Goal: Task Accomplishment & Management: Use online tool/utility

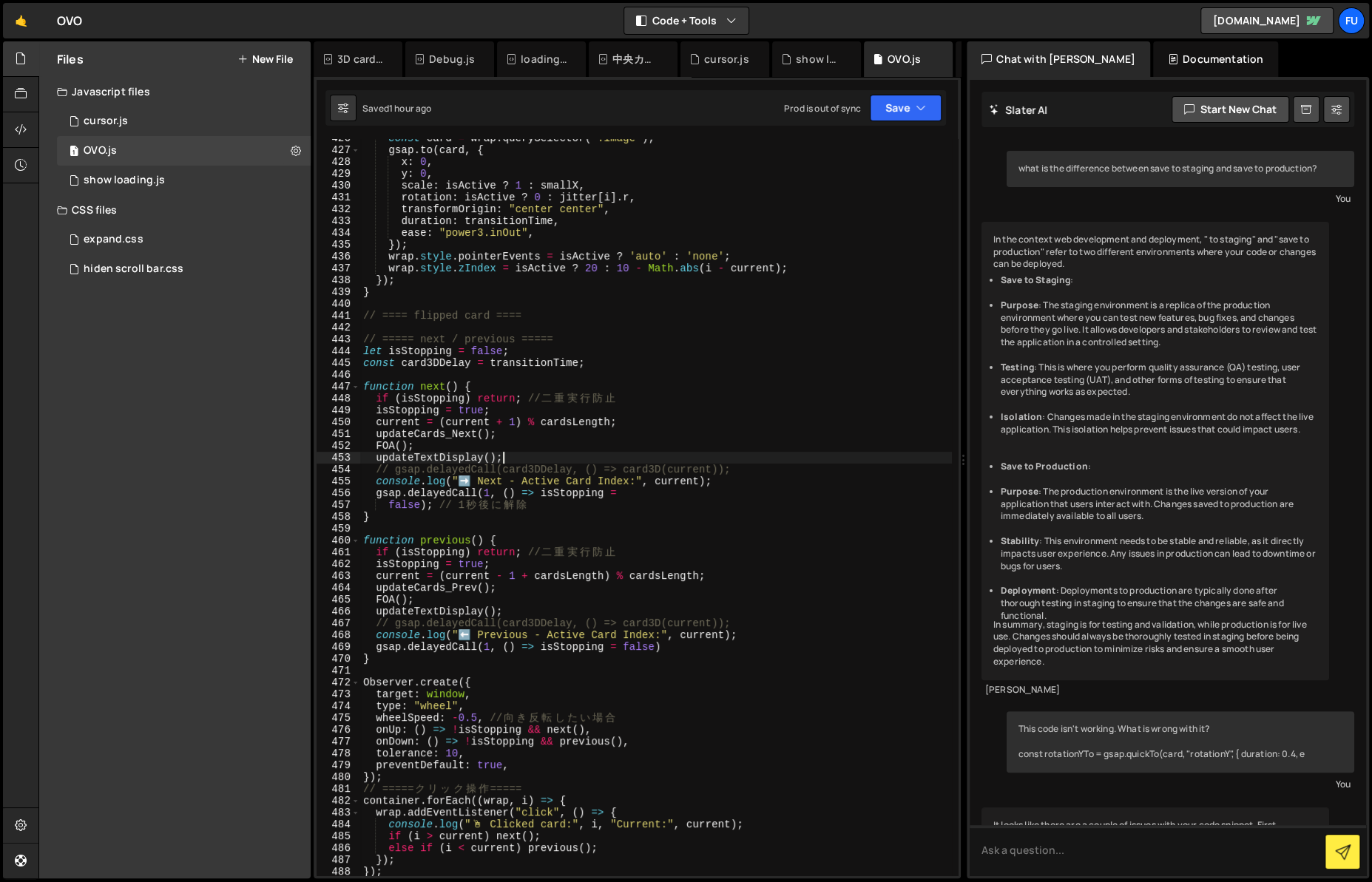
scroll to position [5034, 0]
click at [43, 310] on div "Files New File Javascript files 1 cursor.js 0 1 OVO.js 0 1 show loading.js 0 CS…" at bounding box center [174, 460] width 271 height 837
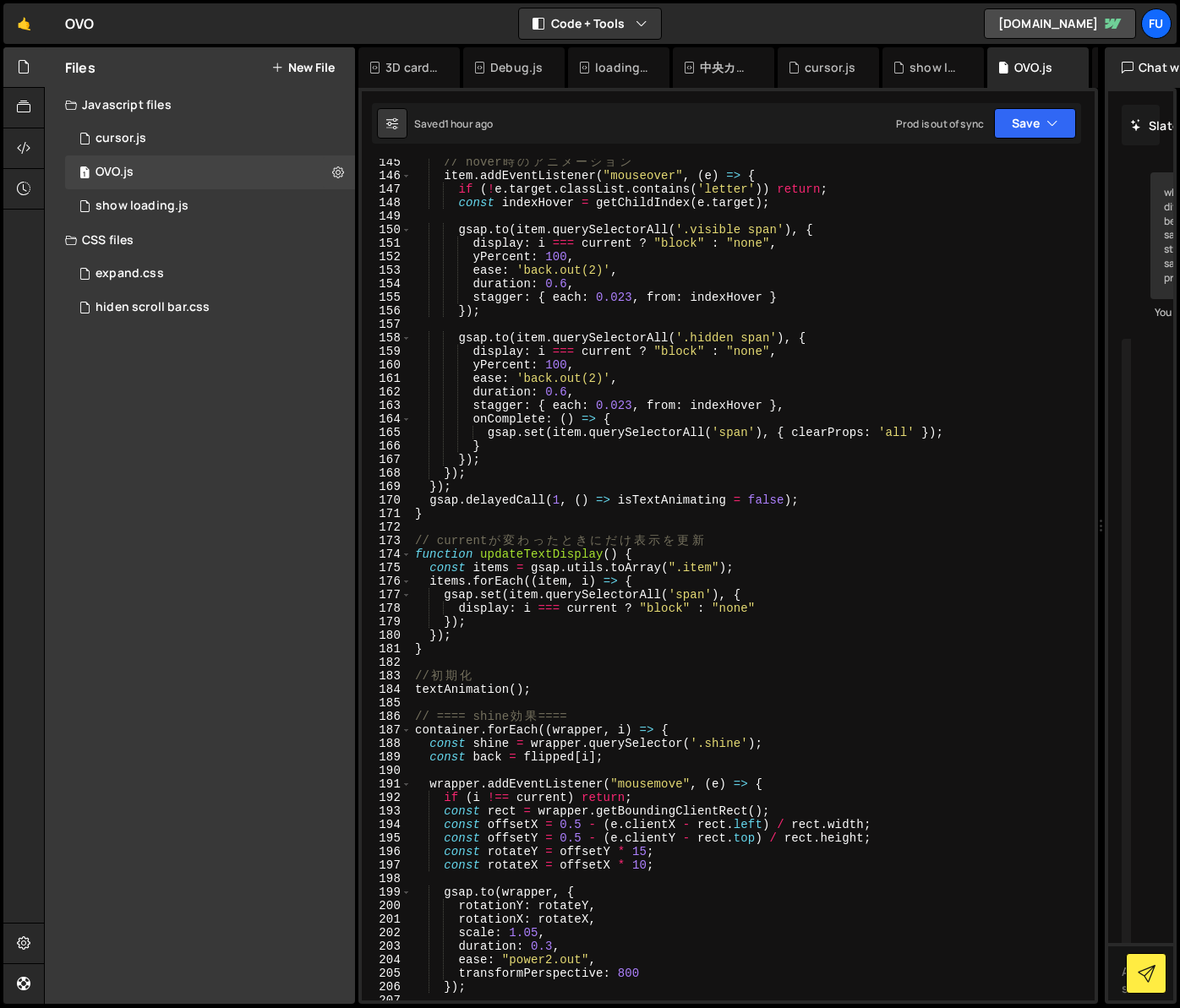
scroll to position [1950, 0]
click at [757, 593] on div "// hover 時 の ア ニ メ ー シ ョ ン item . addEventListener ( "mouseover" , ( e ) => { i…" at bounding box center [750, 589] width 676 height 868
click at [758, 583] on div "// hover 時 の ア ニ メ ー シ ョ ン item . addEventListener ( "mouseover" , ( e ) => { i…" at bounding box center [750, 589] width 676 height 868
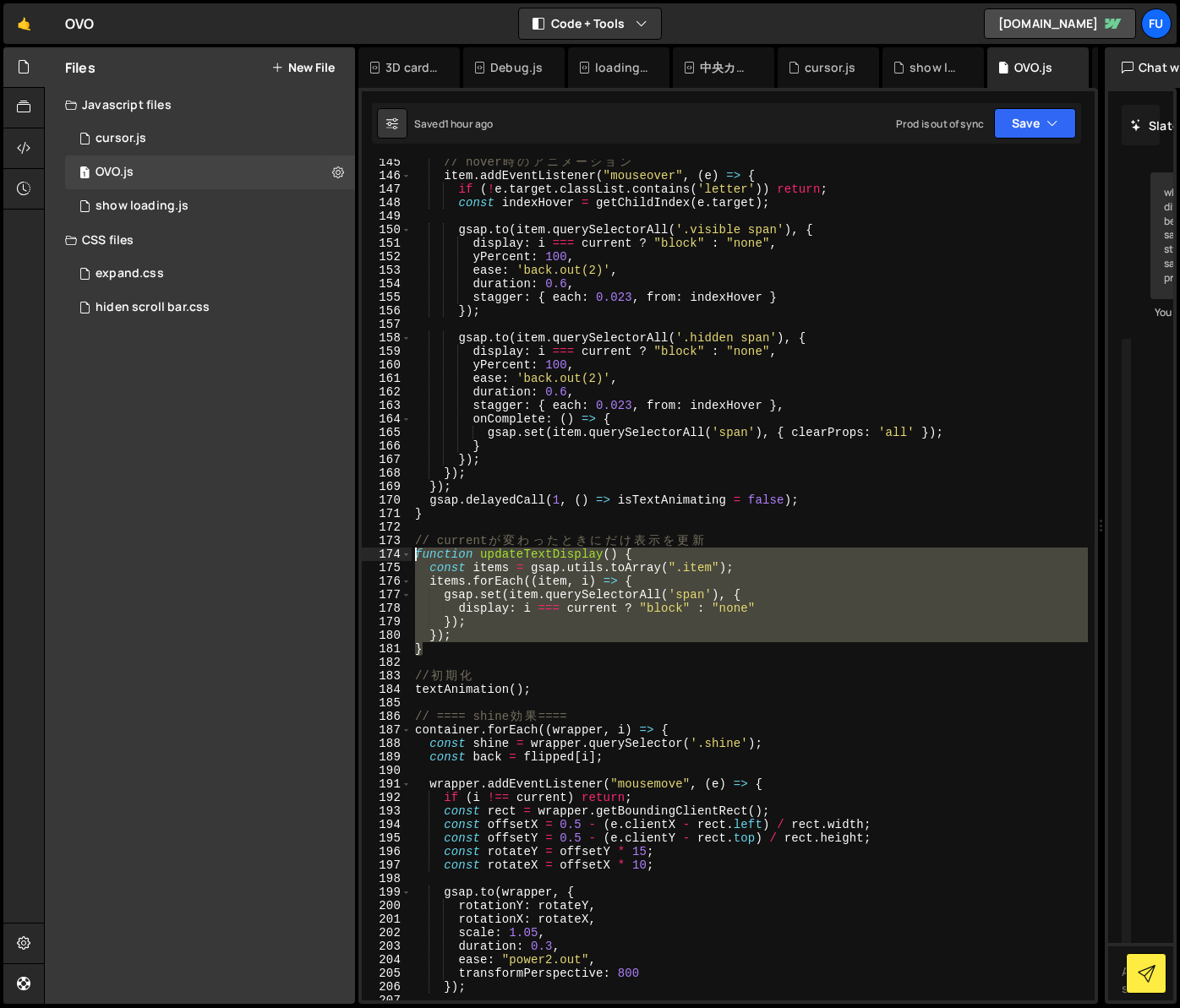
drag, startPoint x: 437, startPoint y: 646, endPoint x: 382, endPoint y: 555, distance: 106.3
click at [382, 555] on div "items.forEach((item, i) => { 145 146 147 148 149 150 151 152 153 154 155 156 15…" at bounding box center [727, 580] width 732 height 842
paste textarea "}"
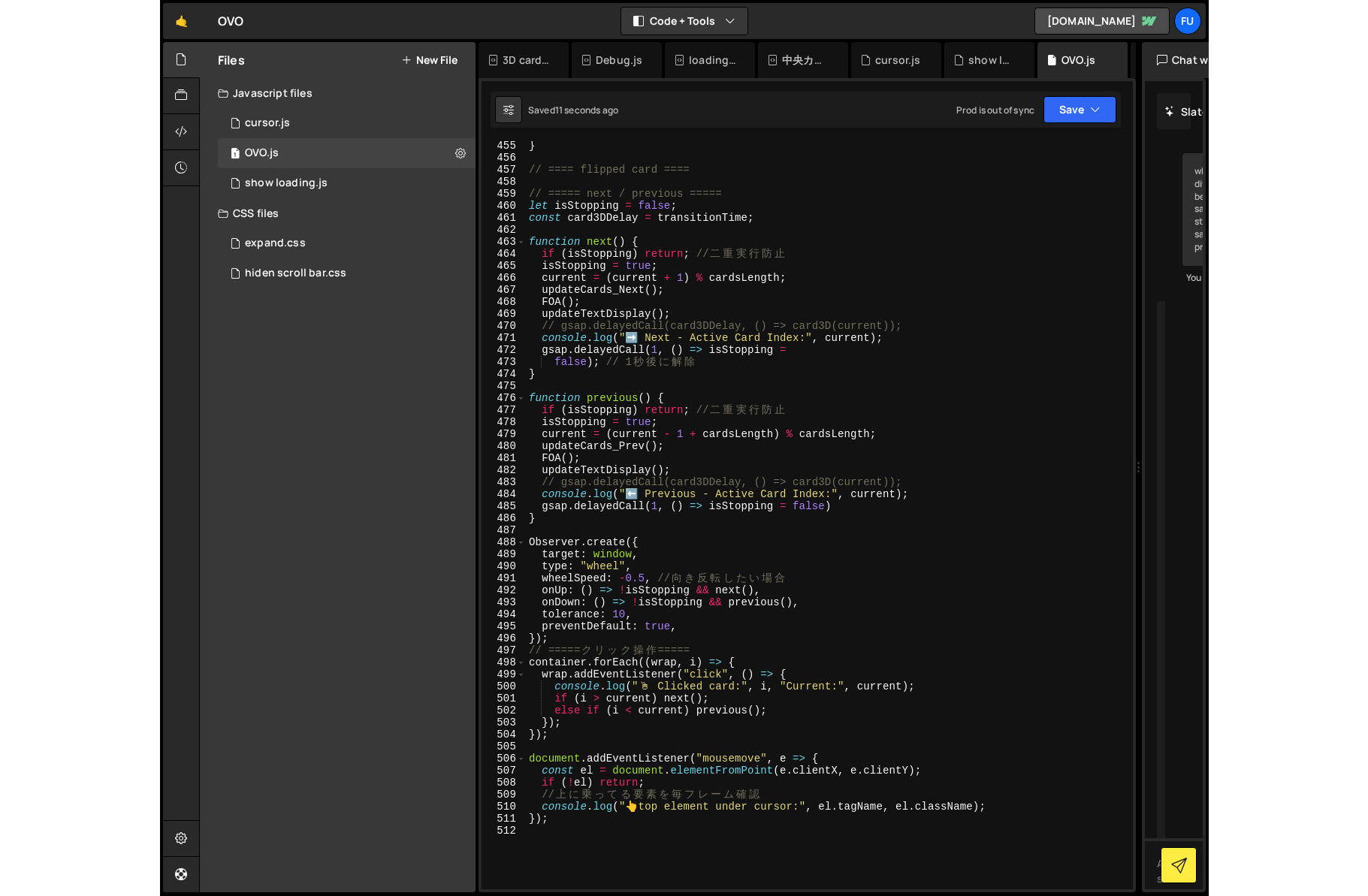
scroll to position [5442, 0]
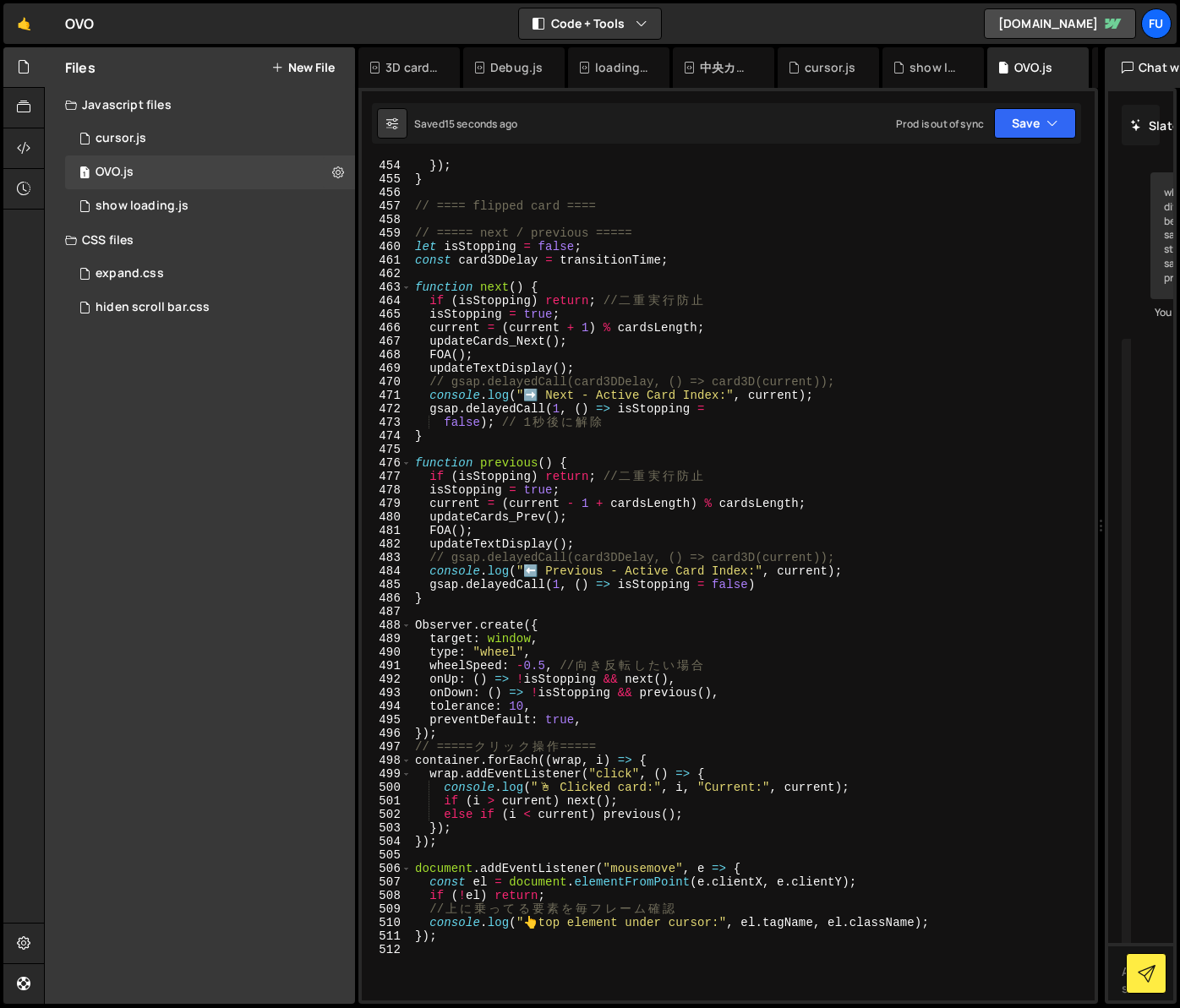
click at [485, 393] on div "wrap . style . zIndex = isActive ? 20 : 10 - Math . abs ( i - current ) ; }) ; …" at bounding box center [750, 580] width 676 height 868
drag, startPoint x: 496, startPoint y: 365, endPoint x: 624, endPoint y: 367, distance: 128.0
click at [624, 367] on div "wrap . style . zIndex = isActive ? 20 : 10 - Math . abs ( i - current ) ; }) ; …" at bounding box center [750, 580] width 676 height 868
type textarea "updateTextDisplay();"
click at [572, 338] on div "wrap . style . zIndex = isActive ? 20 : 10 - Math . abs ( i - current ) ; }) ; …" at bounding box center [750, 580] width 676 height 868
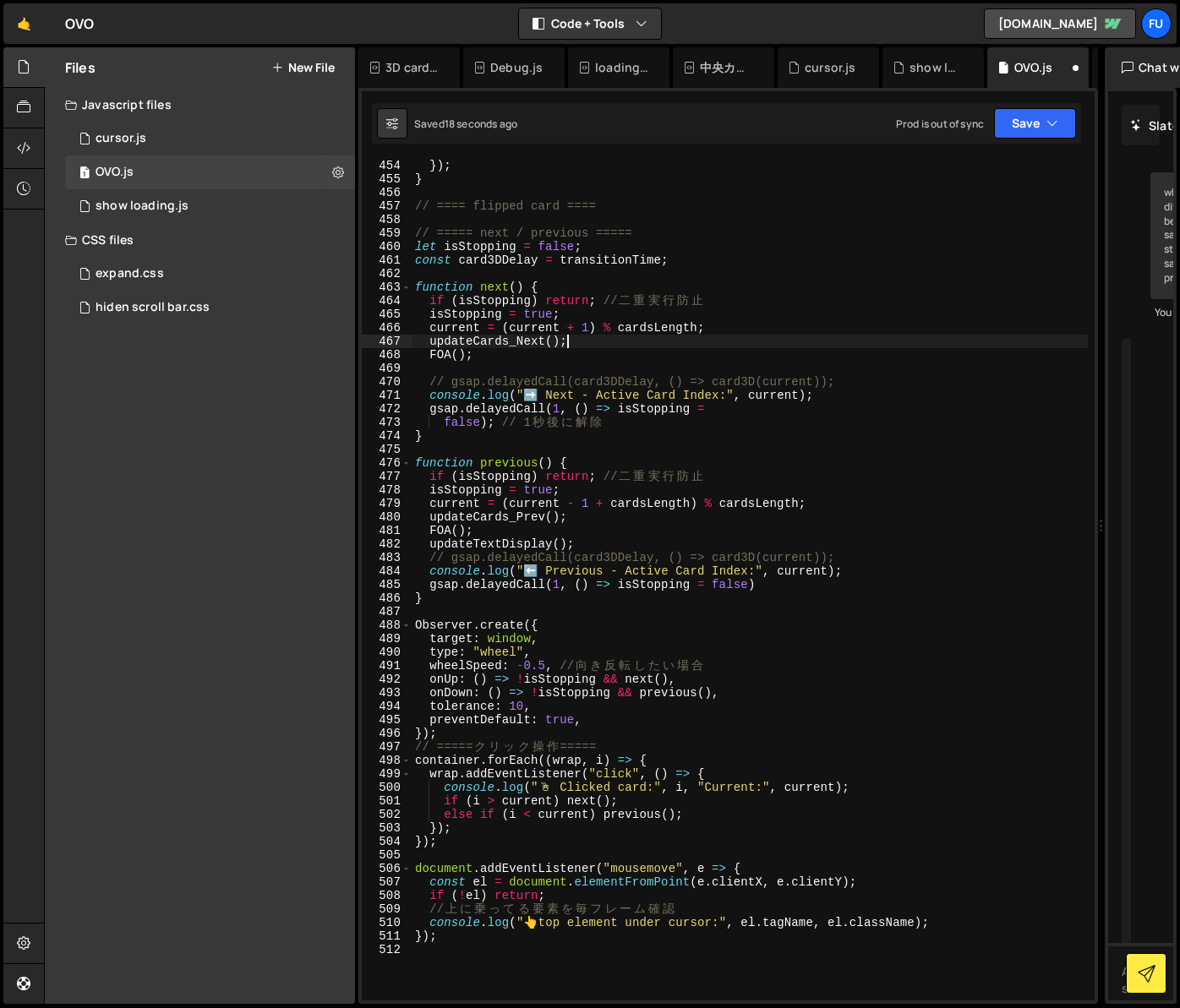
type textarea "updateCards_Next();"
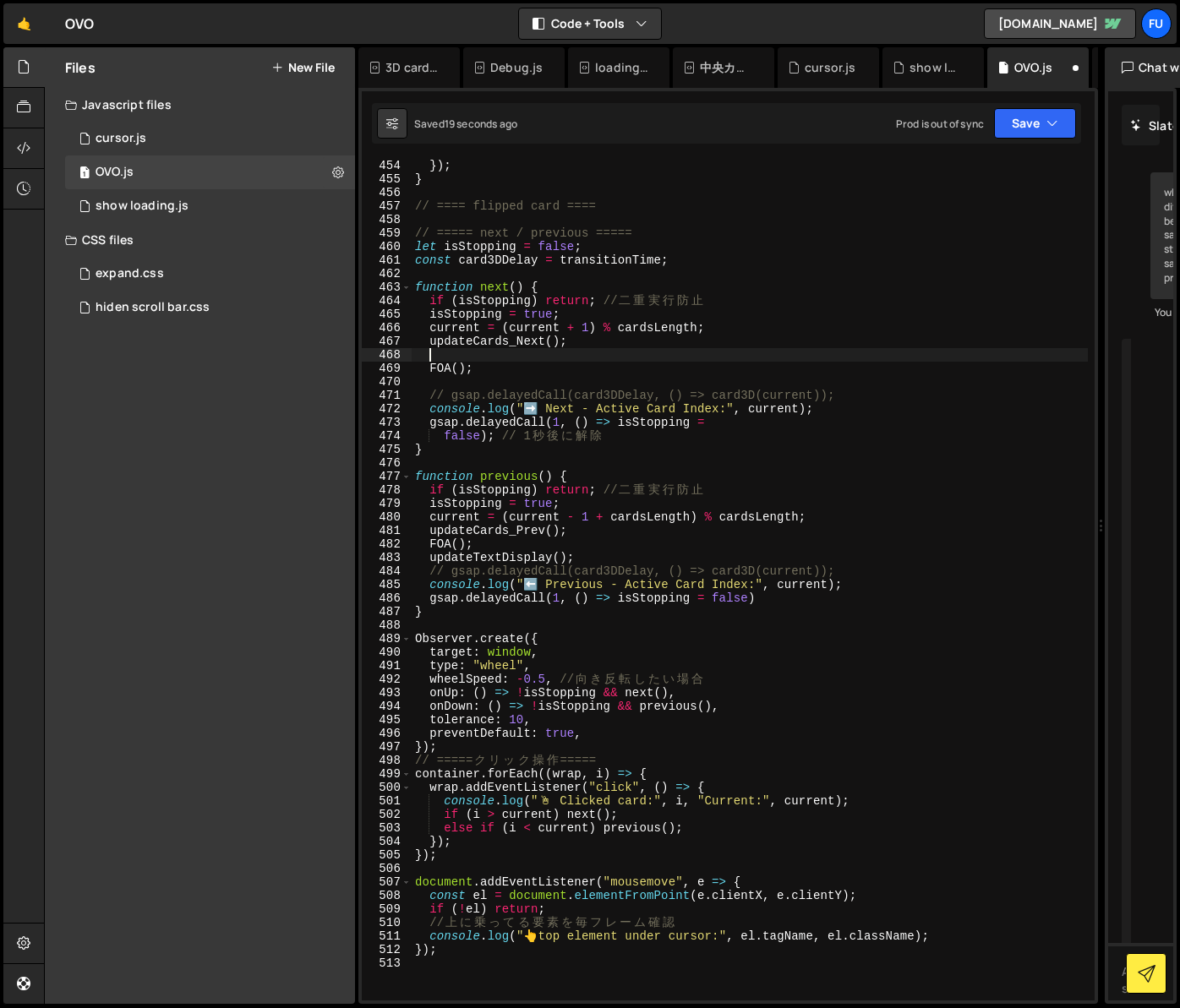
paste textarea "updateTextDisplay();"
click at [490, 374] on div "wrap . style . zIndex = isActive ? 20 : 10 - Math . abs ( i - current ) ; }) ; …" at bounding box center [750, 580] width 676 height 868
type textarea "FOA();"
click at [512, 381] on div "wrap . style . zIndex = isActive ? 20 : 10 - Math . abs ( i - current ) ; }) ; …" at bounding box center [750, 580] width 676 height 868
drag, startPoint x: 586, startPoint y: 354, endPoint x: 419, endPoint y: 348, distance: 167.1
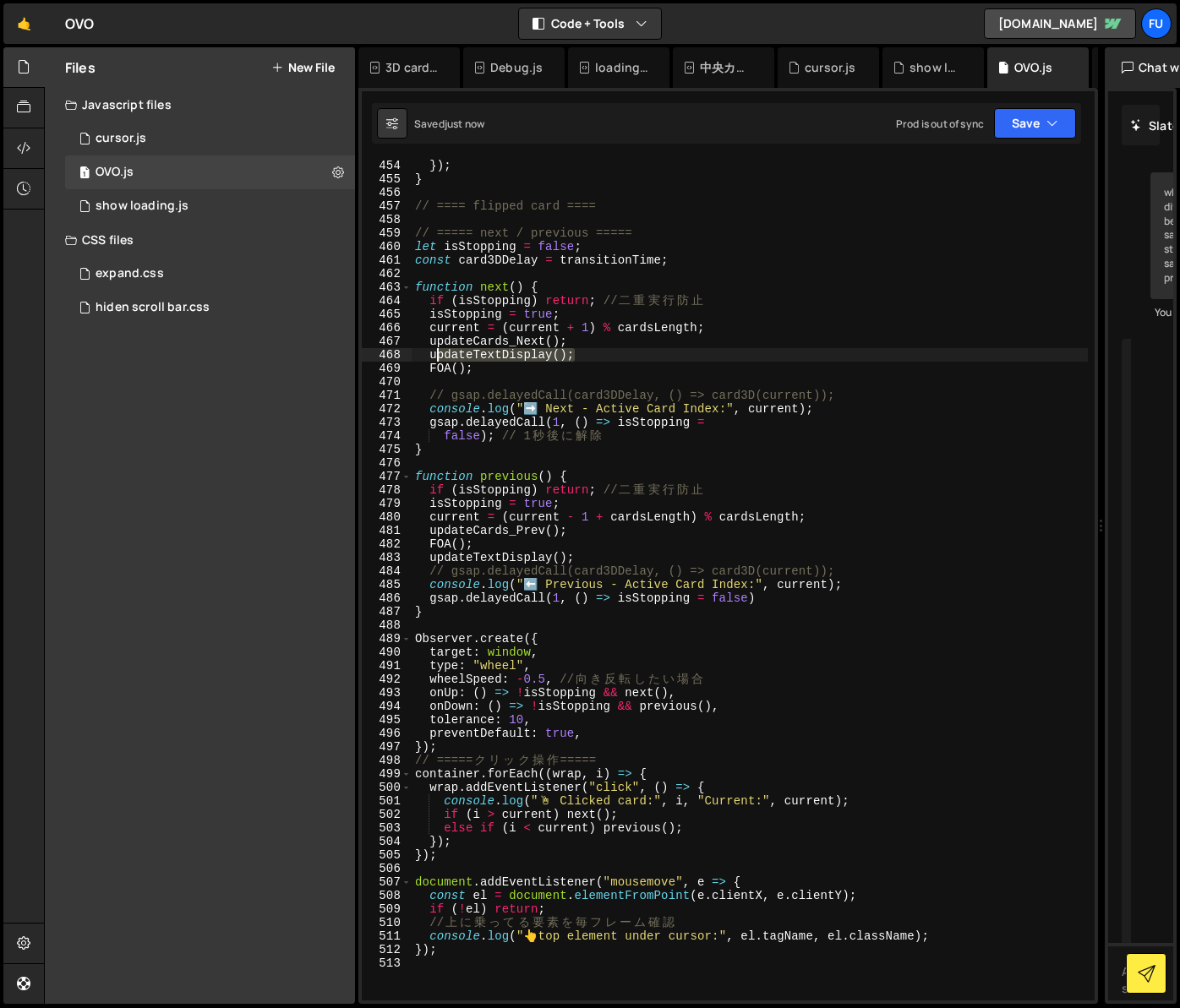
click at [419, 348] on div "wrap . style . zIndex = isActive ? 20 : 10 - Math . abs ( i - current ) ; }) ; …" at bounding box center [750, 580] width 676 height 868
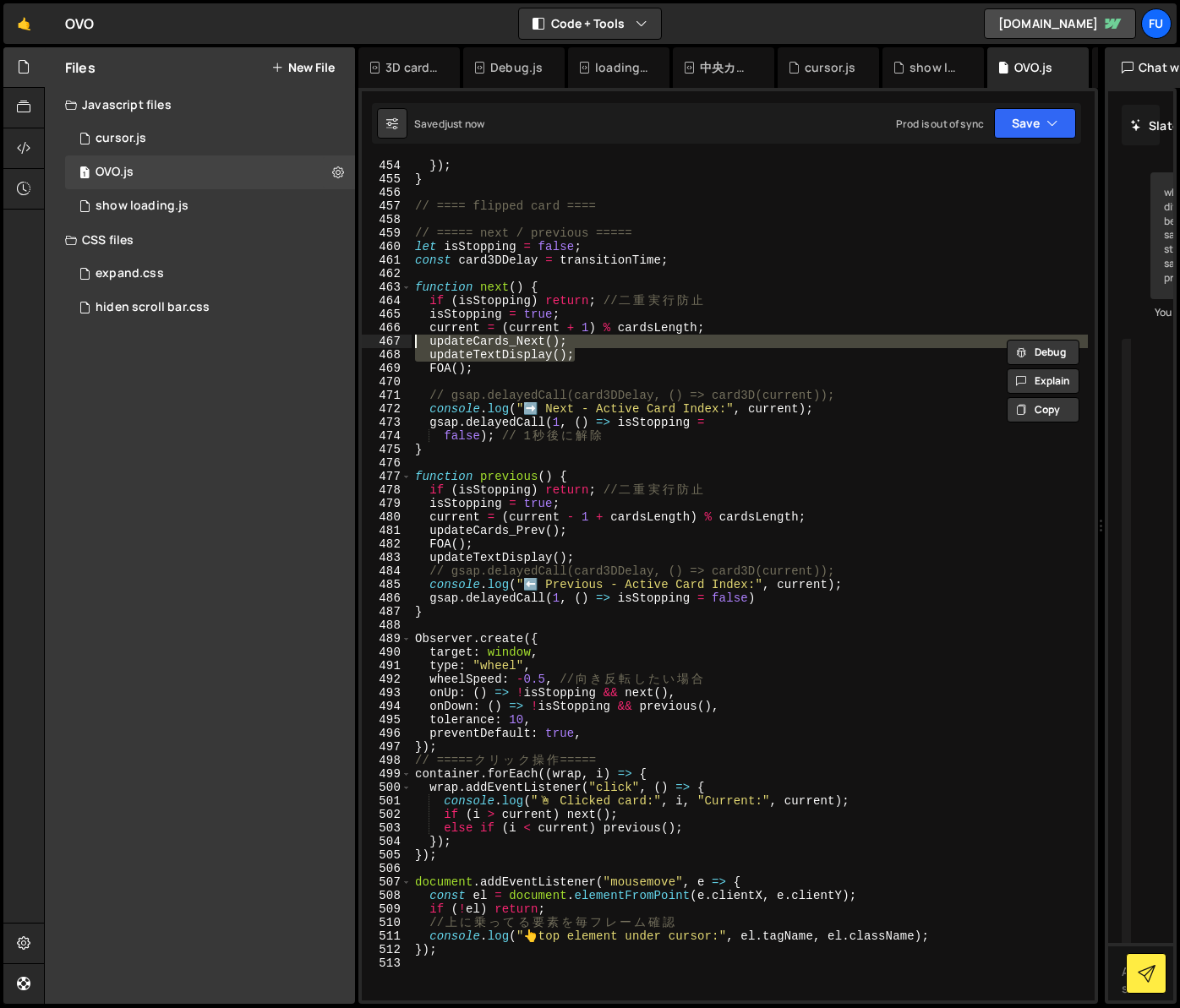
click at [622, 361] on div "wrap . style . zIndex = isActive ? 20 : 10 - Math . abs ( i - current ) ; }) ; …" at bounding box center [750, 580] width 676 height 842
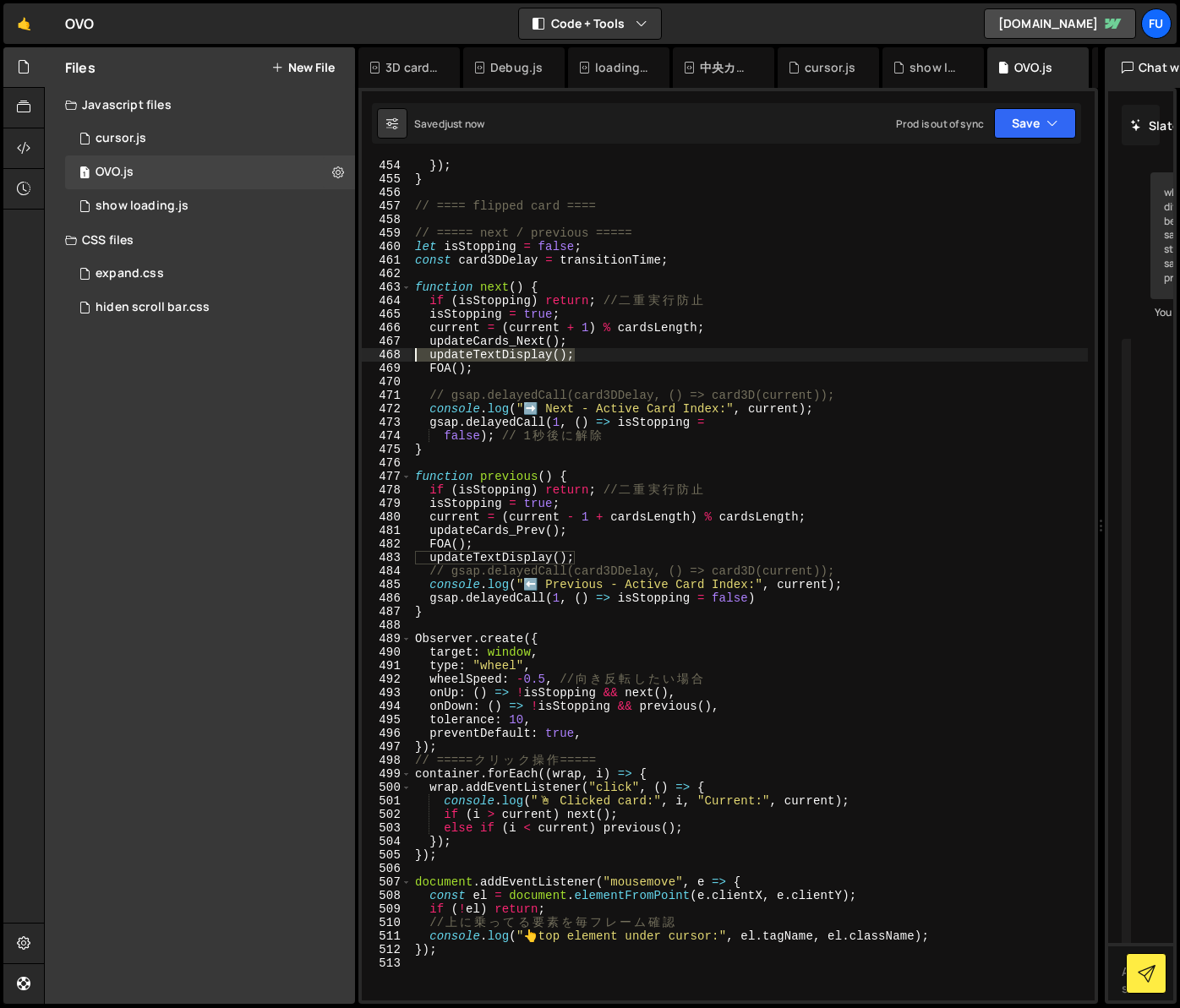
drag, startPoint x: 582, startPoint y: 354, endPoint x: 367, endPoint y: 348, distance: 215.1
click at [367, 348] on div "updateTextDisplay(); 453 454 455 456 457 458 459 460 461 462 463 464 465 466 46…" at bounding box center [727, 580] width 732 height 842
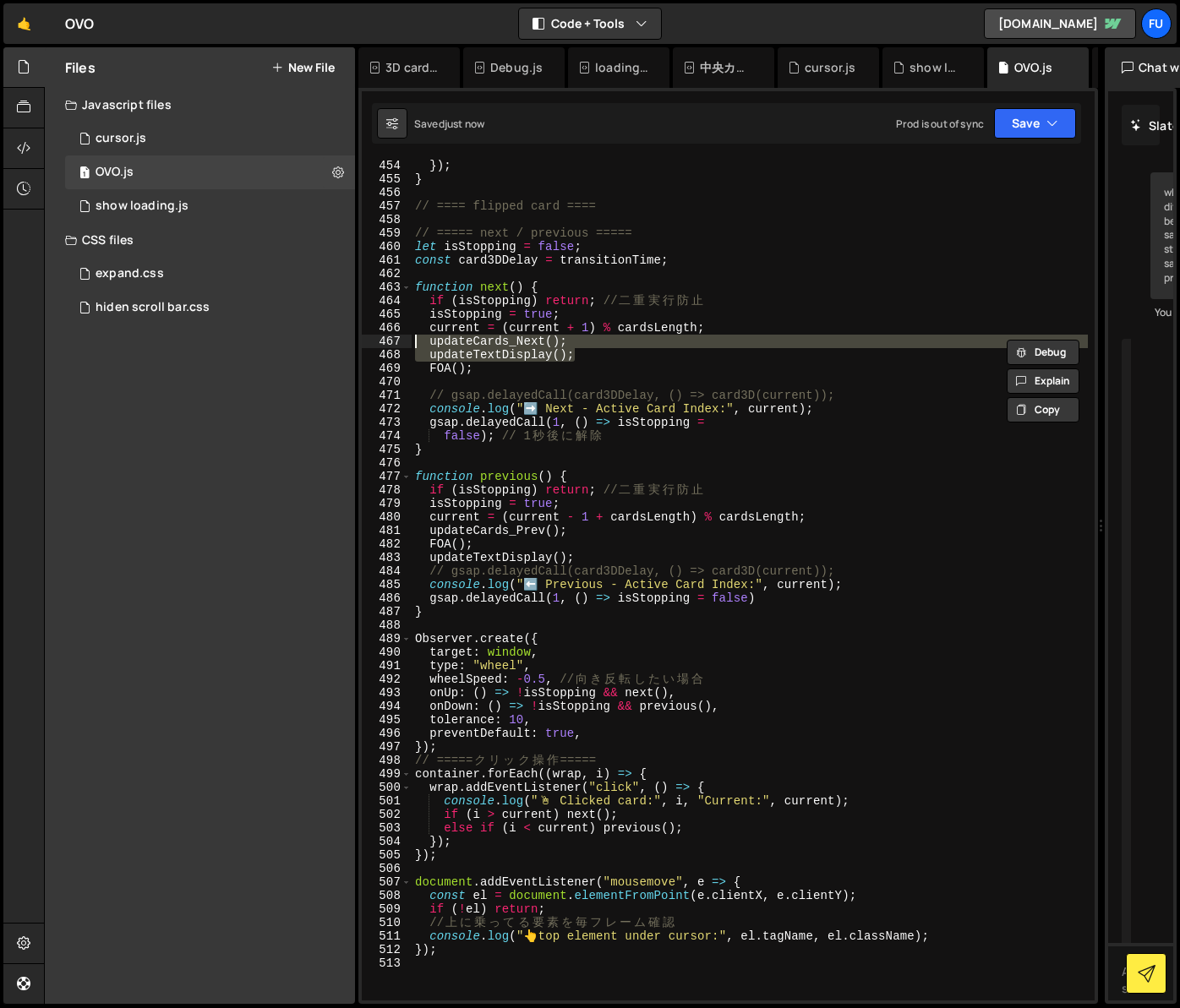
click at [509, 373] on div "wrap . style . zIndex = isActive ? 20 : 10 - Math . abs ( i - current ) ; }) ; …" at bounding box center [750, 580] width 676 height 868
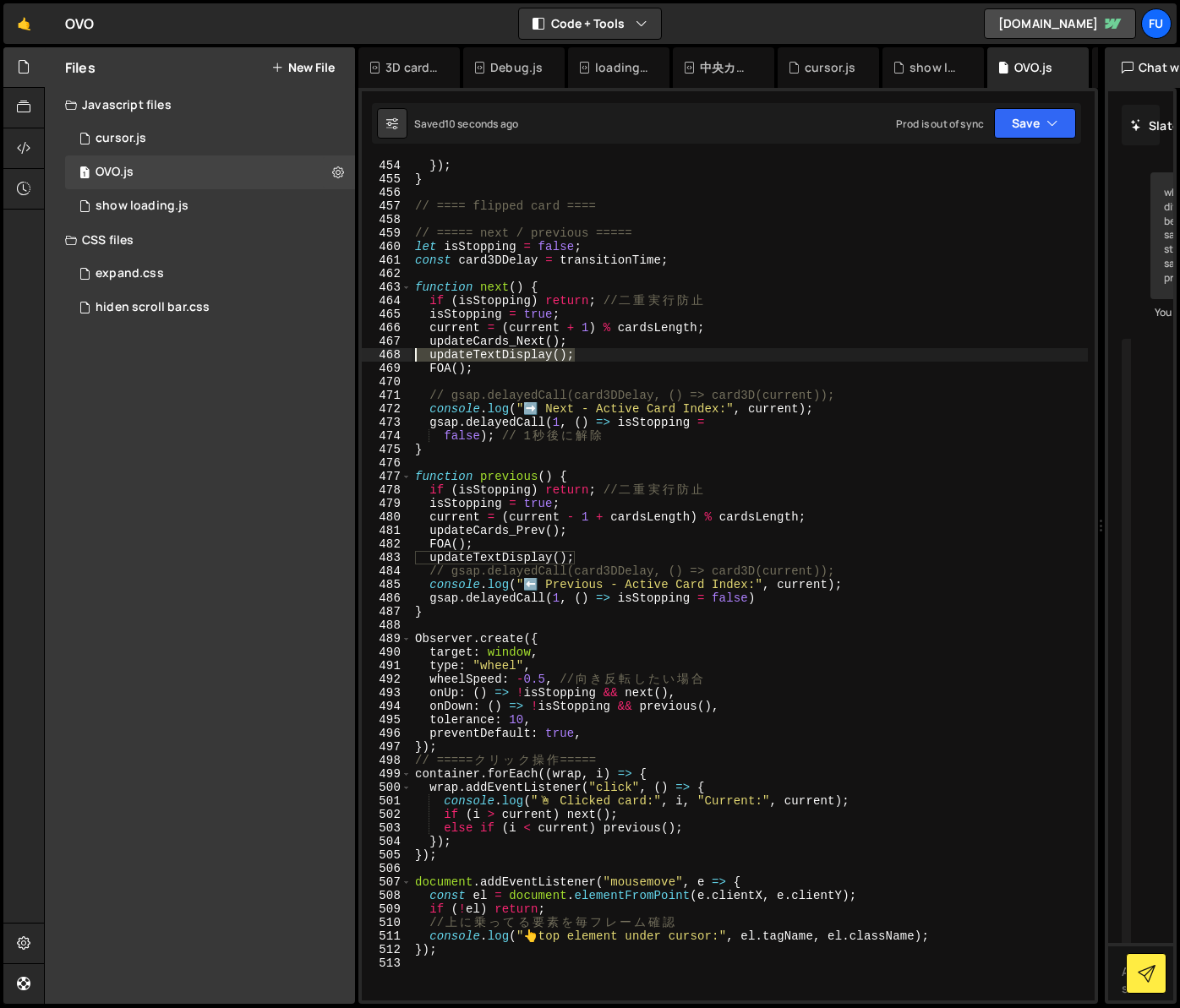
drag, startPoint x: 590, startPoint y: 352, endPoint x: 366, endPoint y: 353, distance: 224.0
click at [366, 353] on div "FOA(); 453 454 455 456 457 458 459 460 461 462 463 464 465 466 467 468 469 470 …" at bounding box center [727, 580] width 732 height 842
type textarea "updateTextDisplay();"
click at [582, 311] on div "wrap . style . zIndex = isActive ? 20 : 10 - Math . abs ( i - current ) ; }) ; …" at bounding box center [750, 580] width 676 height 868
type textarea "isStopping = true;"
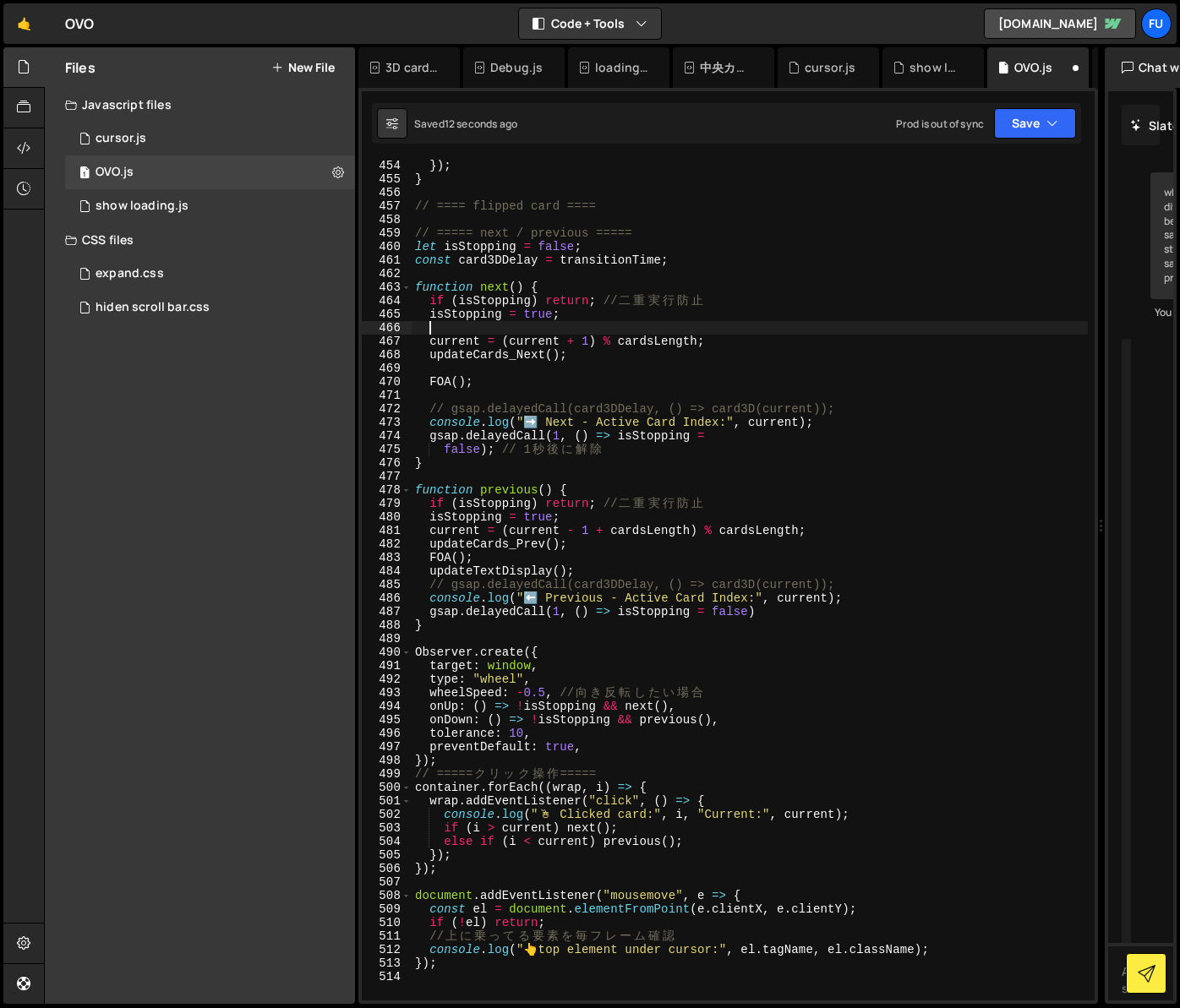
paste textarea "updateTextDisplay();"
type textarea "updateTextDisplay();"
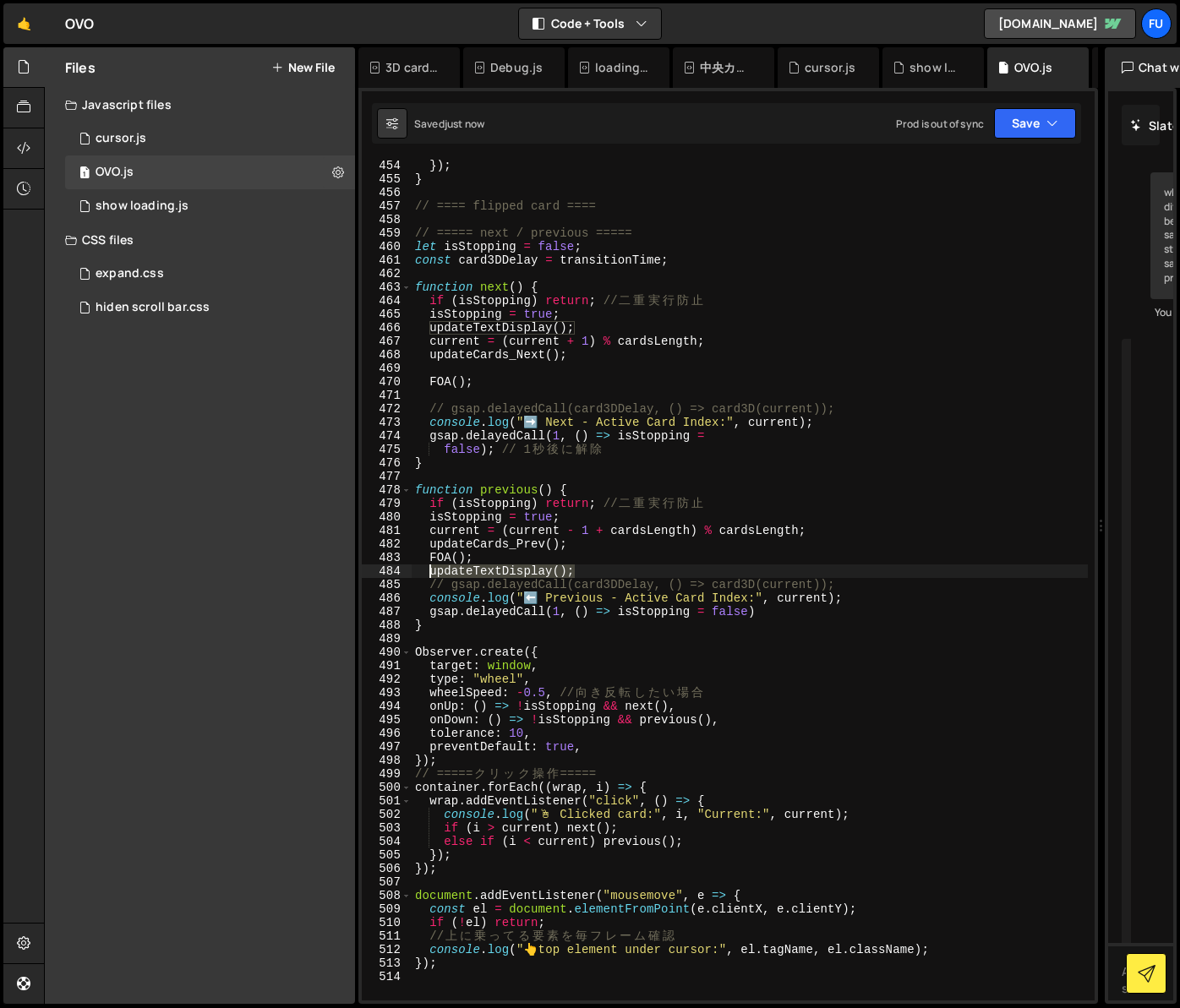
drag, startPoint x: 590, startPoint y: 570, endPoint x: 417, endPoint y: 570, distance: 173.0
click at [417, 570] on div "wrap . style . zIndex = isActive ? 20 : 10 - Math . abs ( i - current ) ; }) ; …" at bounding box center [750, 580] width 676 height 868
click at [617, 517] on div "wrap . style . zIndex = isActive ? 20 : 10 - Math . abs ( i - current ) ; }) ; …" at bounding box center [750, 580] width 676 height 868
type textarea "isStopping = true;"
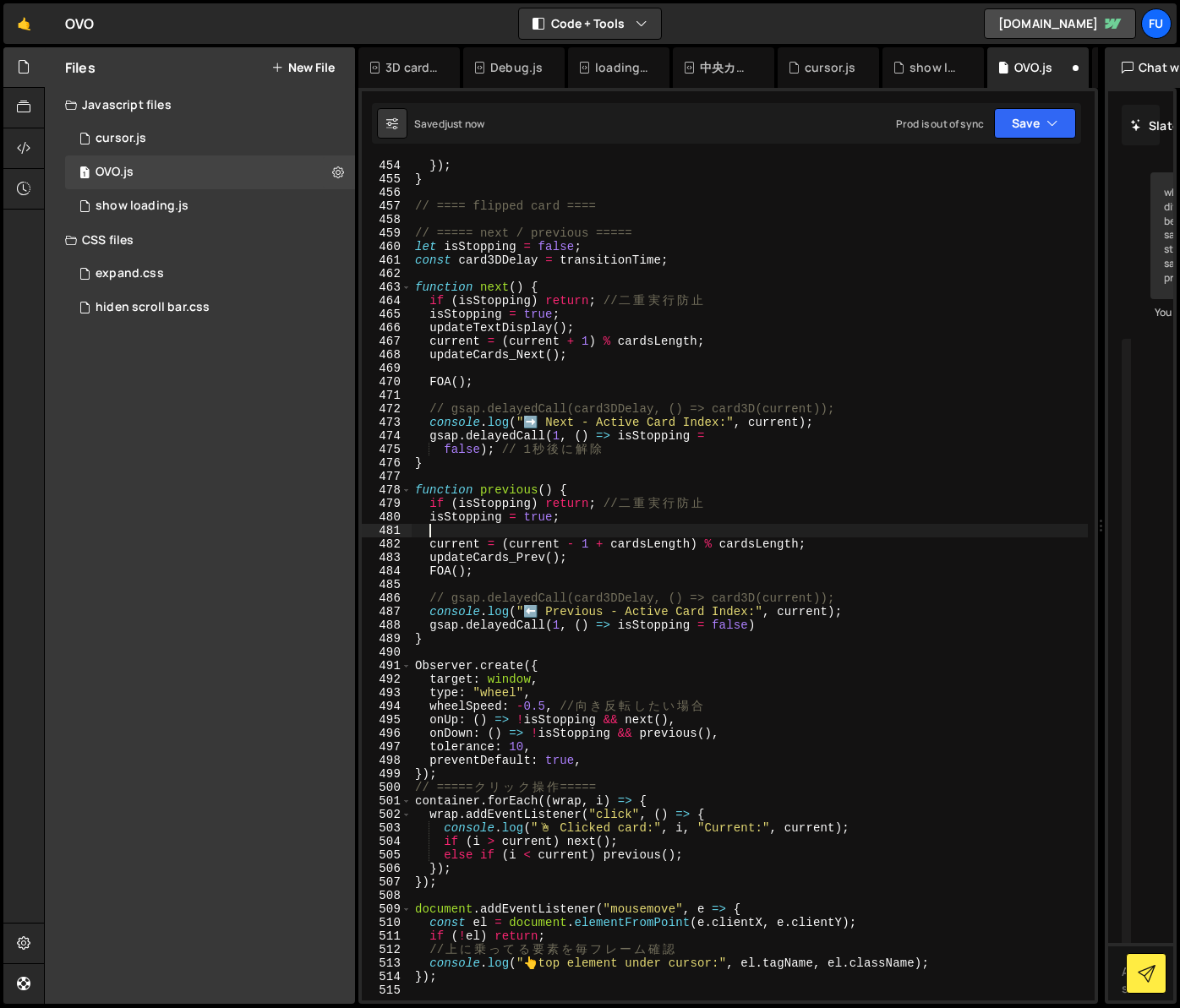
paste textarea "updateTextDisplay();"
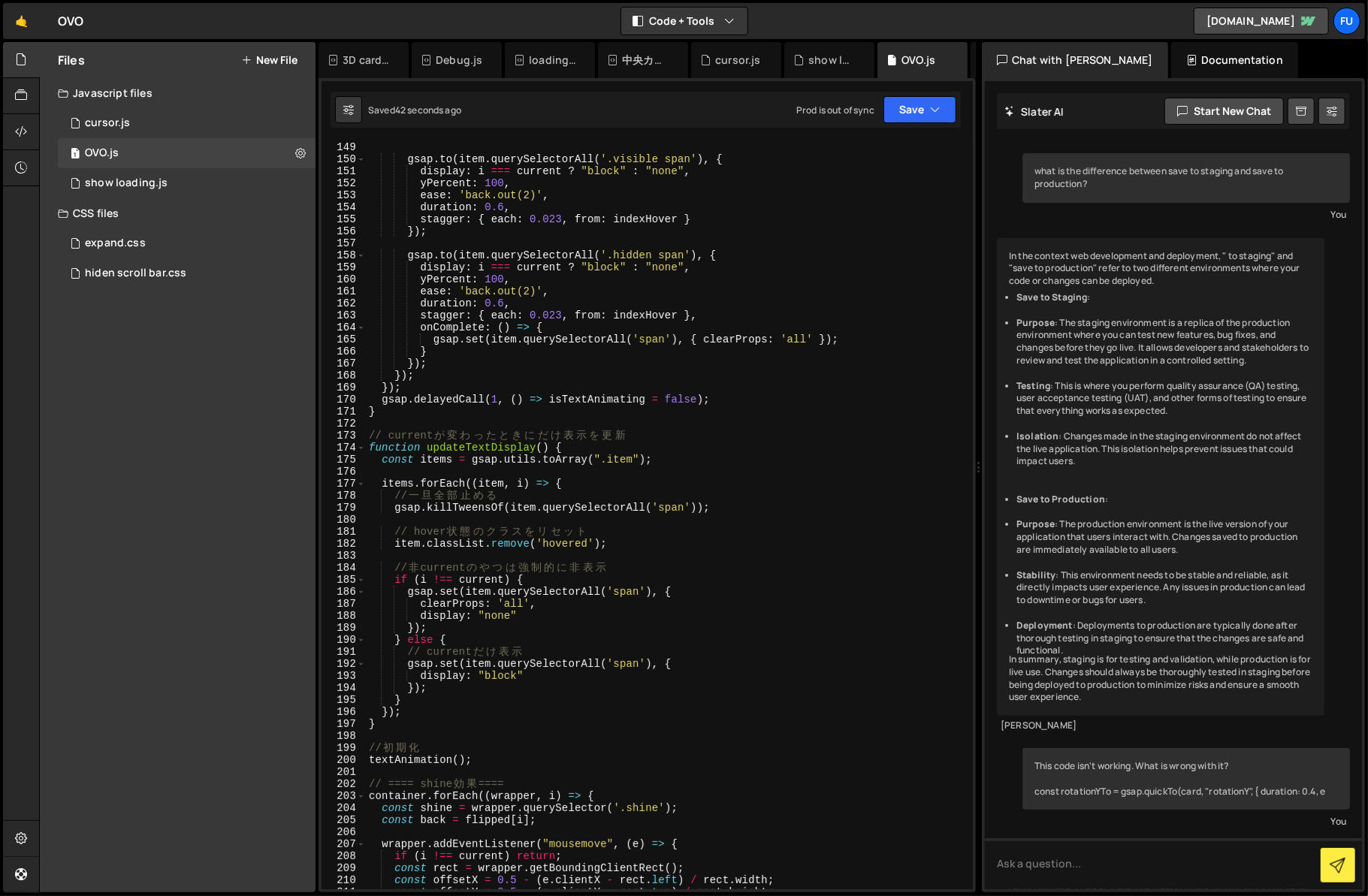
scroll to position [1778, 0]
type textarea "});"
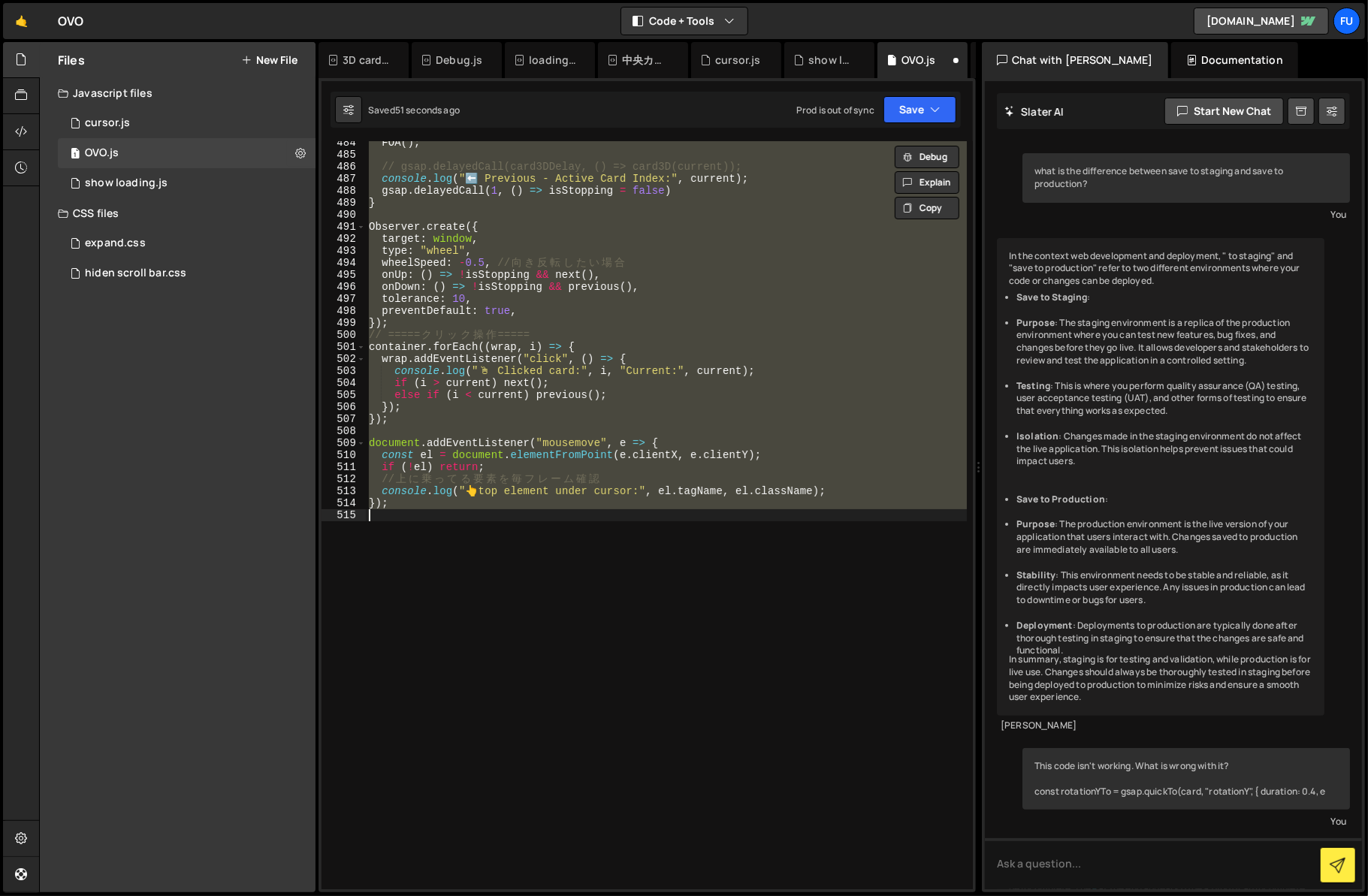
scroll to position [5393, 0]
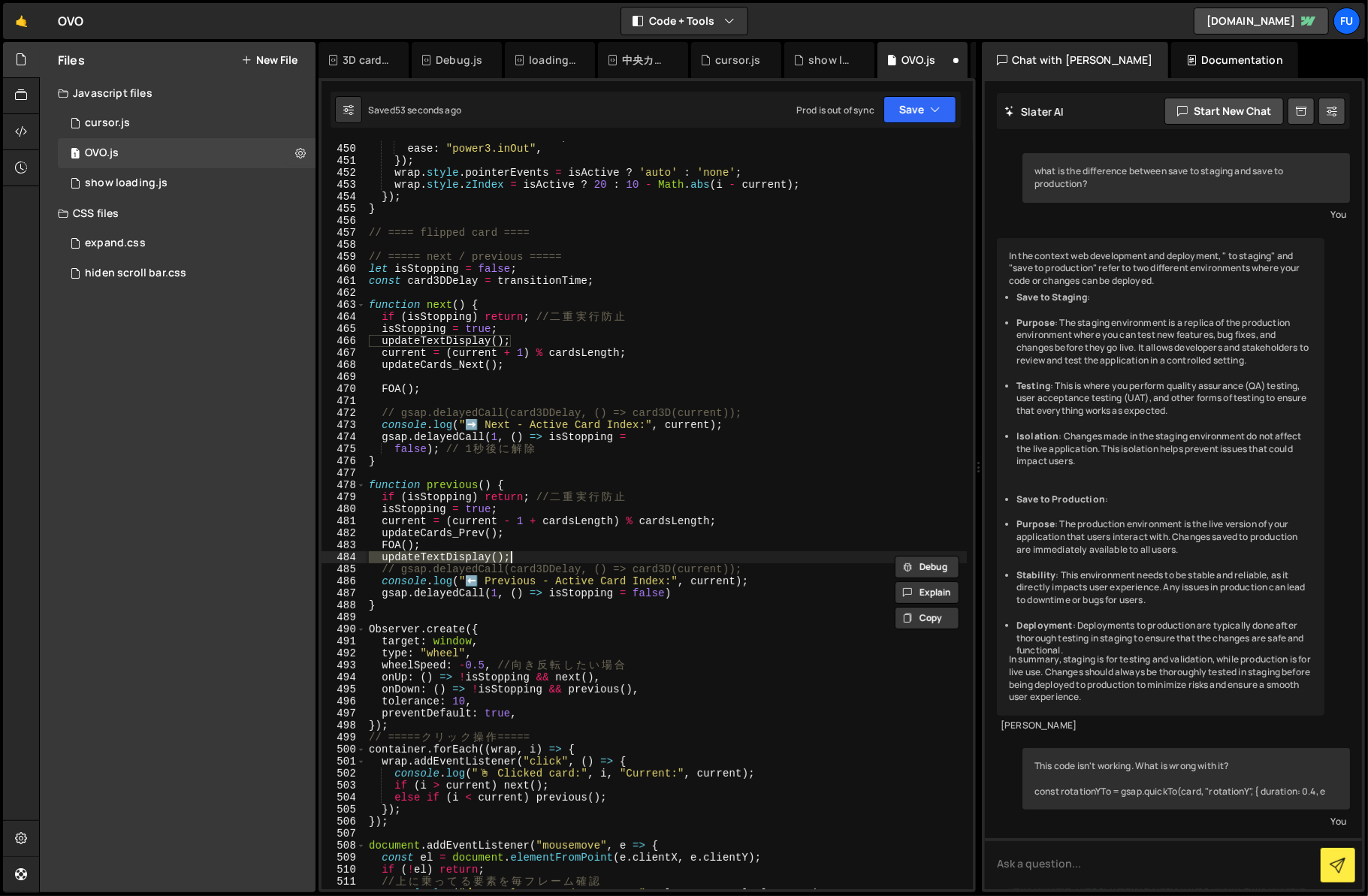
type textarea "});"
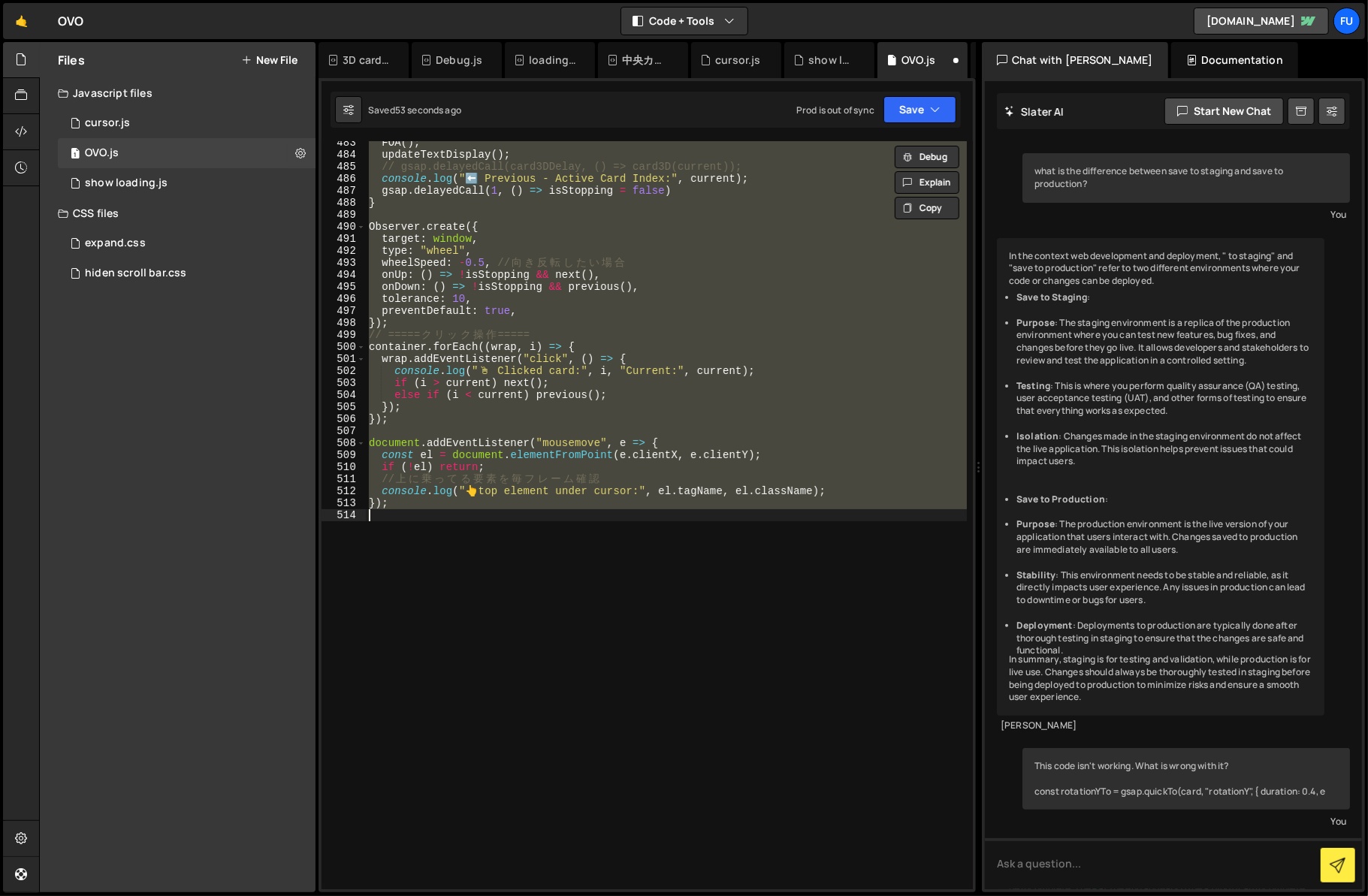
scroll to position [5214, 0]
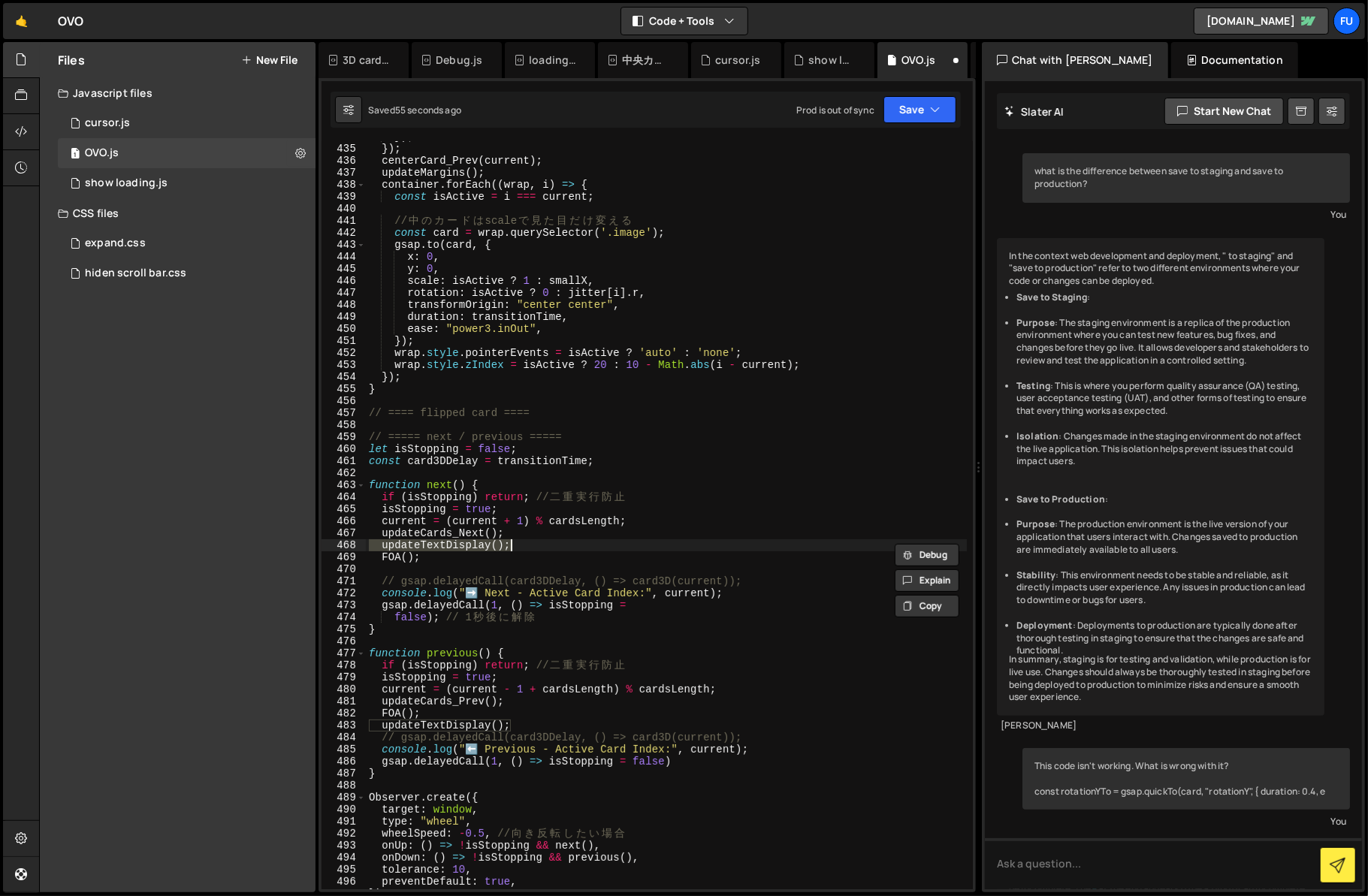
type textarea "});"
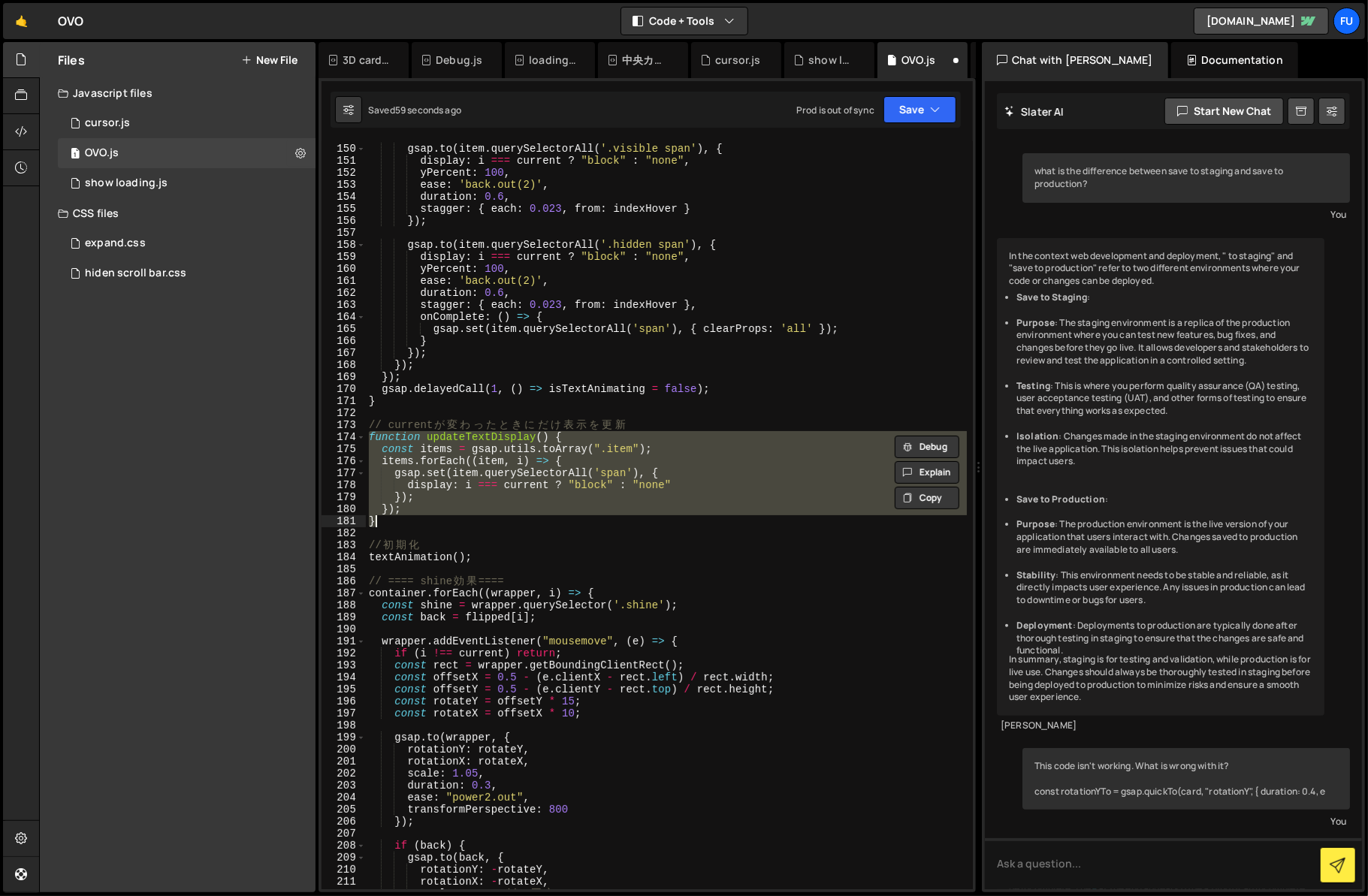
scroll to position [1789, 0]
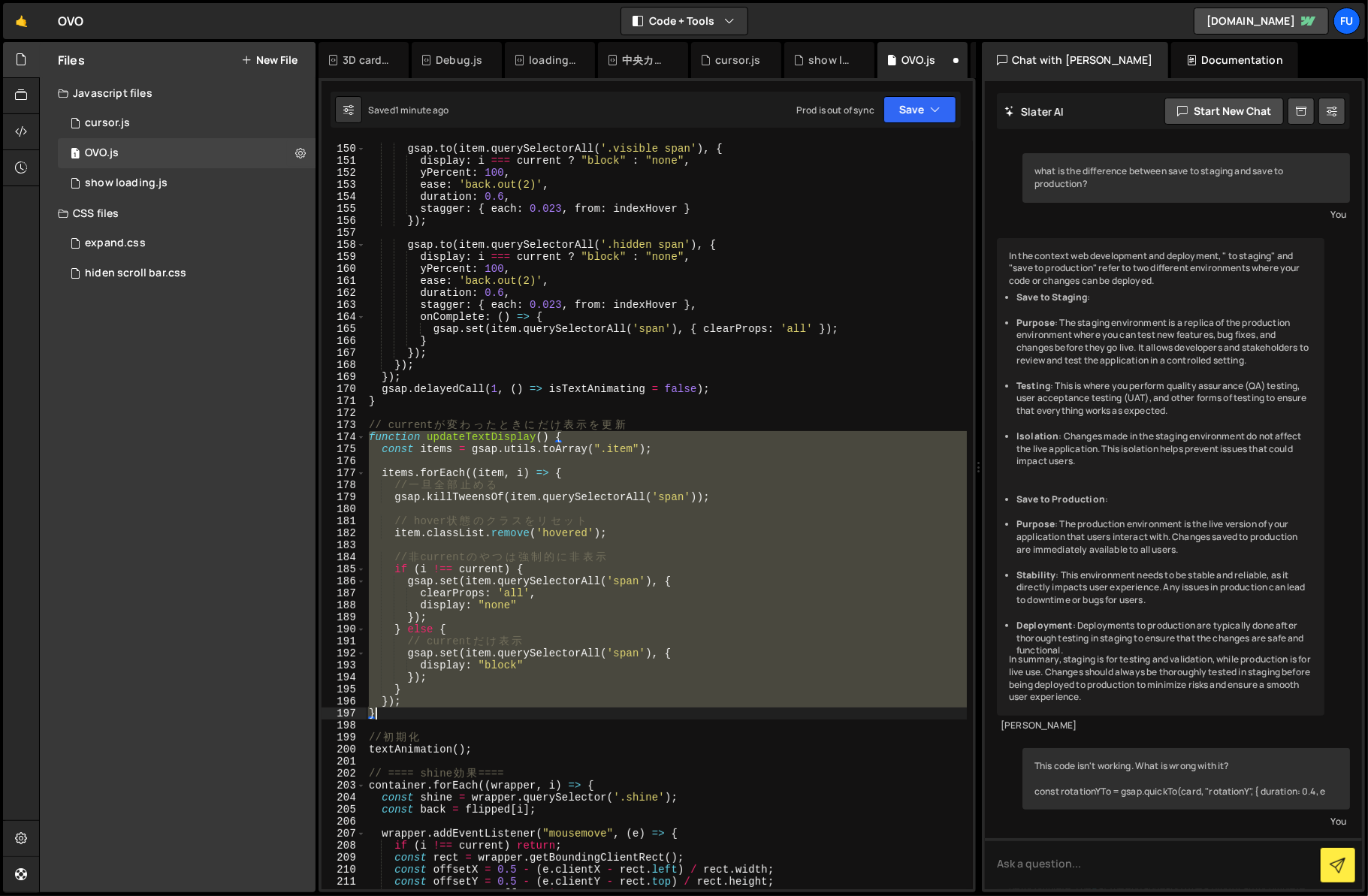
click at [661, 392] on div "gsap . to ( item . querySelectorAll ( '.visible span' ) , { display : i === cur…" at bounding box center [667, 516] width 601 height 772
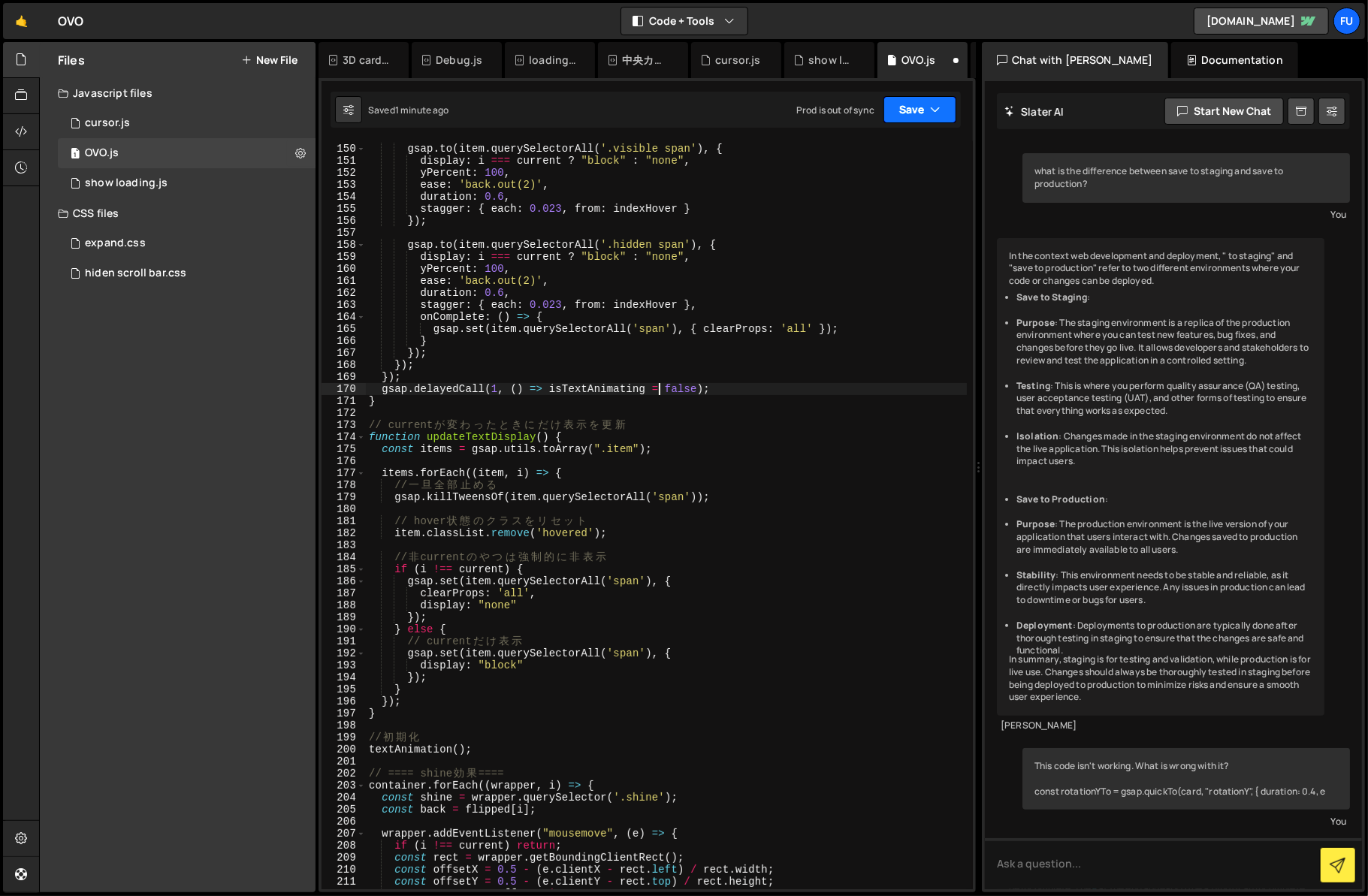
click at [899, 119] on button "Save" at bounding box center [920, 109] width 73 height 27
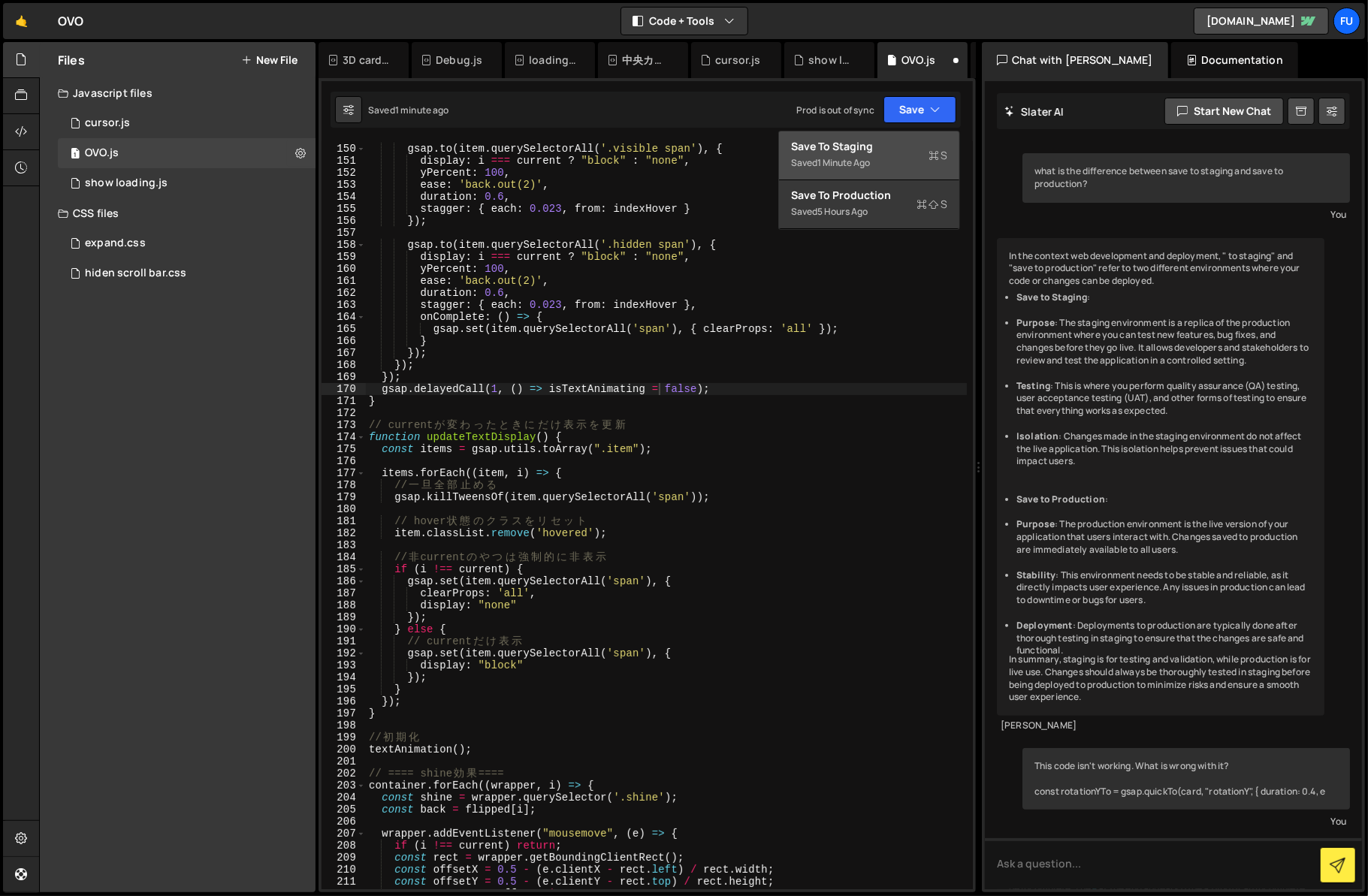
click at [897, 137] on button "Save to Staging S Saved 1 minute ago" at bounding box center [869, 155] width 180 height 49
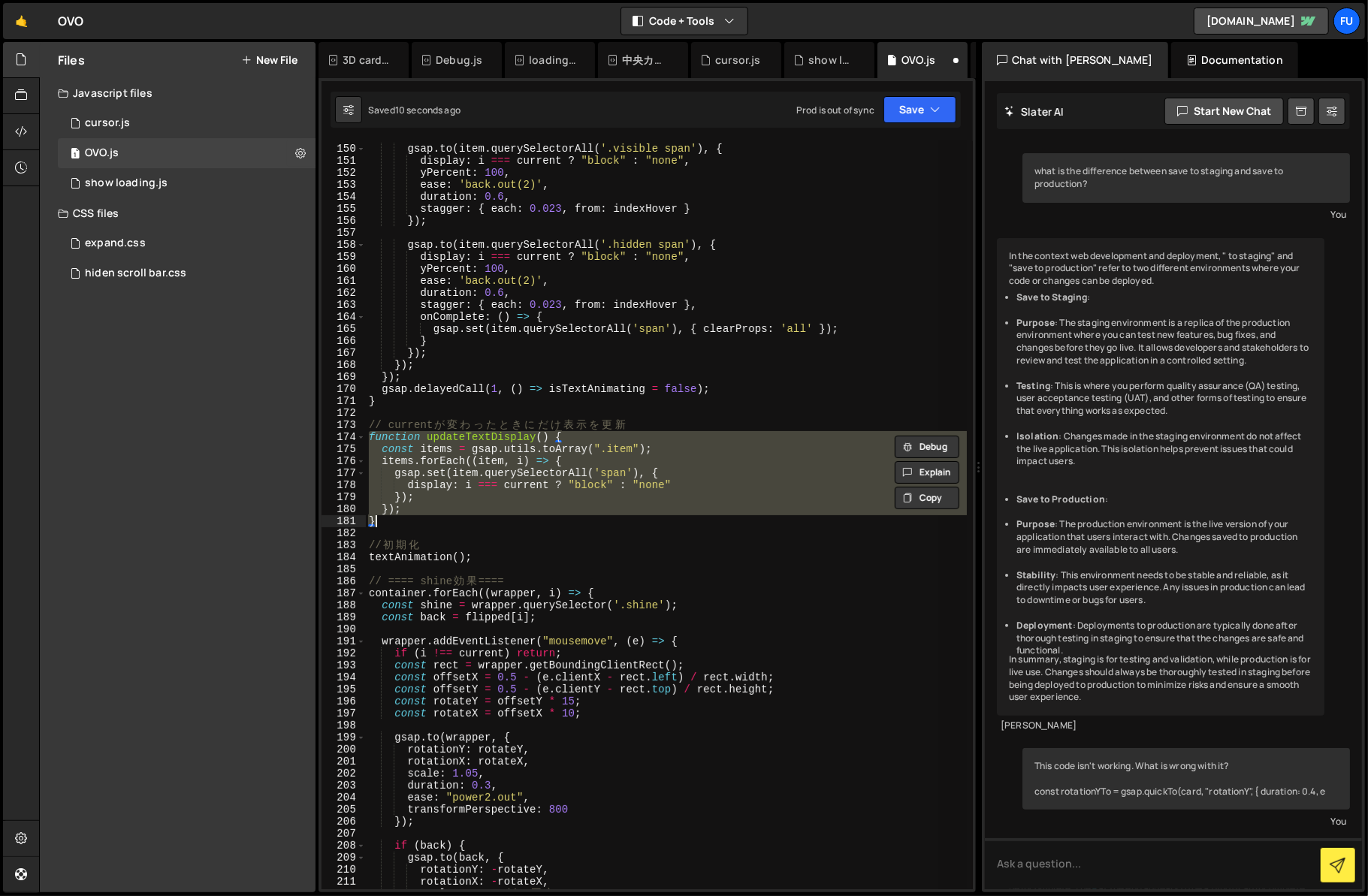
click at [664, 432] on div "gsap . to ( item . querySelectorAll ( '.visible span' ) , { display : i === cur…" at bounding box center [667, 515] width 601 height 748
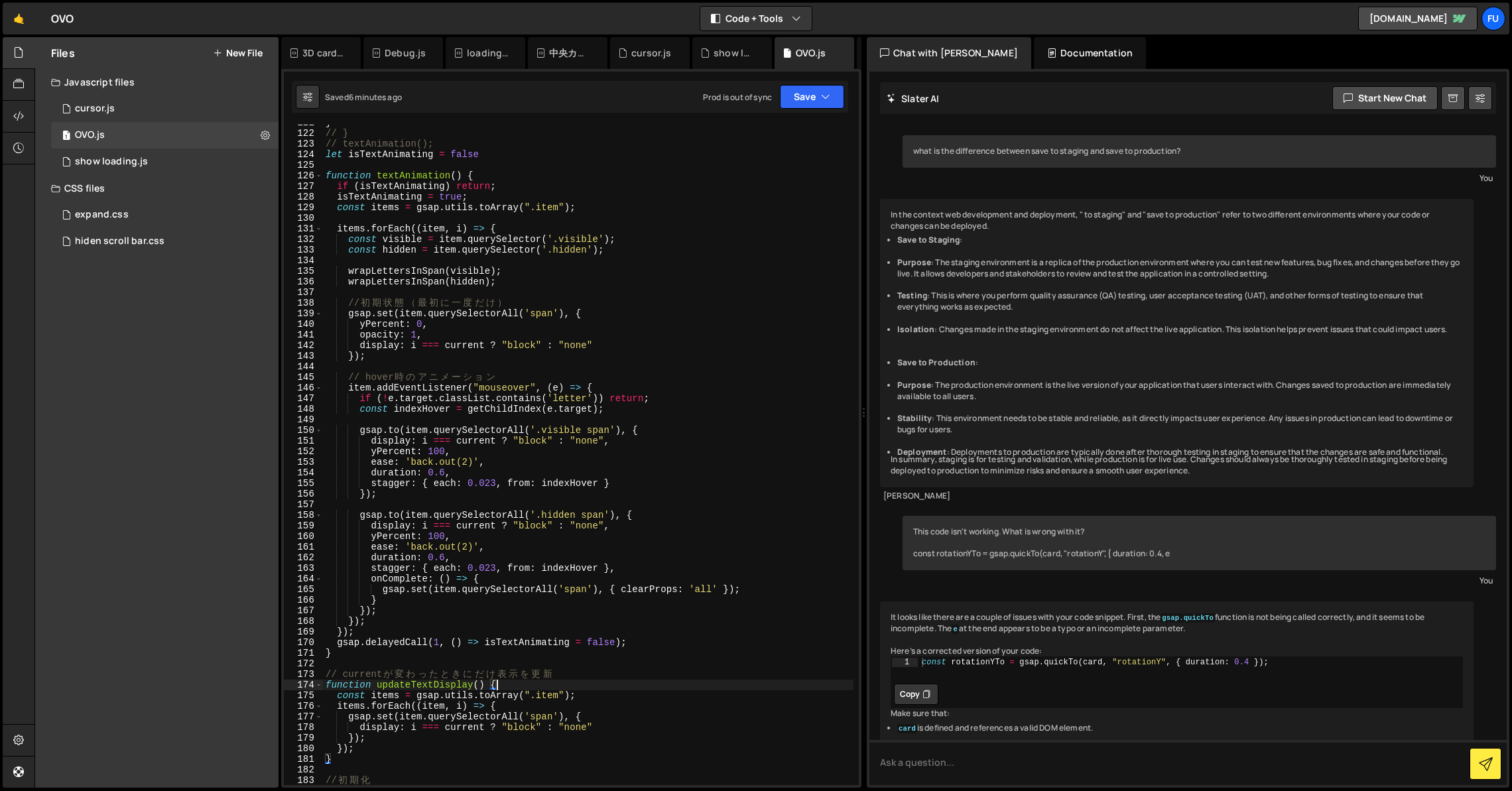
scroll to position [1339, 0]
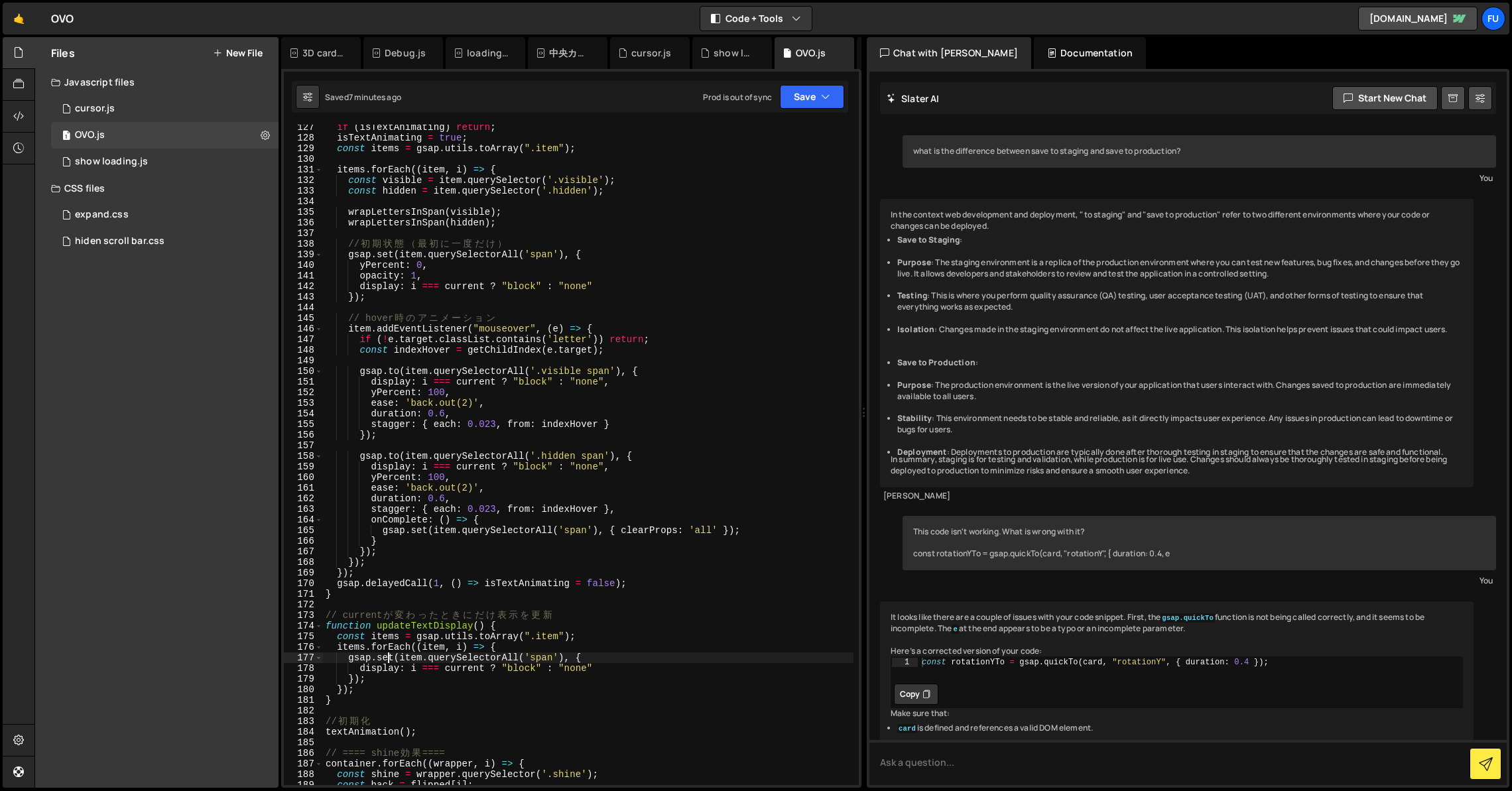
click at [387, 660] on div "if ( isTextAnimating ) return ; isTextAnimating = true ; const items = gsap . u…" at bounding box center [588, 463] width 530 height 681
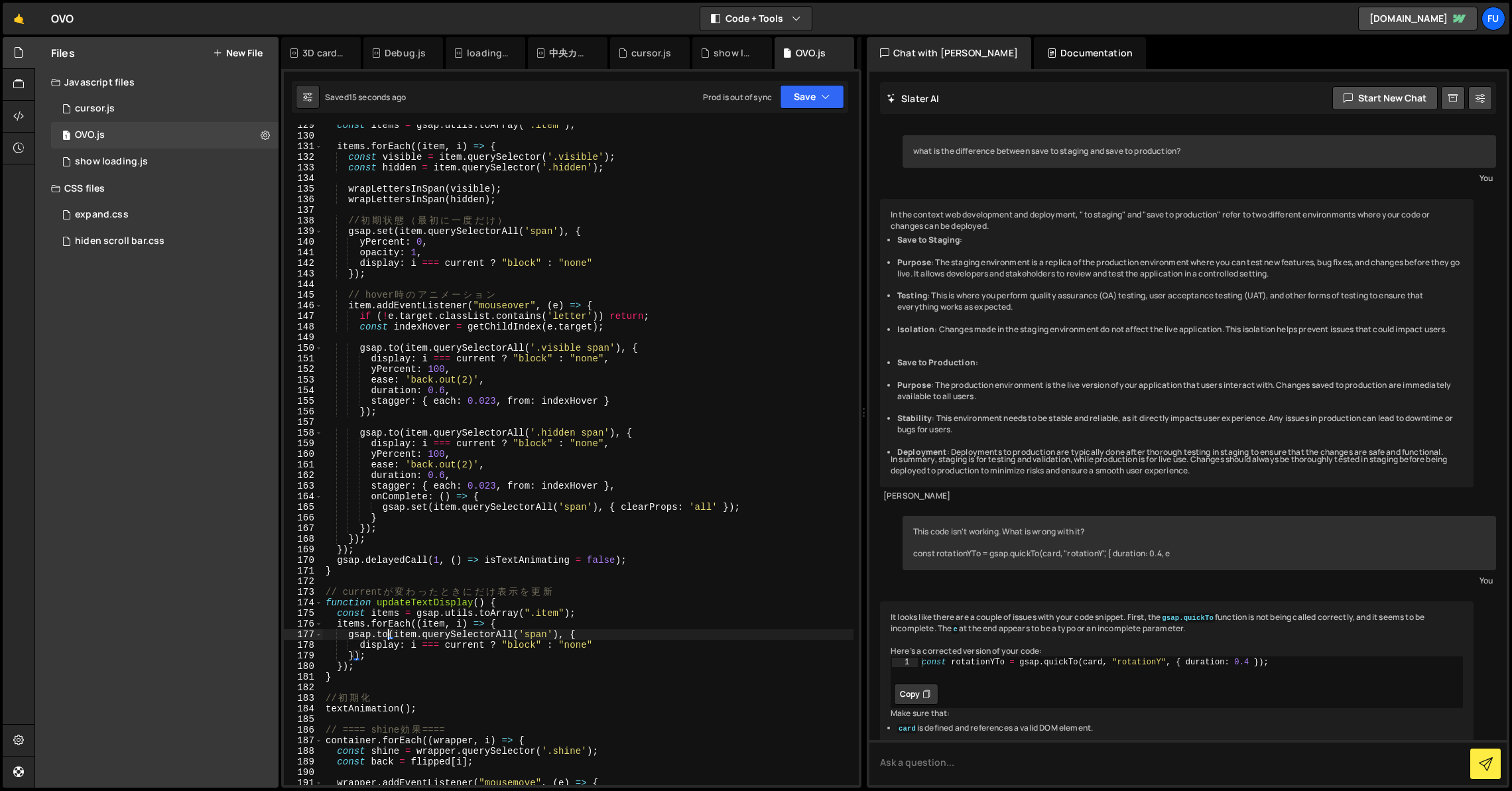
scroll to position [1432, 0]
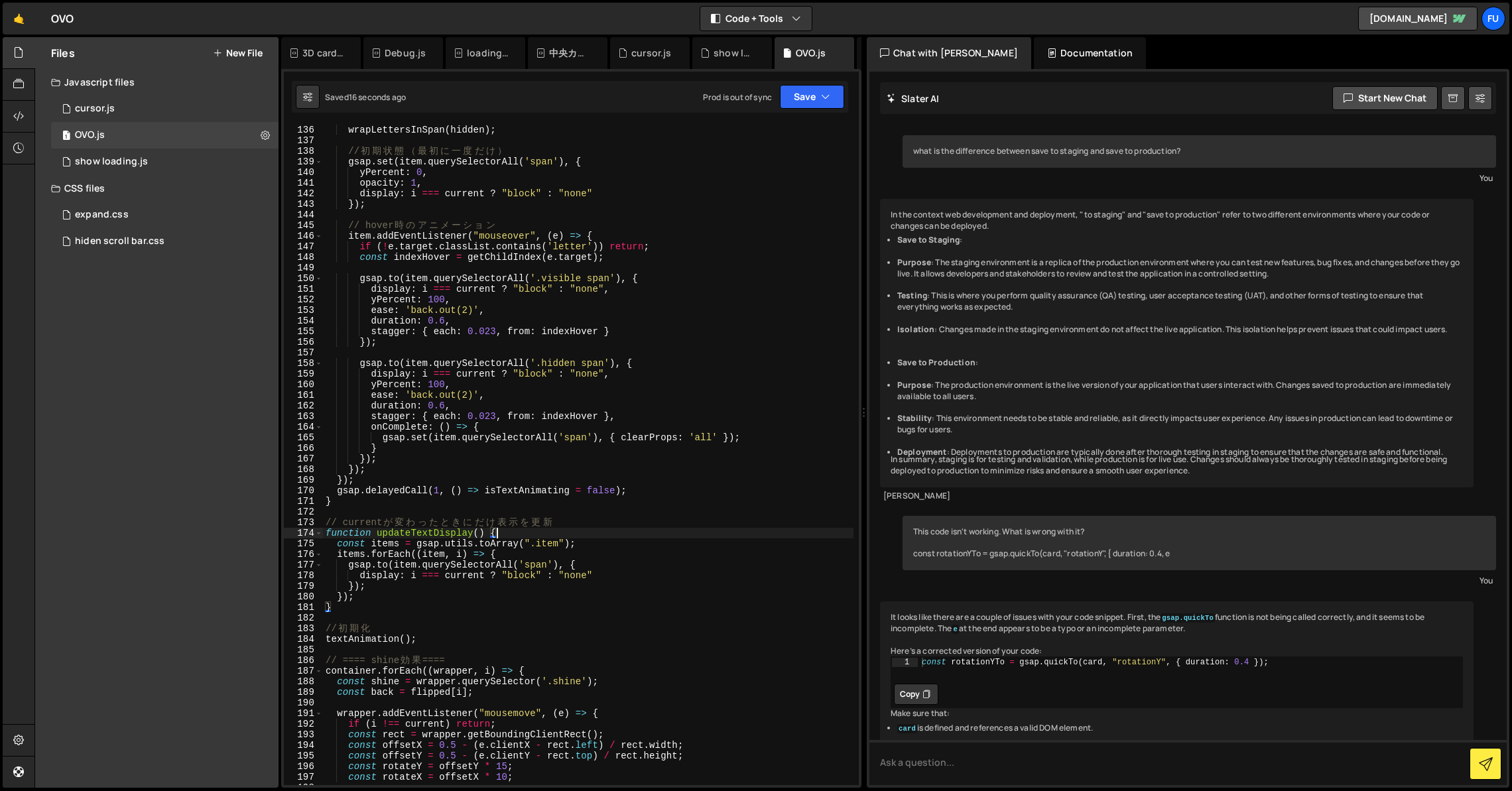
click at [569, 535] on div "wrapLettersInSpan ( hidden ) ; // 初 期 状 態 （ 最 初 に 一 度 だ け ） gsap . set ( item .…" at bounding box center [588, 466] width 530 height 681
type textarea "function updateTextDisplay() {"
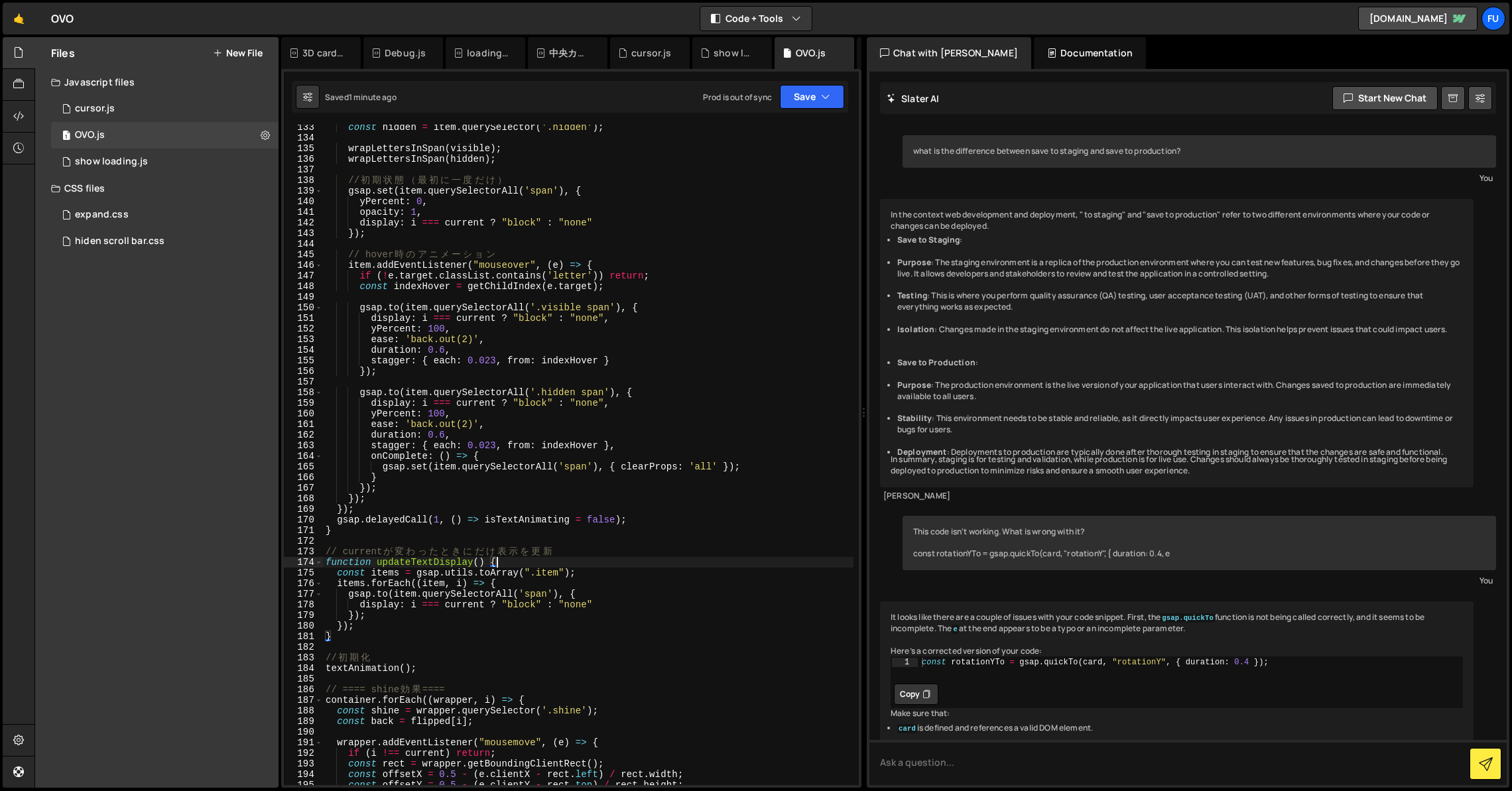
scroll to position [1381, 0]
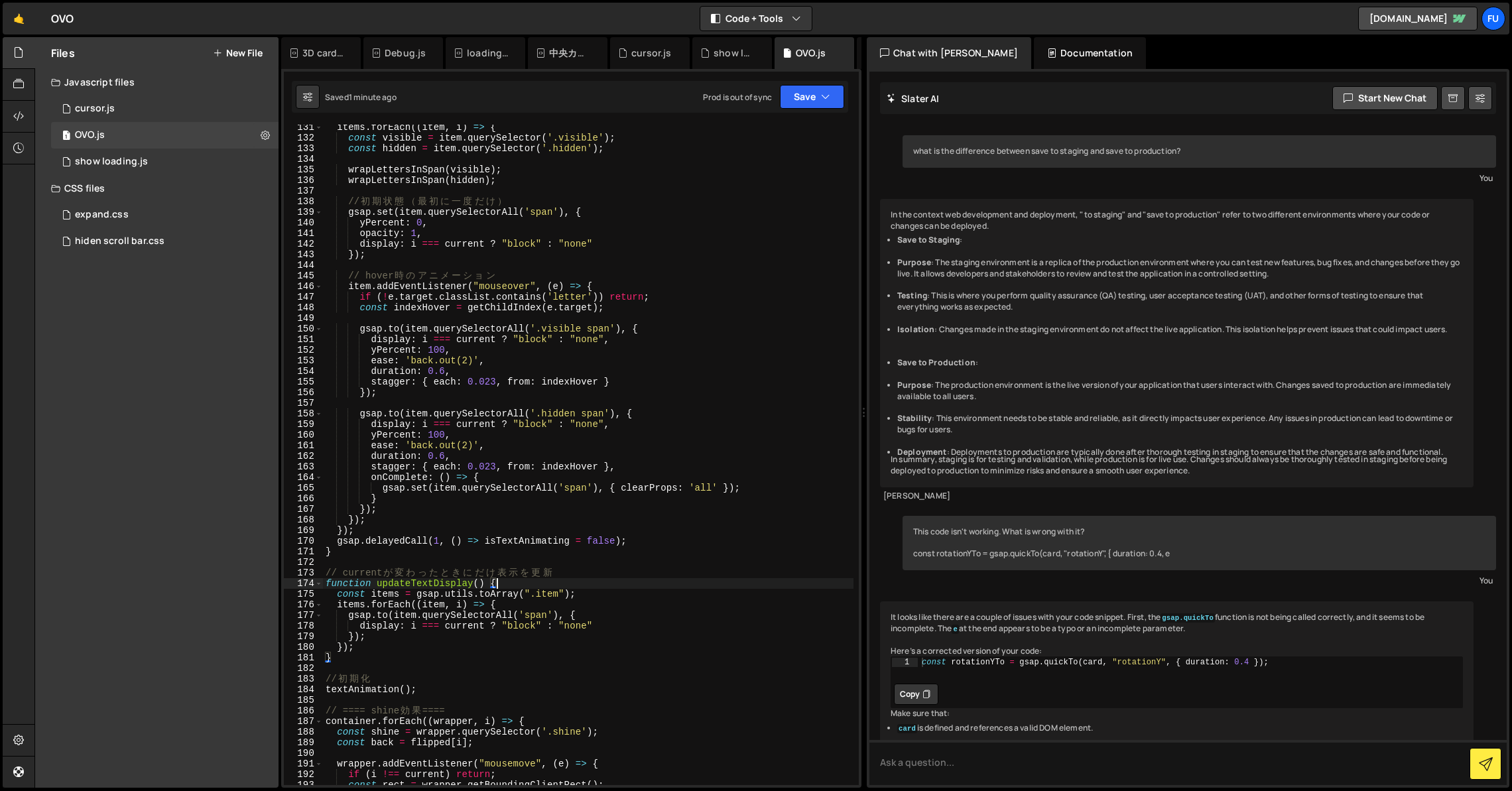
type textarea "["
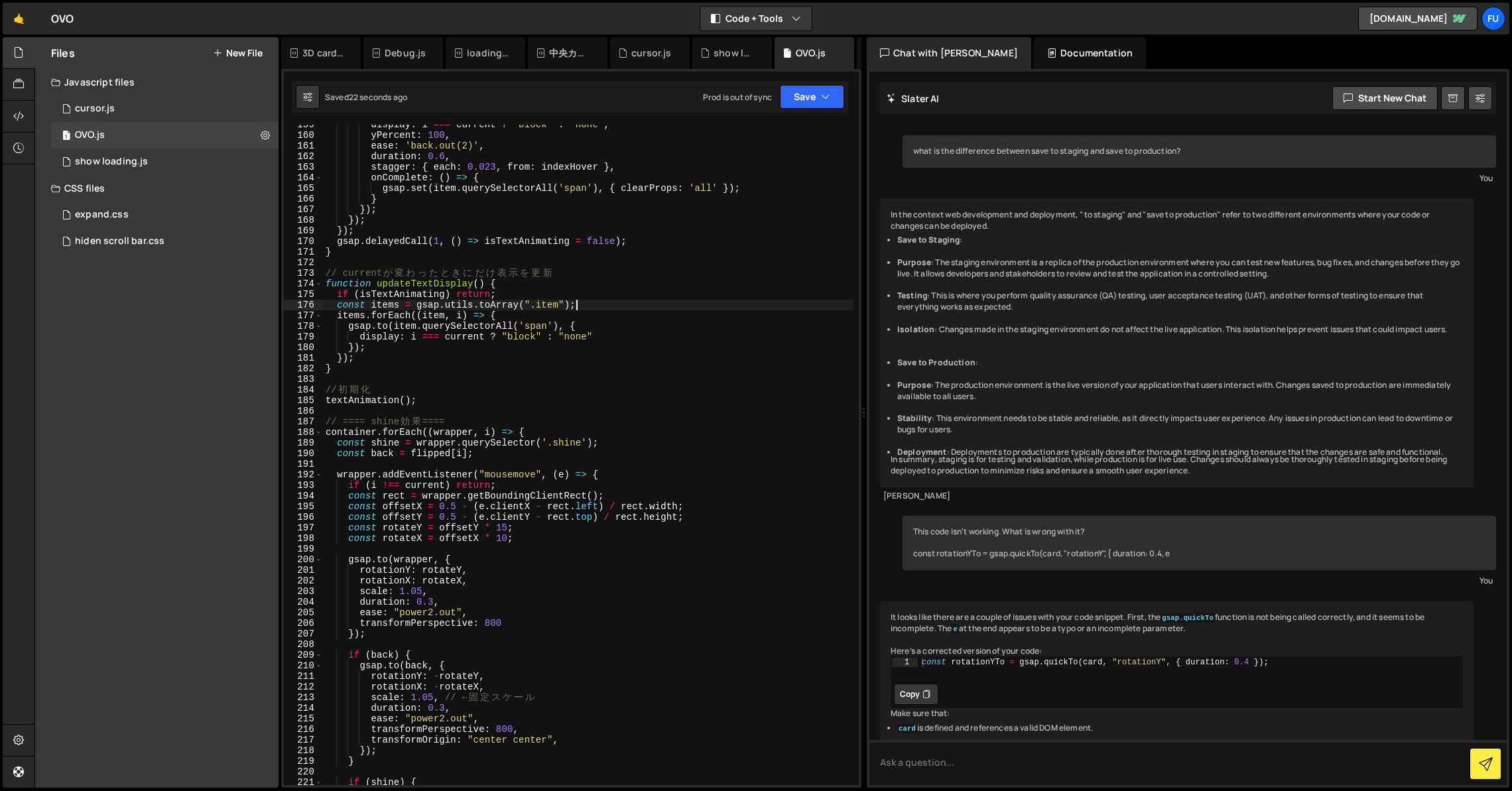
scroll to position [1681, 0]
click at [650, 325] on div "display : i === current ? "block" : "none" , yPercent : 100 , ease : 'back.out(…" at bounding box center [588, 460] width 530 height 681
click at [650, 339] on div "display : i === current ? "block" : "none" , yPercent : 100 , ease : 'back.out(…" at bounding box center [588, 460] width 530 height 681
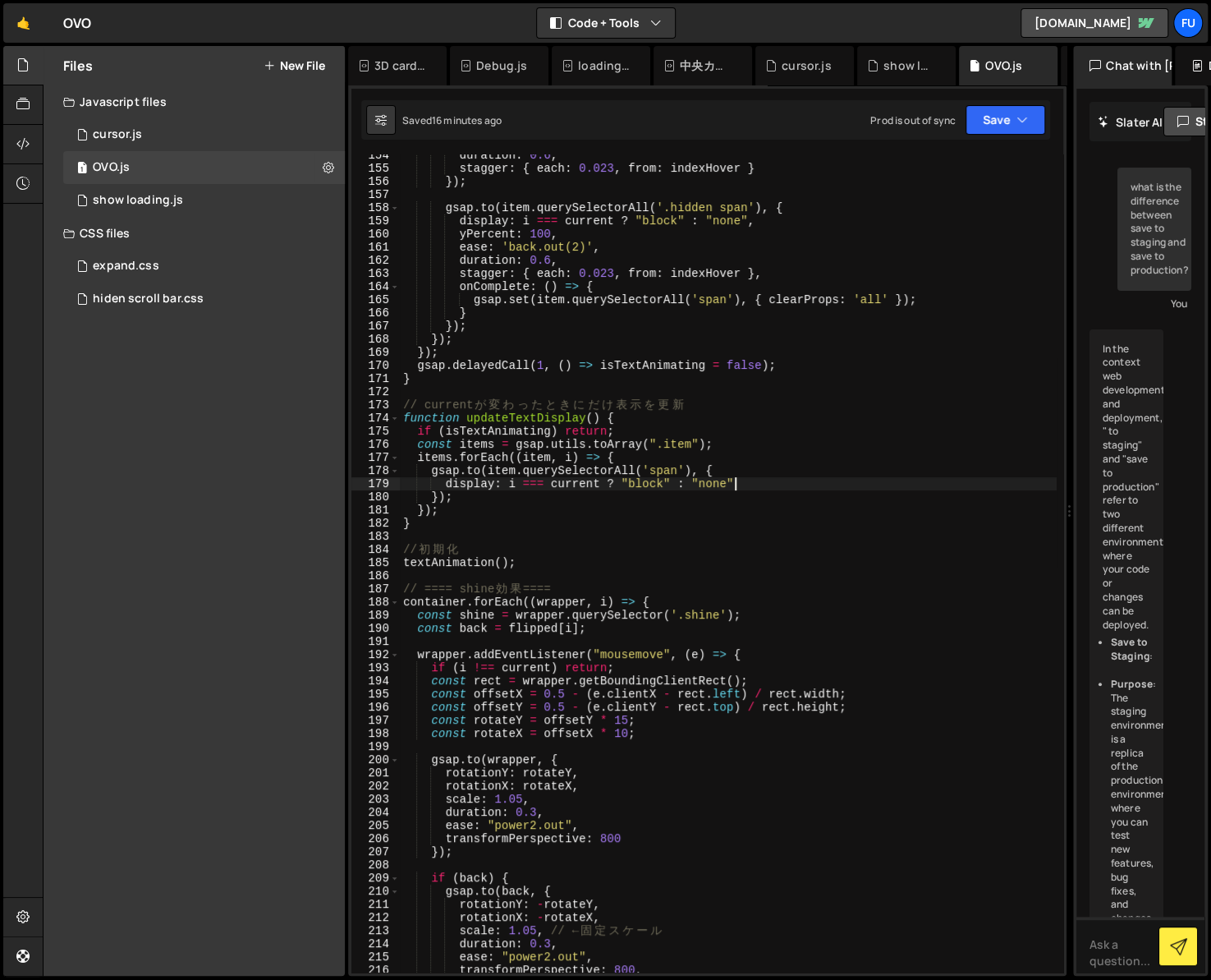
scroll to position [1998, 0]
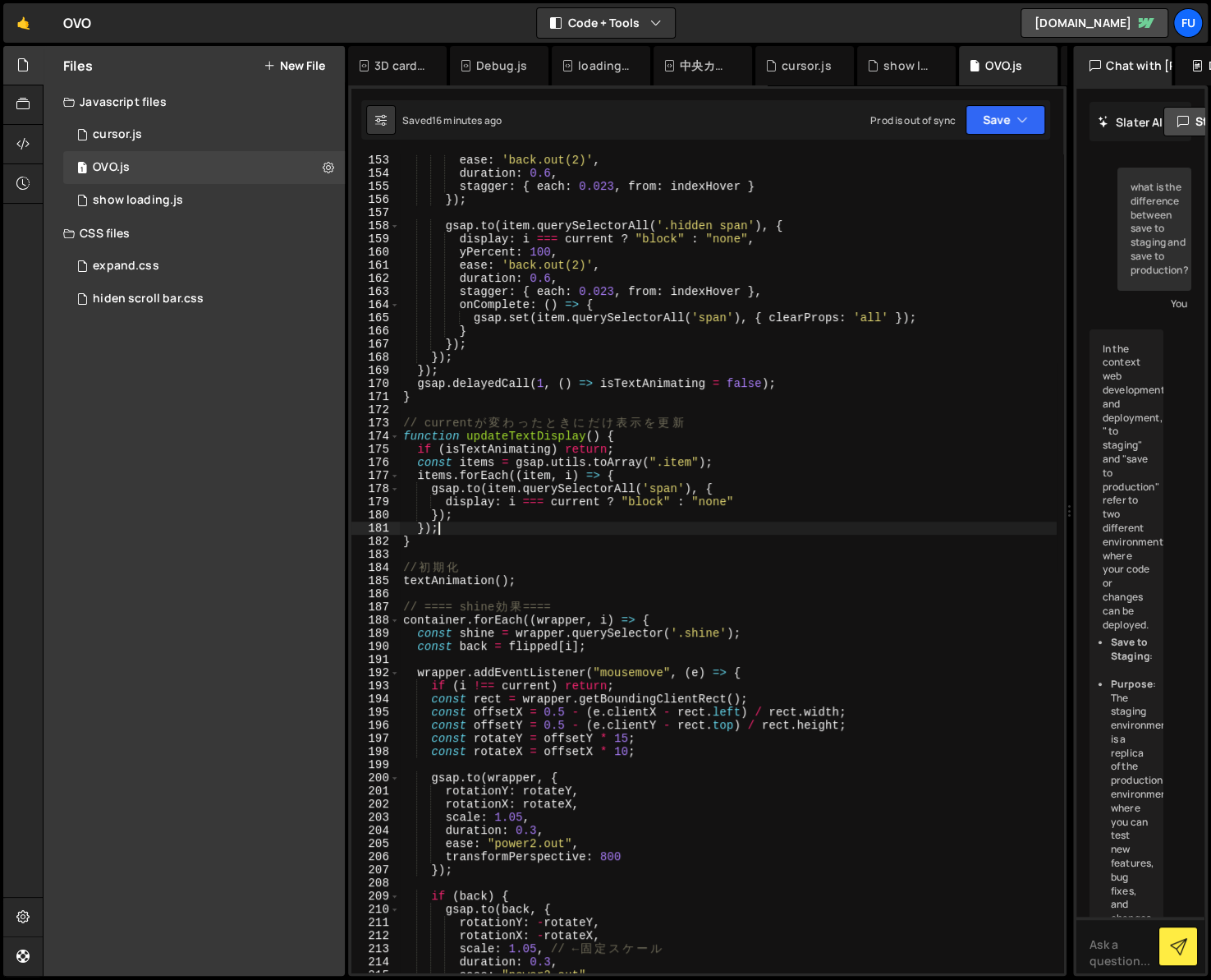
click at [563, 531] on div "ease : 'back.out(2)' , duration : 0.6 , stagger : { each : 0.023 , from : index…" at bounding box center [729, 576] width 657 height 844
click at [547, 548] on div "ease : 'back.out(2)' , duration : 0.6 , stagger : { each : 0.023 , from : index…" at bounding box center [729, 576] width 657 height 844
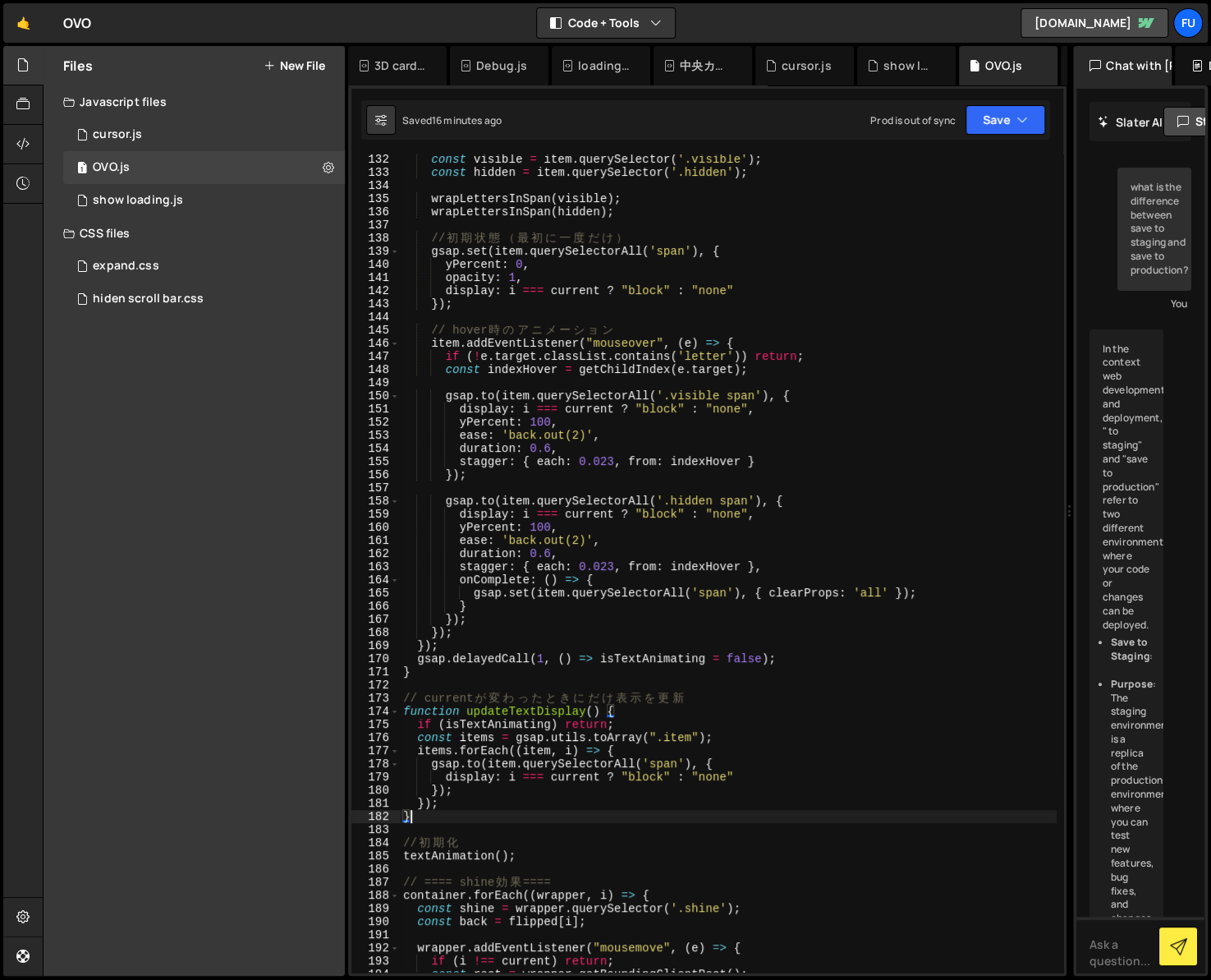
scroll to position [1723, 0]
click at [702, 727] on div "const visible = item . querySelector ( '.visible' ) ; const hidden = item . que…" at bounding box center [729, 575] width 657 height 844
click at [698, 708] on div "const visible = item . querySelector ( '.visible' ) ; const hidden = item . que…" at bounding box center [729, 575] width 657 height 844
click at [697, 718] on div "const visible = item . querySelector ( '.visible' ) ; const hidden = item . que…" at bounding box center [729, 575] width 657 height 844
click at [696, 721] on div "const visible = item . querySelector ( '.visible' ) ; const hidden = item . que…" at bounding box center [729, 575] width 657 height 844
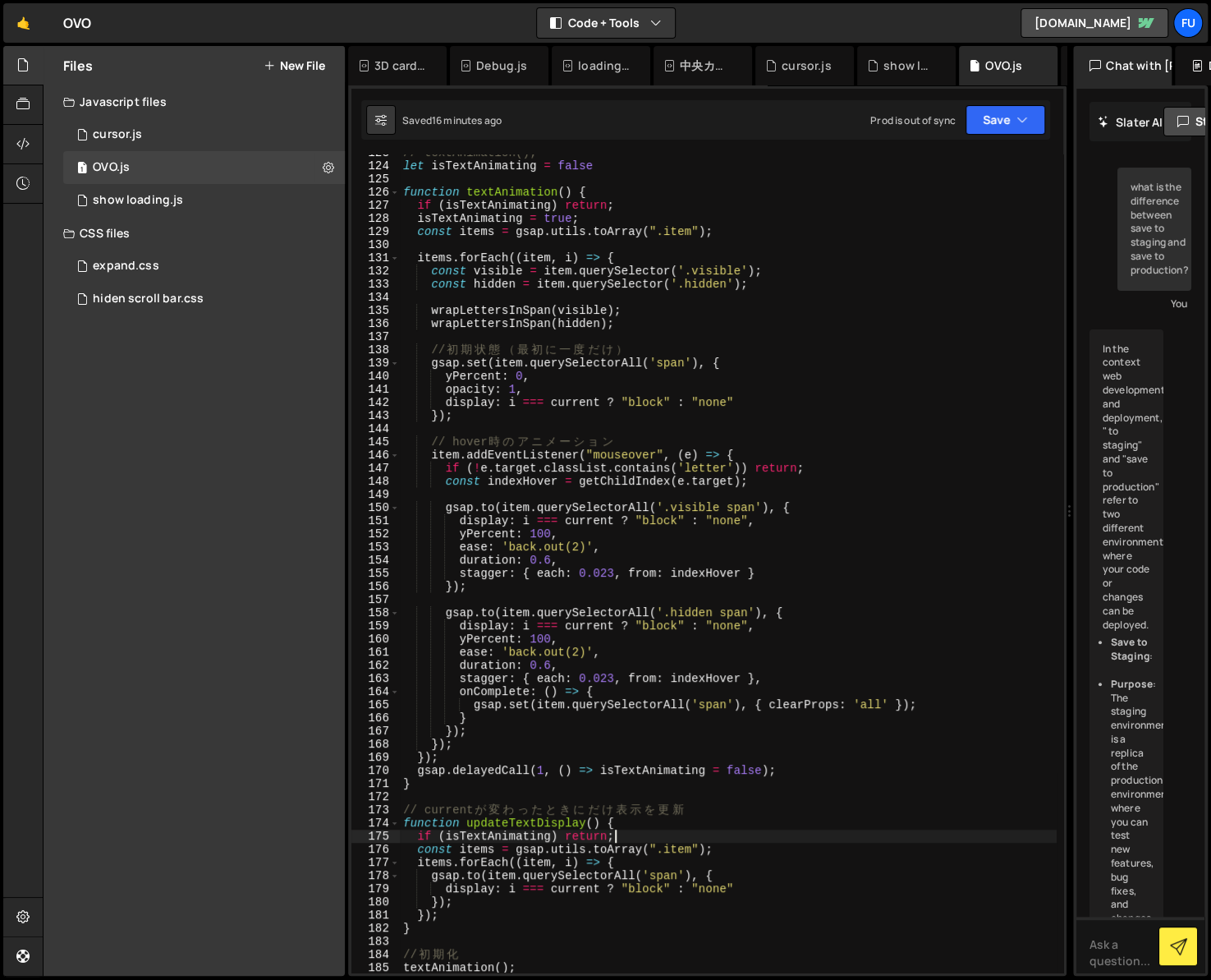
scroll to position [1612, 0]
click at [449, 259] on div "// textAnimation(); let isTextAnimating = false function textAnimation ( ) { if…" at bounding box center [729, 568] width 657 height 844
type textarea "items.forEach((item, i) => {"
click at [415, 256] on div "// textAnimation(); let isTextAnimating = false function textAnimation ( ) { if…" at bounding box center [729, 568] width 657 height 844
click at [410, 330] on div "// textAnimation(); let isTextAnimating = false function textAnimation ( ) { if…" at bounding box center [729, 568] width 657 height 844
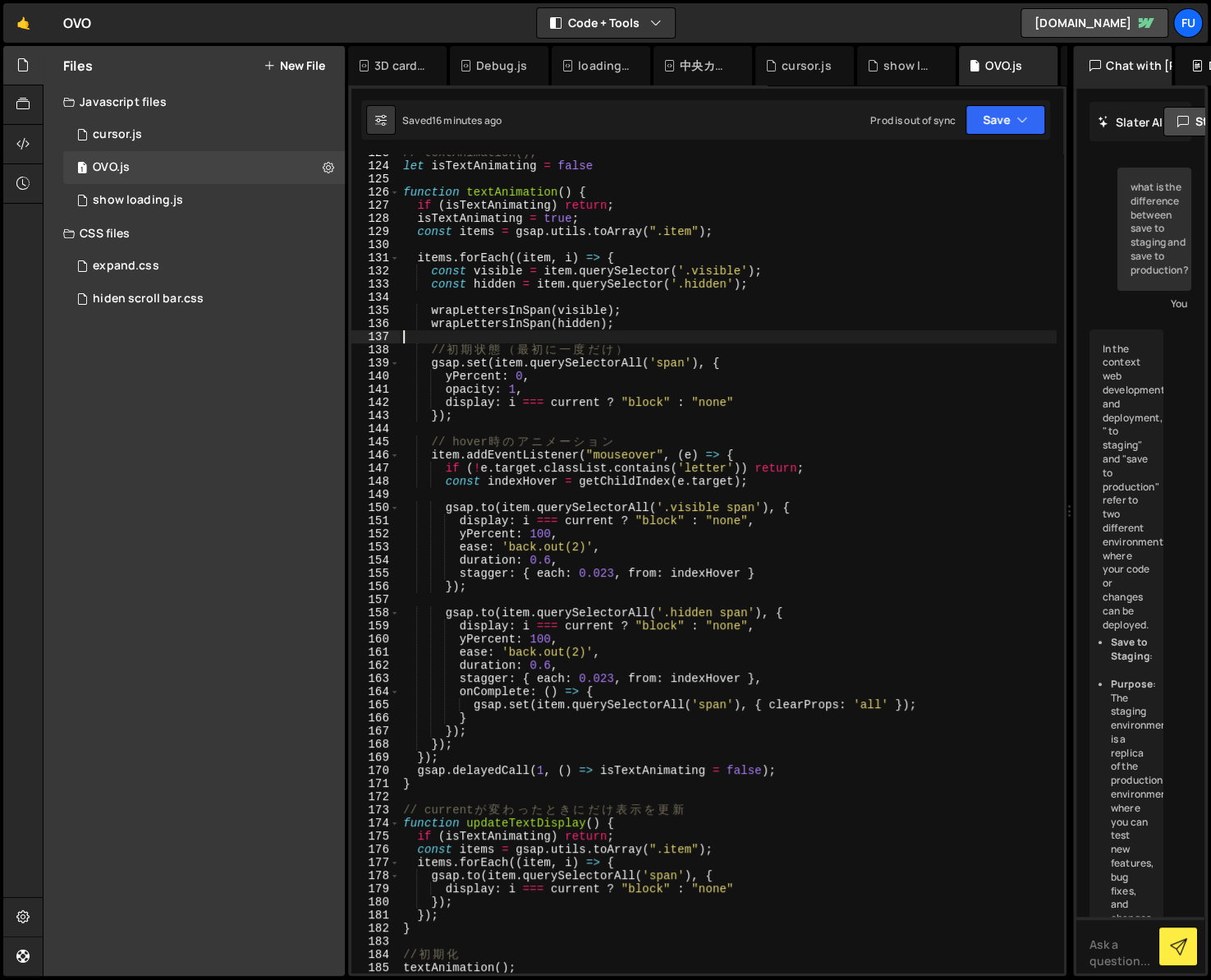
click at [704, 821] on div "// textAnimation(); let isTextAnimating = false function textAnimation ( ) { if…" at bounding box center [729, 568] width 657 height 844
click at [745, 401] on div "// textAnimation(); let isTextAnimating = false function textAnimation ( ) { if…" at bounding box center [729, 568] width 657 height 844
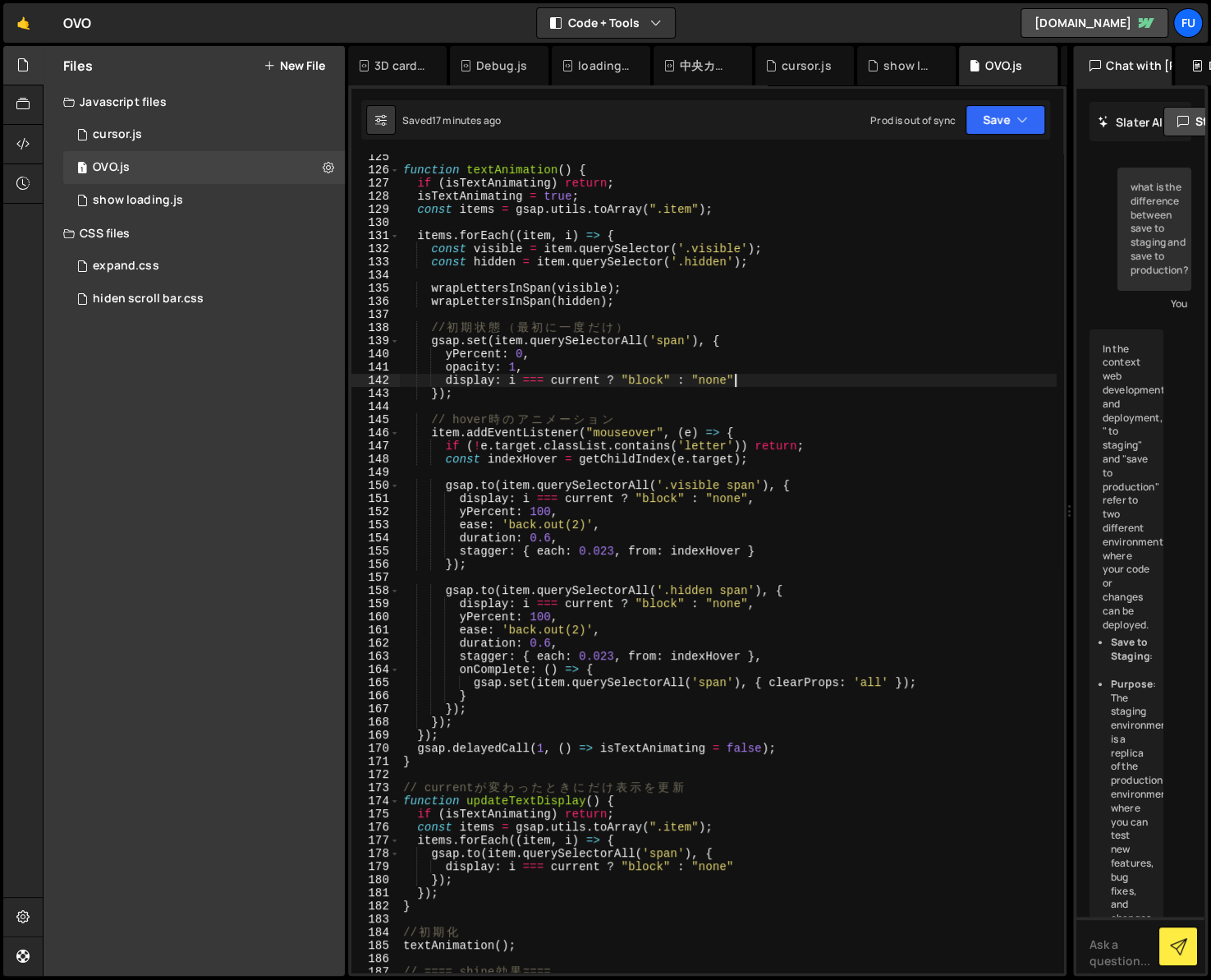
scroll to position [1633, 0]
click at [846, 452] on div "function textAnimation ( ) { if ( isTextAnimating ) return ; isTextAnimating = …" at bounding box center [729, 572] width 657 height 844
click at [817, 490] on div "function textAnimation ( ) { if ( isTextAnimating ) return ; isTextAnimating = …" at bounding box center [729, 572] width 657 height 844
click at [815, 496] on div "function textAnimation ( ) { if ( isTextAnimating ) return ; isTextAnimating = …" at bounding box center [729, 572] width 657 height 844
click at [673, 524] on div "function textAnimation ( ) { if ( isTextAnimating ) return ; isTextAnimating = …" at bounding box center [729, 572] width 657 height 844
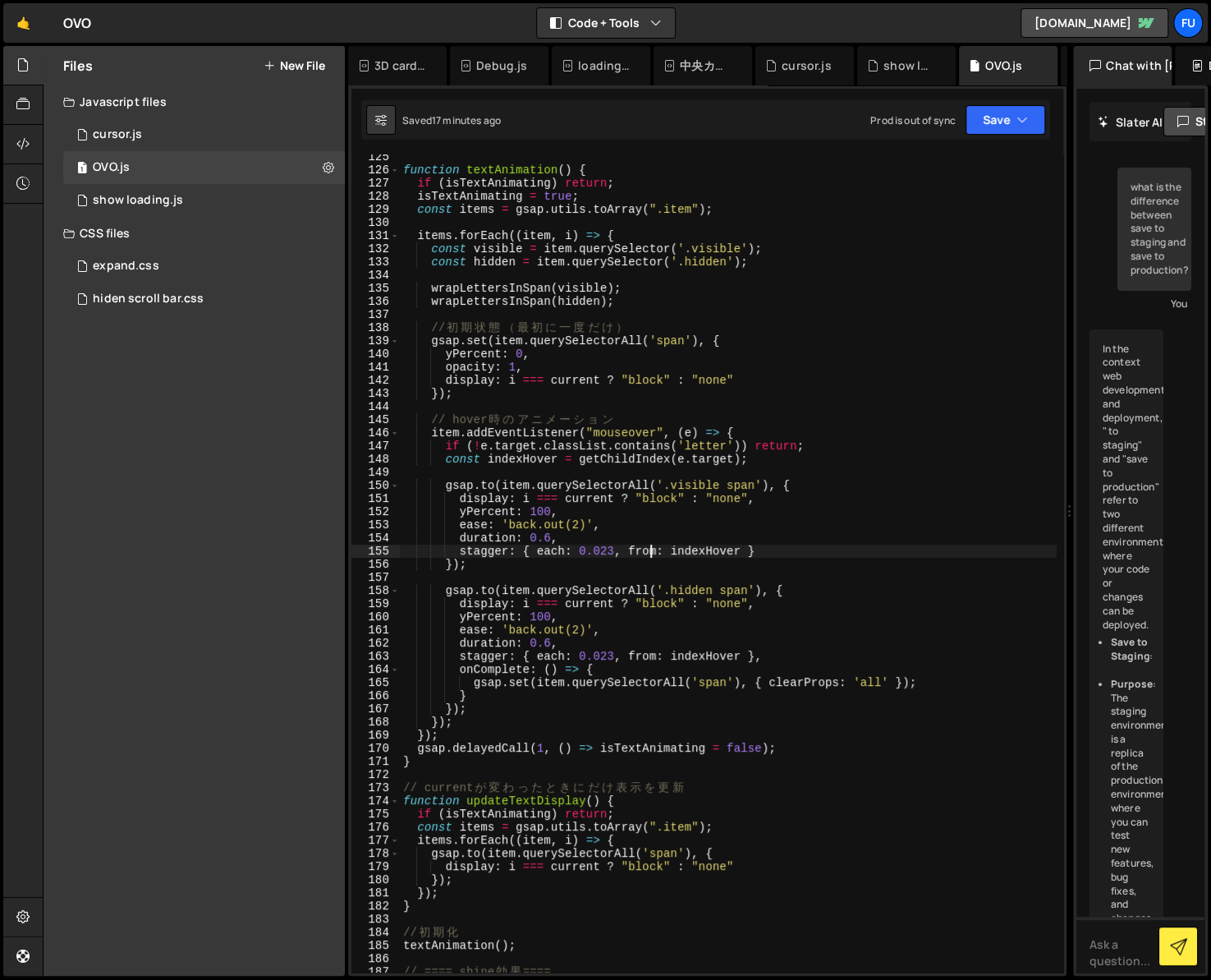
click at [650, 557] on div "function textAnimation ( ) { if ( isTextAnimating ) return ; isTextAnimating = …" at bounding box center [729, 572] width 657 height 844
click at [811, 543] on div "function textAnimation ( ) { if ( isTextAnimating ) return ; isTextAnimating = …" at bounding box center [729, 572] width 657 height 844
click at [811, 550] on div "function textAnimation ( ) { if ( isTextAnimating ) return ; isTextAnimating = …" at bounding box center [729, 572] width 657 height 844
drag, startPoint x: 509, startPoint y: 555, endPoint x: 463, endPoint y: 550, distance: 46.3
click at [463, 550] on div "function textAnimation ( ) { if ( isTextAnimating ) return ; isTextAnimating = …" at bounding box center [729, 572] width 657 height 844
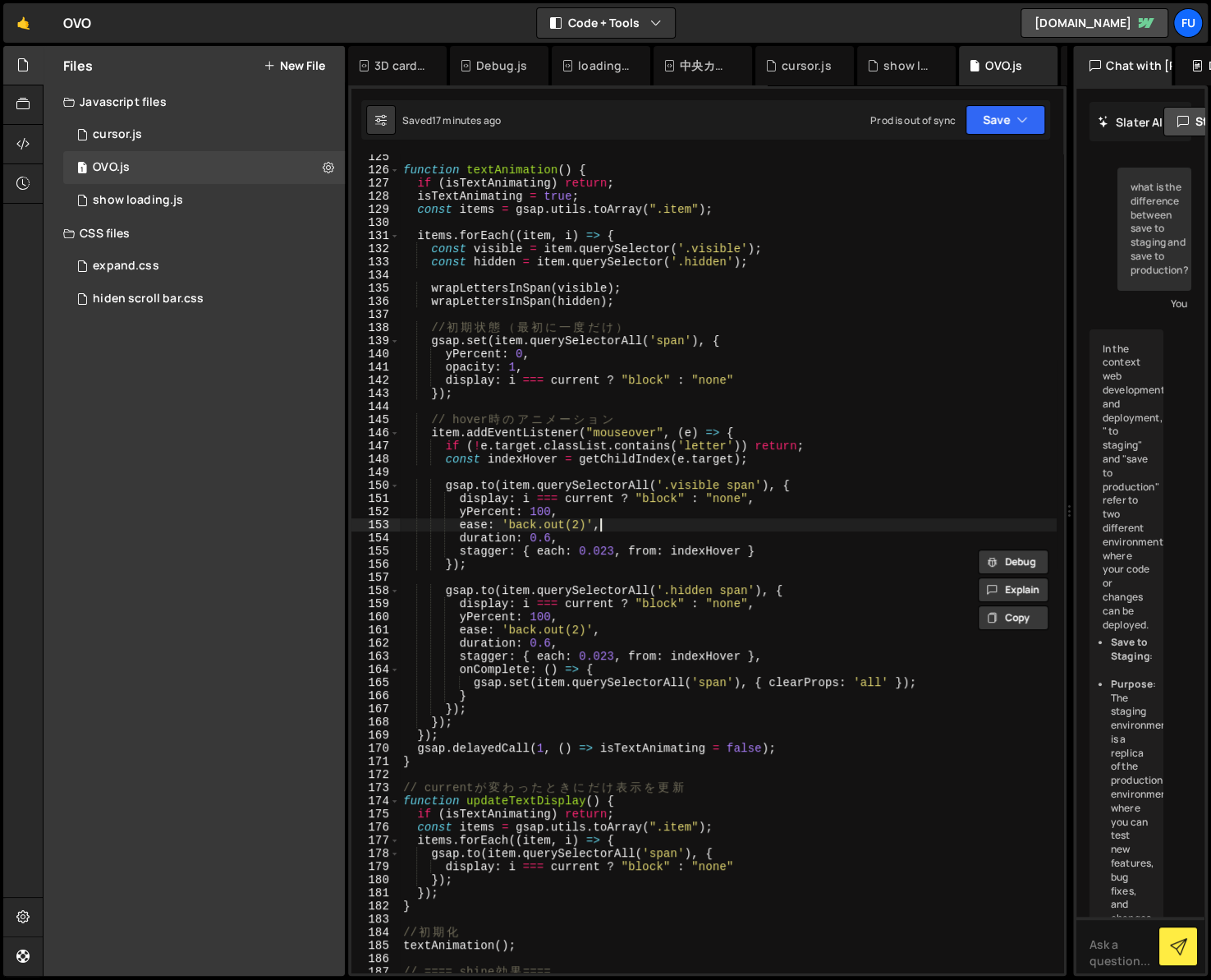
click at [819, 528] on div "function textAnimation ( ) { if ( isTextAnimating ) return ; isTextAnimating = …" at bounding box center [729, 572] width 657 height 844
click at [818, 540] on div "function textAnimation ( ) { if ( isTextAnimating ) return ; isTextAnimating = …" at bounding box center [729, 572] width 657 height 844
click at [817, 564] on div "function textAnimation ( ) { if ( isTextAnimating ) return ; isTextAnimating = …" at bounding box center [729, 572] width 657 height 844
click at [806, 548] on div "function textAnimation ( ) { if ( isTextAnimating ) return ; isTextAnimating = …" at bounding box center [729, 572] width 657 height 844
click at [799, 563] on div "function textAnimation ( ) { if ( isTextAnimating ) return ; isTextAnimating = …" at bounding box center [729, 572] width 657 height 844
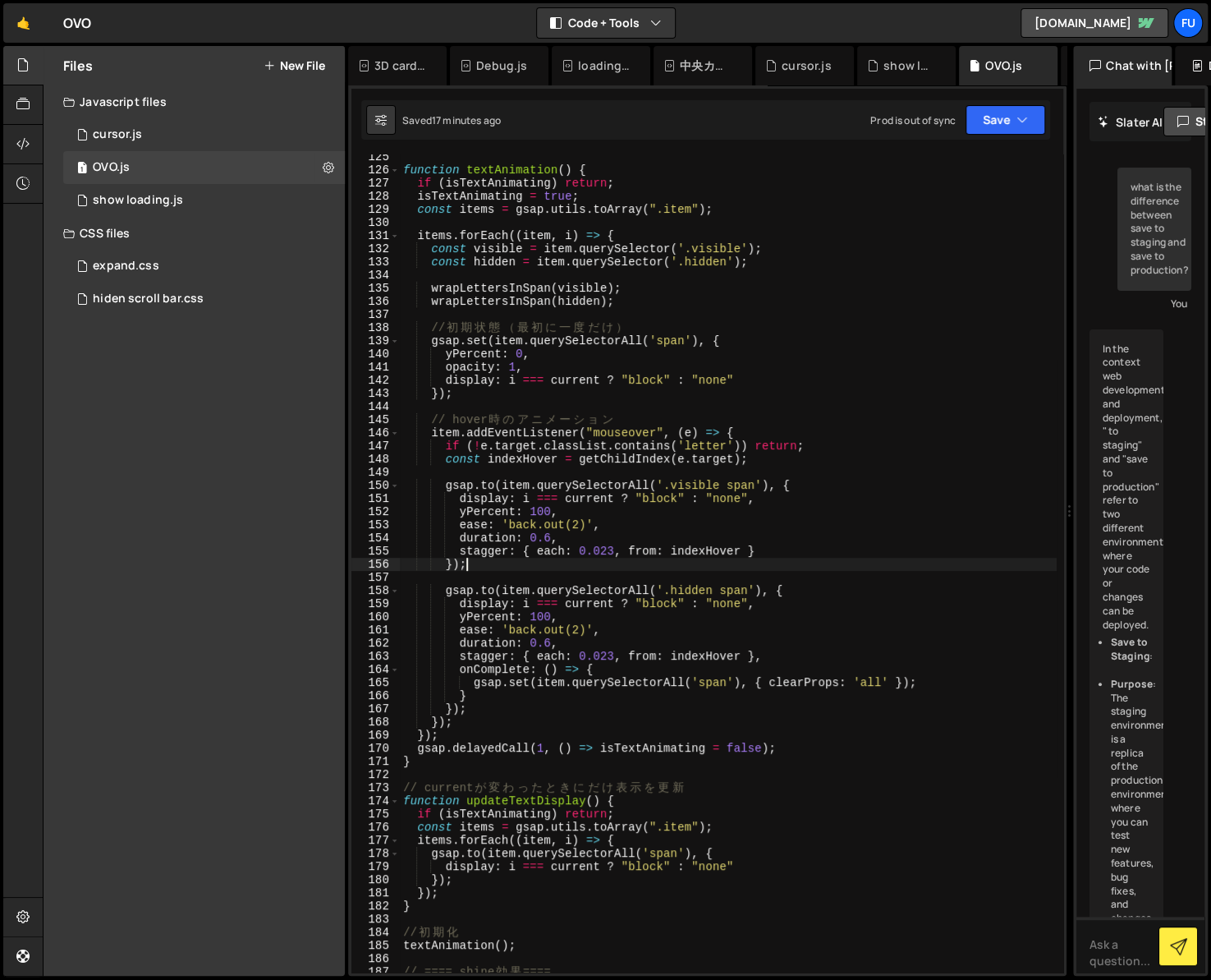
scroll to position [1657, 0]
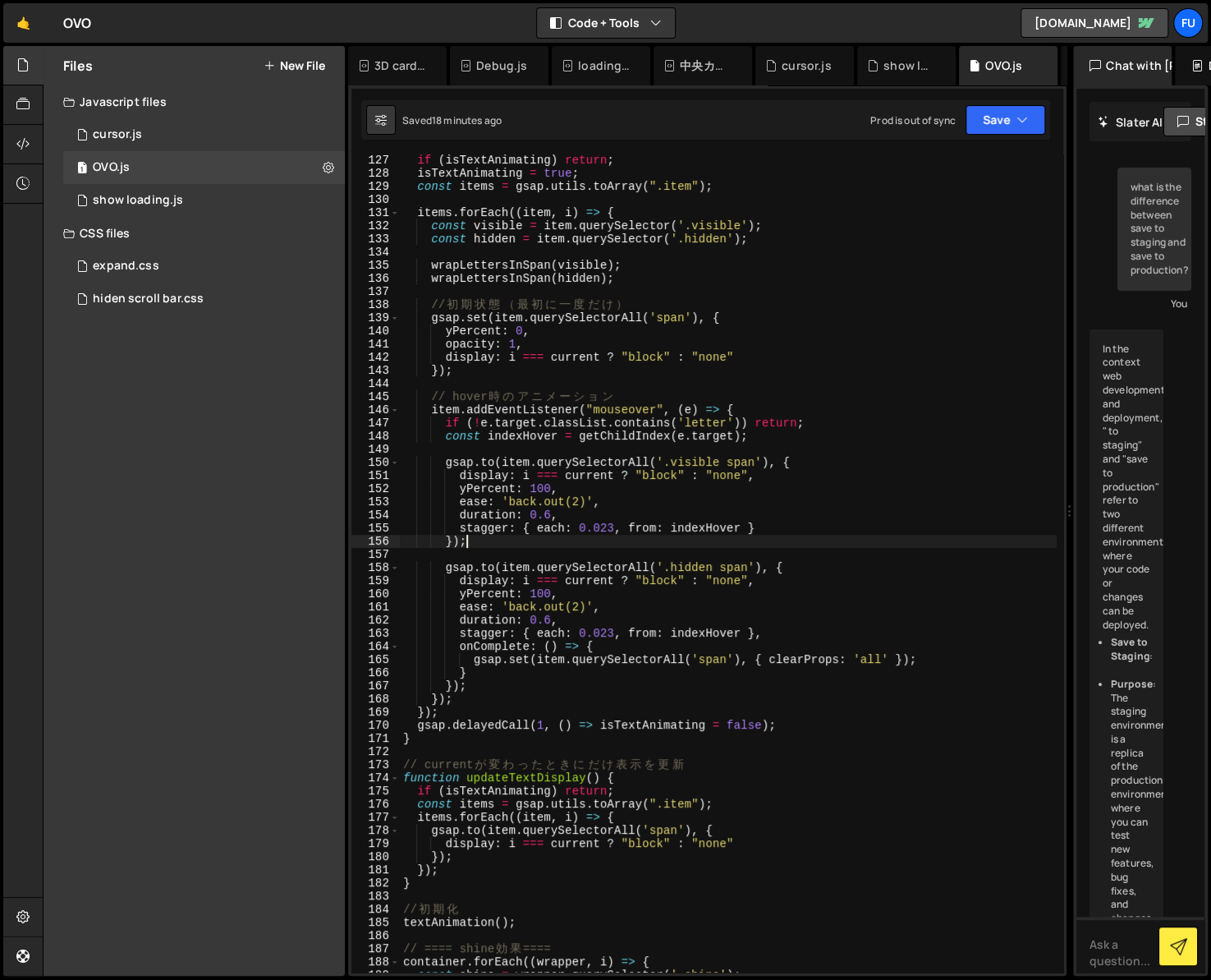
click at [852, 576] on div "if ( isTextAnimating ) return ; isTextAnimating = true ; const items = gsap . u…" at bounding box center [729, 576] width 657 height 844
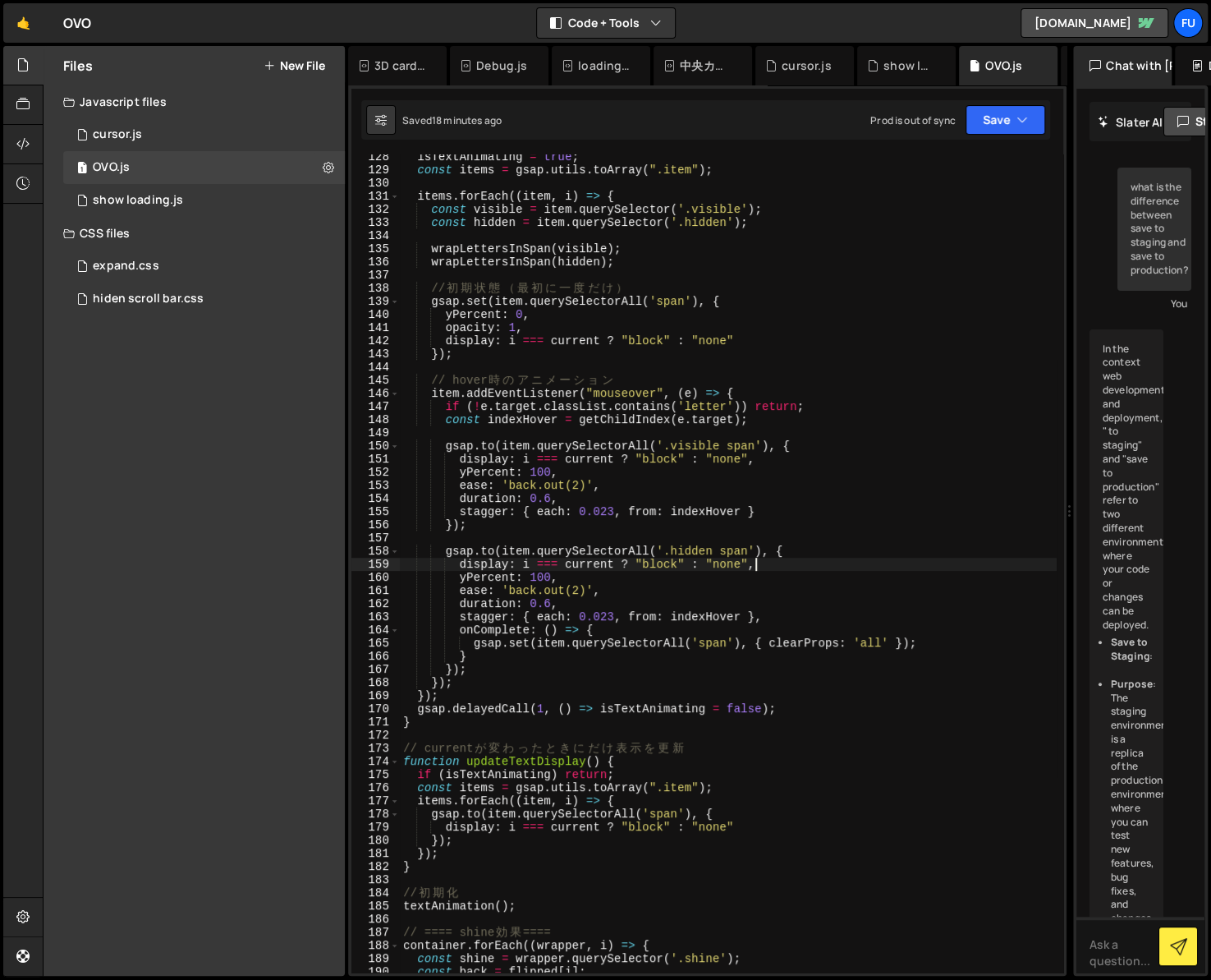
scroll to position [1775, 0]
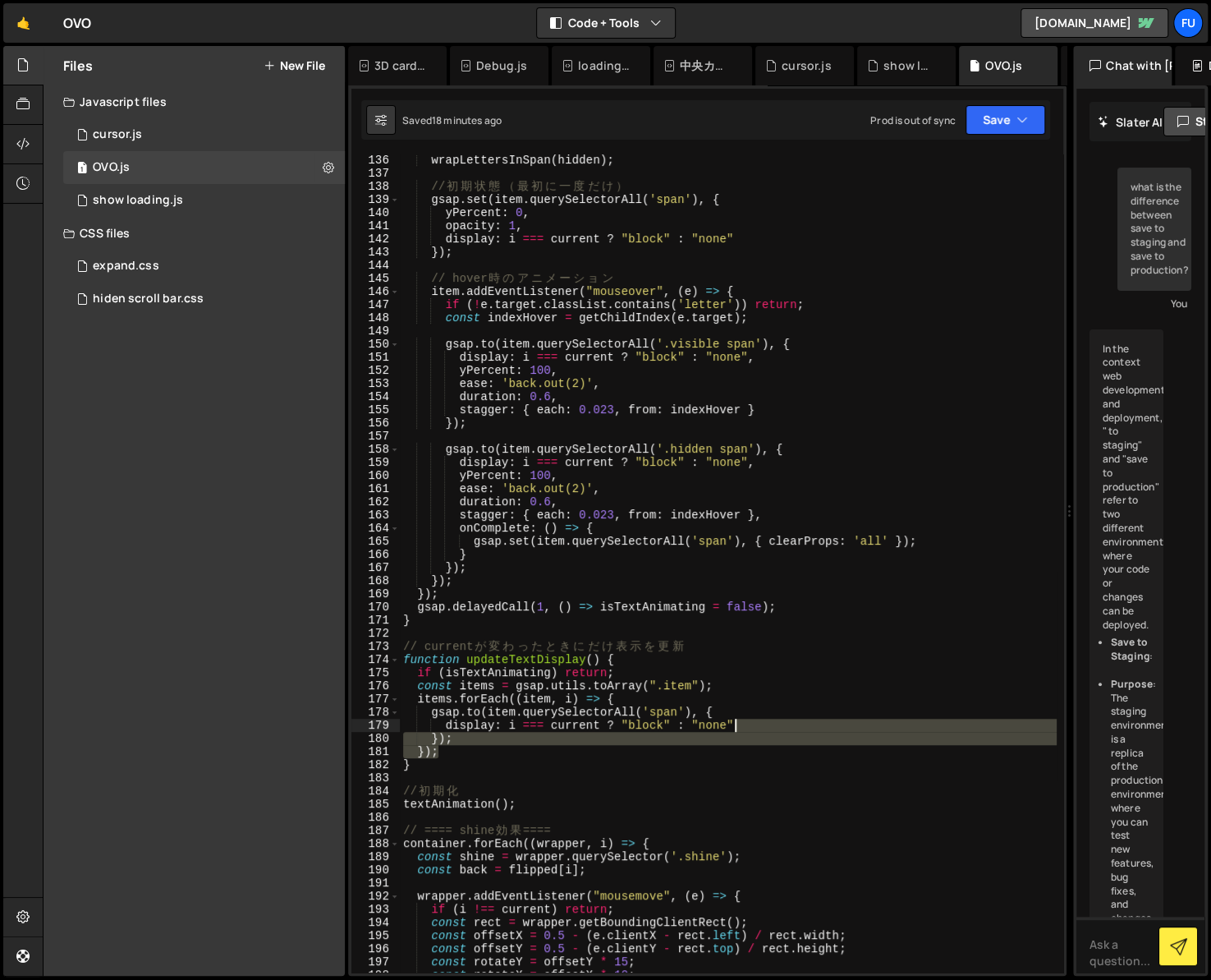
drag, startPoint x: 749, startPoint y: 748, endPoint x: 751, endPoint y: 718, distance: 30.1
click at [751, 718] on div "wrapLettersInSpan ( hidden ) ; // 初 期 状 態 （ 最 初 に 一 度 だ け ） gsap . set ( item .…" at bounding box center [729, 576] width 657 height 844
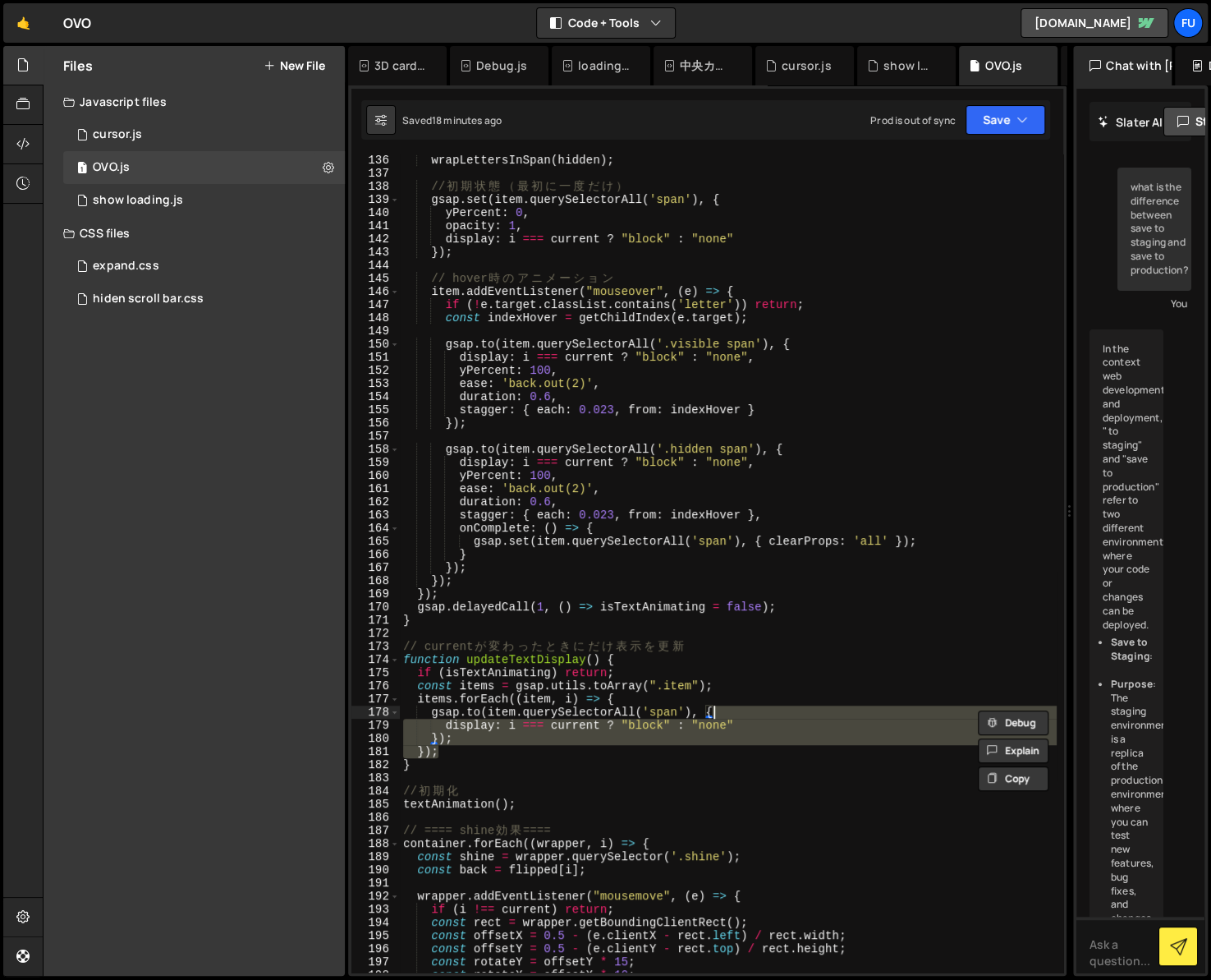
click at [749, 745] on div "wrapLettersInSpan ( hidden ) ; // 初 期 状 態 （ 最 初 に 一 度 だ け ） gsap . set ( item .…" at bounding box center [729, 564] width 657 height 819
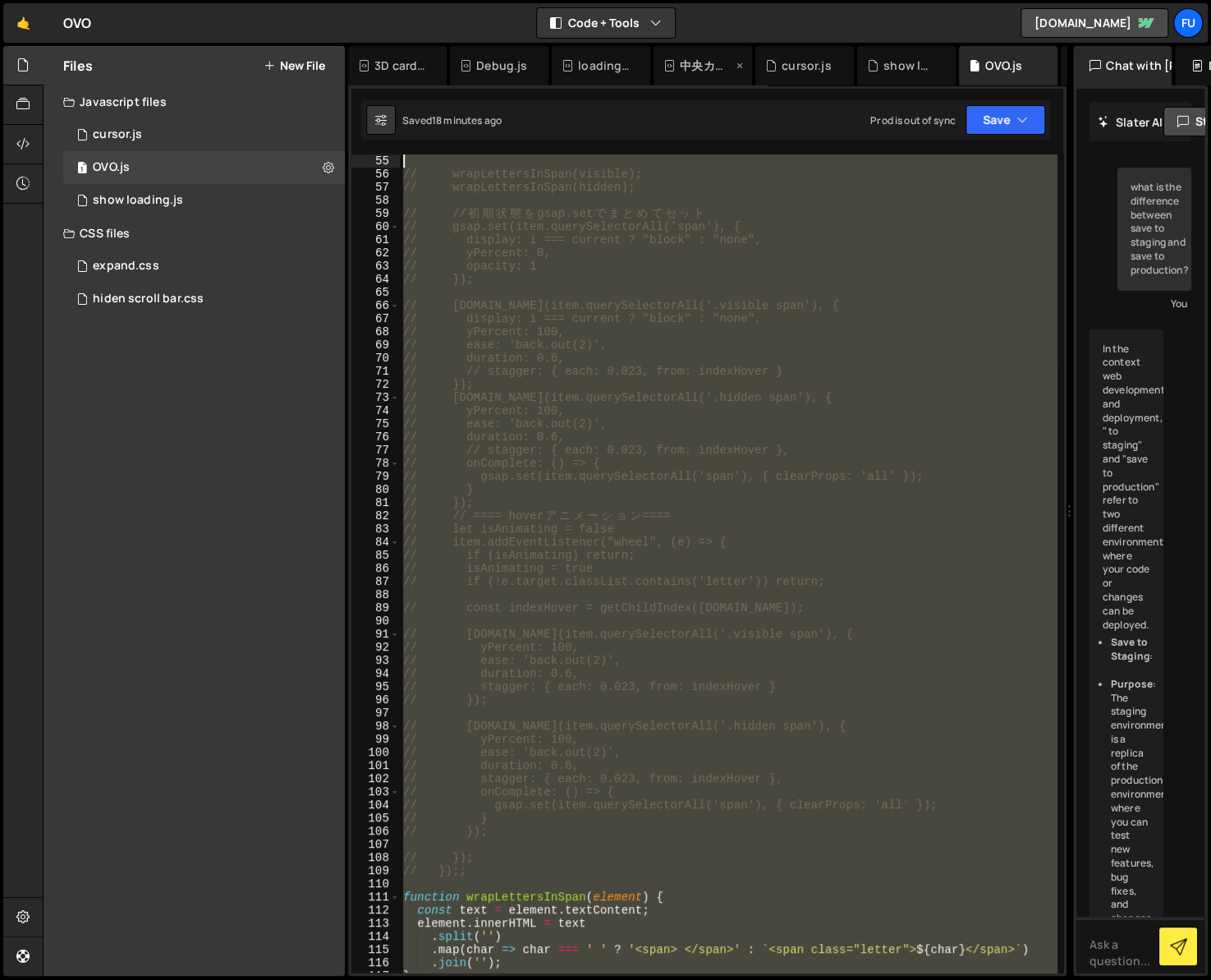
scroll to position [0, 0]
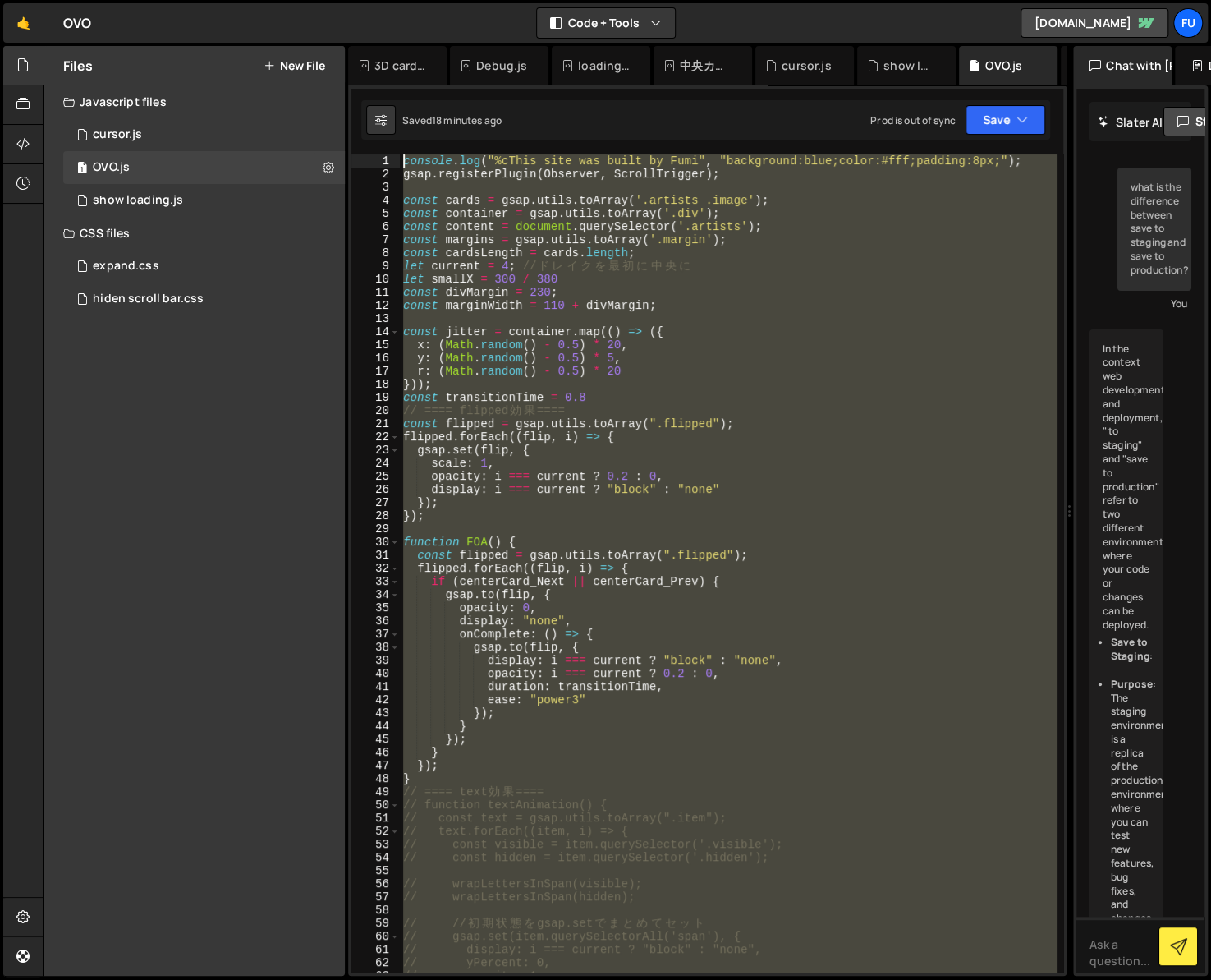
drag, startPoint x: 754, startPoint y: 641, endPoint x: 433, endPoint y: 141, distance: 594.2
click at [444, 139] on div "Debug Explain Copy 3D card.js Debug.js loadingPage.js 中央カードゆらゆら.js cursor.js sh…" at bounding box center [707, 512] width 718 height 931
click at [518, 368] on div "console . log ( "%cThis site was built by Fumi" , "background:blue;color:#fff;p…" at bounding box center [729, 577] width 657 height 844
type textarea "r: (Math.random() - 0.5) * 20"
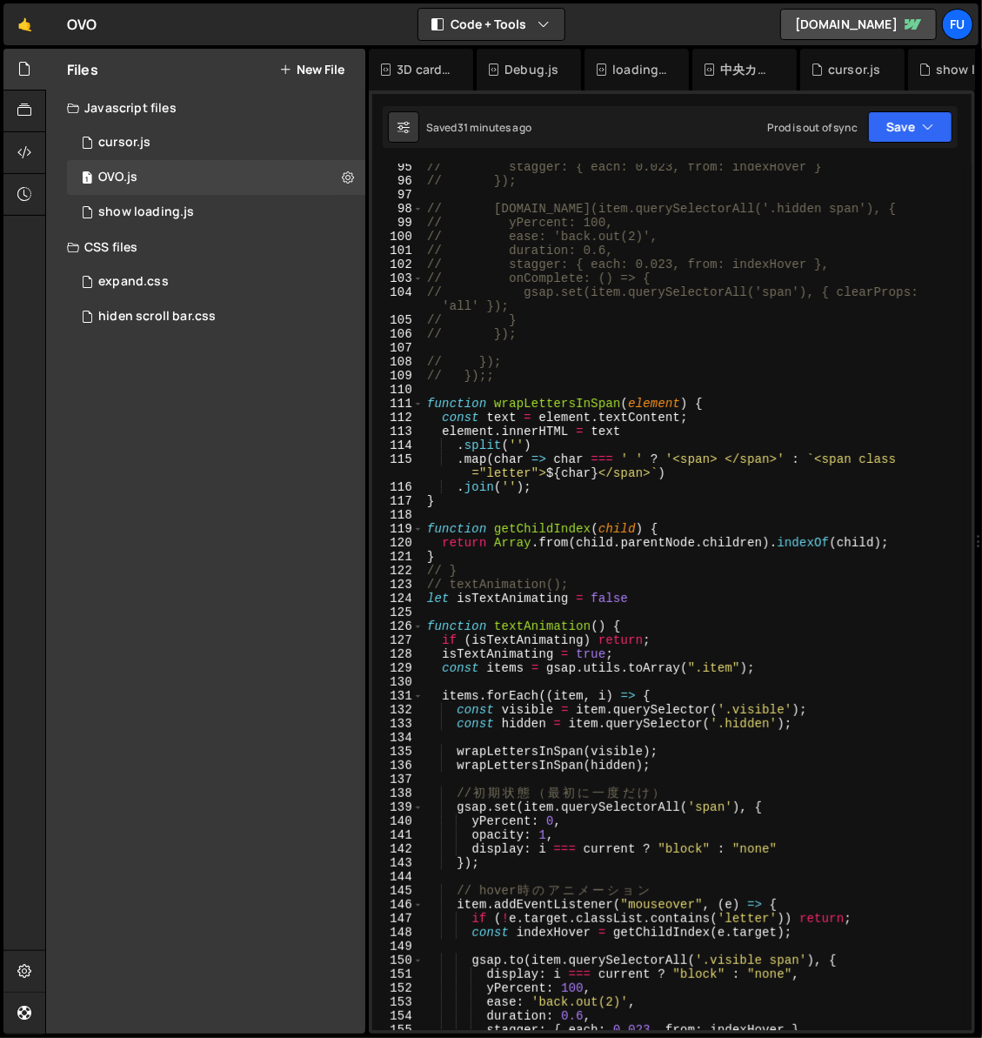
scroll to position [1219, 0]
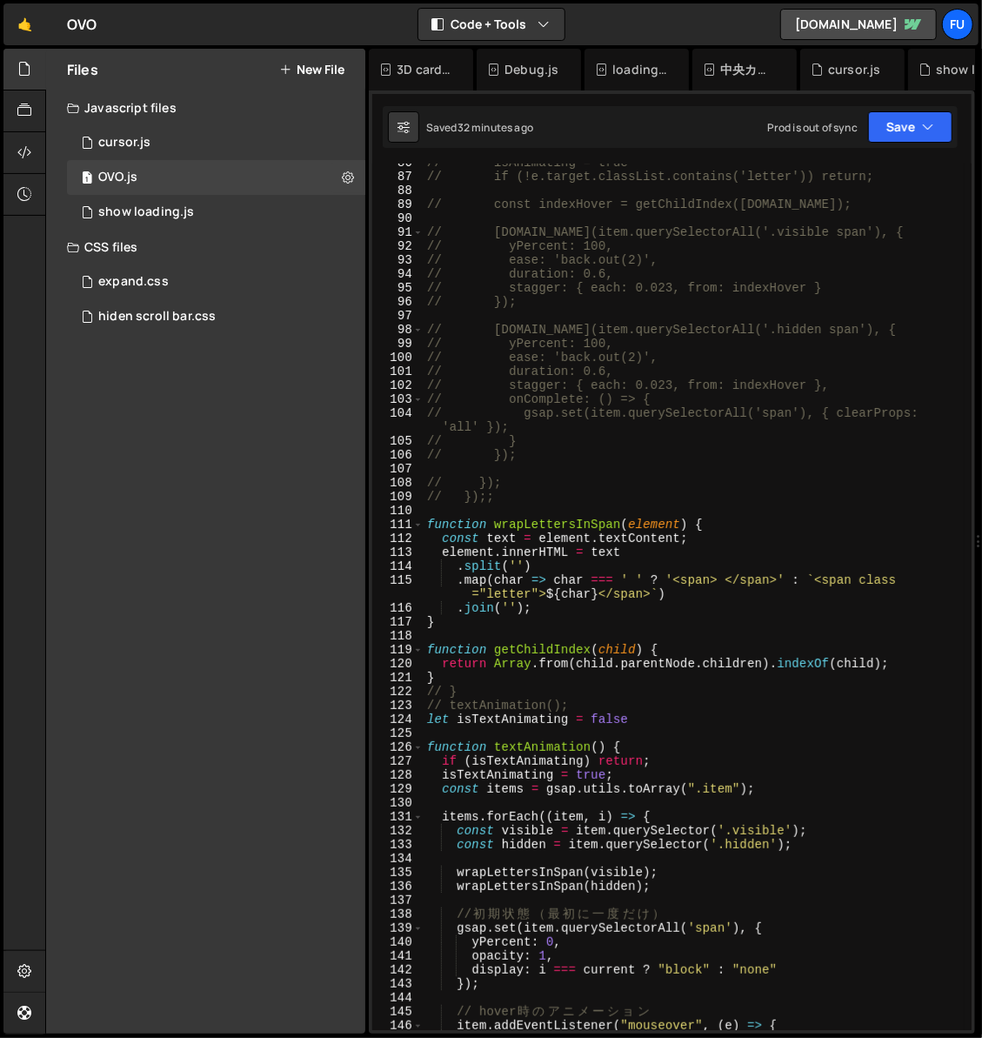
click at [543, 466] on div "// isAnimating = true // if (!e.target.classList.contains('letter')) return; //…" at bounding box center [694, 603] width 541 height 894
click at [548, 520] on div "// isAnimating = true // if (!e.target.classList.contains('letter')) return; //…" at bounding box center [694, 603] width 541 height 894
click at [543, 503] on div "// isAnimating = true // if (!e.target.classList.contains('letter')) return; //…" at bounding box center [694, 603] width 541 height 894
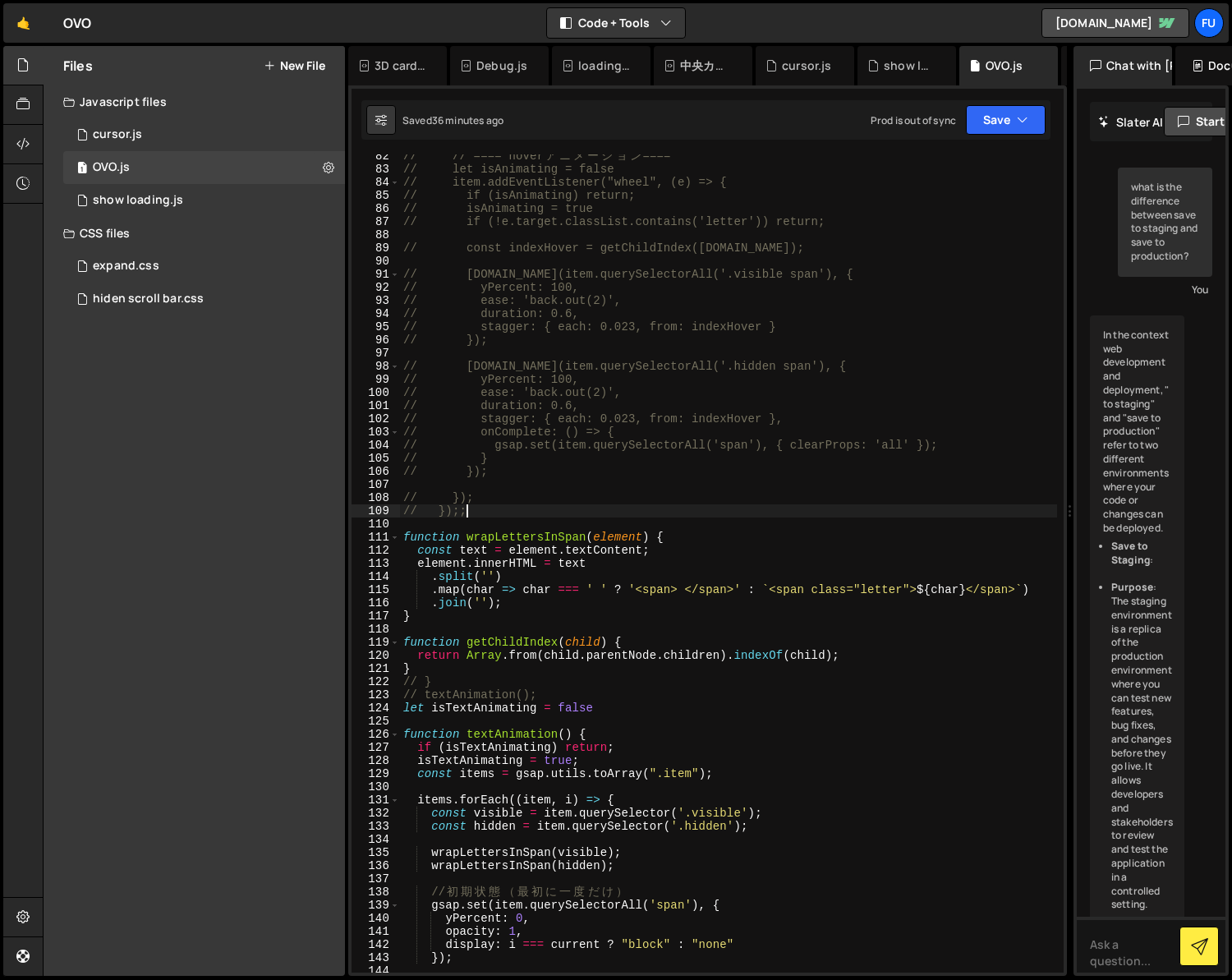
scroll to position [1070, 0]
click at [711, 540] on div "// // ==== hover ア ニ メ ー シ ョ ン ==== // let isAnimating = false // item.addEvent…" at bounding box center [729, 571] width 657 height 844
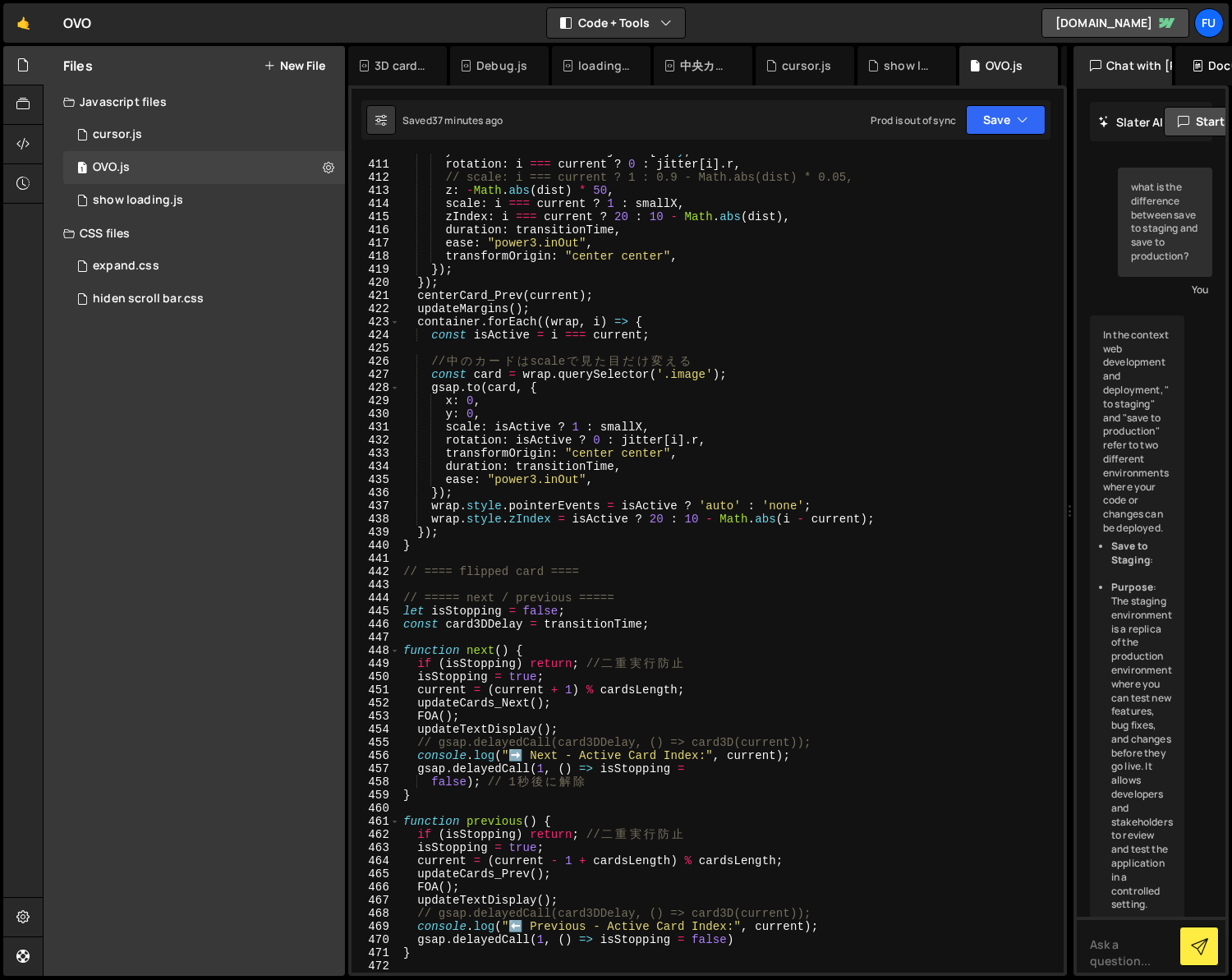
scroll to position [5899, 0]
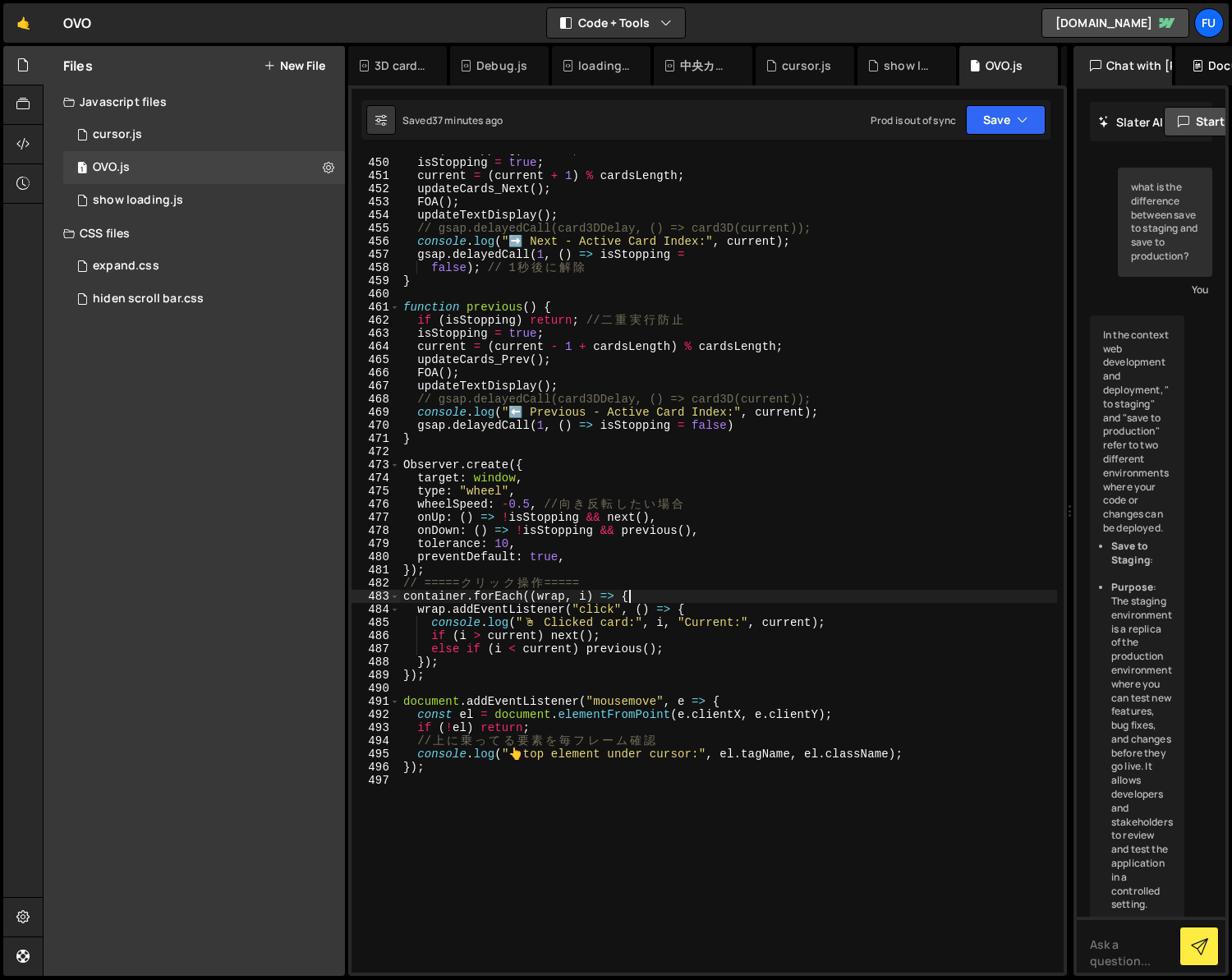
click at [722, 597] on div "if ( isStopping ) return ; // 二 重 実 行 防 止 isStopping = true ; current = ( curre…" at bounding box center [729, 565] width 657 height 844
click at [723, 608] on div "if ( isStopping ) return ; // 二 重 実 行 防 止 isStopping = true ; current = ( curre…" at bounding box center [729, 565] width 657 height 844
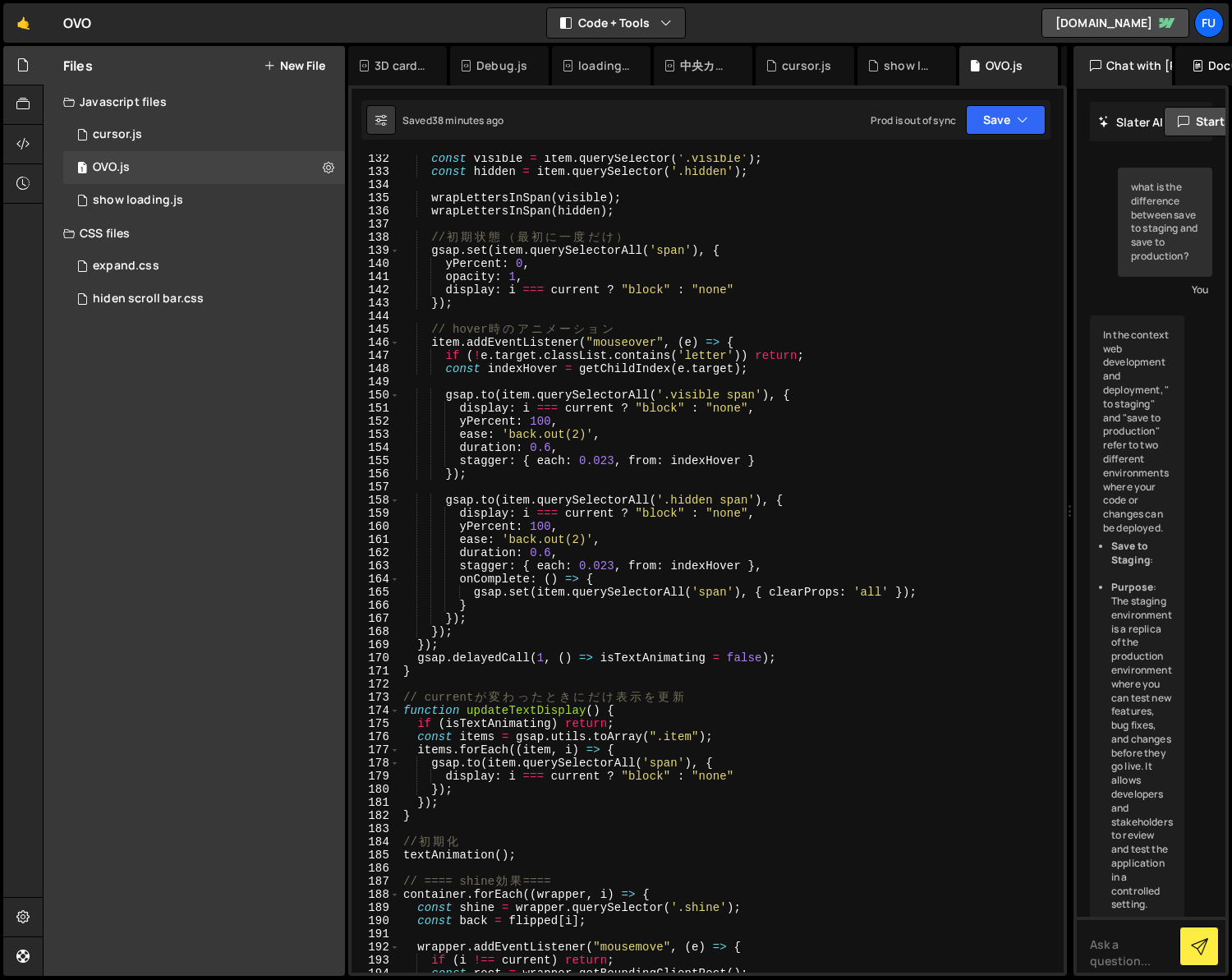
scroll to position [1998, 0]
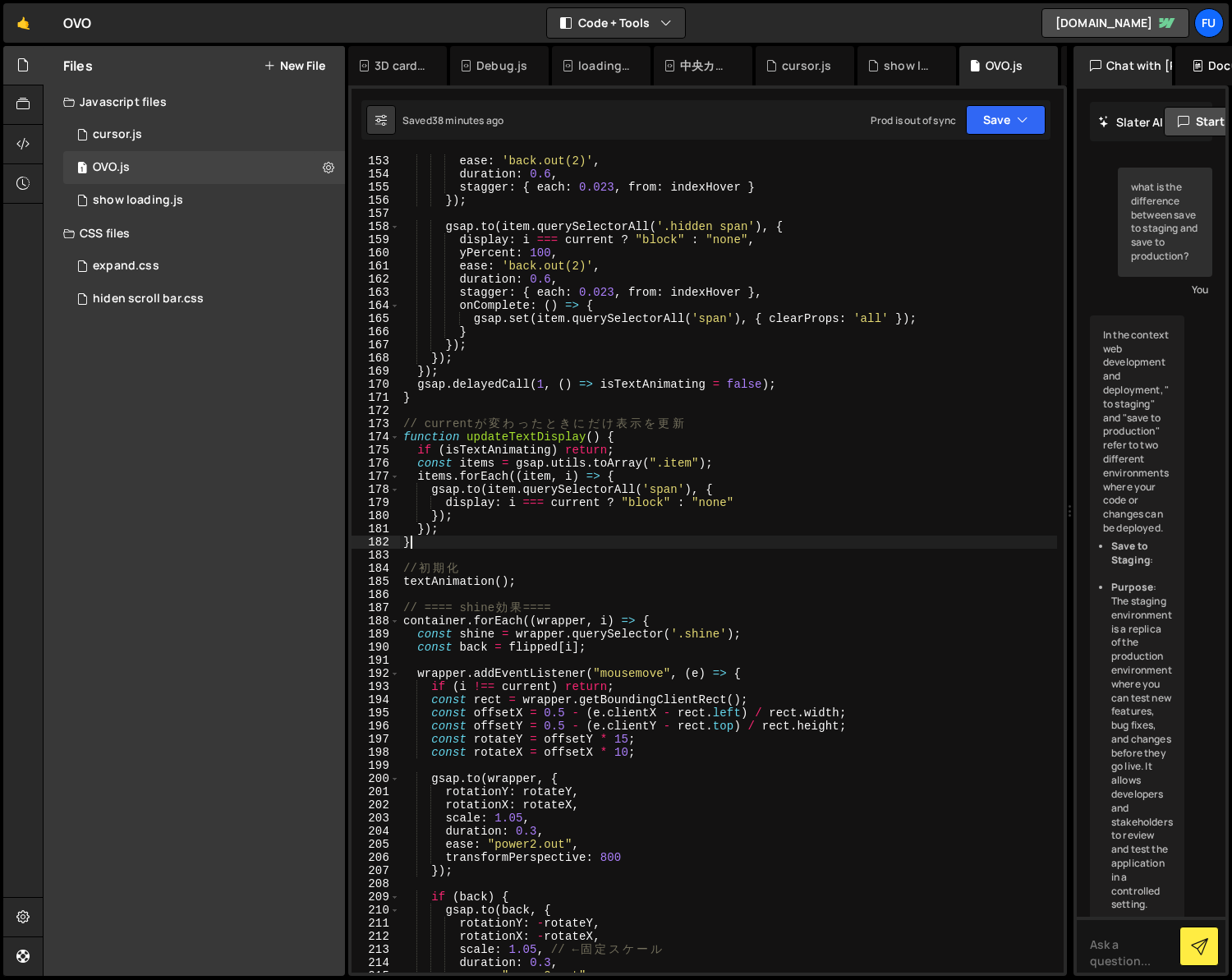
click at [522, 541] on div "yPercent : 100 , ease : 'back.out(2)' , duration : 0.6 , stagger : { each : 0.0…" at bounding box center [729, 564] width 657 height 844
click at [522, 538] on div "yPercent : 100 , ease : 'back.out(2)' , duration : 0.6 , stagger : { each : 0.0…" at bounding box center [729, 564] width 657 height 844
click at [522, 537] on div "yPercent : 100 , ease : 'back.out(2)' , duration : 0.6 , stagger : { each : 0.0…" at bounding box center [729, 564] width 657 height 844
click at [524, 521] on div "yPercent : 100 , ease : 'back.out(2)' , duration : 0.6 , stagger : { each : 0.0…" at bounding box center [729, 564] width 657 height 844
click at [661, 438] on div "yPercent : 100 , ease : 'back.out(2)' , duration : 0.6 , stagger : { each : 0.0…" at bounding box center [729, 564] width 657 height 844
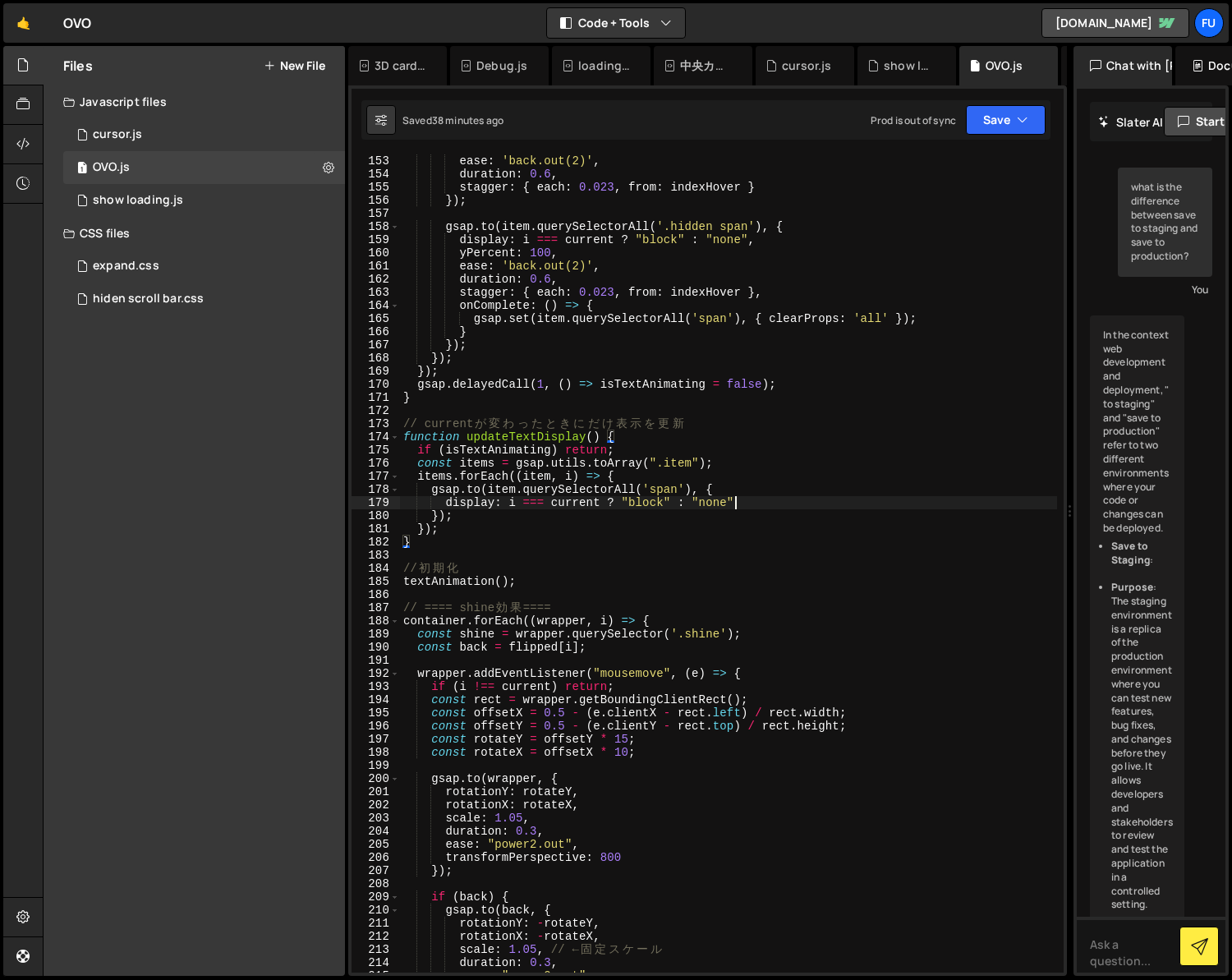
click at [785, 503] on div "yPercent : 100 , ease : 'back.out(2)' , duration : 0.6 , stagger : { each : 0.0…" at bounding box center [729, 564] width 657 height 844
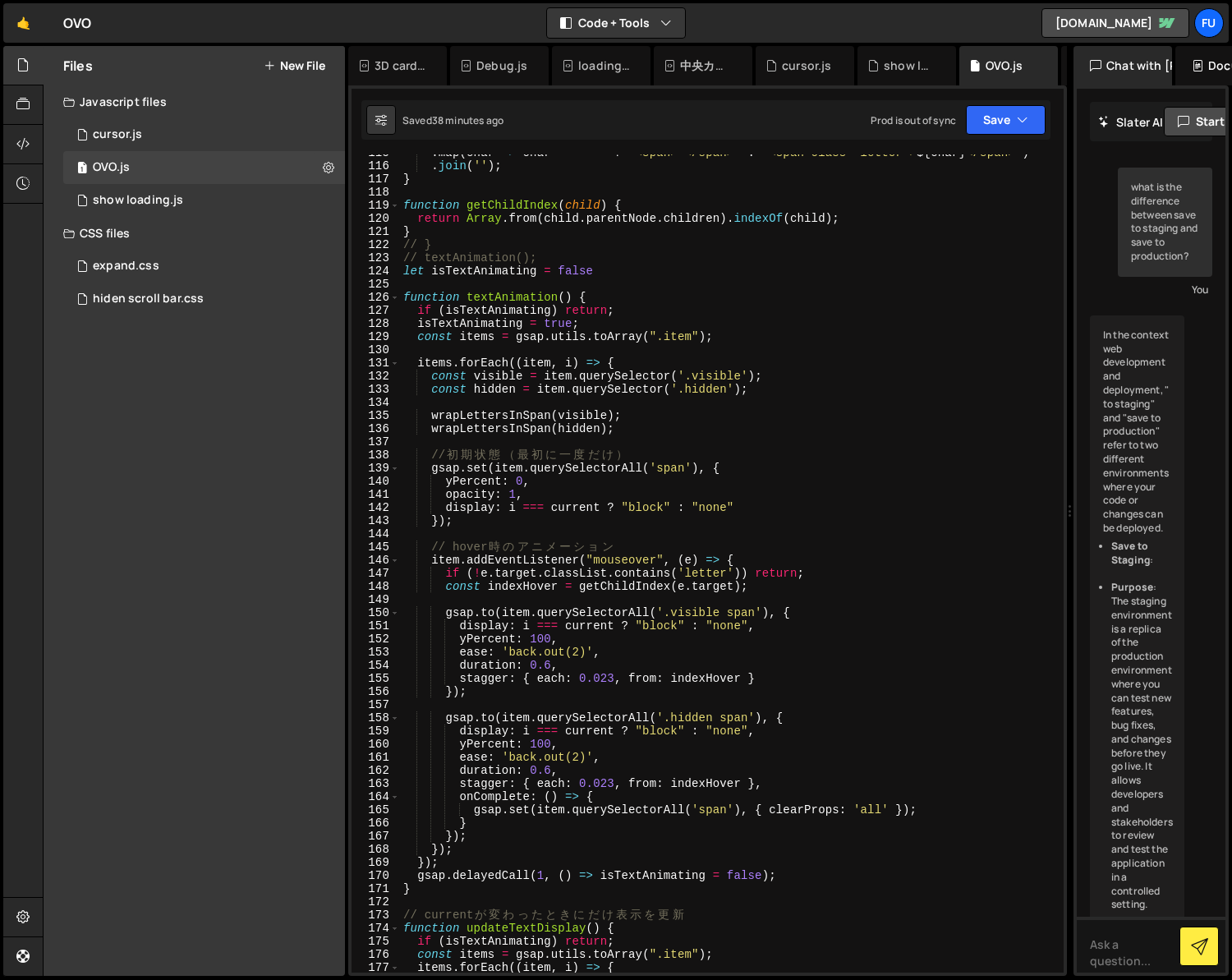
scroll to position [1520, 0]
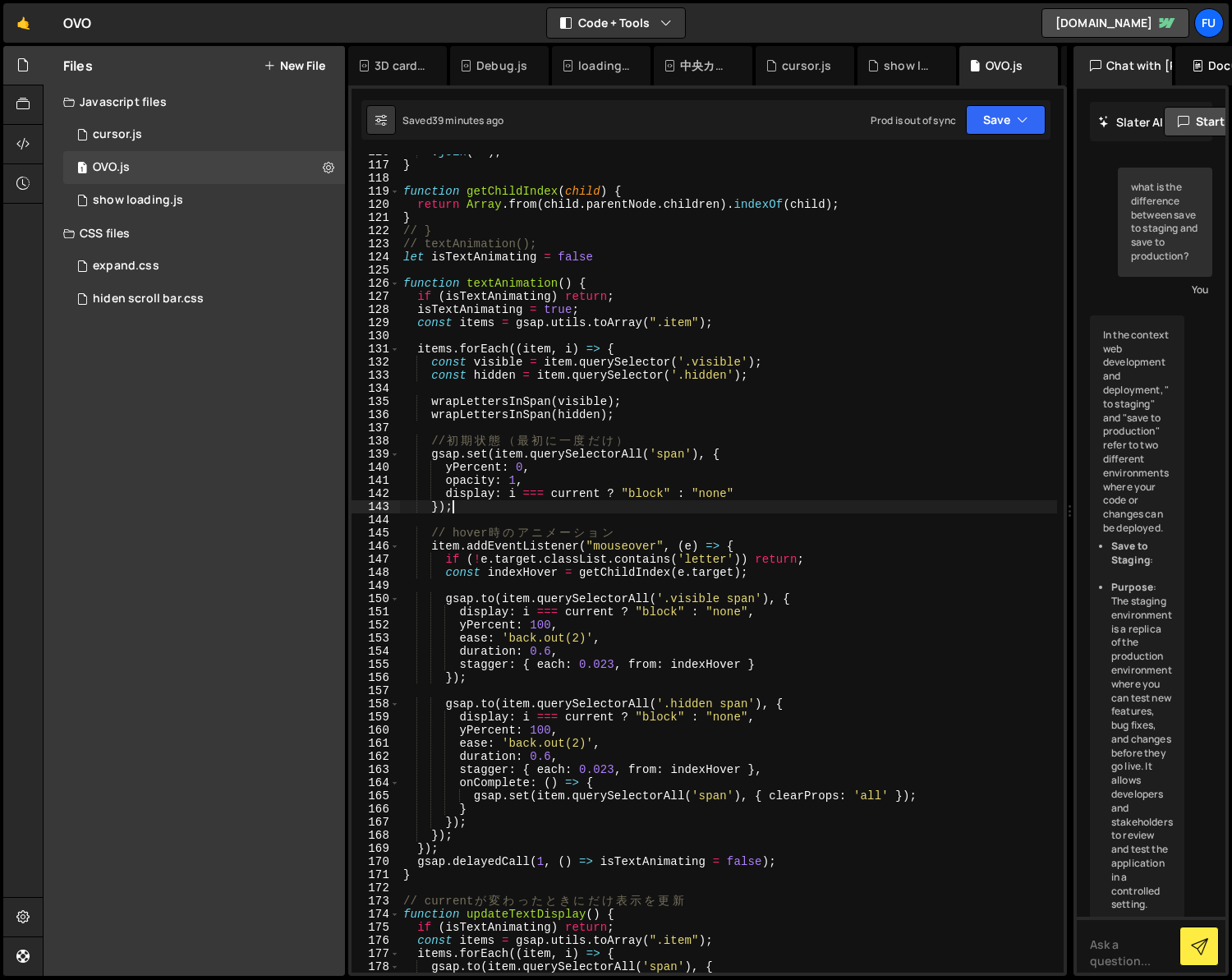
click at [774, 500] on div ". join ( '' ) ; } function getChildIndex ( child ) { return Array . from ( chil…" at bounding box center [729, 567] width 657 height 844
click at [774, 494] on div ". join ( '' ) ; } function getChildIndex ( child ) { return Array . from ( chil…" at bounding box center [729, 567] width 657 height 844
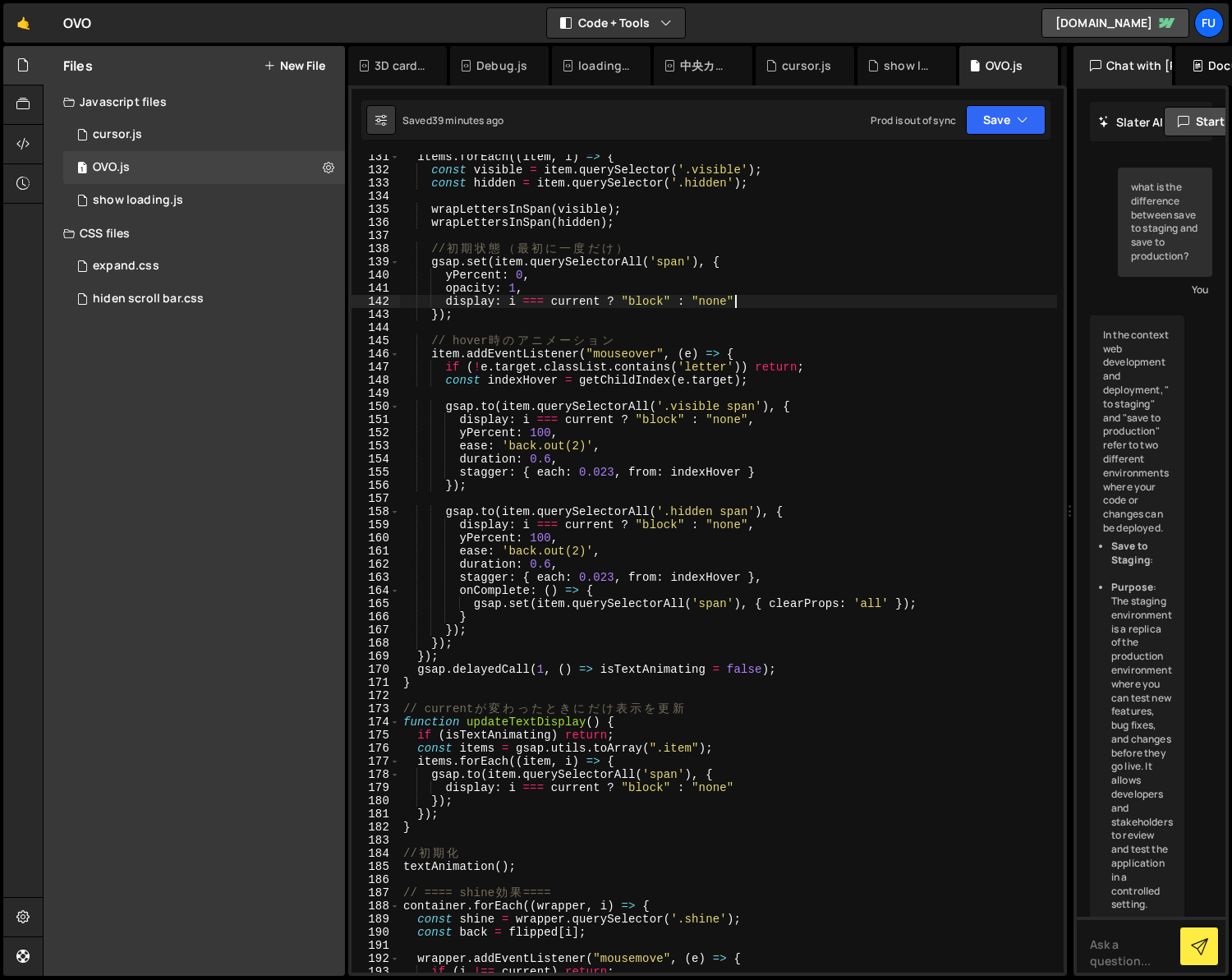
scroll to position [1712, 0]
click at [749, 779] on div "items . forEach (( item , i ) => { const visible = item . querySelector ( '.vis…" at bounding box center [729, 572] width 657 height 844
type textarea "[DOMAIN_NAME](item.querySelectorAll('span'), {"
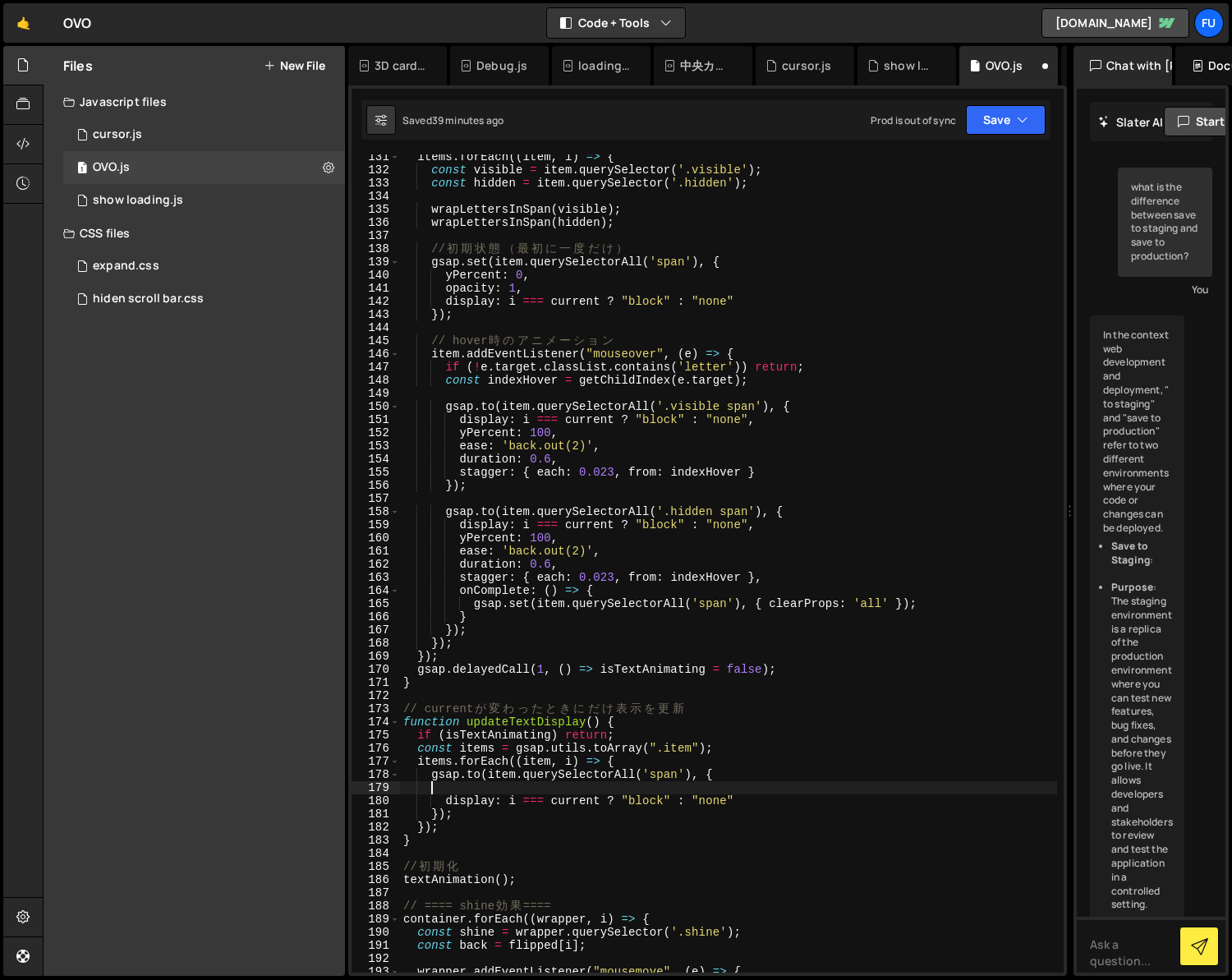
scroll to position [0, 0]
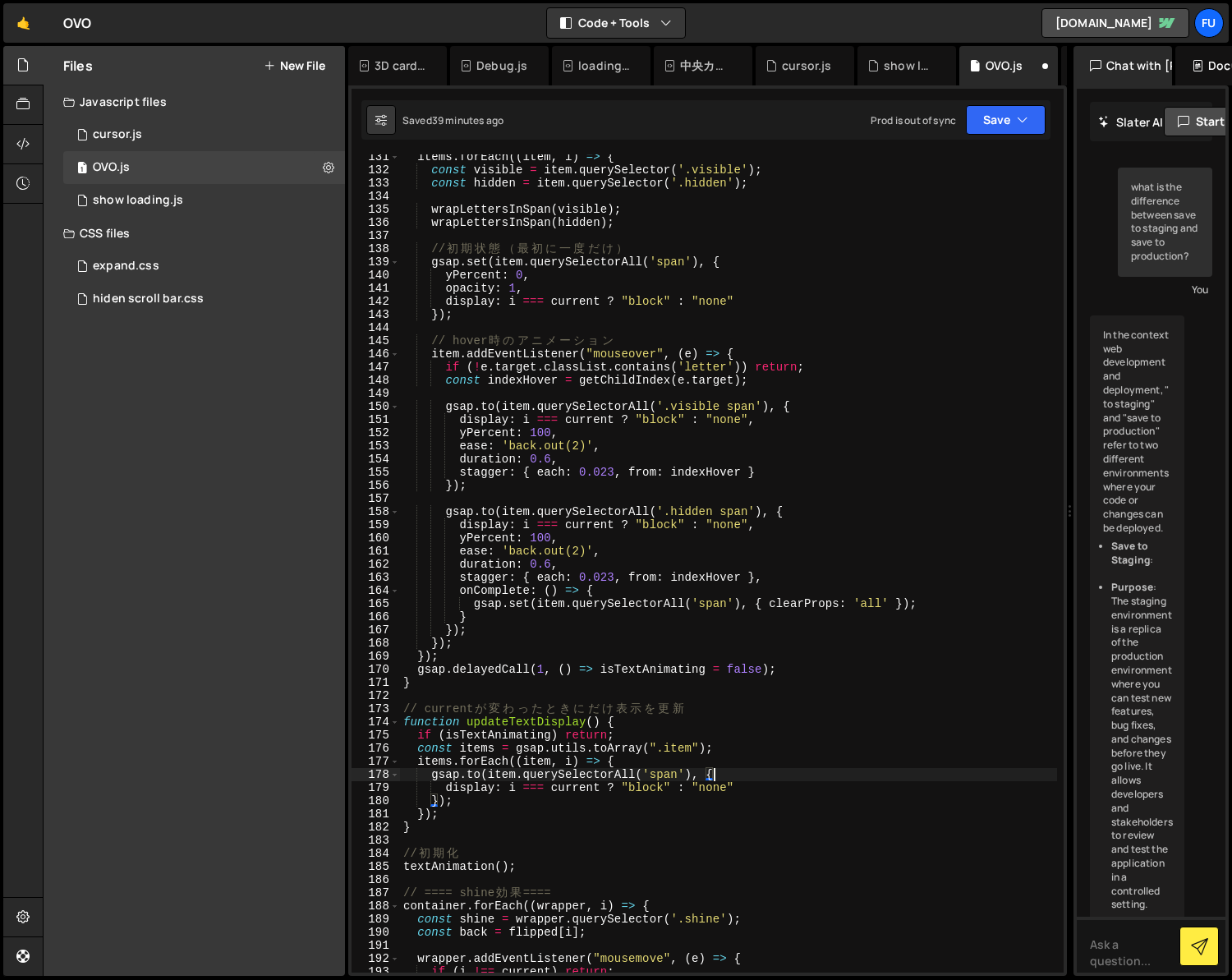
click at [610, 791] on div "items . forEach (( item , i ) => { const visible = item . querySelector ( '.vis…" at bounding box center [729, 572] width 657 height 844
type textarea "display: i === current ? "block" : "none""
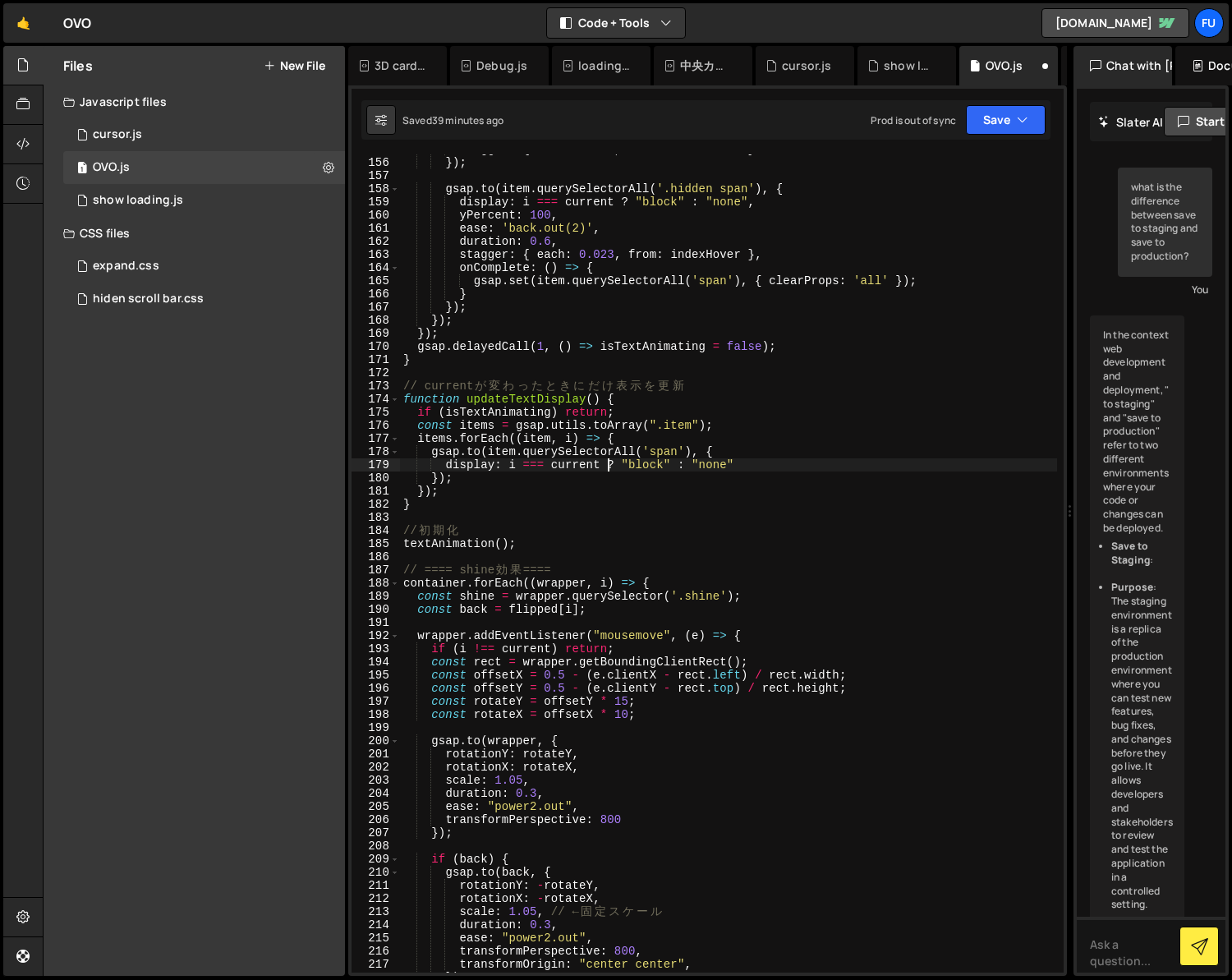
scroll to position [2062, 0]
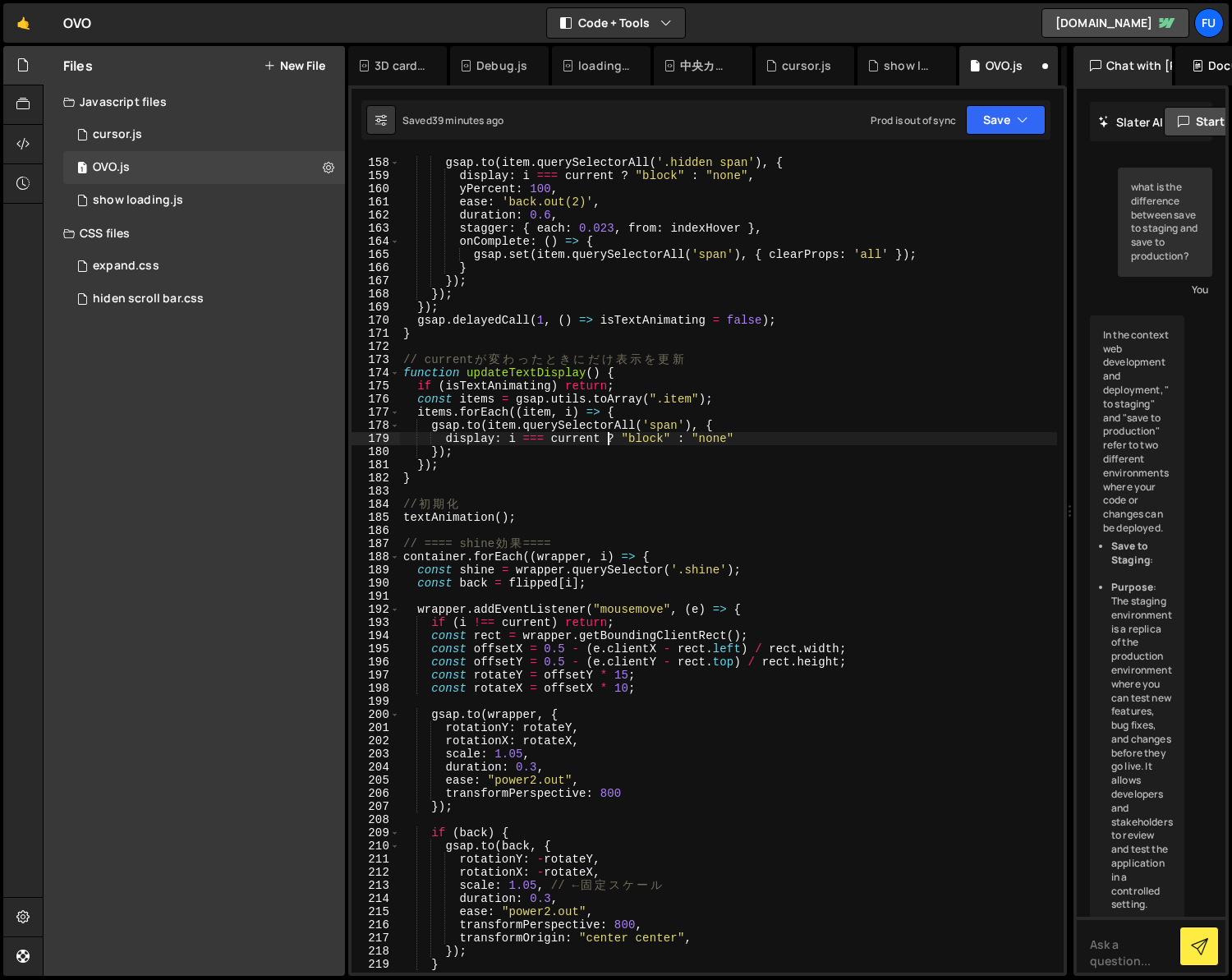
click at [511, 489] on div "gsap . to ( item . querySelectorAll ( '.hidden span' ) , { display : i === curr…" at bounding box center [729, 565] width 657 height 844
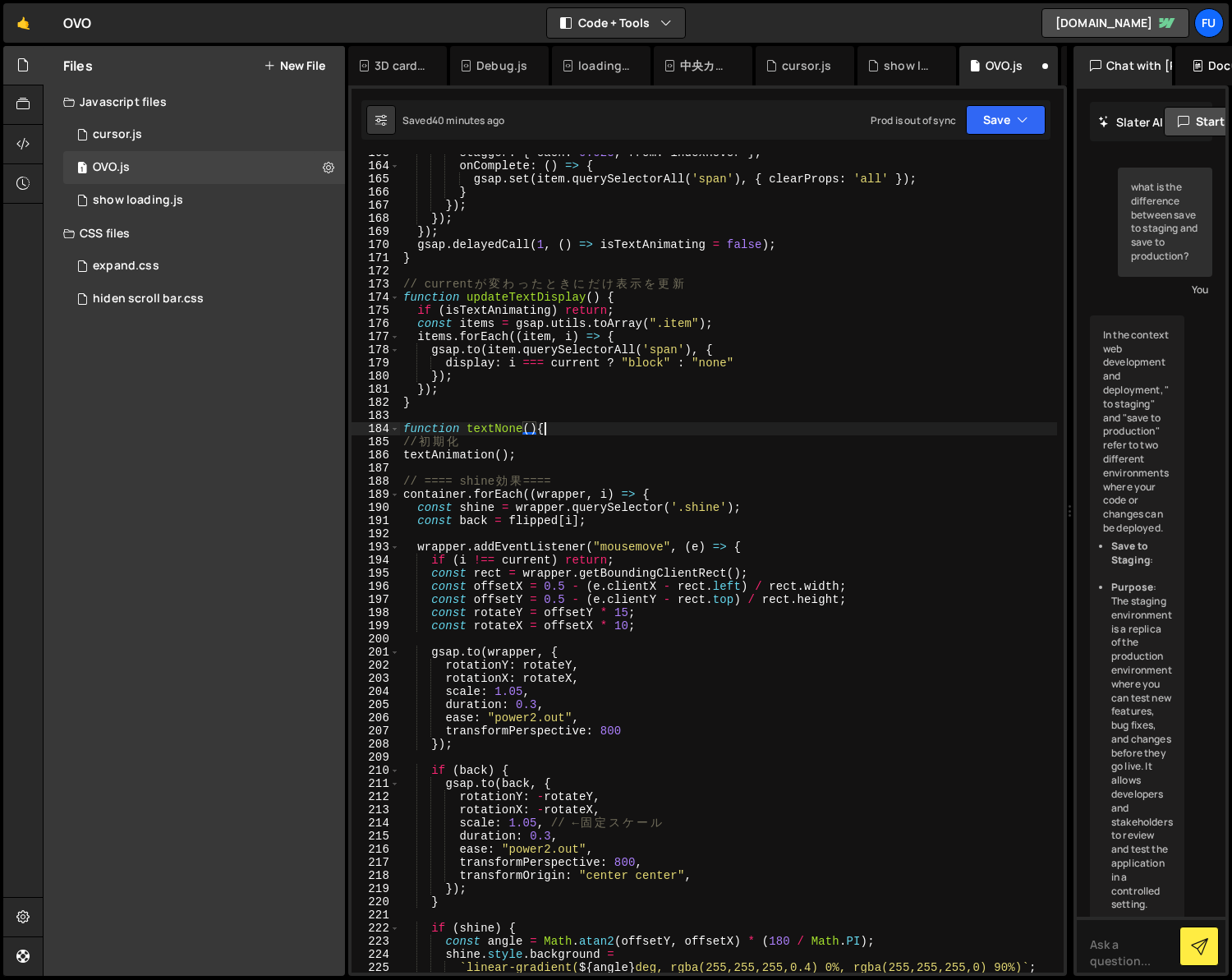
scroll to position [0, 9]
type textarea "function textNone(){}"
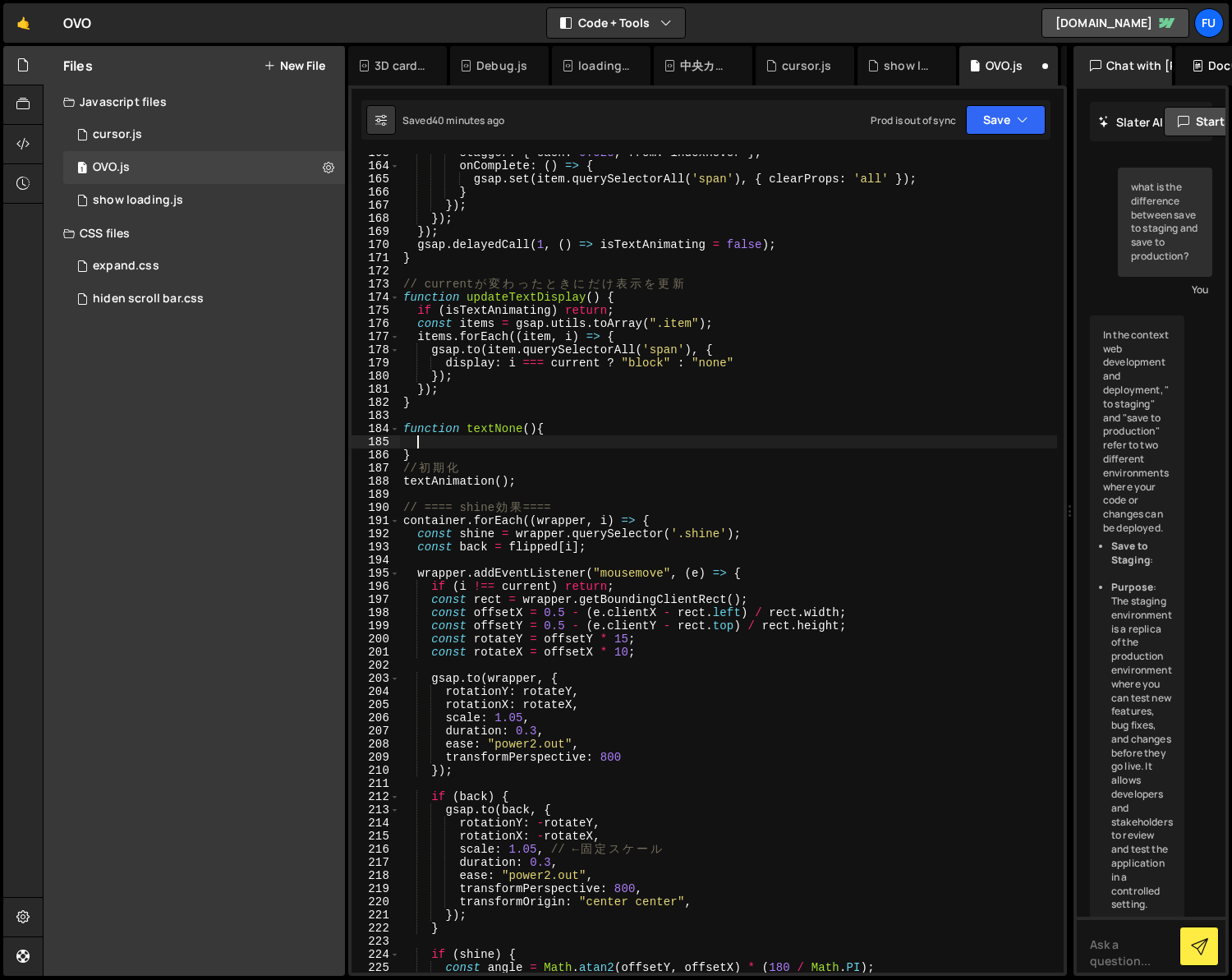
scroll to position [0, 0]
drag, startPoint x: 743, startPoint y: 313, endPoint x: 572, endPoint y: 318, distance: 171.1
click at [572, 318] on div "stagger : { each : 0.023 , from : indexHover } , onComplete : ( ) => { gsap . s…" at bounding box center [729, 568] width 657 height 844
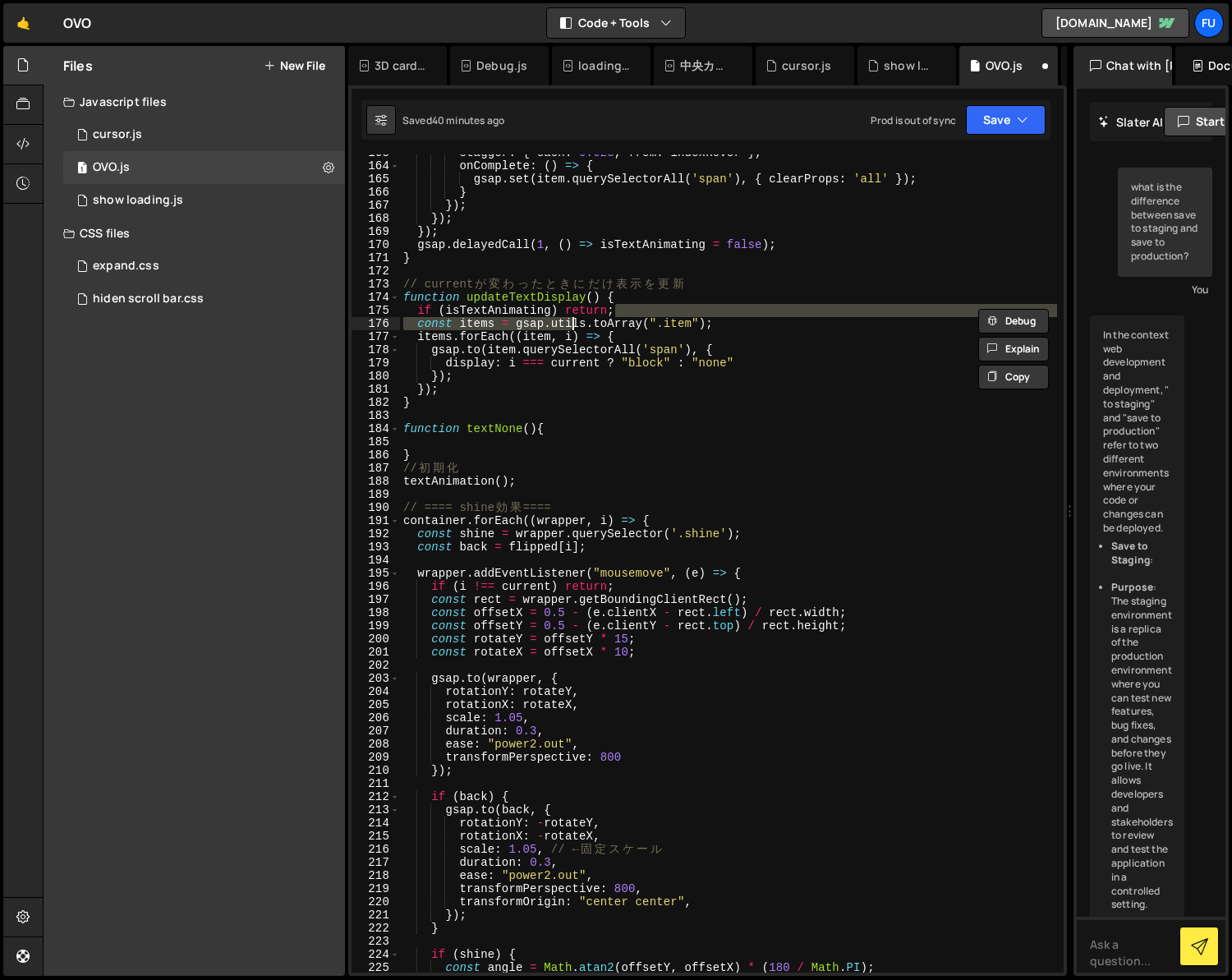
click at [717, 319] on div "stagger : { each : 0.023 , from : indexHover } , onComplete : ( ) => { gsap . s…" at bounding box center [729, 568] width 657 height 844
type textarea "const items = gsap.utils.toArray(".item");"
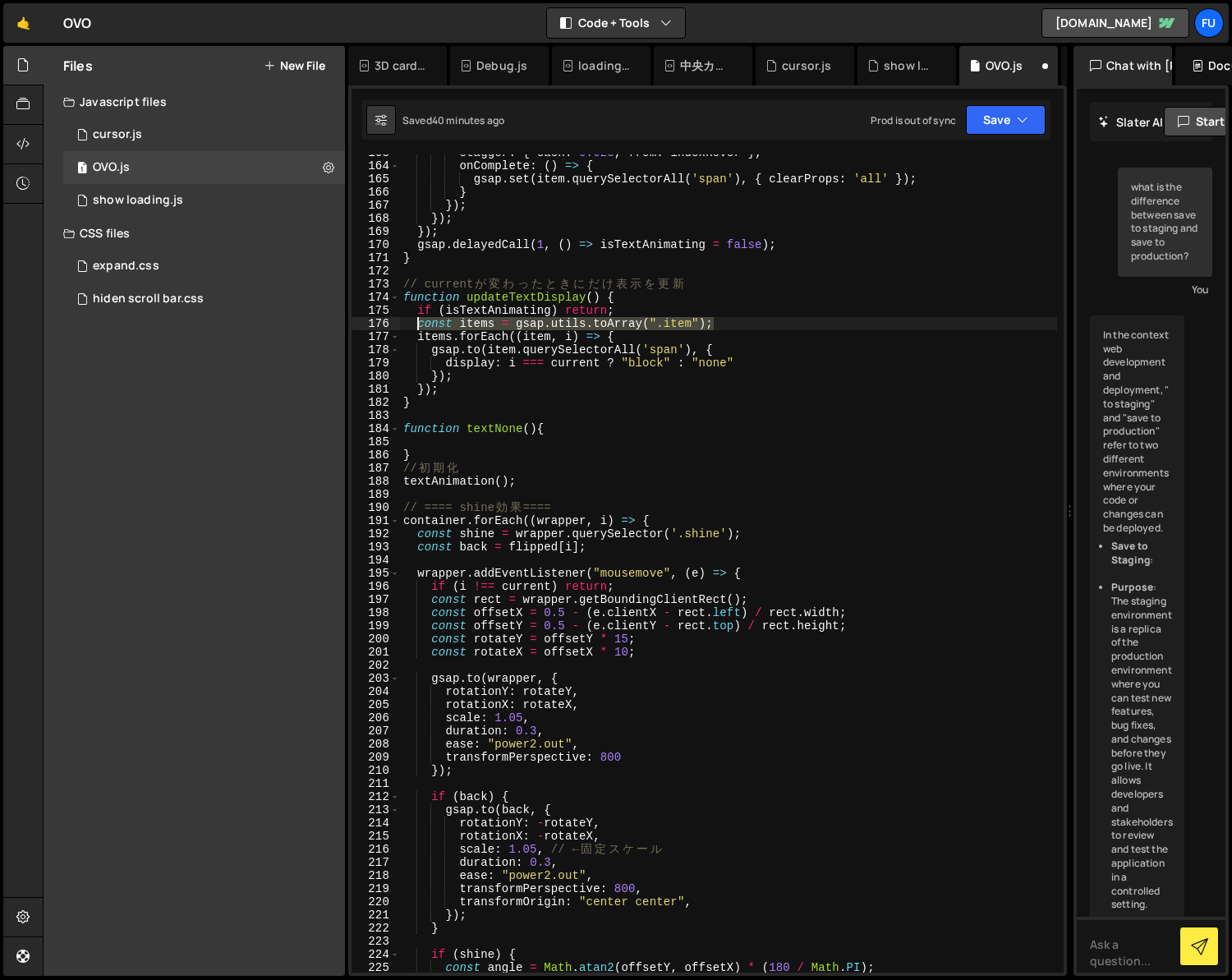
drag, startPoint x: 743, startPoint y: 319, endPoint x: 388, endPoint y: 318, distance: 355.0
click at [388, 318] on div "const items = gsap.utils.toArray(".item"); 163 164 165 166 167 168 169 170 171 …" at bounding box center [707, 564] width 712 height 819
click at [464, 444] on div "stagger : { each : 0.023 , from : indexHover } , onComplete : ( ) => { gsap . s…" at bounding box center [729, 568] width 657 height 844
paste textarea "const items = gsap.utils.toArray(".item");"
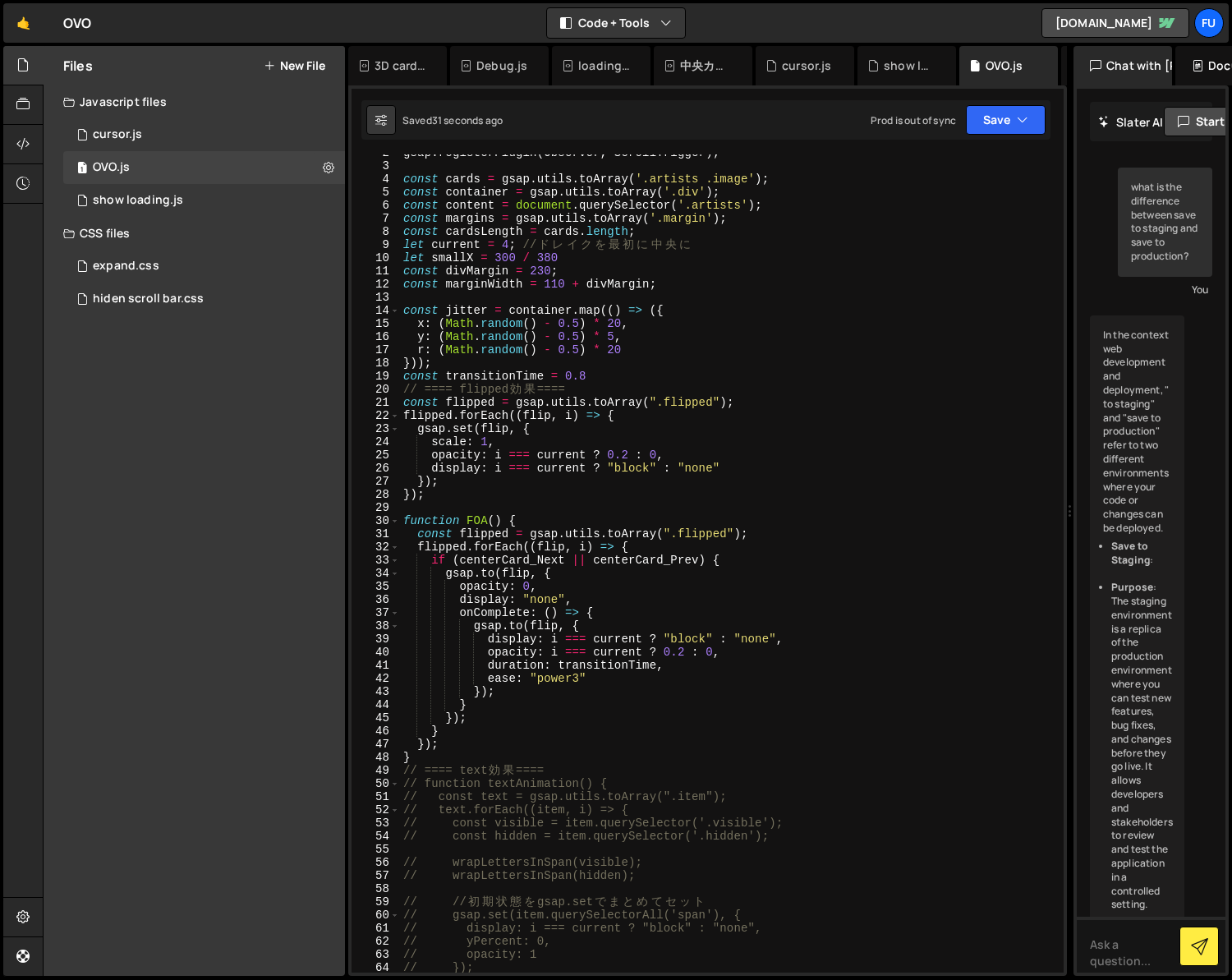
scroll to position [34, 0]
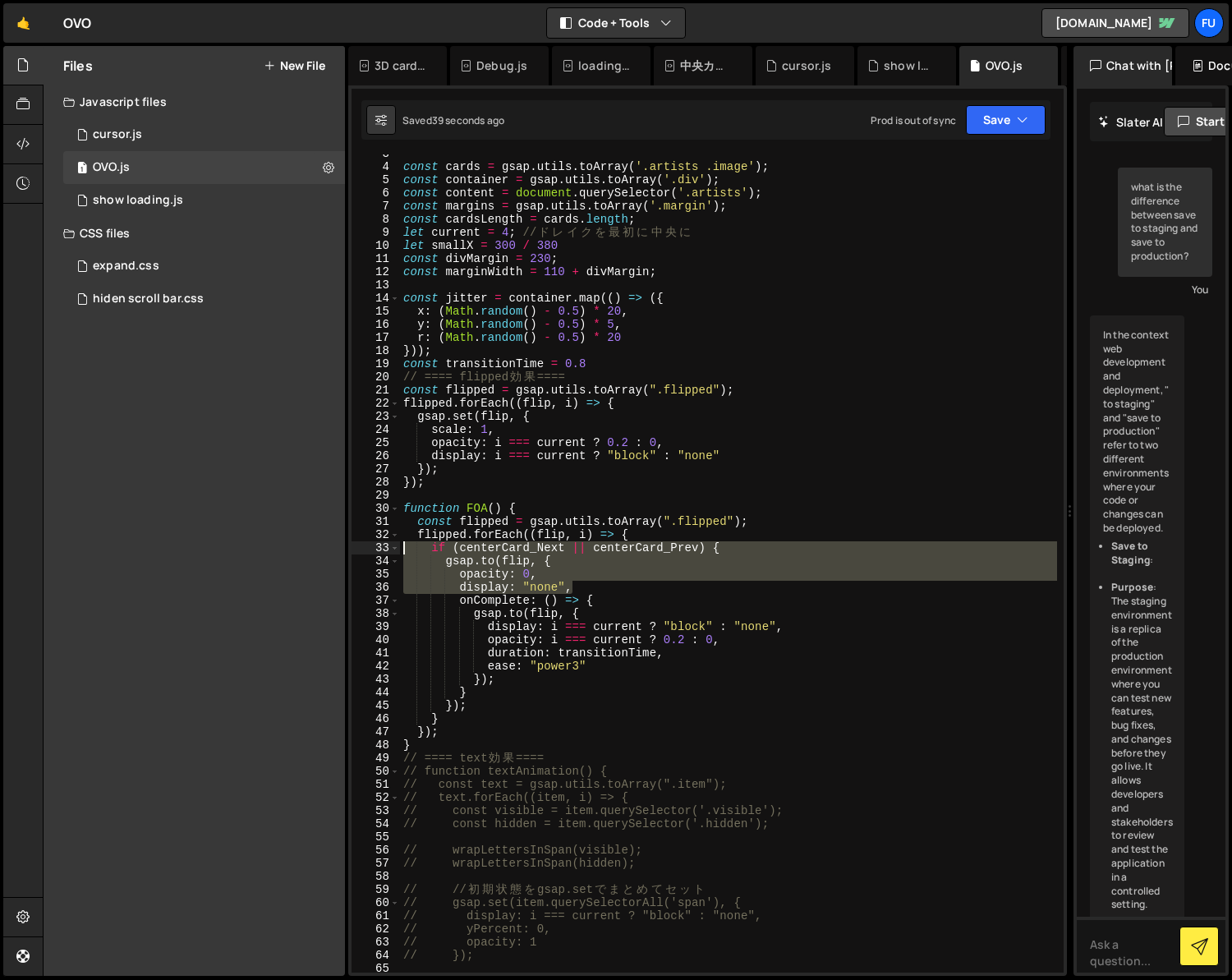
drag, startPoint x: 586, startPoint y: 581, endPoint x: 364, endPoint y: 550, distance: 224.2
click at [364, 550] on div "const items = gsap.utils.toArray(".item"); 3 4 5 6 7 8 9 10 11 12 13 14 15 16 1…" at bounding box center [707, 564] width 712 height 819
click at [566, 607] on div "const cards = gsap . utils . toArray ( '.artists .image' ) ; const container = …" at bounding box center [729, 569] width 657 height 844
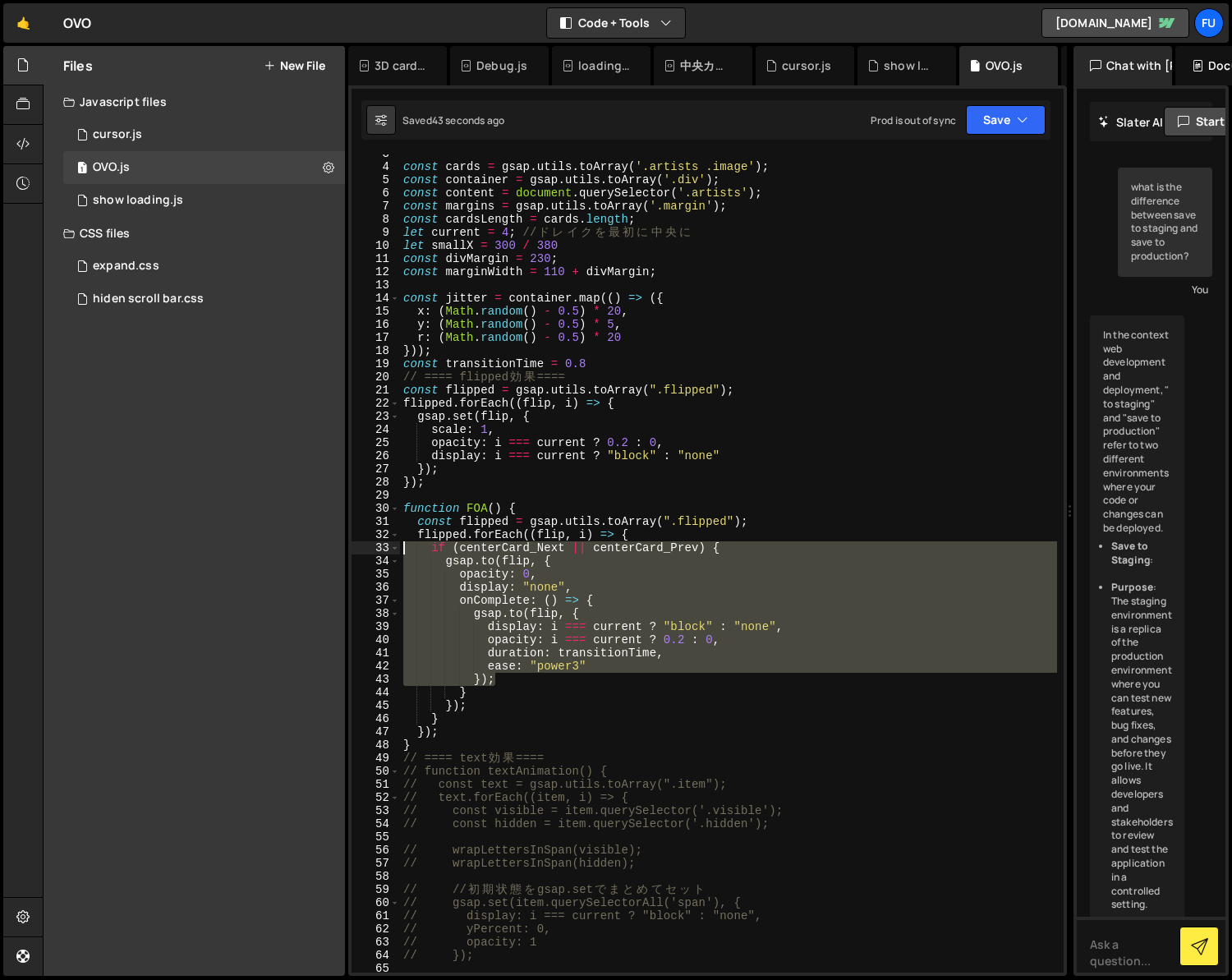
drag, startPoint x: 531, startPoint y: 675, endPoint x: 389, endPoint y: 549, distance: 189.8
click at [389, 549] on div "[DOMAIN_NAME](flip, { 3 4 5 6 7 8 9 10 11 12 13 14 15 16 17 18 19 20 21 22 23 2…" at bounding box center [707, 564] width 712 height 819
click at [492, 661] on div "const cards = gsap . utils . toArray ( '.artists .image' ) ; const container = …" at bounding box center [729, 564] width 657 height 819
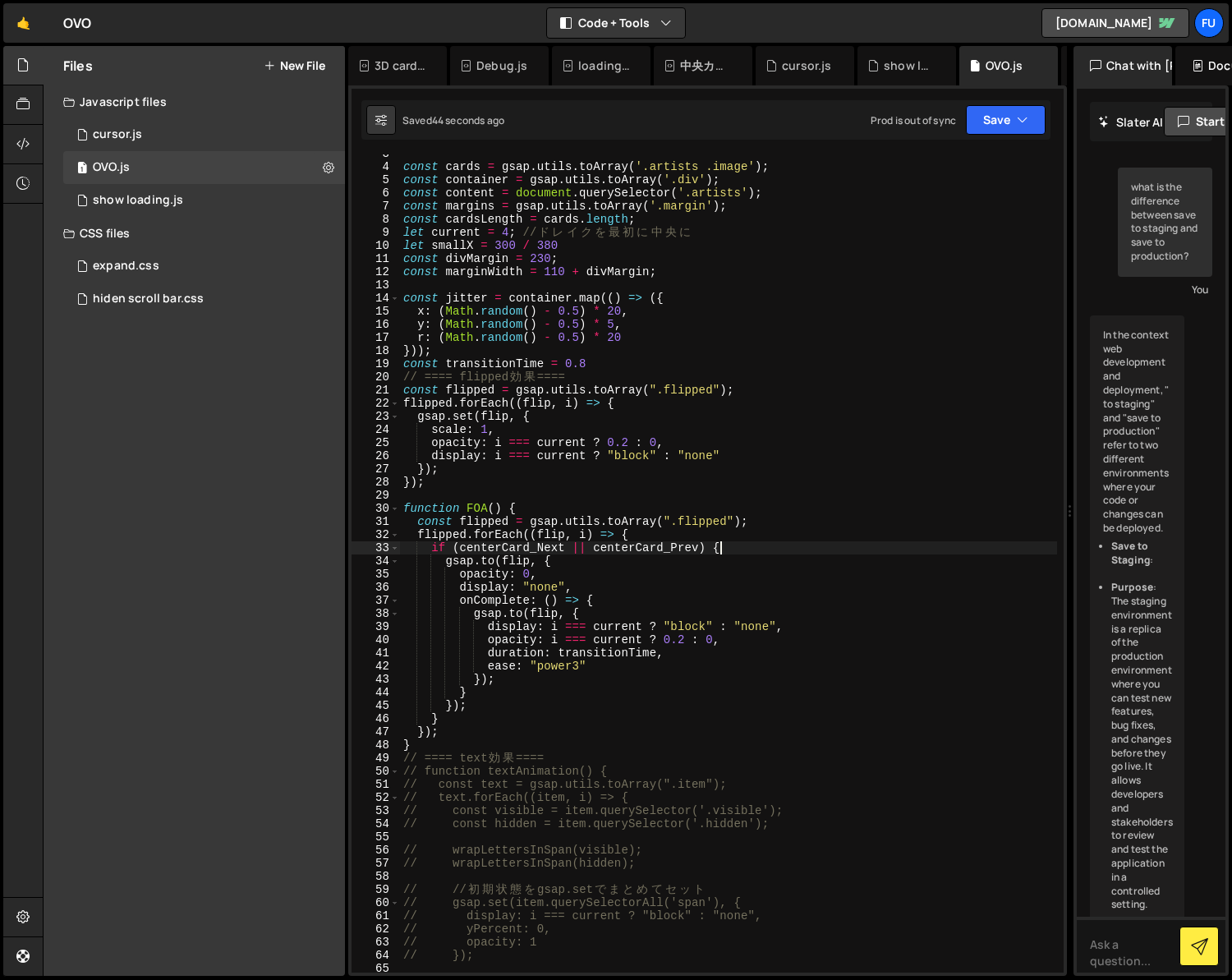
click at [736, 544] on div "const cards = gsap . utils . toArray ( '.artists .image' ) ; const container = …" at bounding box center [729, 569] width 657 height 844
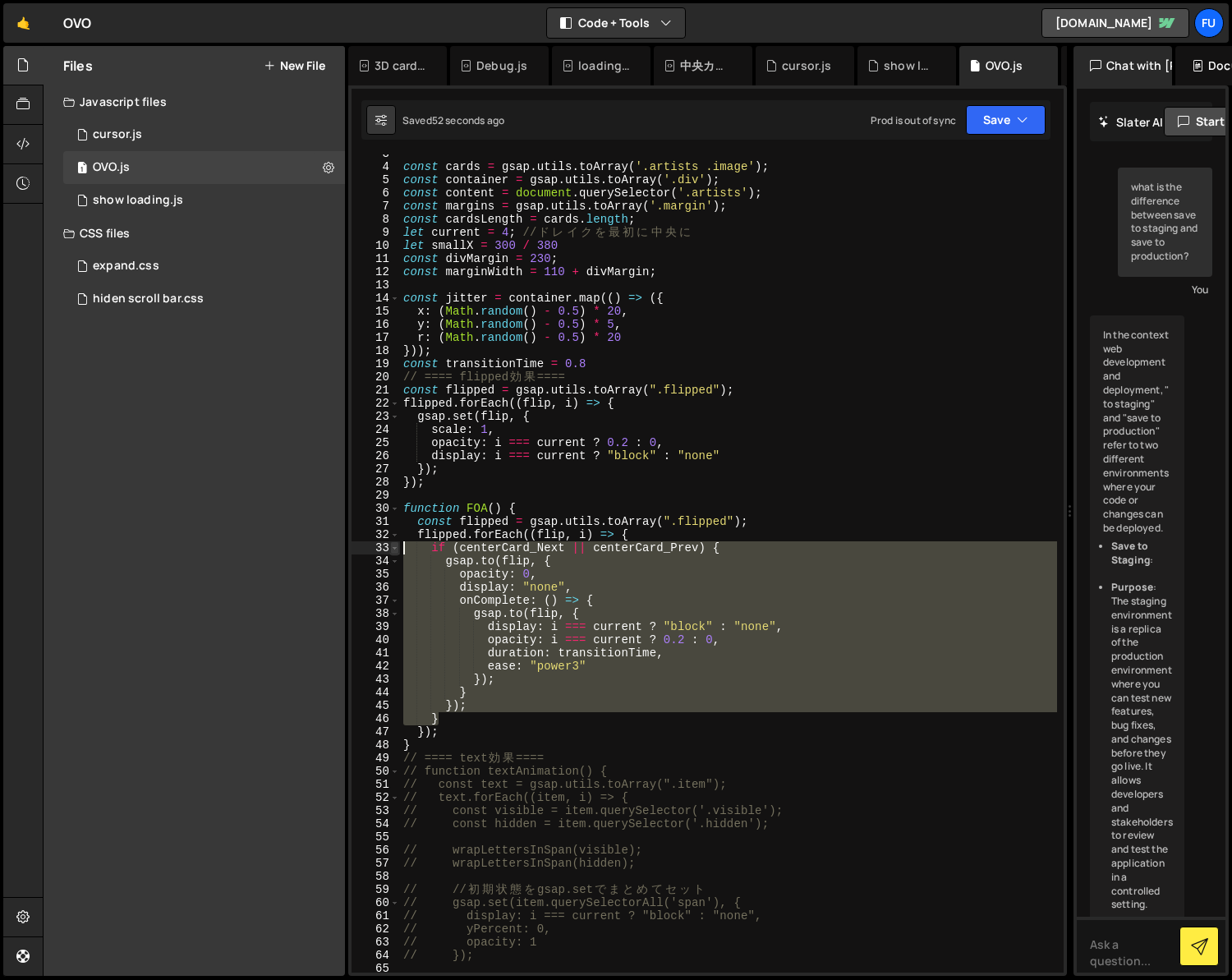
drag, startPoint x: 449, startPoint y: 718, endPoint x: 395, endPoint y: 546, distance: 180.3
click at [395, 546] on div "if (centerCard_Next || centerCard_Prev) { 3 4 5 6 7 8 9 10 11 12 13 14 15 16 17…" at bounding box center [707, 564] width 712 height 819
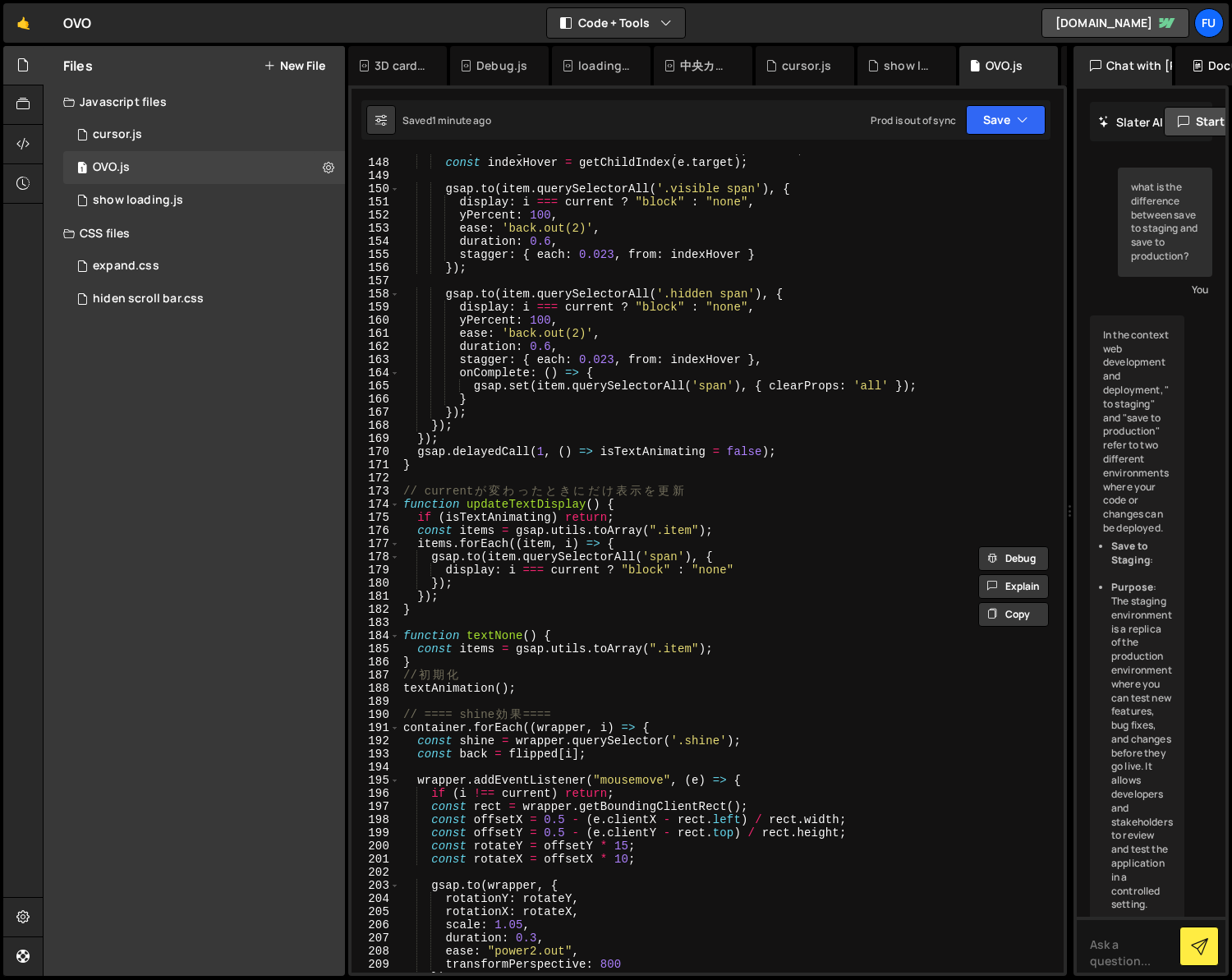
scroll to position [1940, 0]
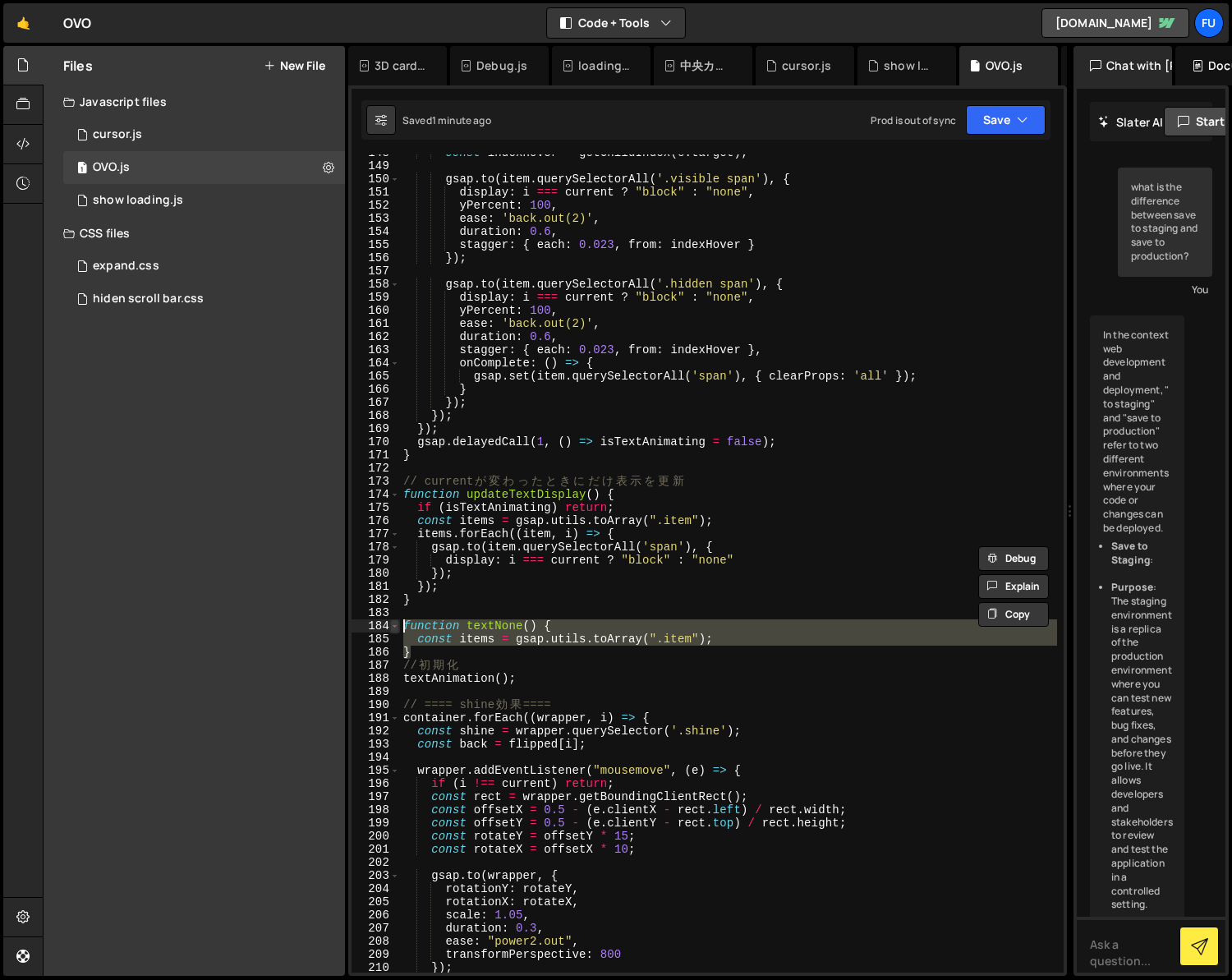
drag, startPoint x: 594, startPoint y: 655, endPoint x: 396, endPoint y: 625, distance: 200.3
click at [396, 625] on div "if (centerCard_Next || centerCard_Prev) { [DOMAIN_NAME](flip, { 148 149 150 151…" at bounding box center [707, 564] width 712 height 819
type textarea "function textNone() { const items = gsap.utils.toArray(".item");"
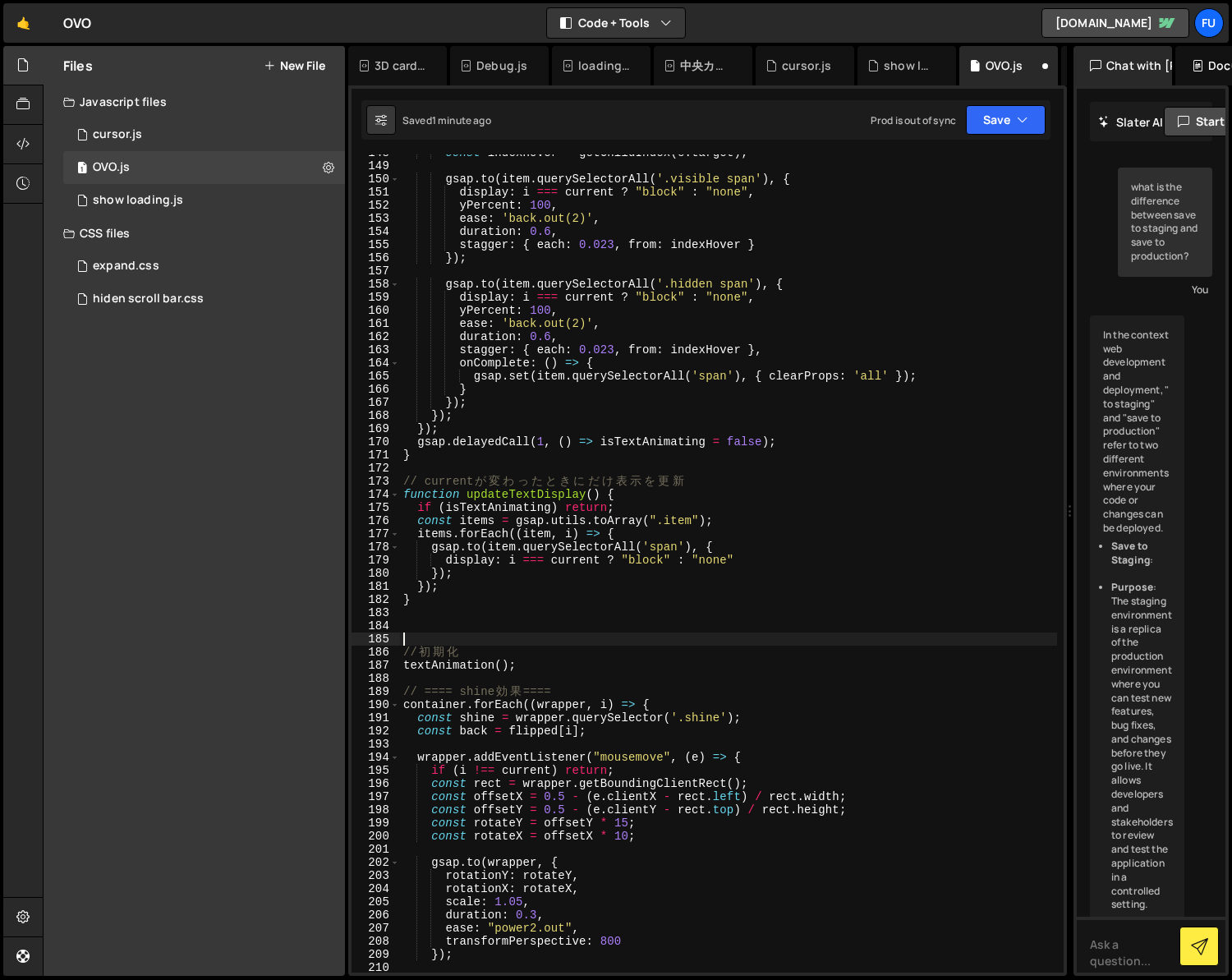
paste textarea "}"
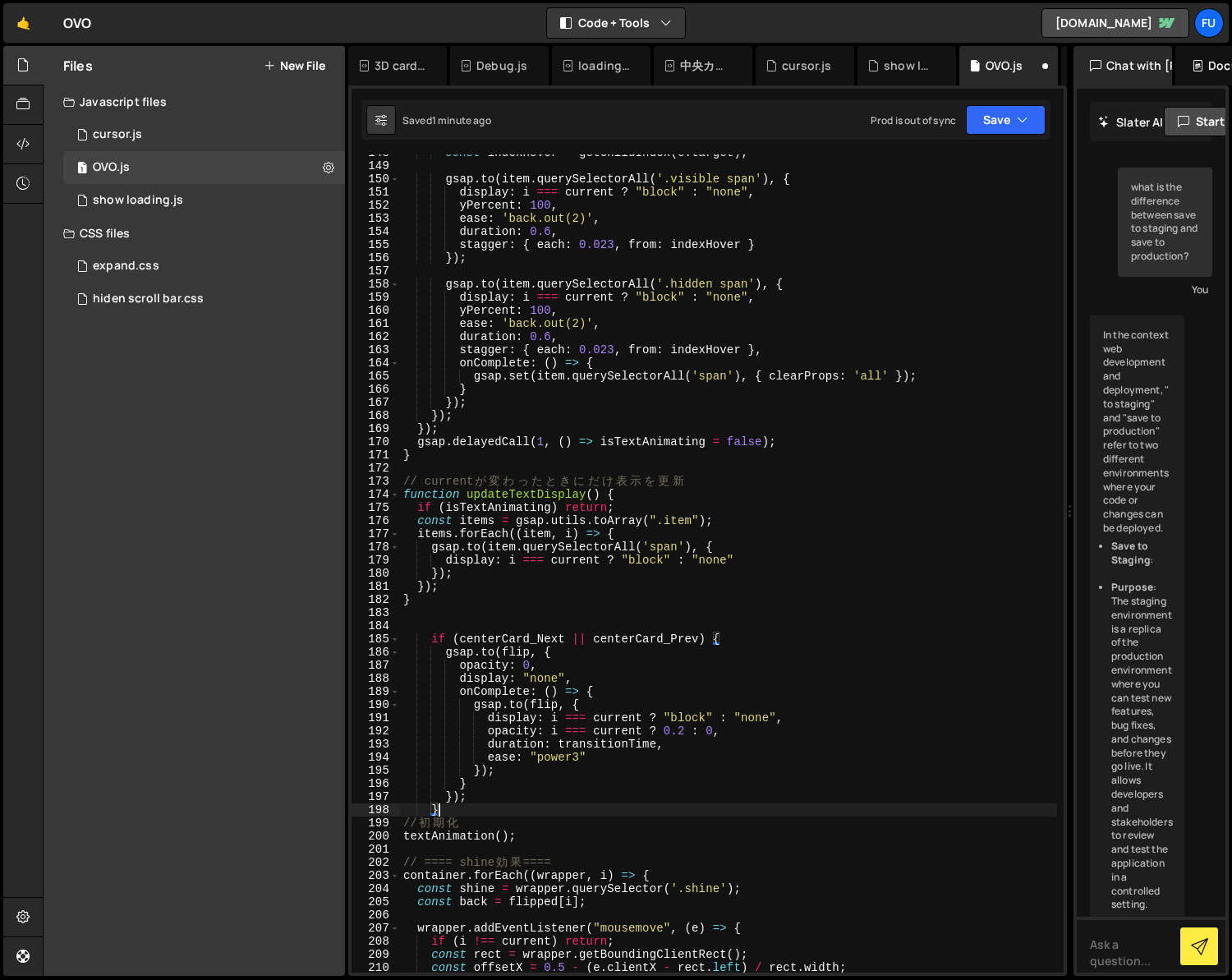
click at [717, 527] on div "const indexHover = getChildIndex ( e . target ) ; gsap . to ( item . querySelec…" at bounding box center [729, 568] width 657 height 844
click at [713, 529] on div "const indexHover = getChildIndex ( e . target ) ; gsap . to ( item . querySelec…" at bounding box center [729, 568] width 657 height 844
click at [450, 809] on div "const indexHover = getChildIndex ( e . target ) ; gsap . to ( item . querySelec…" at bounding box center [729, 568] width 657 height 844
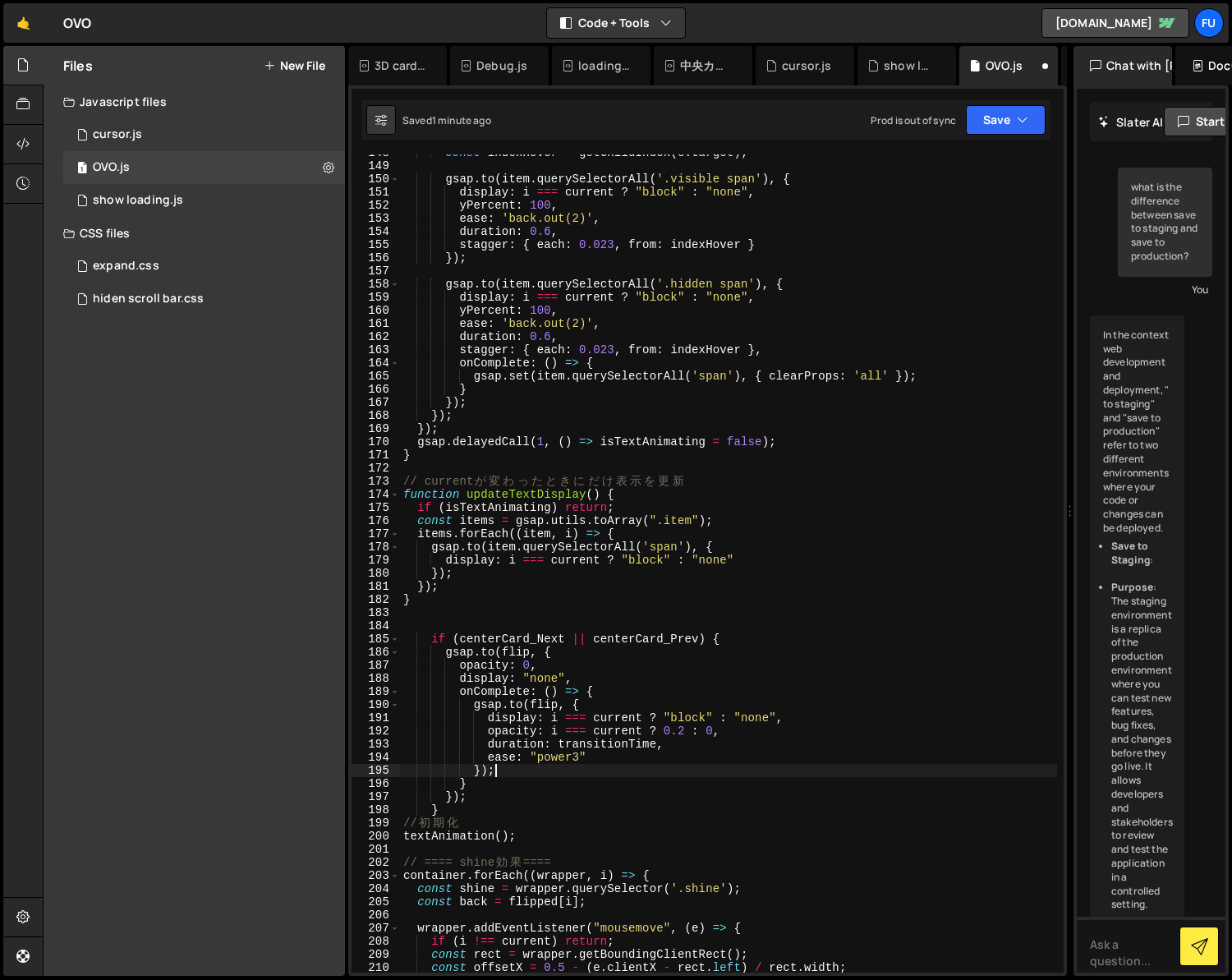
click at [568, 774] on div "const indexHover = getChildIndex ( e . target ) ; gsap . to ( item . querySelec…" at bounding box center [729, 568] width 657 height 844
click at [679, 536] on div "const indexHover = getChildIndex ( e . target ) ; gsap . to ( item . querySelec…" at bounding box center [729, 568] width 657 height 844
type textarea "items.forEach((item, i) => {"
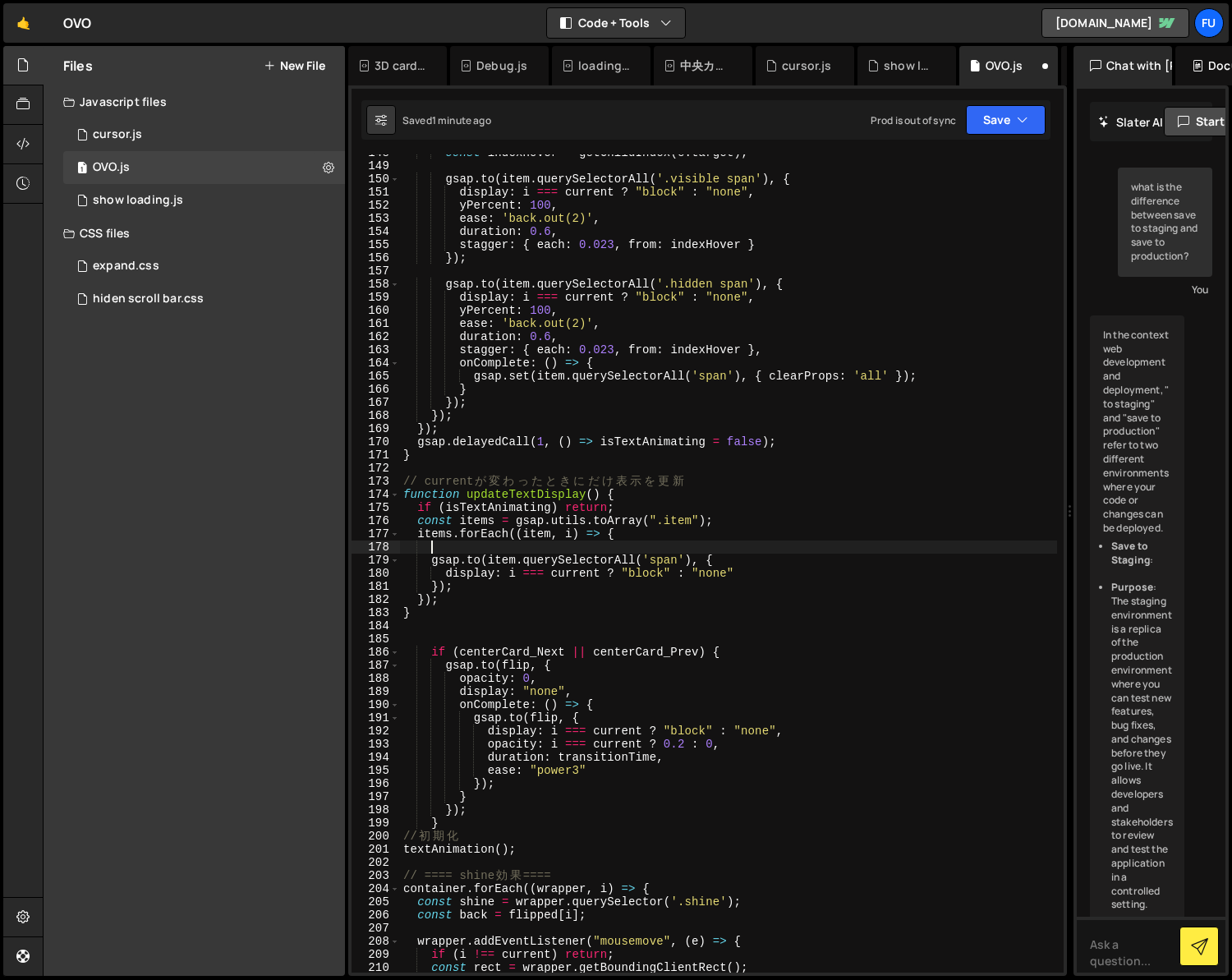
scroll to position [0, 0]
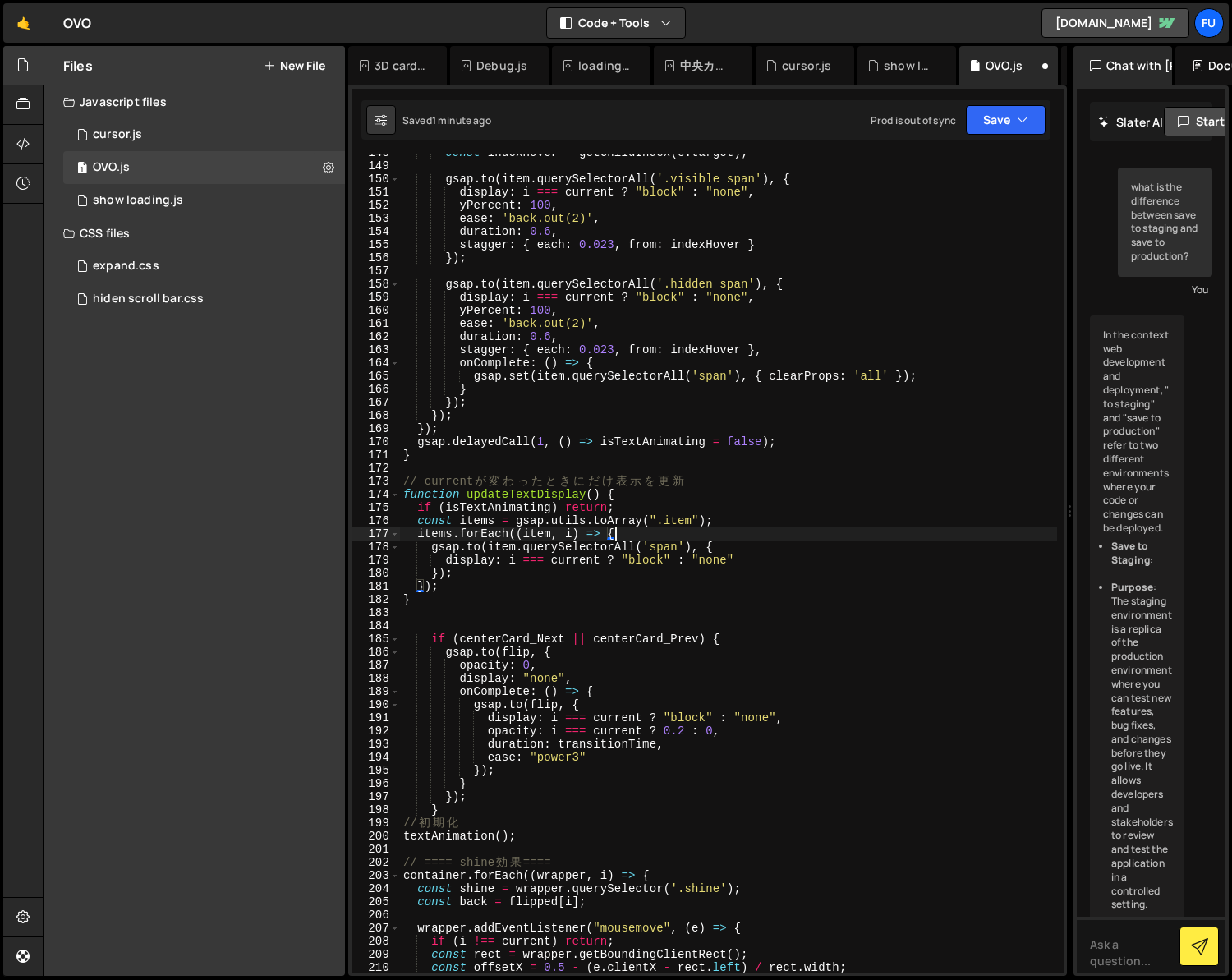
click at [441, 557] on div "const indexHover = getChildIndex ( e . target ) ; gsap . to ( item . querySelec…" at bounding box center [729, 568] width 657 height 844
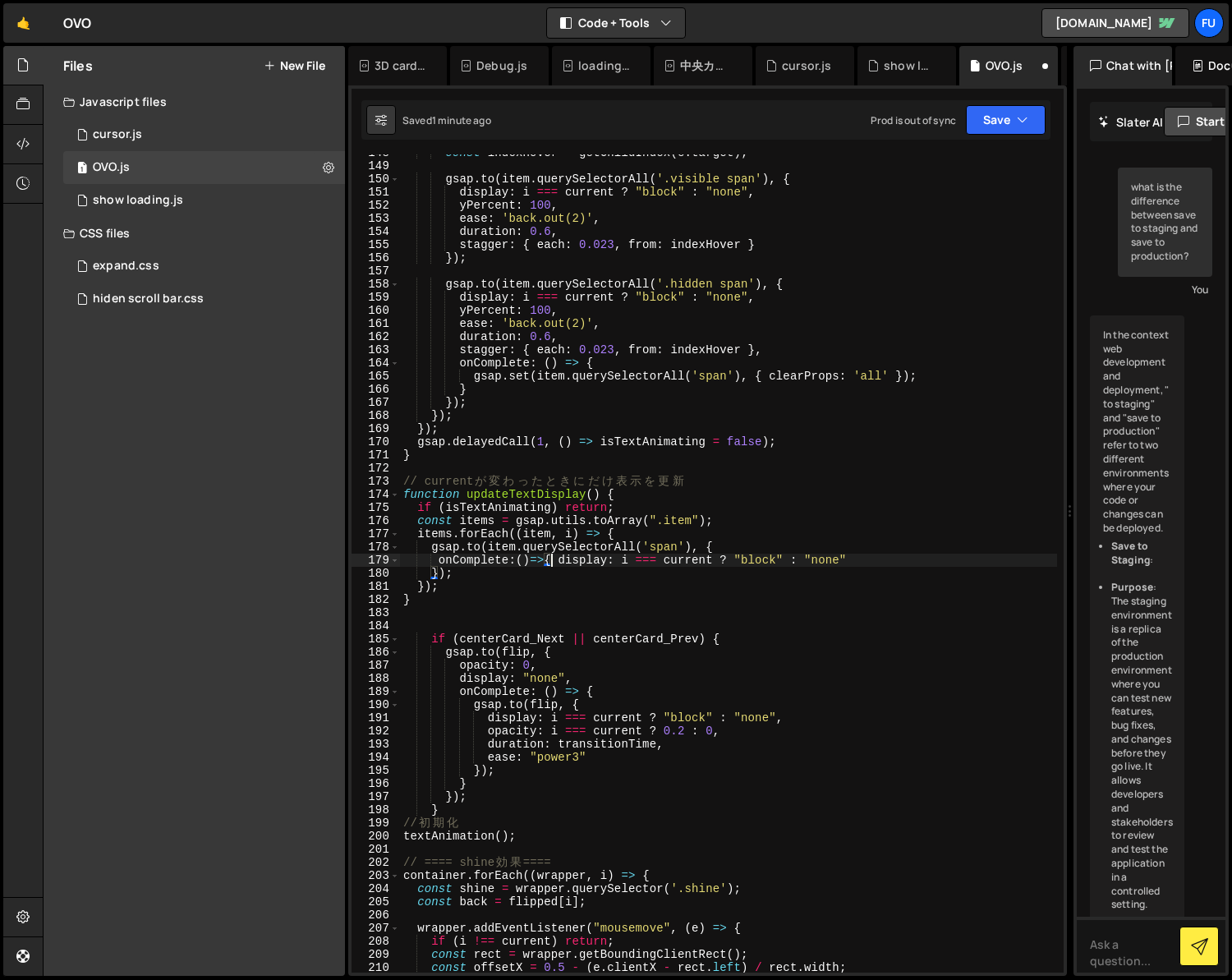
scroll to position [0, 9]
click at [868, 560] on div "const indexHover = getChildIndex ( e . target ) ; gsap . to ( item . querySelec…" at bounding box center [729, 568] width 657 height 844
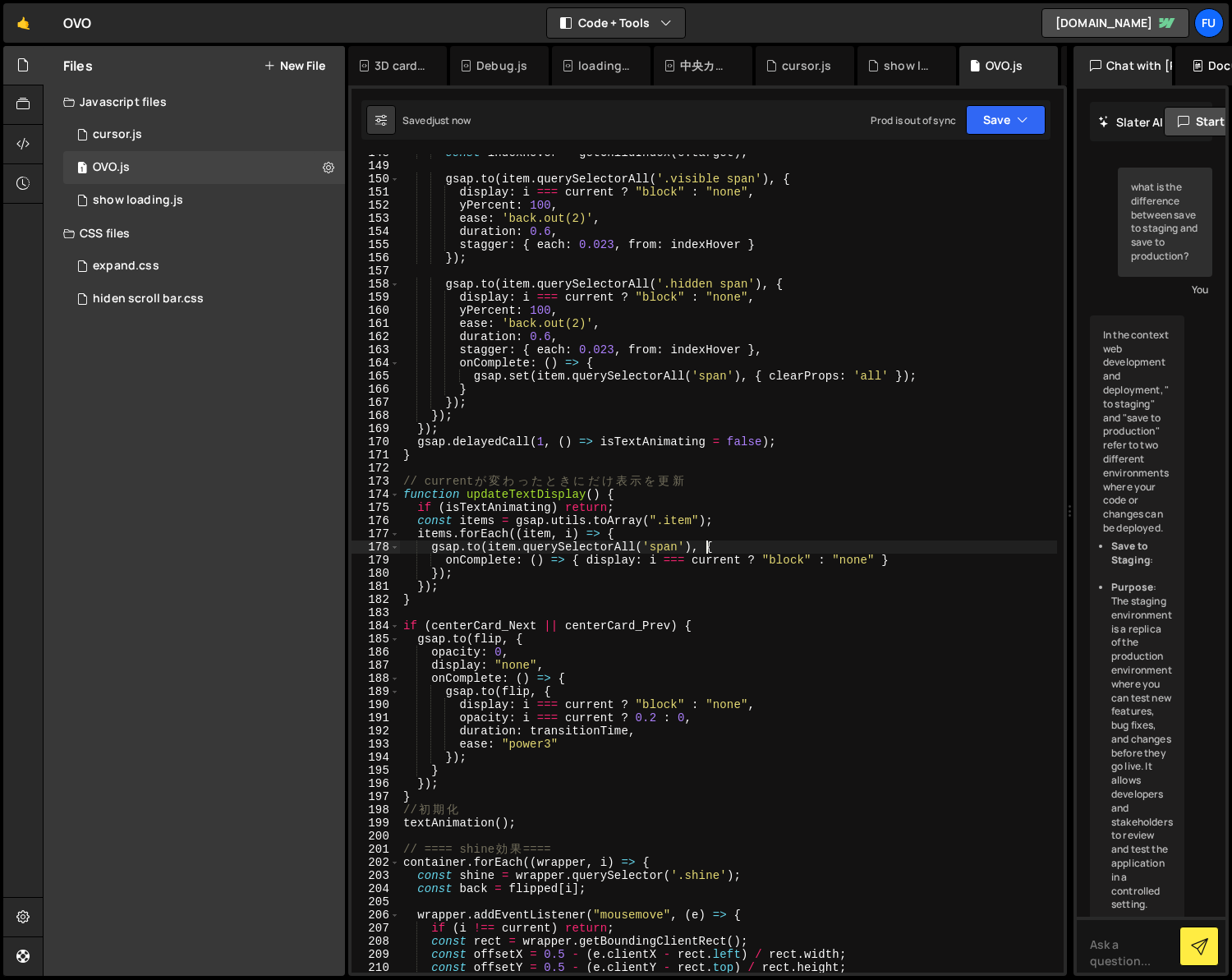
click at [710, 549] on div "const indexHover = getChildIndex ( e . target ) ; gsap . to ( item . querySelec…" at bounding box center [729, 568] width 657 height 844
type textarea "[DOMAIN_NAME](item.querySelectorAll('span'), {"
click at [757, 543] on div "const indexHover = getChildIndex ( e . target ) ; gsap . to ( item . querySelec…" at bounding box center [729, 568] width 657 height 844
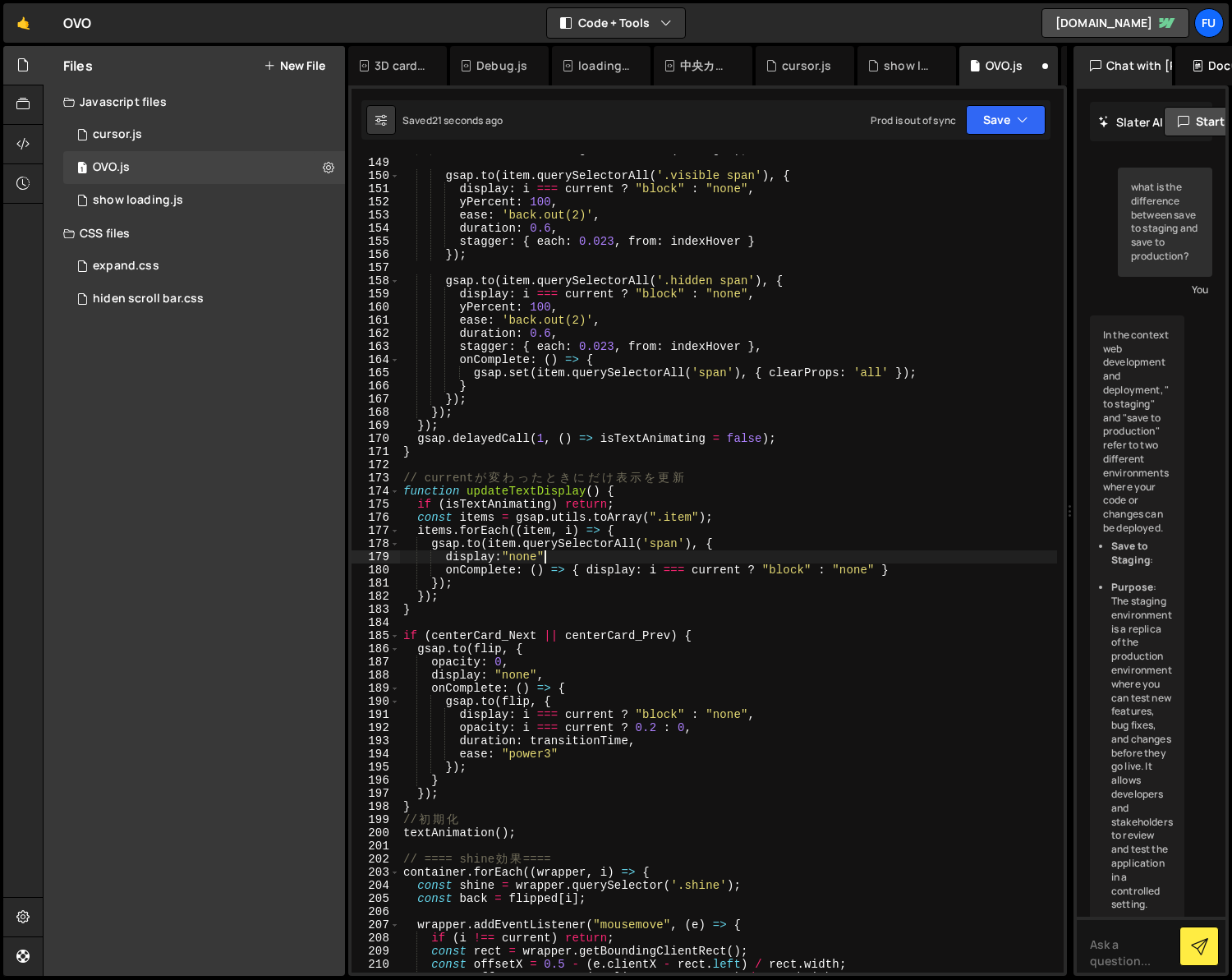
scroll to position [0, 9]
click at [750, 540] on div "const indexHover = getChildIndex ( e . target ) ; gsap . to ( item . querySelec…" at bounding box center [729, 565] width 657 height 844
type textarea "[DOMAIN_NAME](item.querySelectorAll('span'), {"
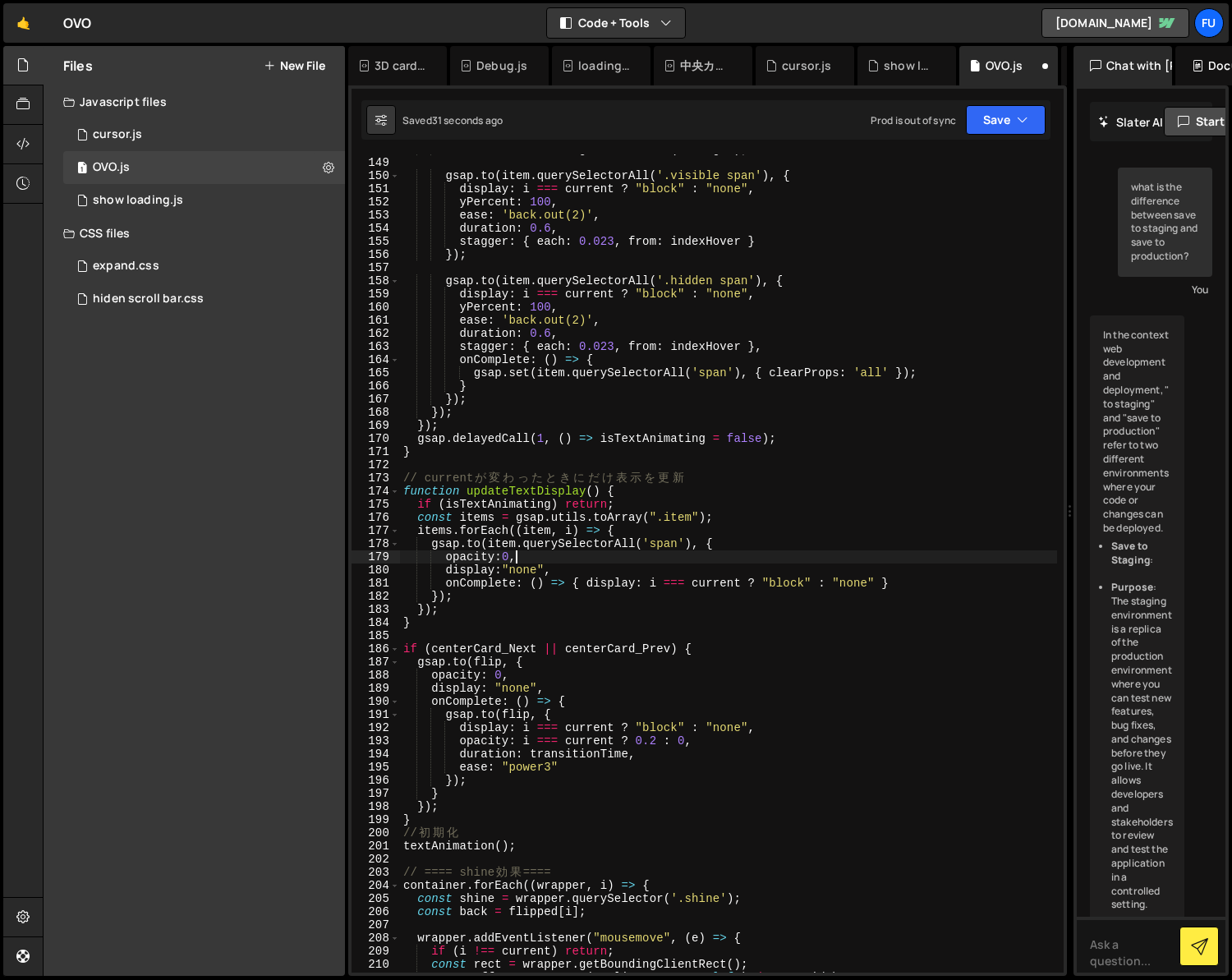
scroll to position [0, 7]
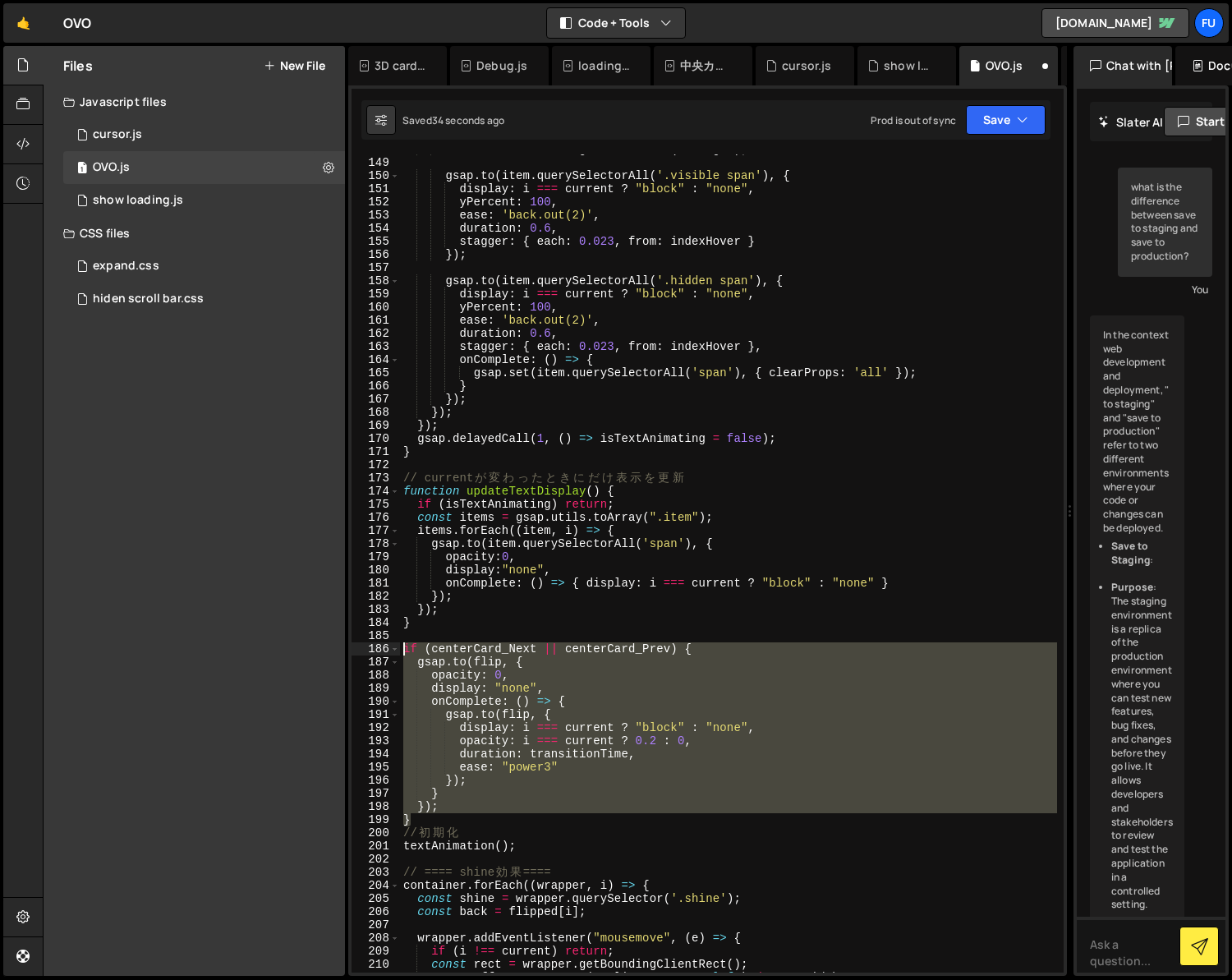
drag, startPoint x: 435, startPoint y: 815, endPoint x: 351, endPoint y: 628, distance: 205.0
click at [351, 628] on div "opacity:0, 148 149 150 151 152 153 154 155 156 157 158 159 160 161 162 163 164 …" at bounding box center [707, 564] width 712 height 819
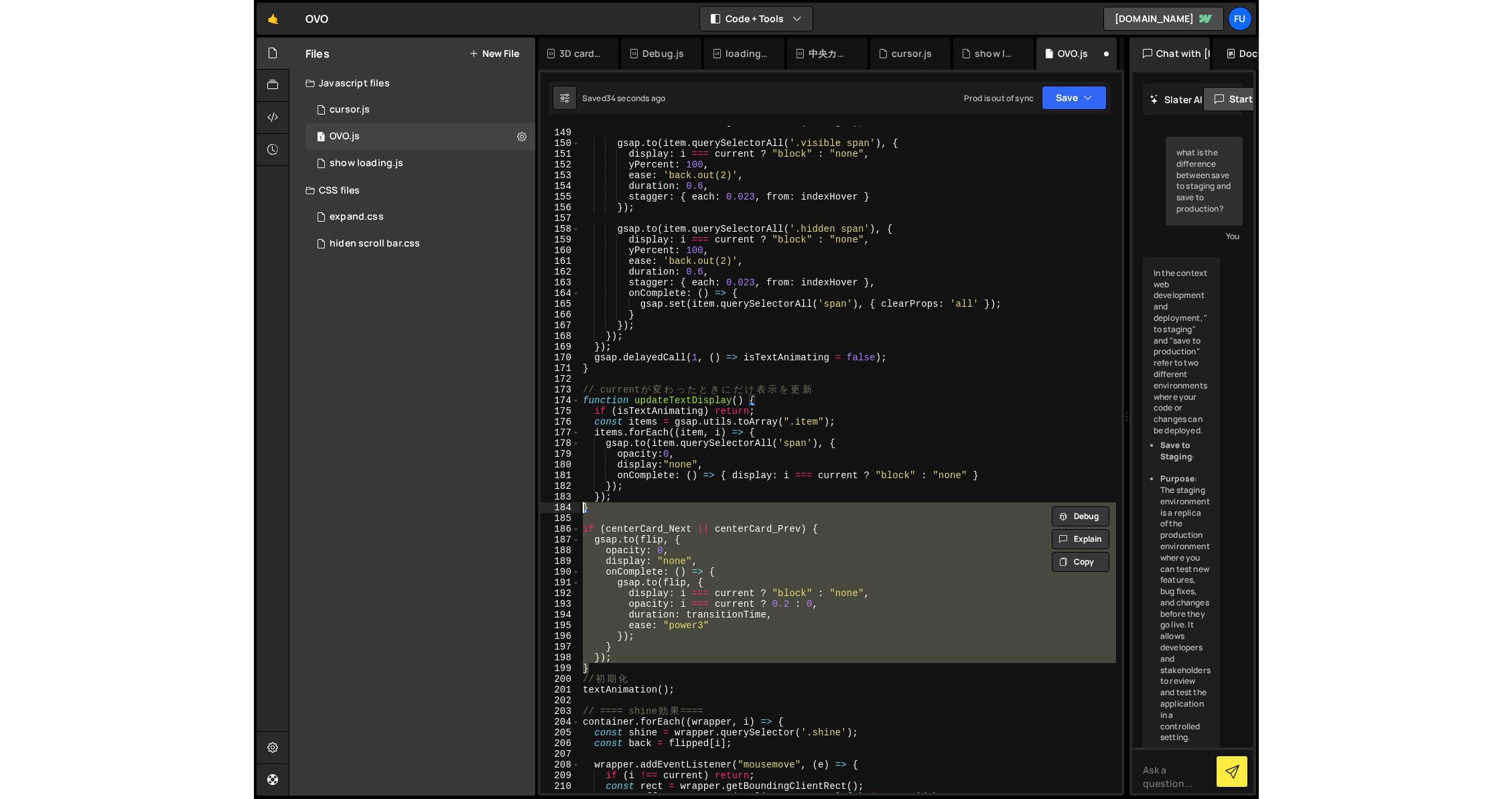
scroll to position [0, 0]
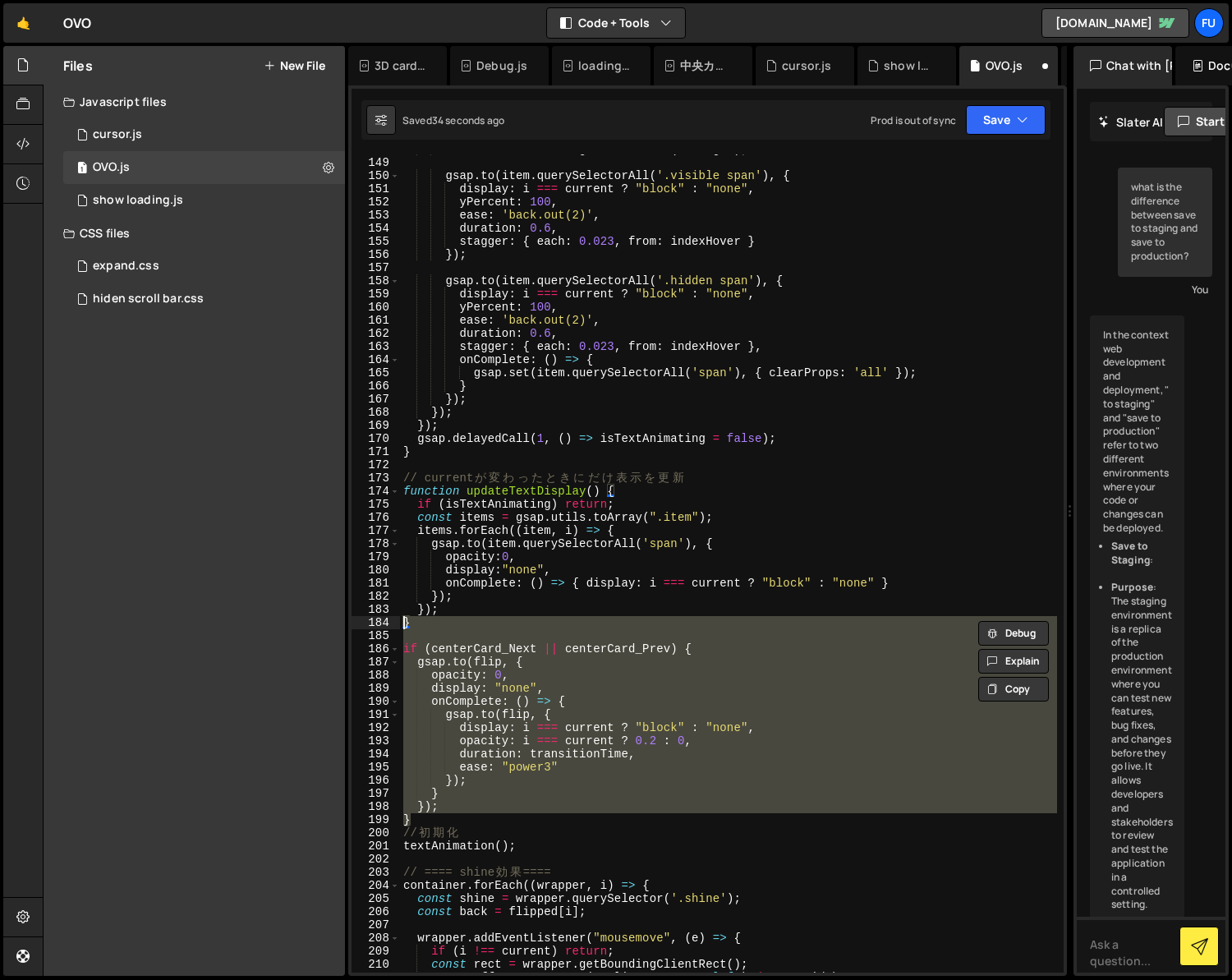
click at [506, 711] on div "const indexHover = getChildIndex ( e . target ) ; gsap . to ( item . querySelec…" at bounding box center [729, 564] width 657 height 819
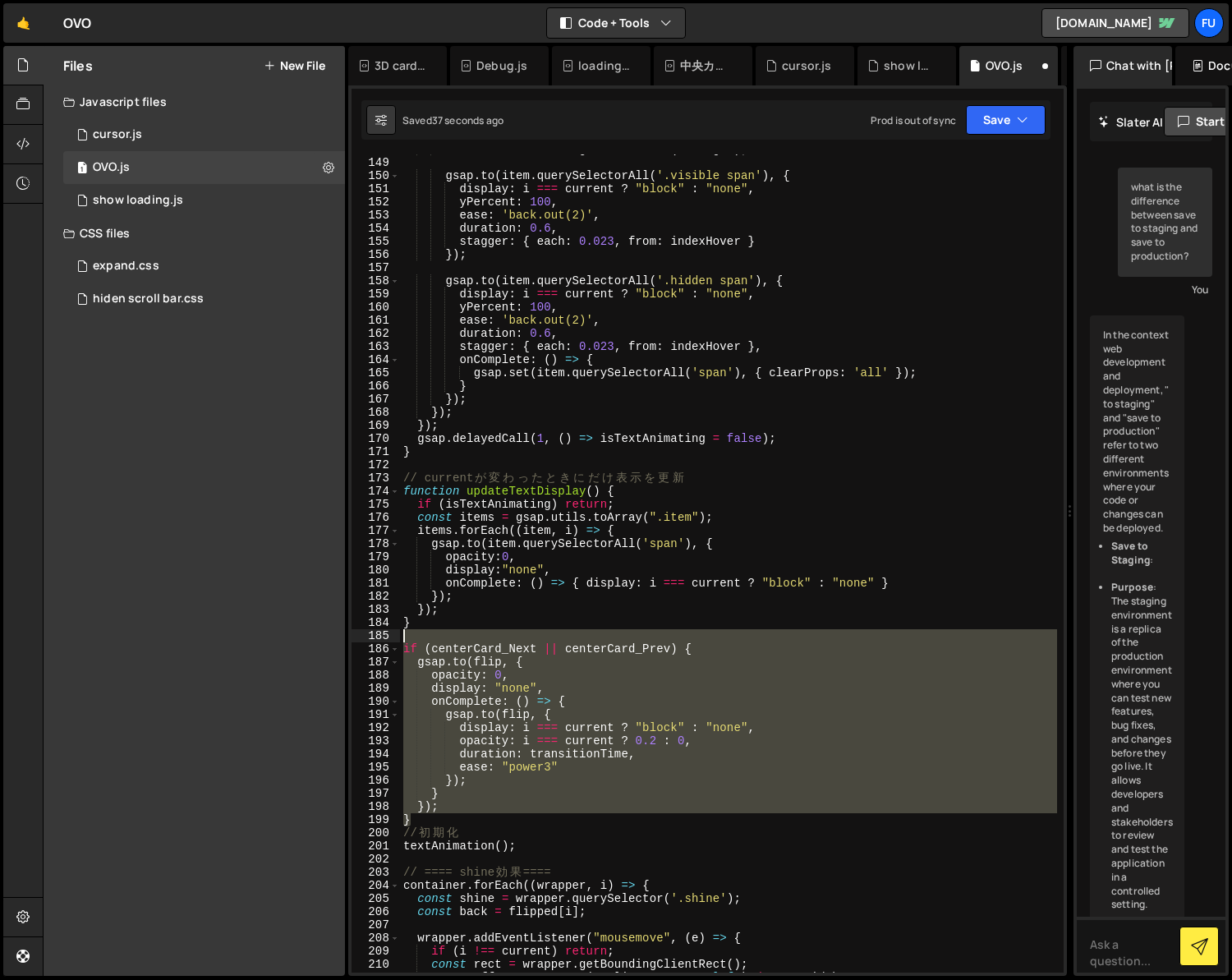
drag, startPoint x: 402, startPoint y: 809, endPoint x: 360, endPoint y: 633, distance: 180.9
click at [360, 633] on div "[DOMAIN_NAME](flip, { 148 149 150 151 152 153 154 155 156 157 158 159 160 161 1…" at bounding box center [707, 564] width 712 height 819
type textarea "if (centerCard_Next || centerCard_Prev) {"
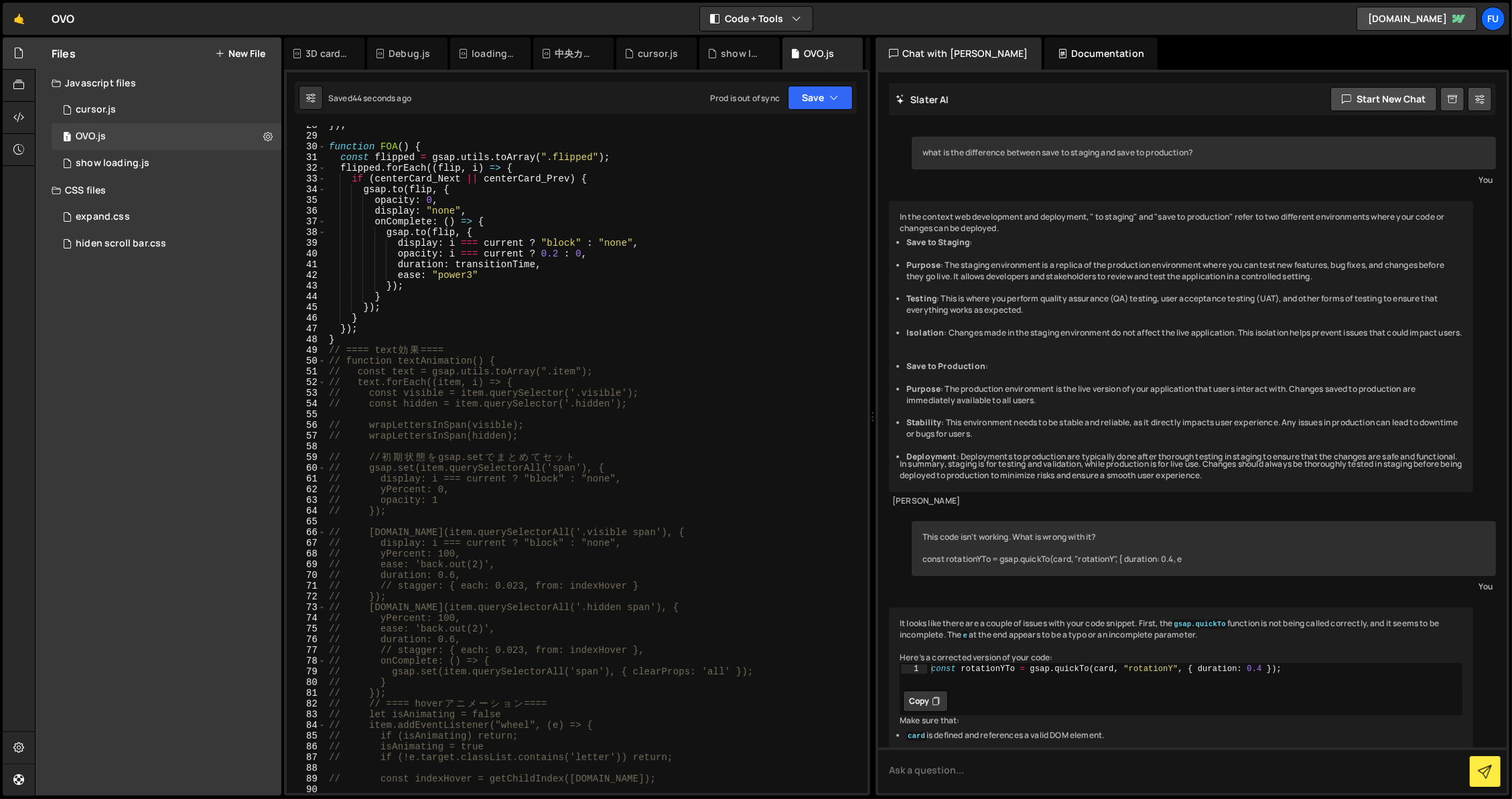
scroll to position [149, 0]
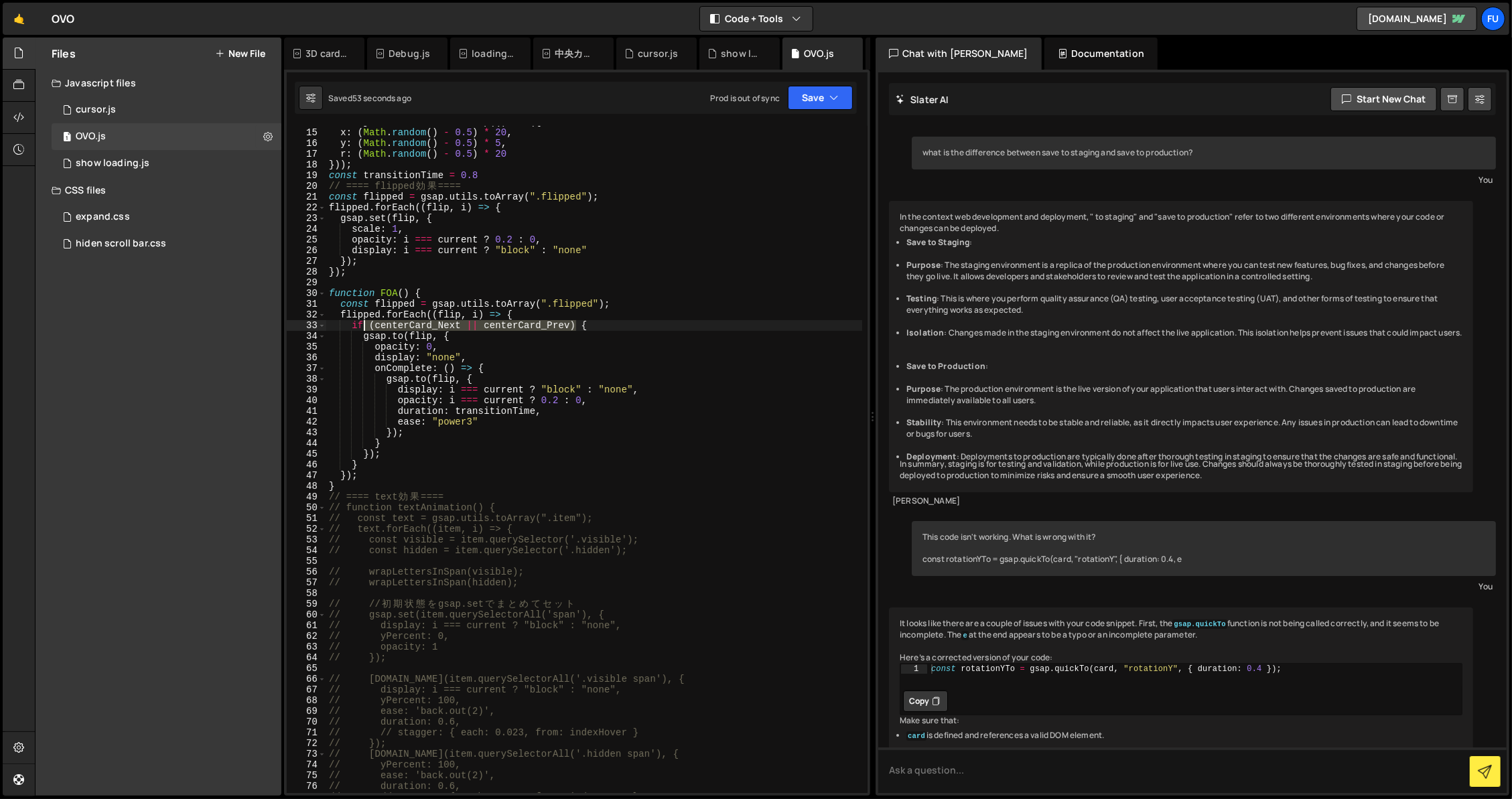
drag, startPoint x: 577, startPoint y: 326, endPoint x: 361, endPoint y: 329, distance: 216.0
click at [361, 329] on div "const jitter = container . map (( ) => ({ x : ( Math . random ( ) - 0.5 ) * 20 …" at bounding box center [594, 460] width 536 height 688
click at [467, 345] on div "const jitter = container . map (( ) => ({ x : ( Math . random ( ) - 0.5 ) * 20 …" at bounding box center [594, 460] width 536 height 688
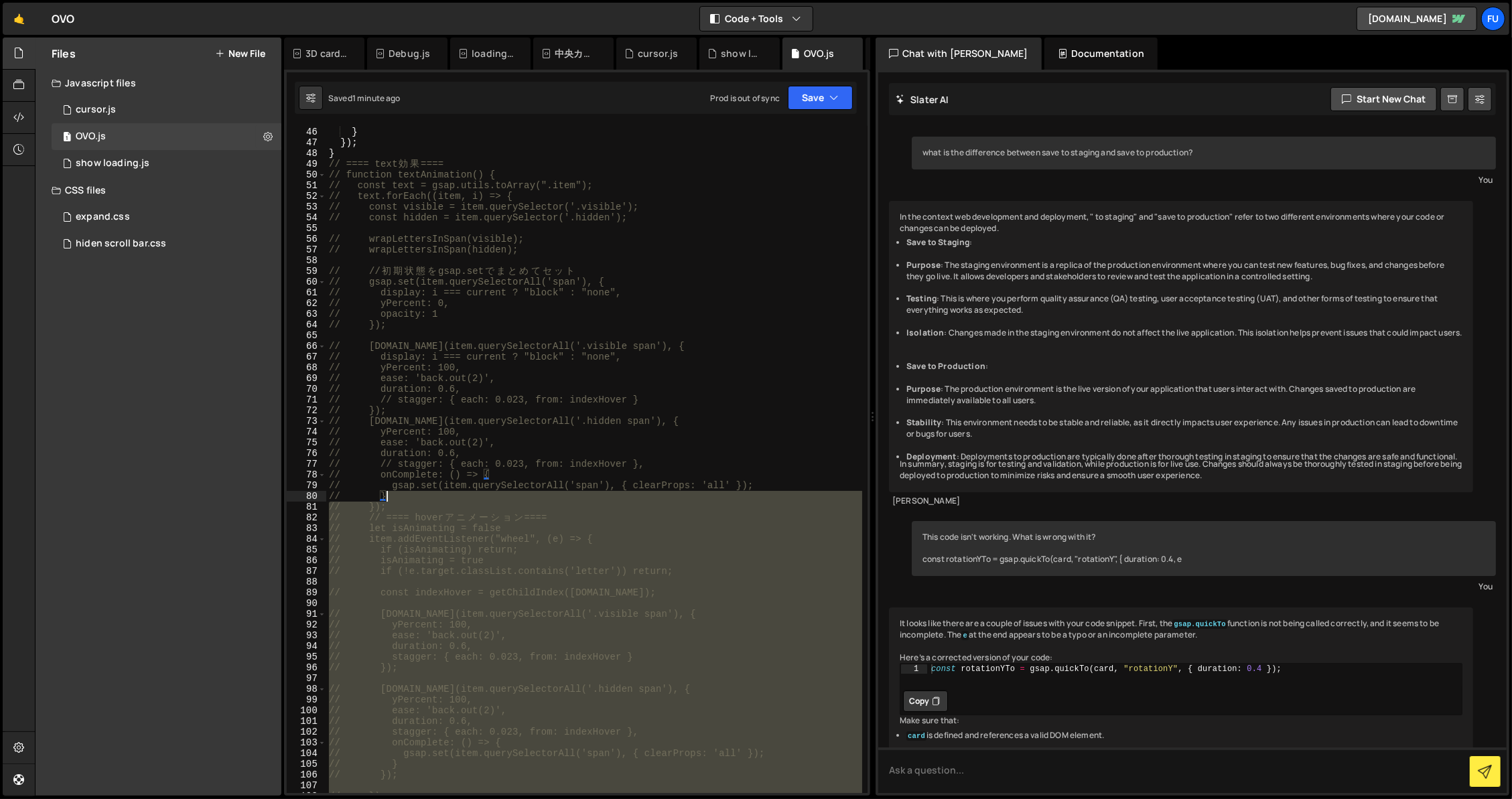
scroll to position [367, 0]
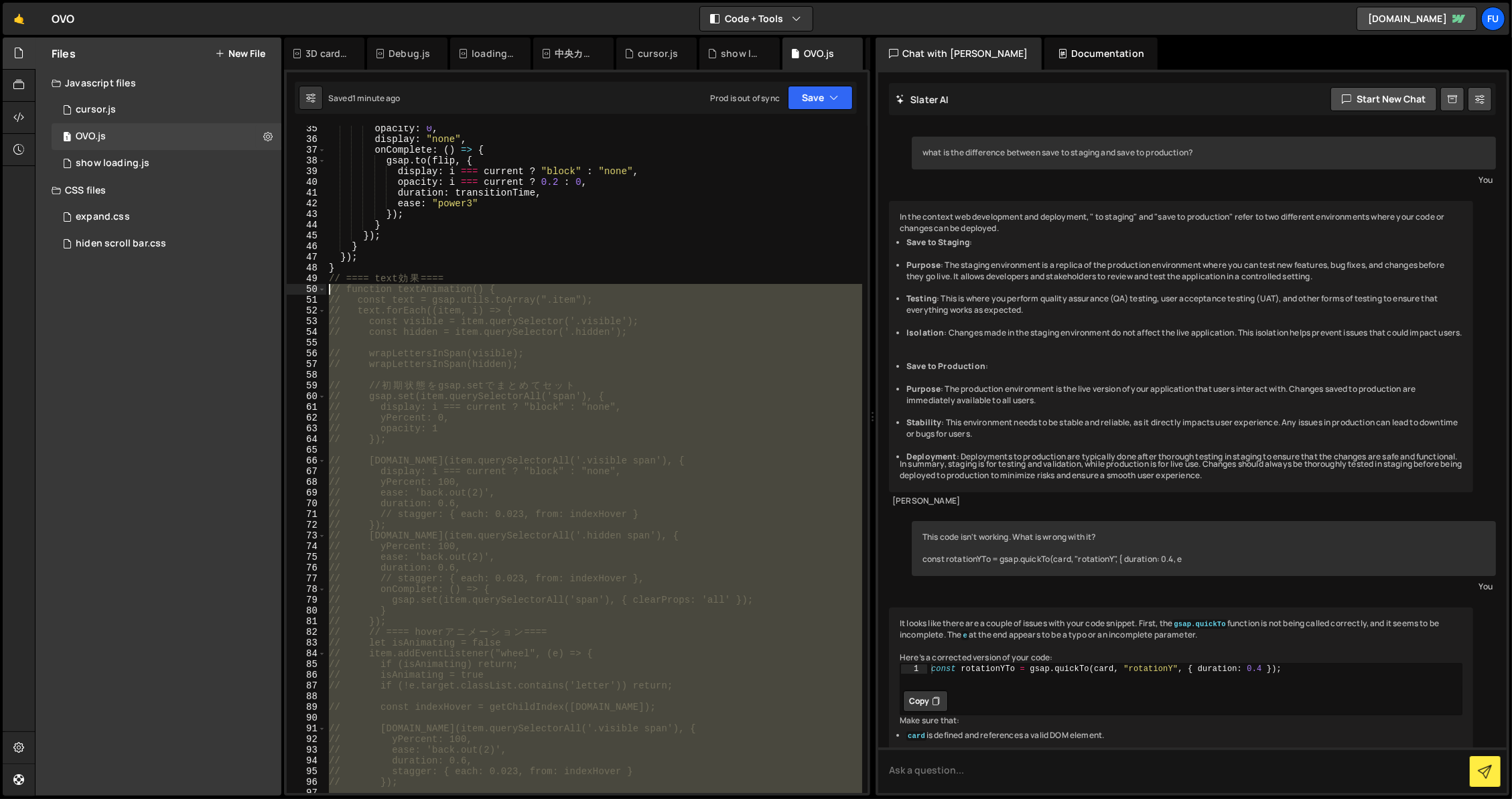
drag, startPoint x: 410, startPoint y: 591, endPoint x: 305, endPoint y: 293, distance: 316.0
click at [305, 293] on div "opacity: 0, 35 36 37 38 39 40 41 42 43 44 45 46 47 48 49 50 51 52 53 54 55 56 5…" at bounding box center [577, 460] width 580 height 667
type textarea "// function textAnimation() { // const text = gsap.utils.toArray(".item");"
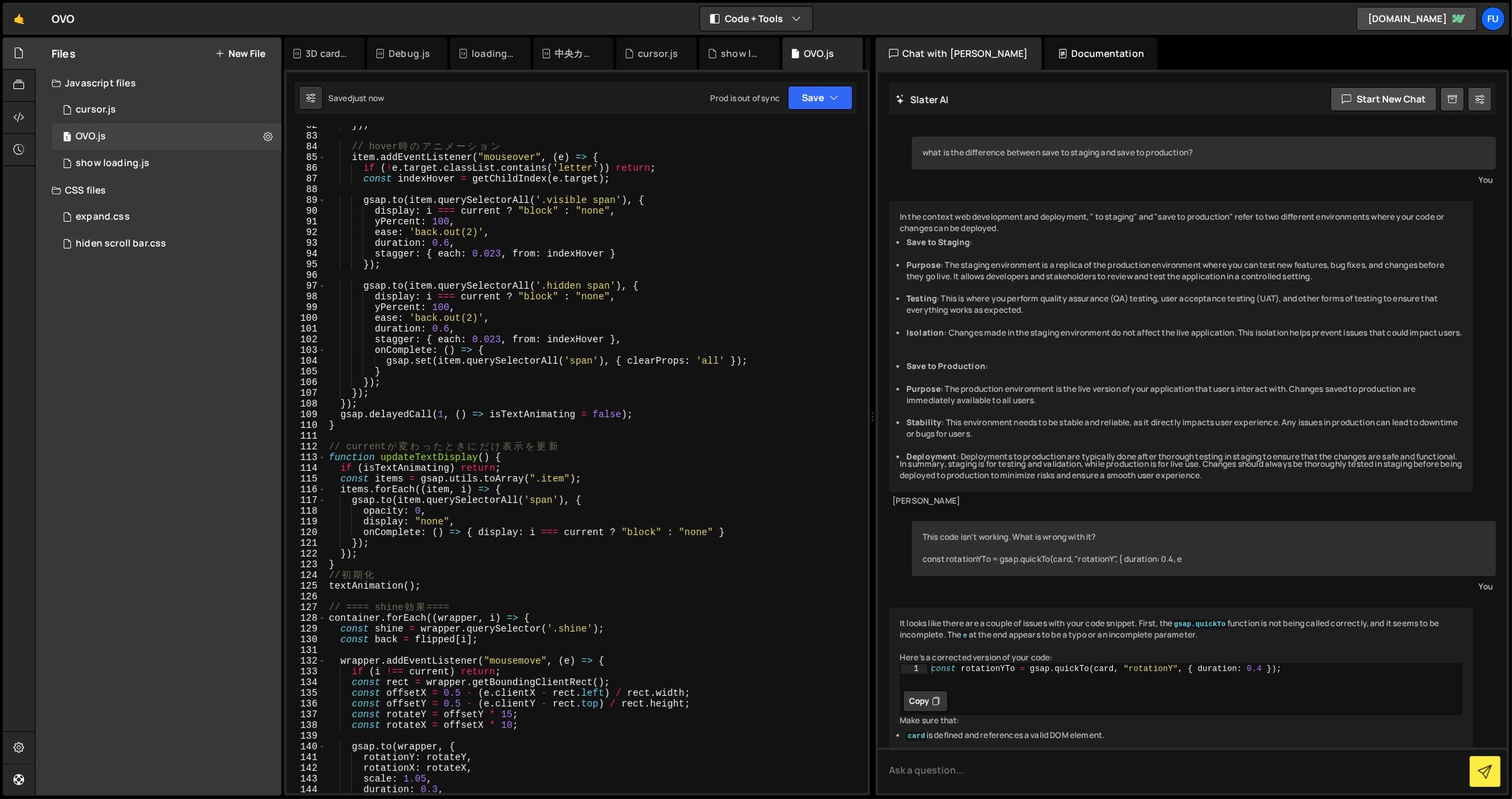
scroll to position [874, 0]
click at [549, 559] on div "}) ; // hover 時 の ア ニ メ ー シ ョ ン item . addEventListener ( "mouseover" , ( e ) =…" at bounding box center [594, 464] width 536 height 688
type textarea "}"
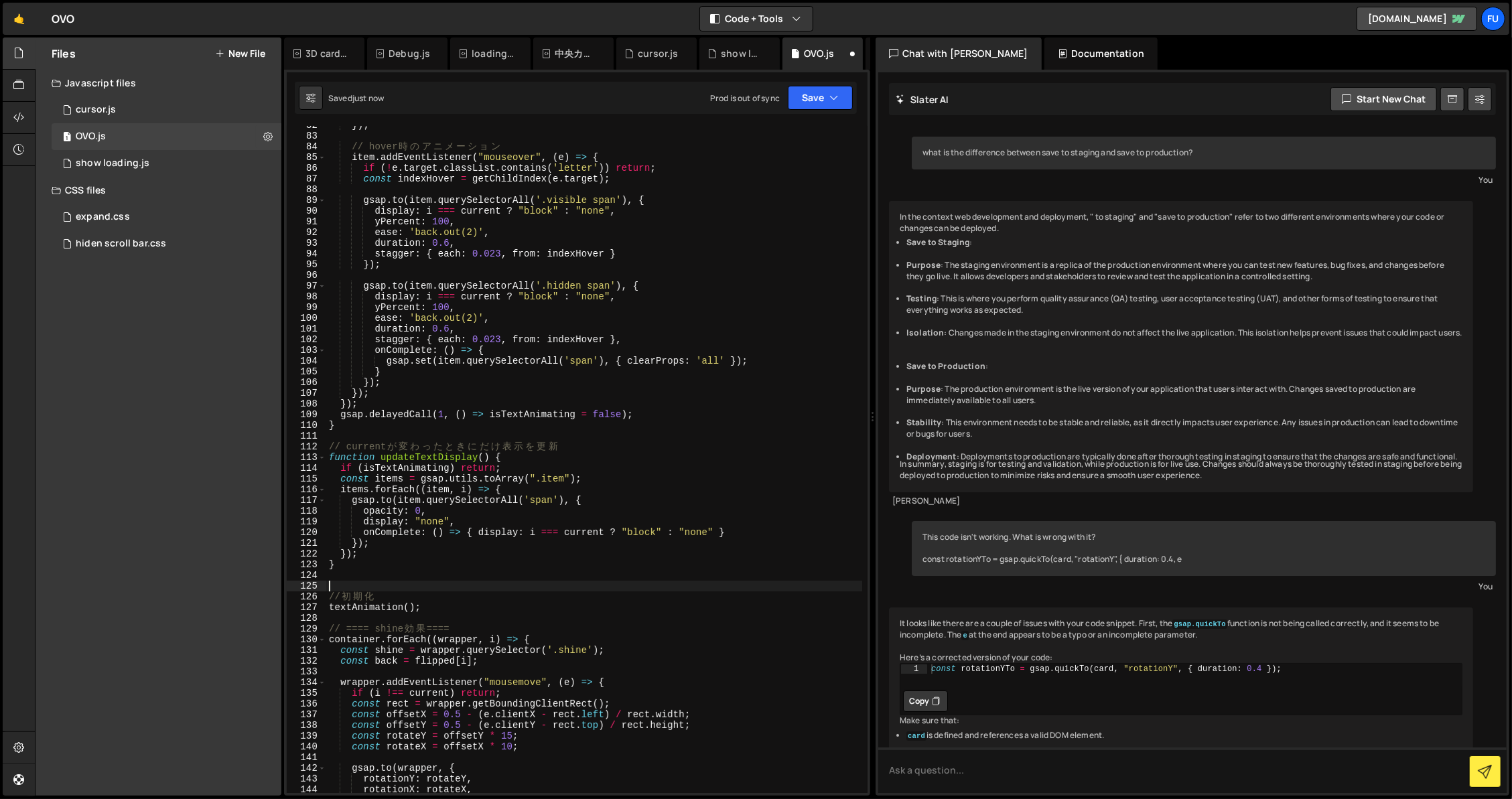
paste textarea "(centerCard_Next || centerCard_Prev)"
type textarea "(centerCard_Next || centerCard_Prev)"
click at [609, 479] on div "}) ; // hover 時 の ア ニ メ ー シ ョ ン item . addEventListener ( "mouseover" , ( e ) =…" at bounding box center [594, 464] width 536 height 688
type textarea "const items = gsap.utils.toArray(".item");"
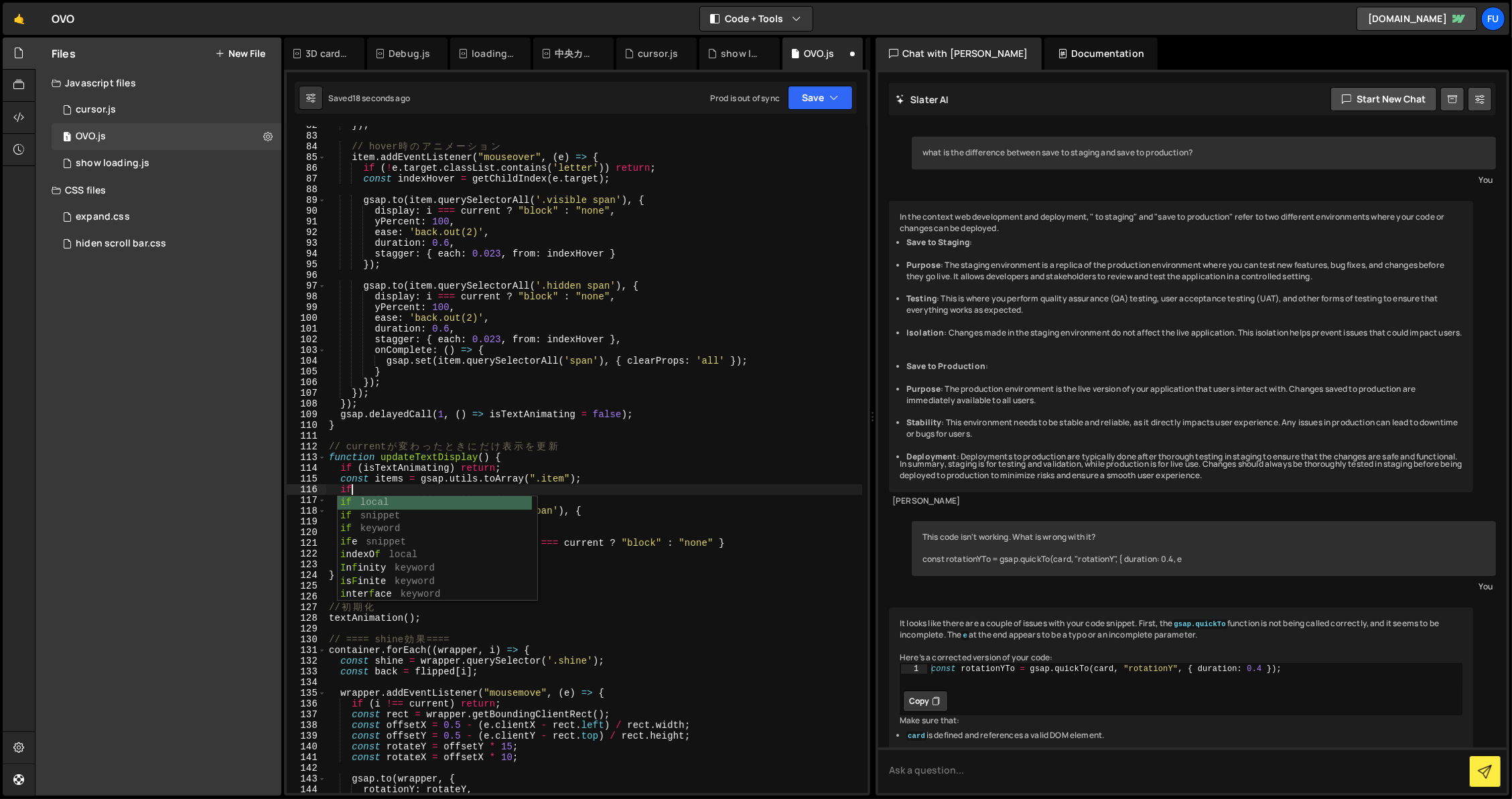
scroll to position [0, 2]
paste textarea "(centerCard_Next || centerCard_Prev)"
click at [365, 487] on div "}) ; // hover 時 の ア ニ メ ー シ ョ ン item . addEventListener ( "mouseover" , ( e ) =…" at bounding box center [594, 464] width 536 height 688
click at [369, 491] on div "}) ; // hover 時 の ア ニ メ ー シ ョ ン item . addEventListener ( "mouseover" , ( e ) =…" at bounding box center [594, 464] width 536 height 688
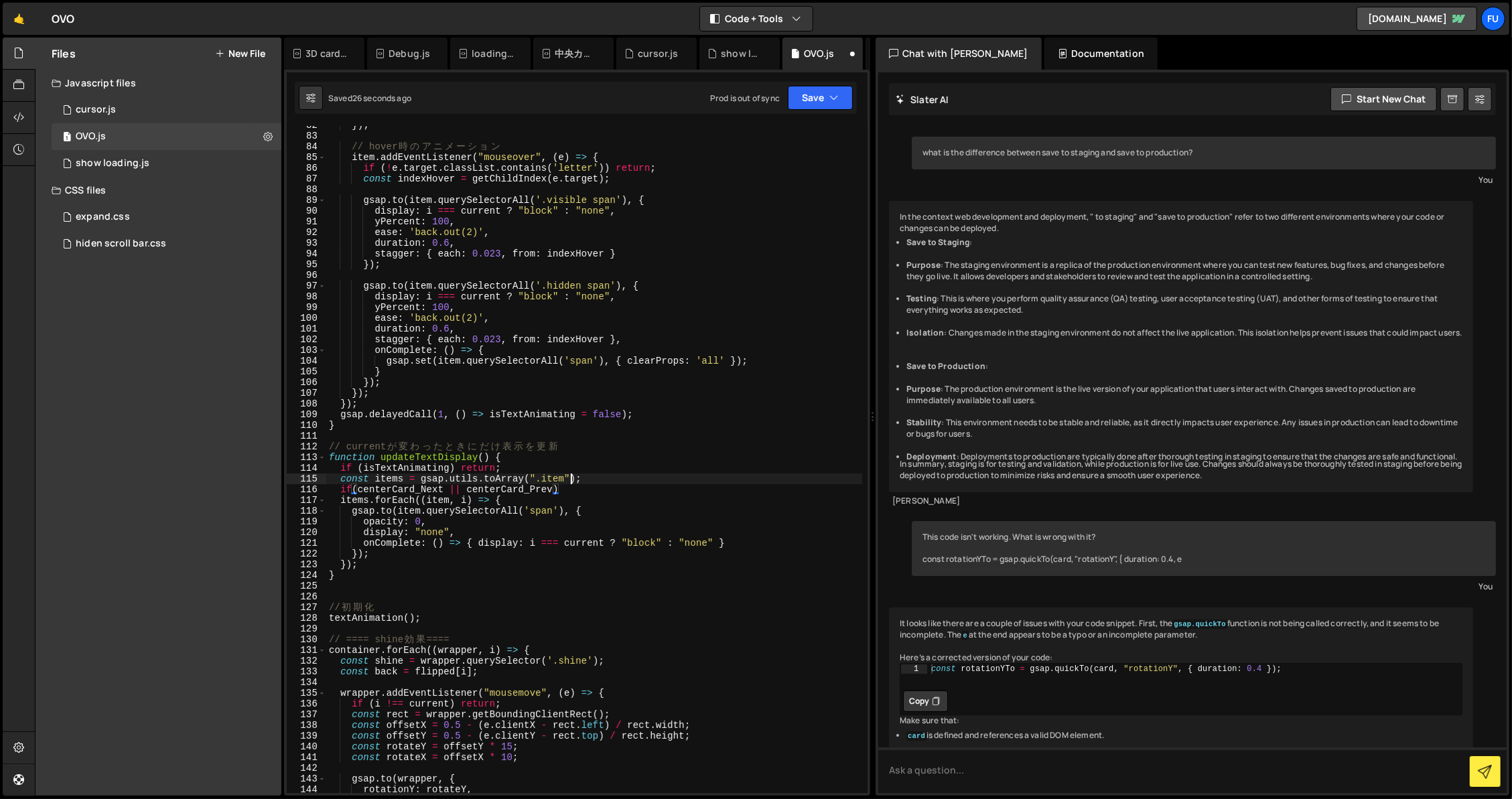
click at [568, 484] on div "}) ; // hover 時 の ア ニ メ ー シ ョ ン item . addEventListener ( "mouseover" , ( e ) =…" at bounding box center [594, 464] width 536 height 688
click at [590, 483] on div "}) ; // hover 時 の ア ニ メ ー シ ョ ン item . addEventListener ( "mouseover" , ( e ) =…" at bounding box center [594, 464] width 536 height 688
click at [585, 490] on div "}) ; // hover 時 の ア ニ メ ー シ ョ ン item . addEventListener ( "mouseover" , ( e ) =…" at bounding box center [594, 464] width 536 height 688
click at [419, 503] on div "}) ; // hover 時 の ア ニ メ ー シ ョ ン item . addEventListener ( "mouseover" , ( e ) =…" at bounding box center [594, 464] width 536 height 688
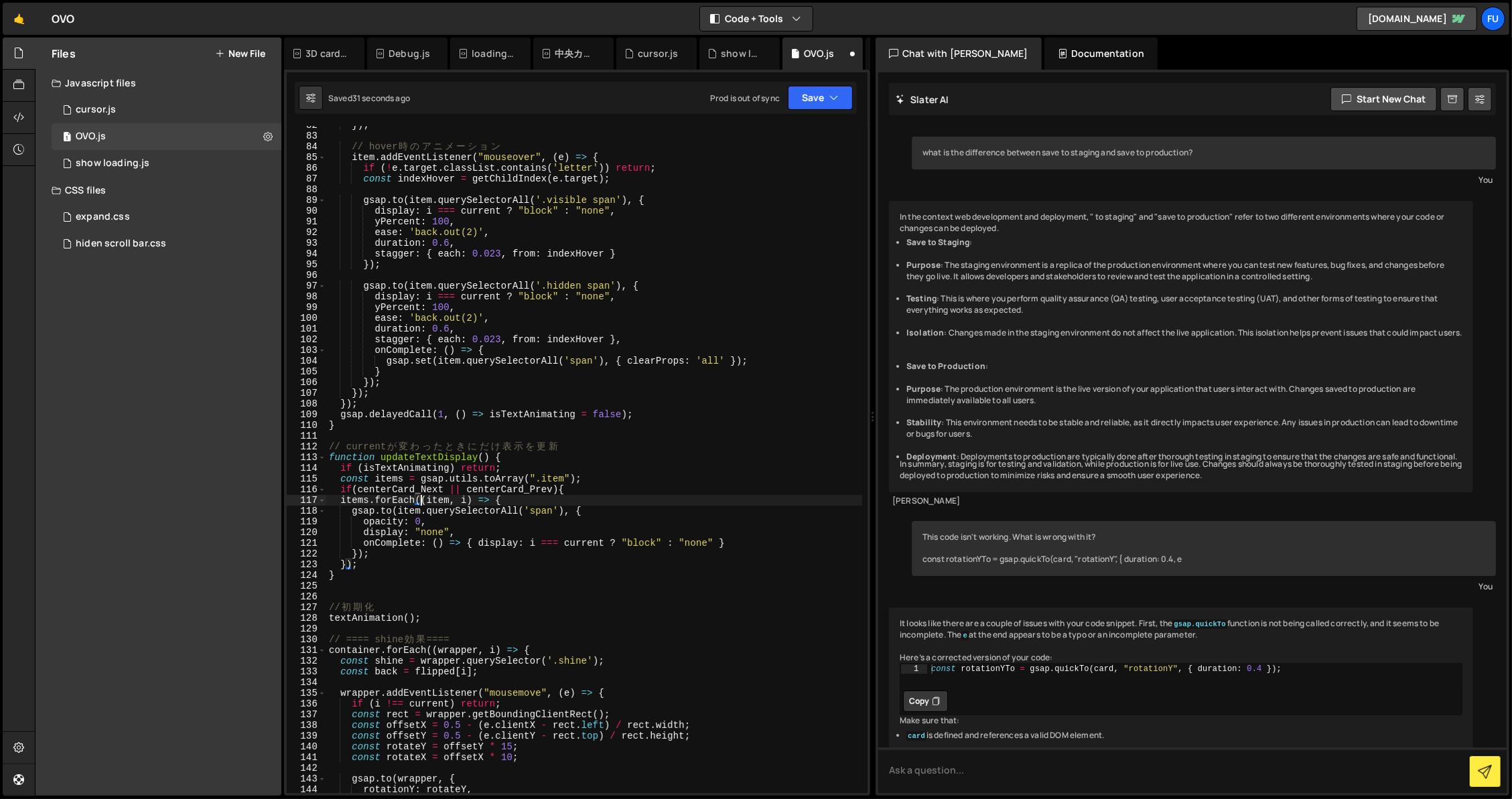
scroll to position [0, 12]
click at [352, 566] on div "}) ; // hover 時 の ア ニ メ ー シ ョ ン item . addEventListener ( "mouseover" , ( e ) =…" at bounding box center [594, 464] width 536 height 688
click at [386, 570] on div "}) ; // hover 時 の ア ニ メ ー シ ョ ン item . addEventListener ( "mouseover" , ( e ) =…" at bounding box center [594, 460] width 536 height 667
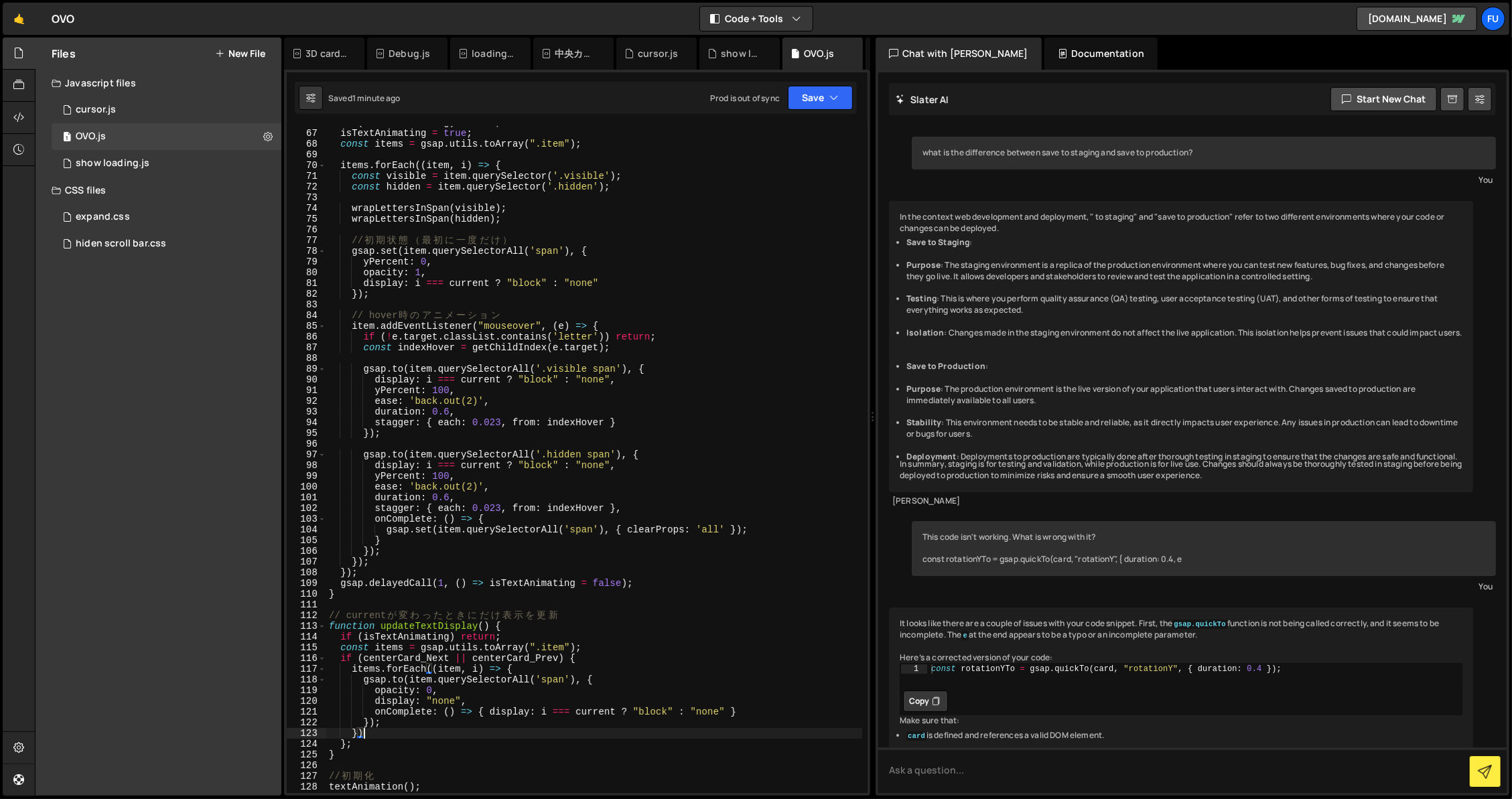
scroll to position [707, 0]
click at [637, 363] on div "isTextAnimating = true ; const items = gsap . utils . toArray ( ".item" ) ; ite…" at bounding box center [594, 470] width 536 height 688
click at [627, 367] on div "isTextAnimating = true ; const items = gsap . utils . toArray ( ".item" ) ; ite…" at bounding box center [594, 470] width 536 height 688
click at [569, 250] on div "isTextAnimating = true ; const items = gsap . utils . toArray ( ".item" ) ; ite…" at bounding box center [594, 470] width 536 height 688
drag, startPoint x: 570, startPoint y: 248, endPoint x: 353, endPoint y: 244, distance: 217.0
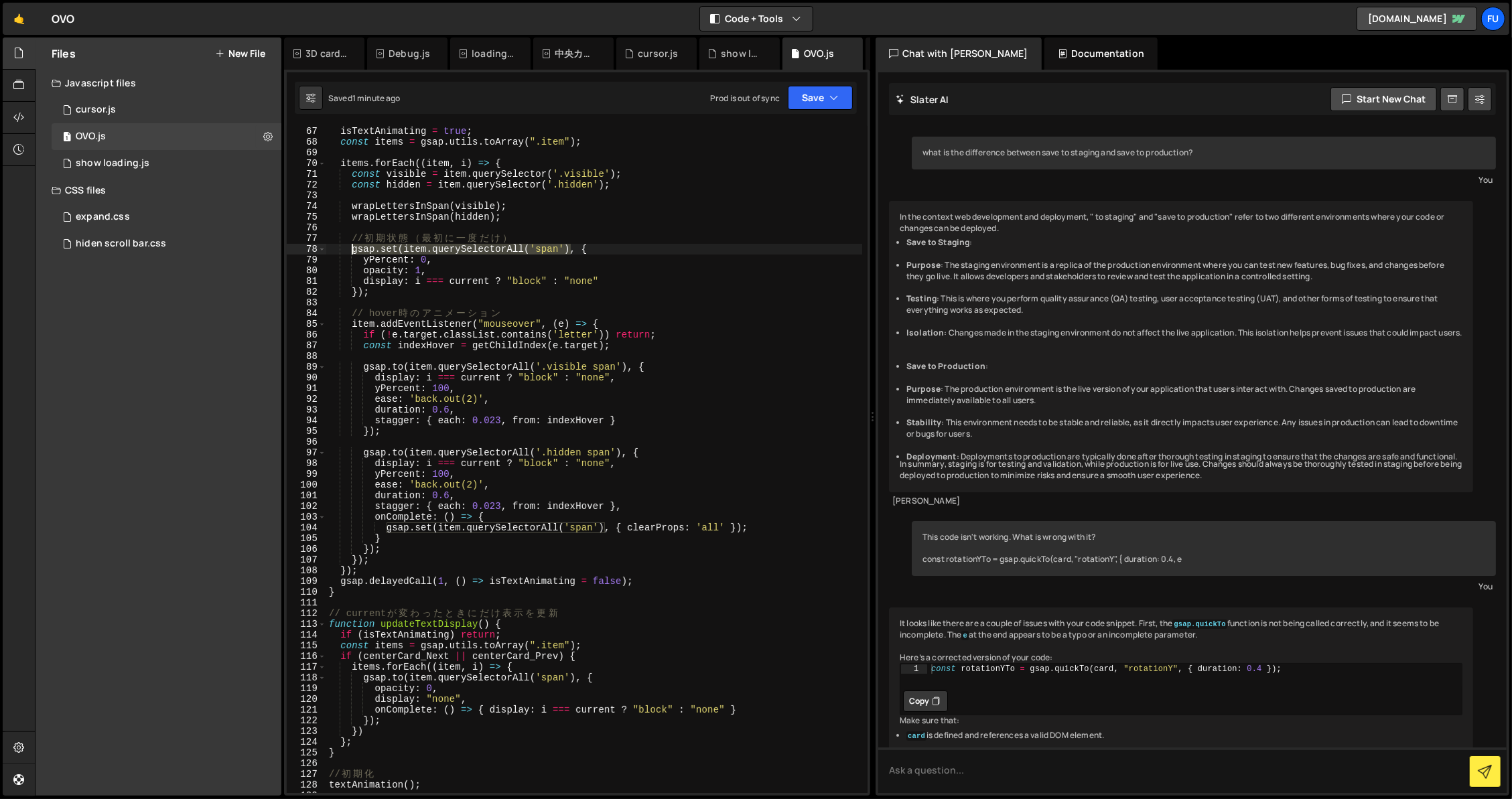
click at [353, 244] on div "isTextAnimating = true ; const items = gsap . utils . toArray ( ".item" ) ; ite…" at bounding box center [594, 470] width 536 height 688
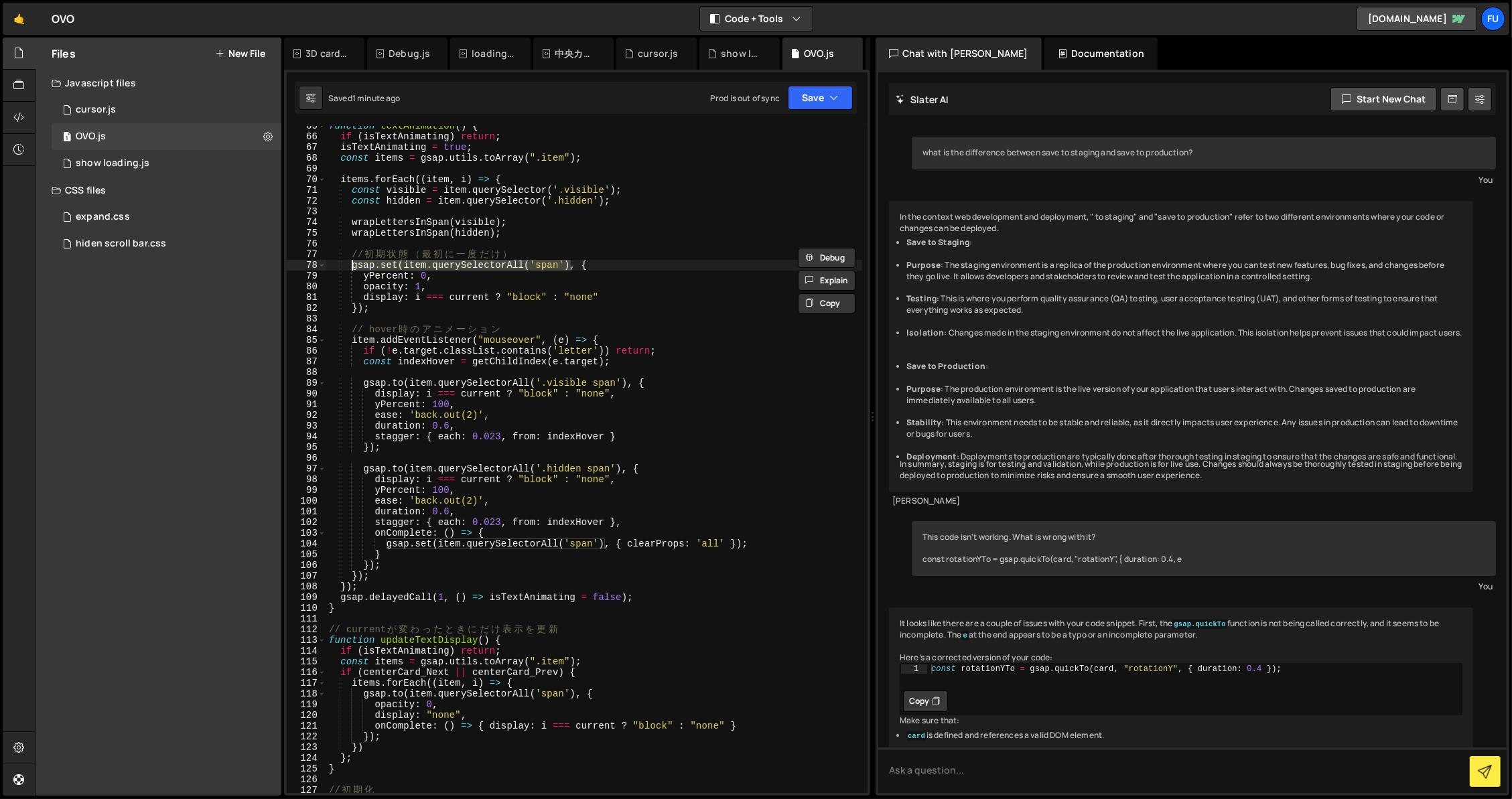
scroll to position [673, 0]
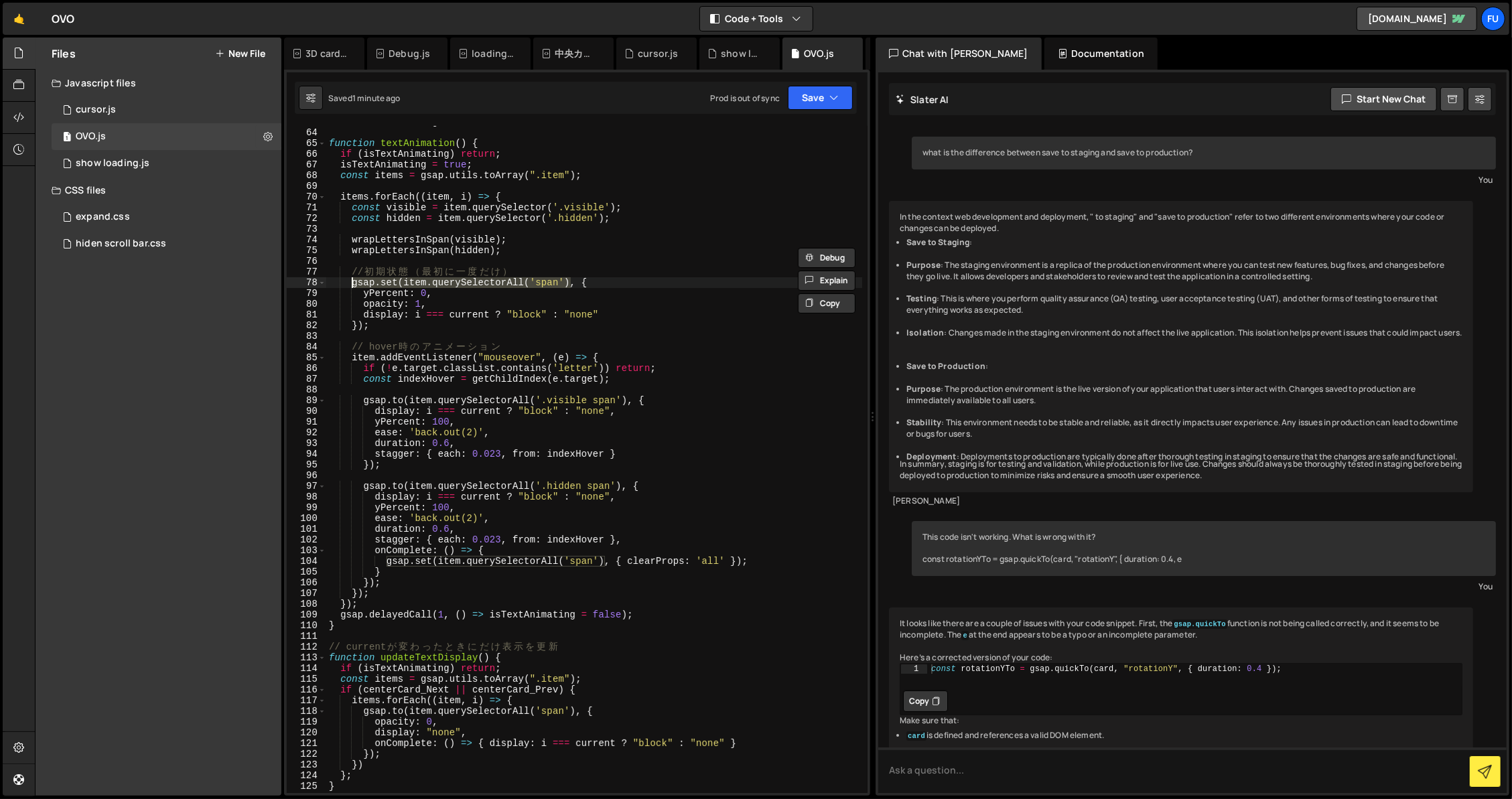
click at [386, 239] on div "let isTextAnimating = false function textAnimation ( ) { if ( isTextAnimating )…" at bounding box center [594, 460] width 536 height 688
click at [486, 236] on div "let isTextAnimating = false function textAnimation ( ) { if ( isTextAnimating )…" at bounding box center [594, 460] width 536 height 688
click at [553, 239] on div "let isTextAnimating = false function textAnimation ( ) { if ( isTextAnimating )…" at bounding box center [594, 460] width 536 height 688
click at [550, 246] on div "let isTextAnimating = false function textAnimation ( ) { if ( isTextAnimating )…" at bounding box center [594, 460] width 536 height 688
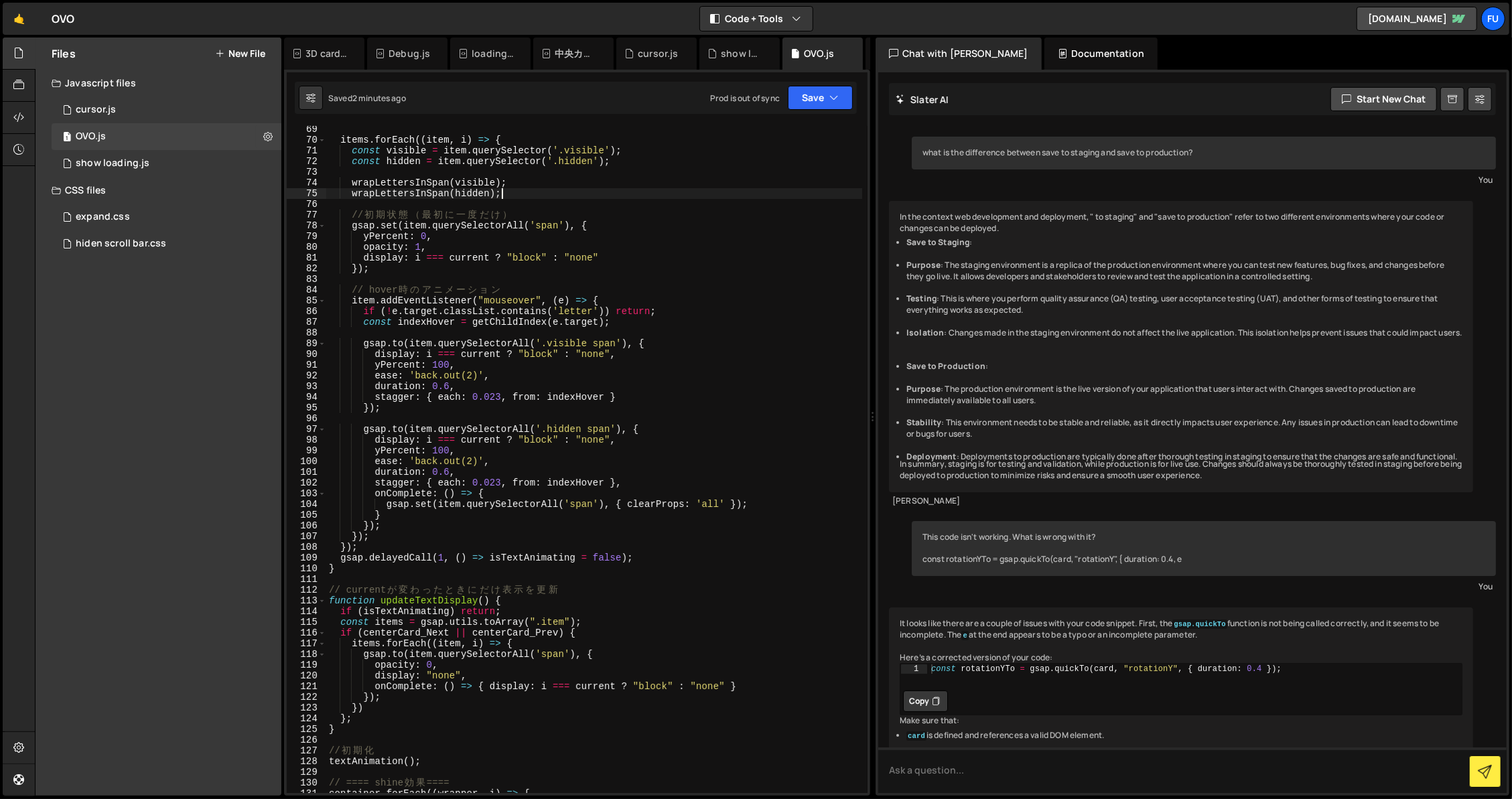
scroll to position [787, 0]
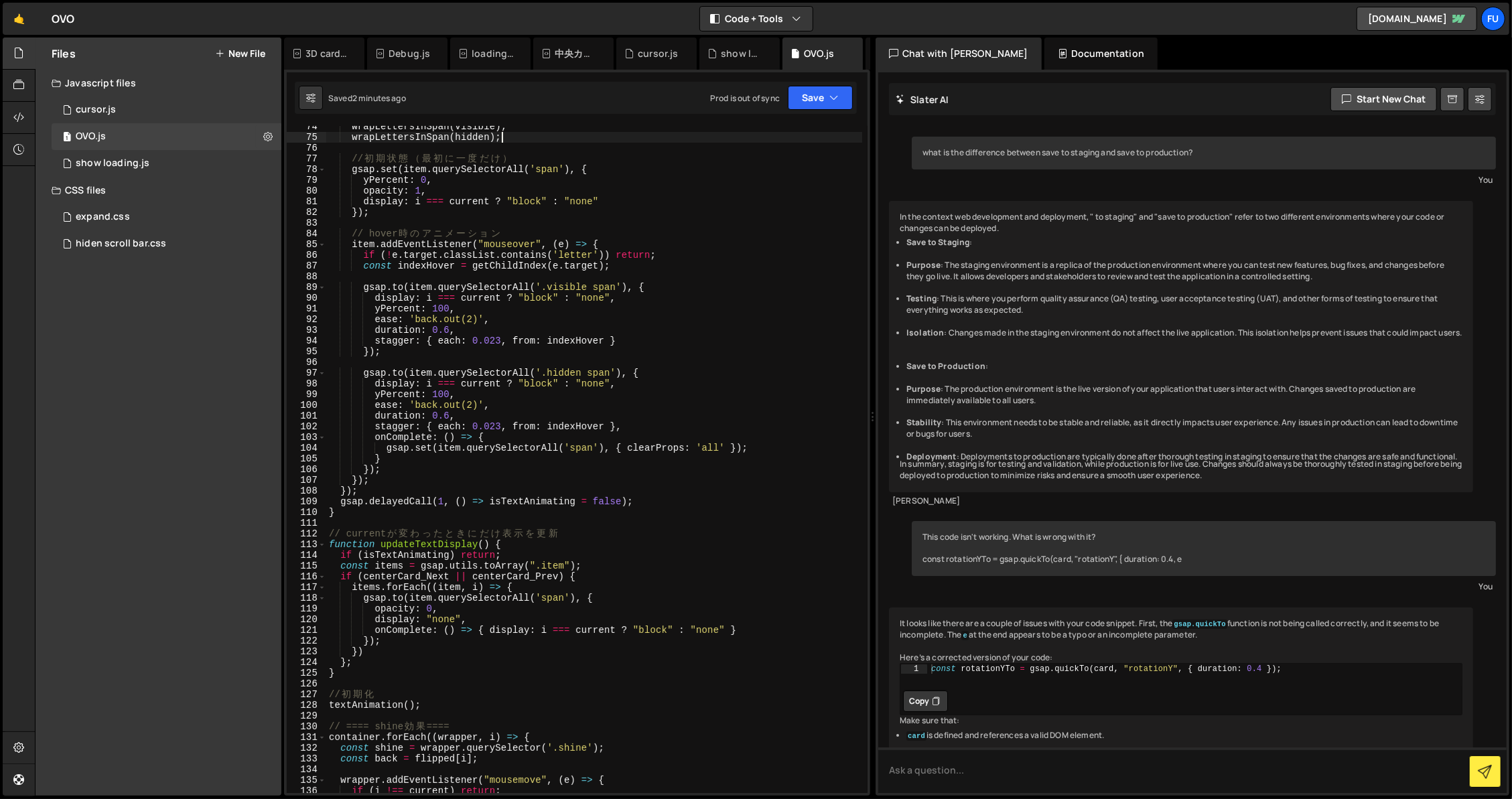
click at [574, 598] on div "wrapLettersInSpan ( visible ) ; wrapLettersInSpan ( hidden ) ; // 初 期 状 態 （ 最 初…" at bounding box center [594, 465] width 536 height 688
click at [580, 580] on div "wrapLettersInSpan ( visible ) ; wrapLettersInSpan ( hidden ) ; // 初 期 状 態 （ 最 初…" at bounding box center [594, 465] width 536 height 688
click at [600, 581] on div "wrapLettersInSpan ( visible ) ; wrapLettersInSpan ( hidden ) ; // 初 期 状 態 （ 最 初…" at bounding box center [594, 465] width 536 height 688
click at [600, 585] on div "wrapLettersInSpan ( visible ) ; wrapLettersInSpan ( hidden ) ; // 初 期 状 態 （ 最 初…" at bounding box center [594, 465] width 536 height 688
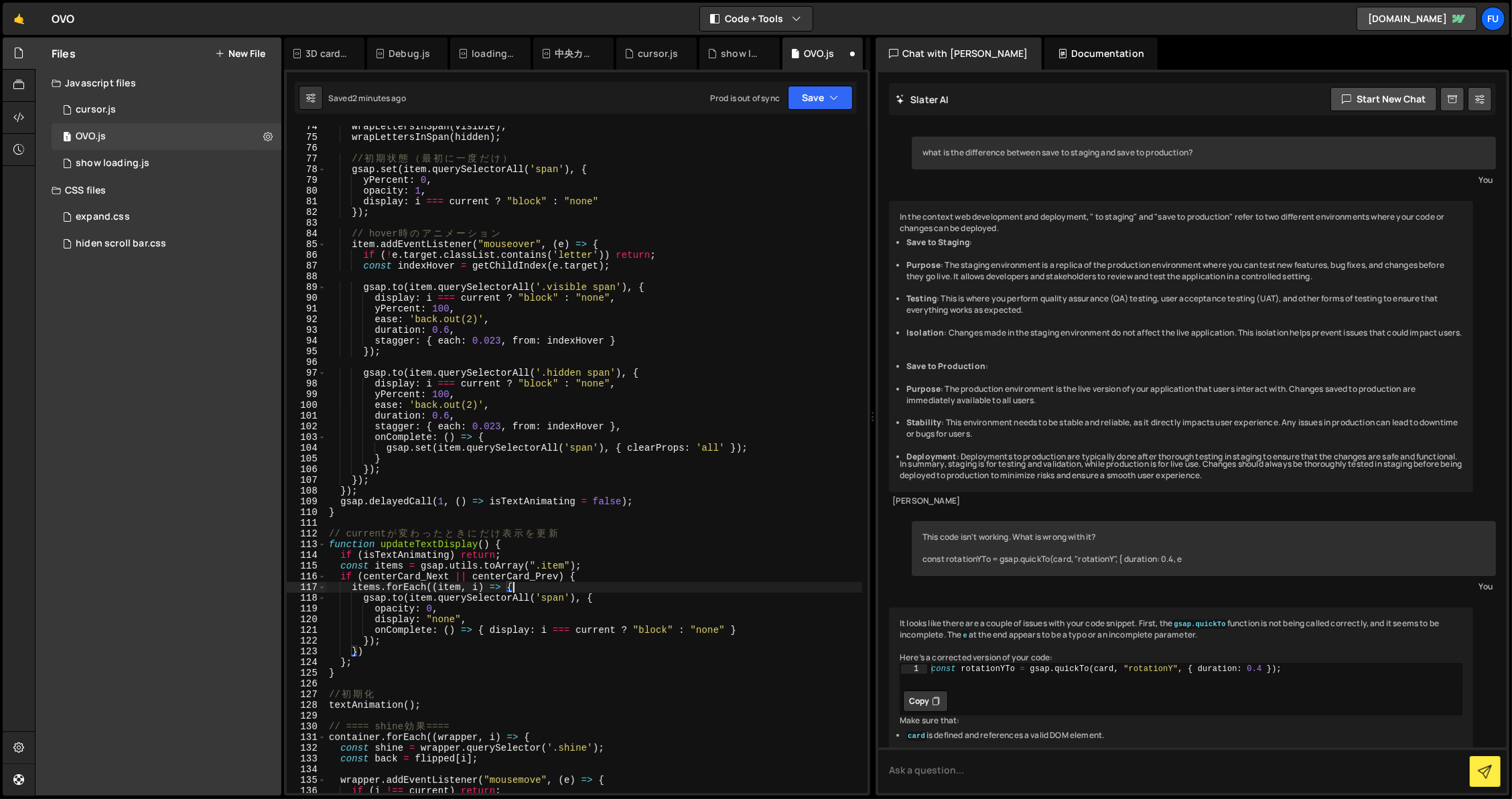
scroll to position [0, 12]
click at [509, 610] on div "wrapLettersInSpan ( visible ) ; wrapLettersInSpan ( hidden ) ; // 初 期 状 態 （ 最 初…" at bounding box center [594, 465] width 536 height 688
click at [513, 613] on div "wrapLettersInSpan ( visible ) ; wrapLettersInSpan ( hidden ) ; // 初 期 状 態 （ 最 初…" at bounding box center [594, 465] width 536 height 688
click at [513, 618] on div "wrapLettersInSpan ( visible ) ; wrapLettersInSpan ( hidden ) ; // 初 期 状 態 （ 最 初…" at bounding box center [594, 465] width 536 height 688
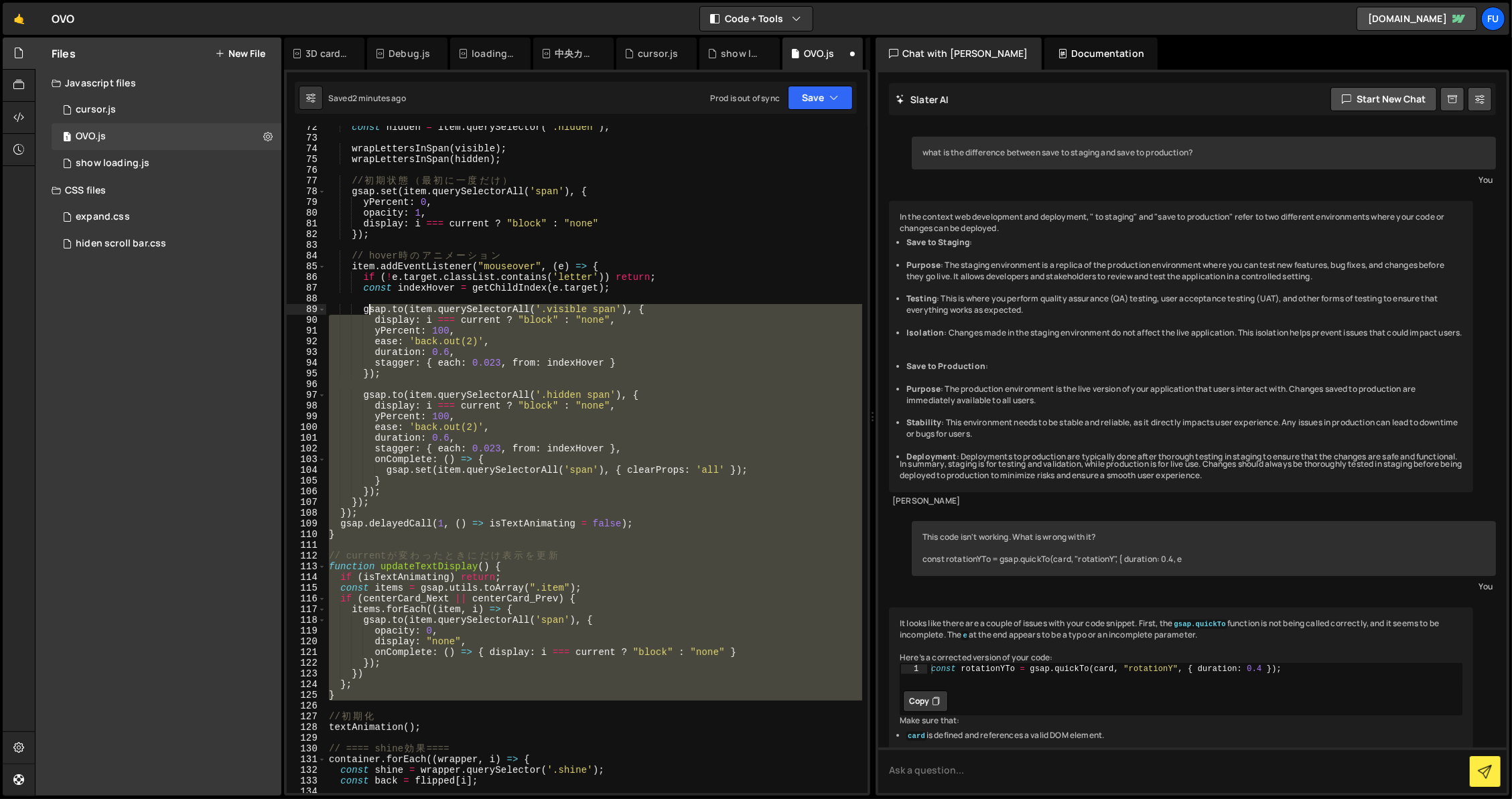
drag, startPoint x: 493, startPoint y: 688, endPoint x: 371, endPoint y: 306, distance: 401.0
click at [371, 306] on div "const hidden = item . querySelector ( '.hidden' ) ; wrapLettersInSpan ( visible…" at bounding box center [594, 466] width 536 height 688
type textarea "[DOMAIN_NAME](item.querySelectorAll('.visible span'), { display: i === current …"
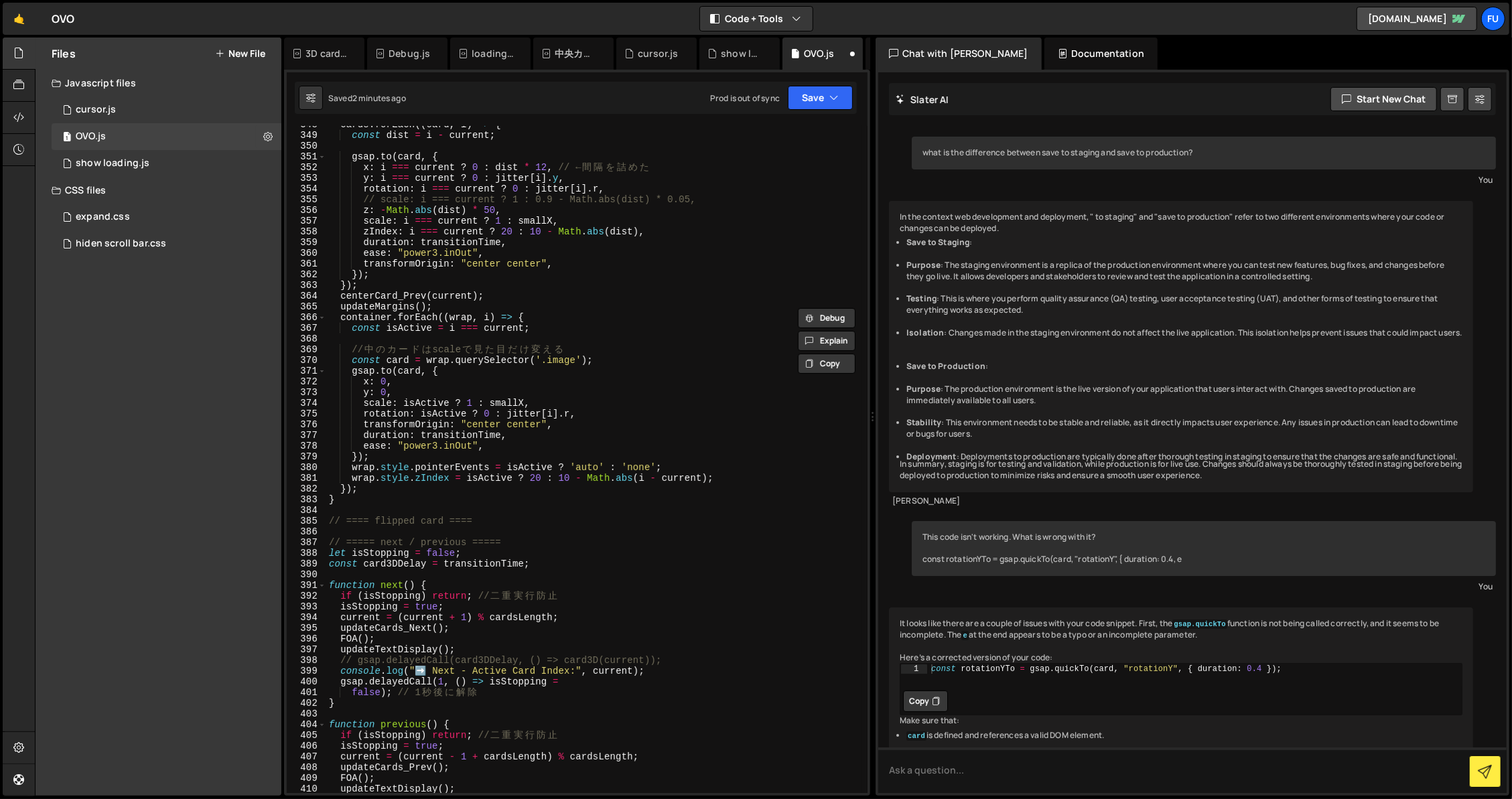
scroll to position [4376, 0]
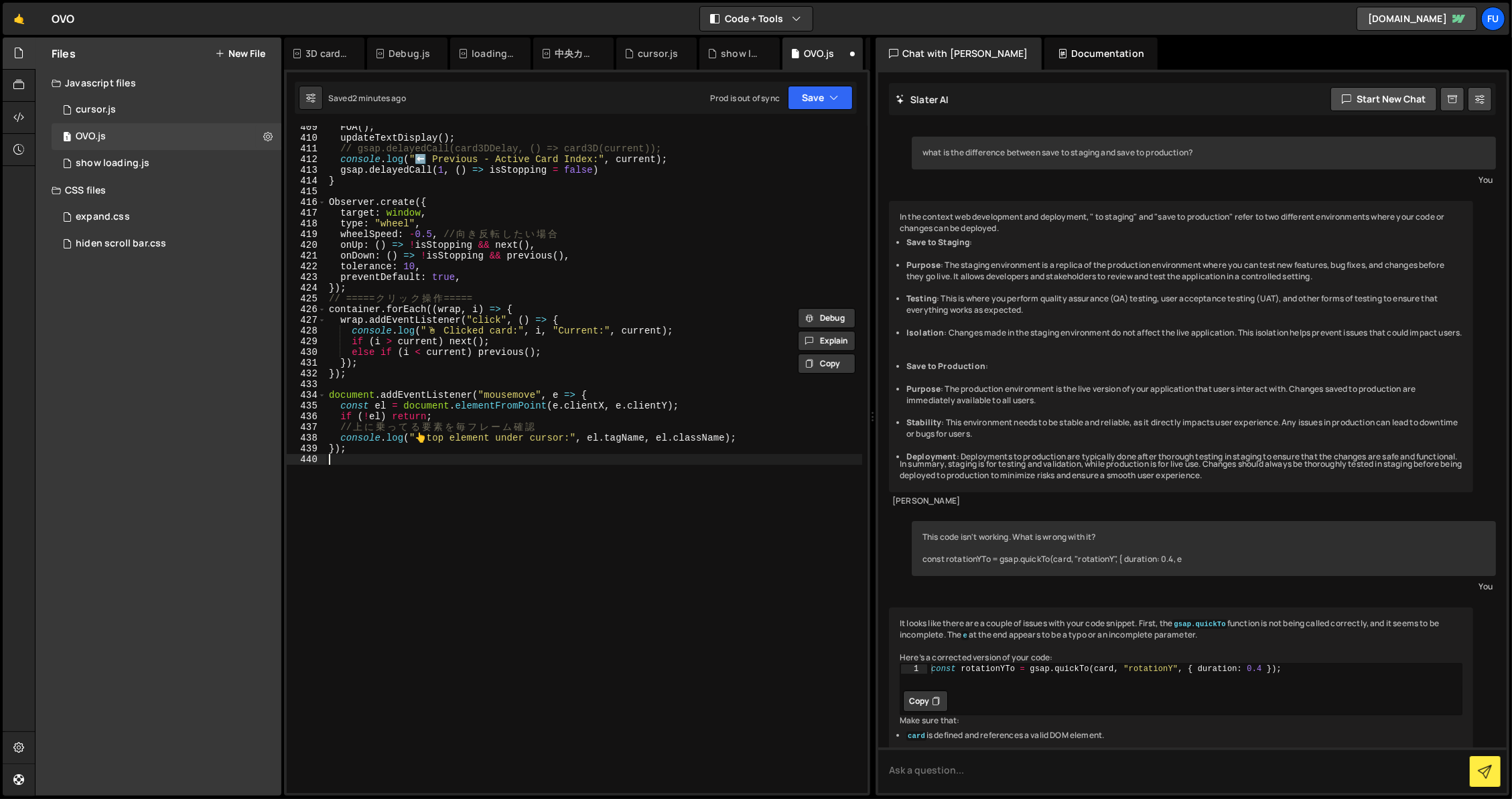
click at [367, 473] on div "FOA ( ) ; updateTextDisplay ( ) ; // gsap.delayedCall(card3DDelay, () => card3D…" at bounding box center [594, 466] width 536 height 688
click at [369, 450] on div "FOA ( ) ; updateTextDisplay ( ) ; // gsap.delayedCall(card3DDelay, () => card3D…" at bounding box center [594, 466] width 536 height 688
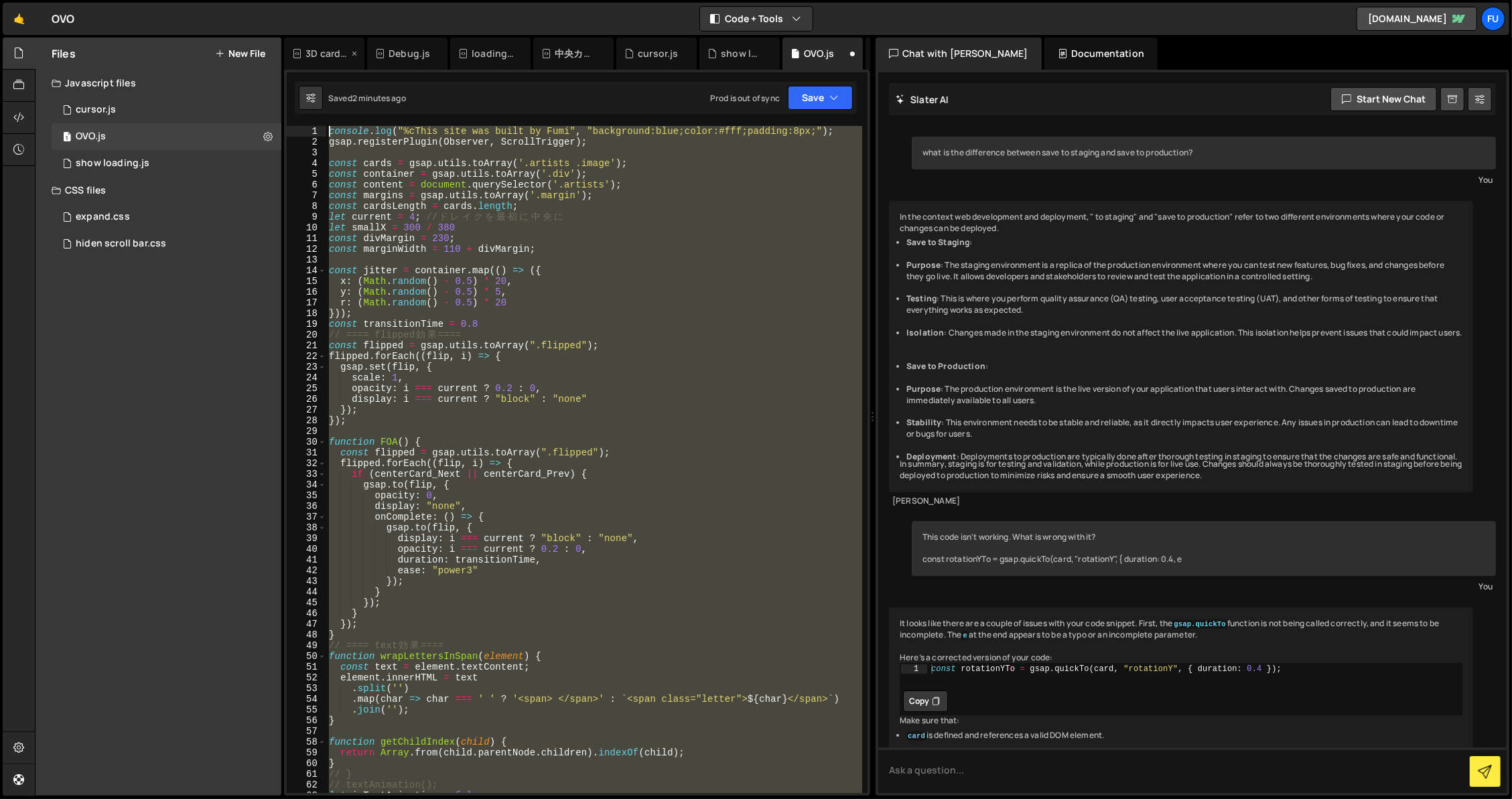
drag, startPoint x: 384, startPoint y: 688, endPoint x: 316, endPoint y: 63, distance: 628.7
click at [322, 55] on div "Debug Explain Copy 3D card.js Debug.js loadingPage.js 中央カードゆらゆら.js cursor.js sh…" at bounding box center [577, 417] width 586 height 759
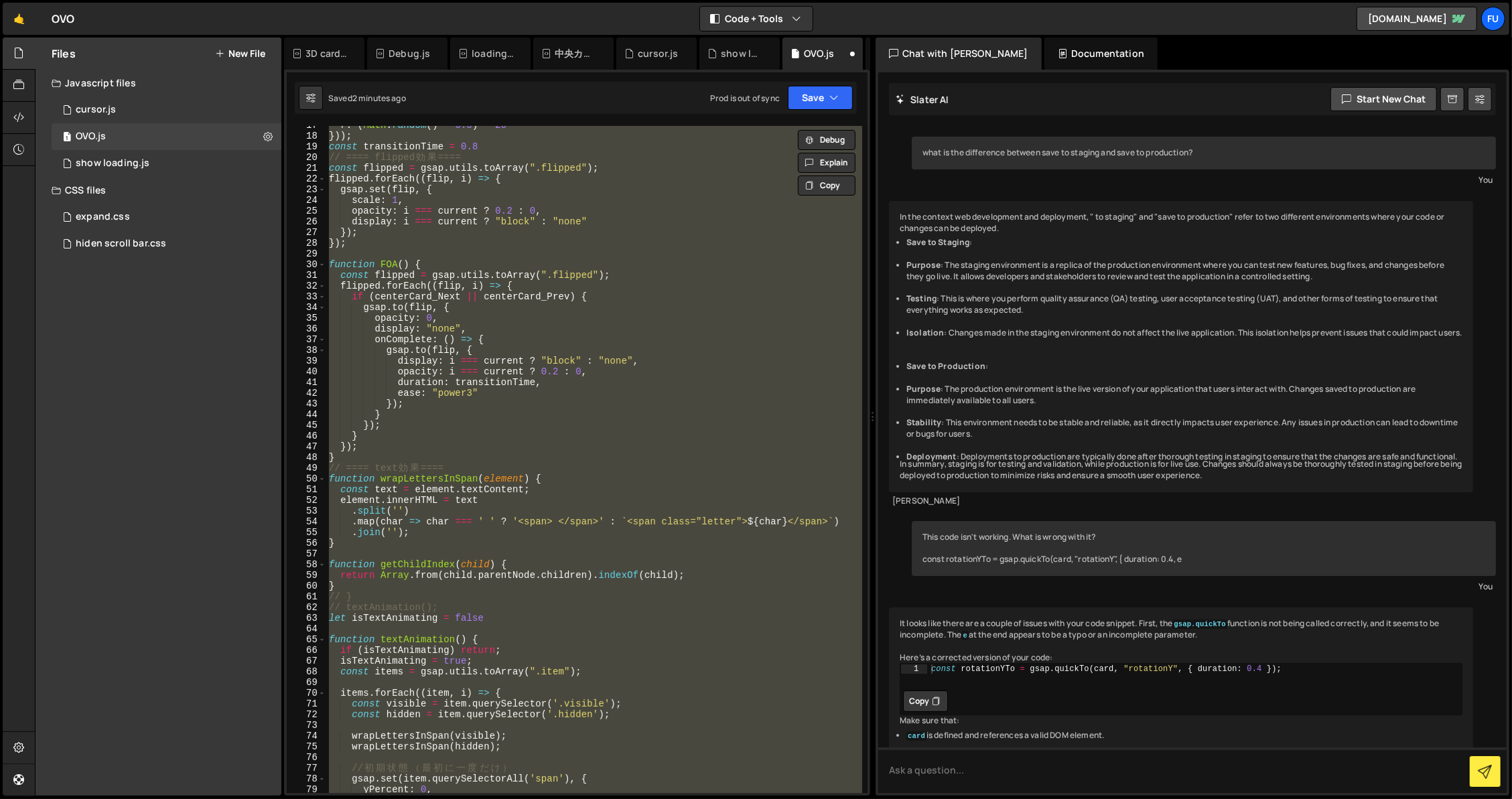
scroll to position [574, 0]
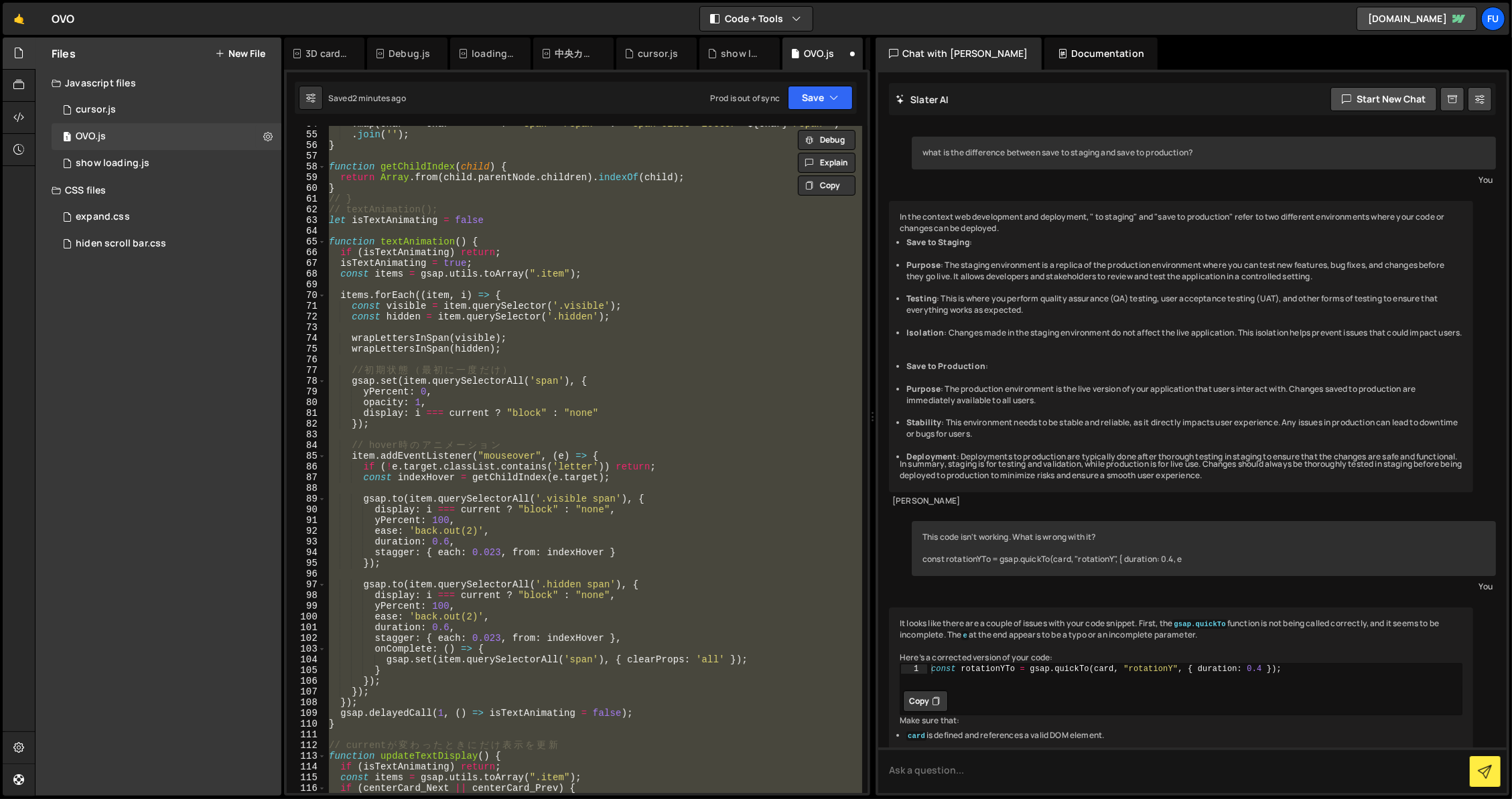
click at [425, 370] on div ". map ( char => char === ' ' ? '<span> </span>' : ` <span class="letter"> ${ ch…" at bounding box center [594, 460] width 536 height 667
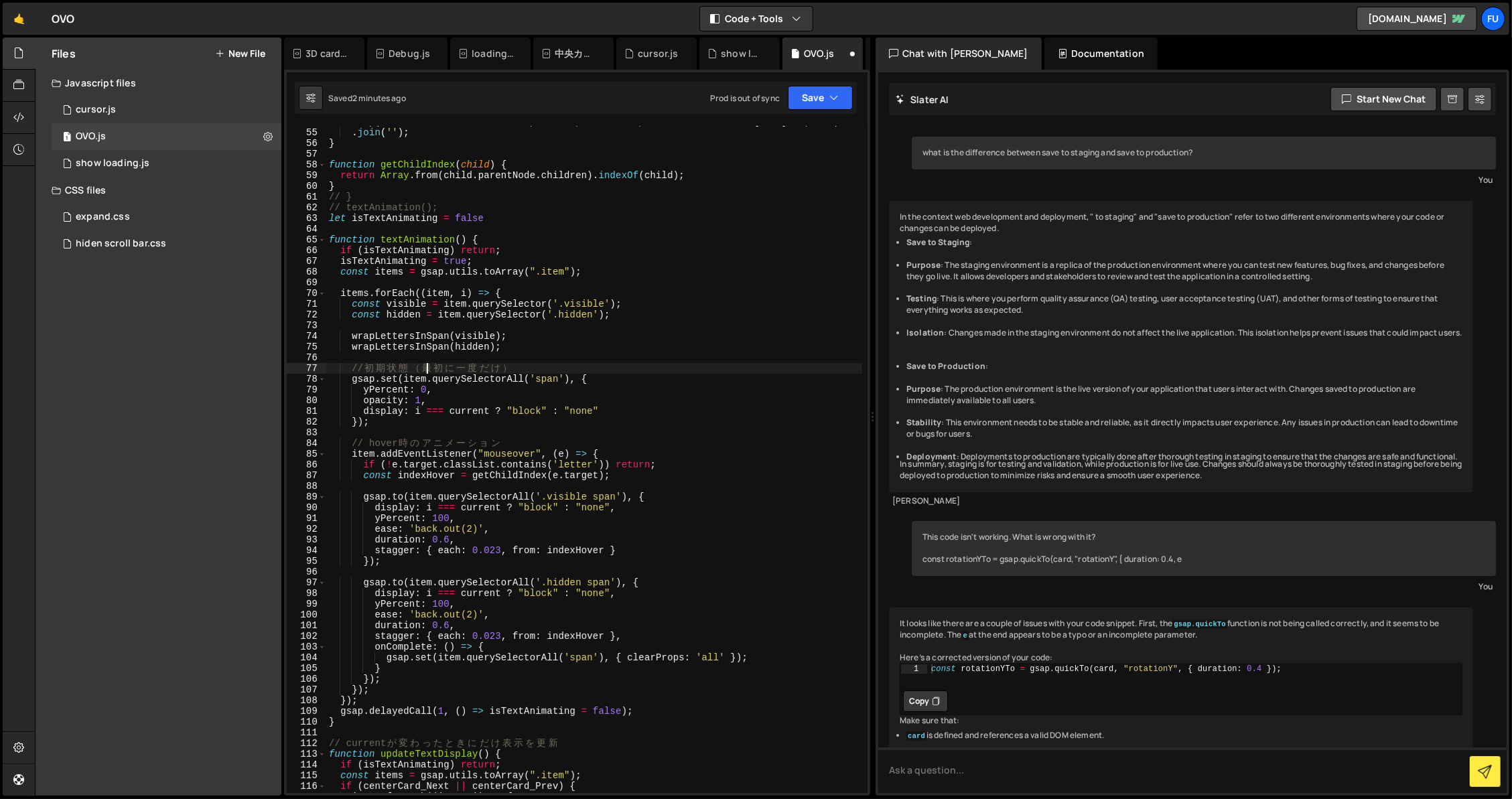
scroll to position [597, 0]
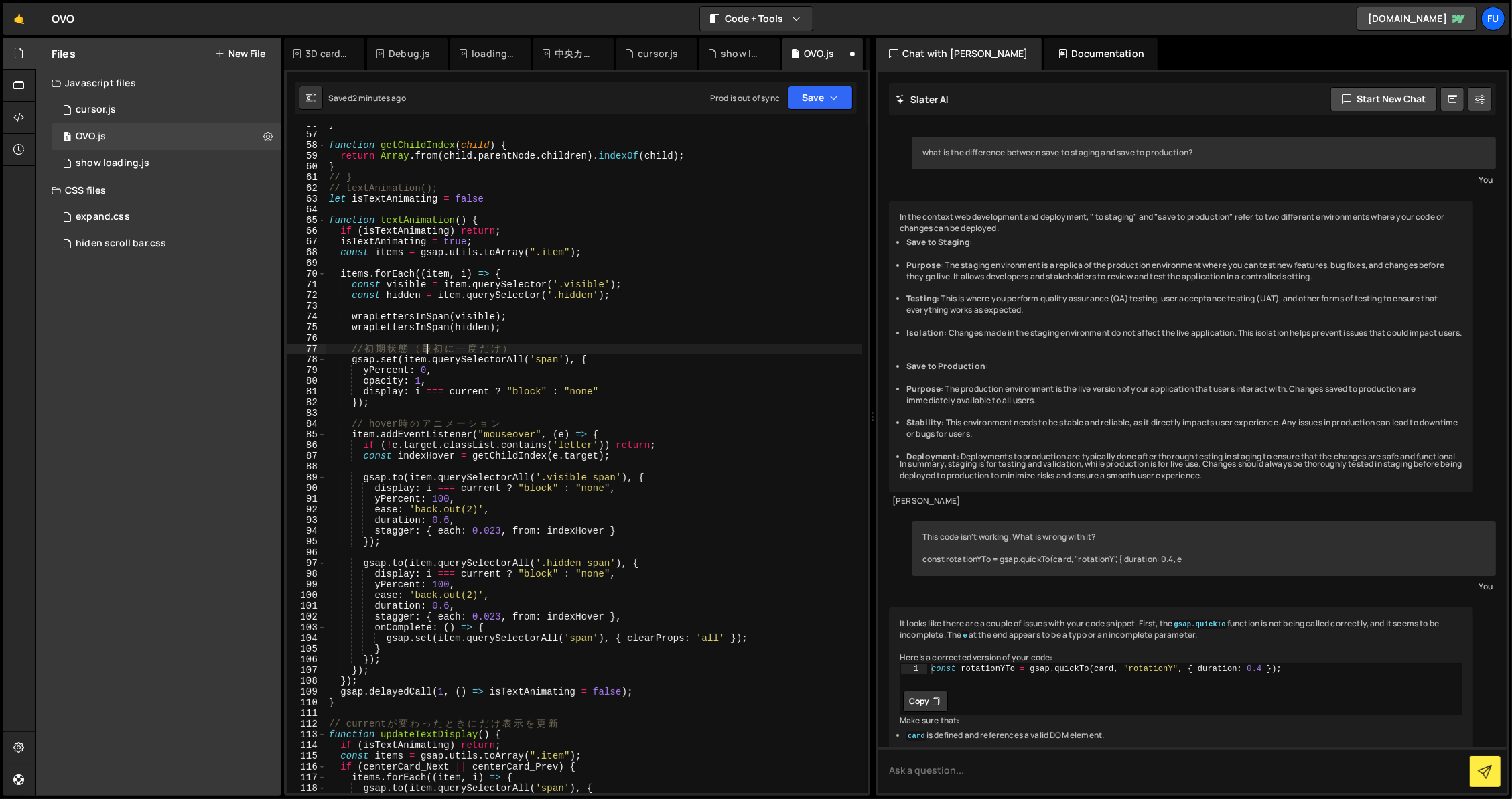
click at [538, 381] on div "} function getChildIndex ( child ) { return Array . from ( child . parentNode .…" at bounding box center [594, 463] width 536 height 688
click at [610, 400] on div "} function getChildIndex ( child ) { return Array . from ( child . parentNode .…" at bounding box center [594, 463] width 536 height 688
click at [610, 381] on div "} function getChildIndex ( child ) { return Array . from ( child . parentNode .…" at bounding box center [594, 463] width 536 height 688
click at [610, 385] on div "} function getChildIndex ( child ) { return Array . from ( child . parentNode .…" at bounding box center [594, 463] width 536 height 688
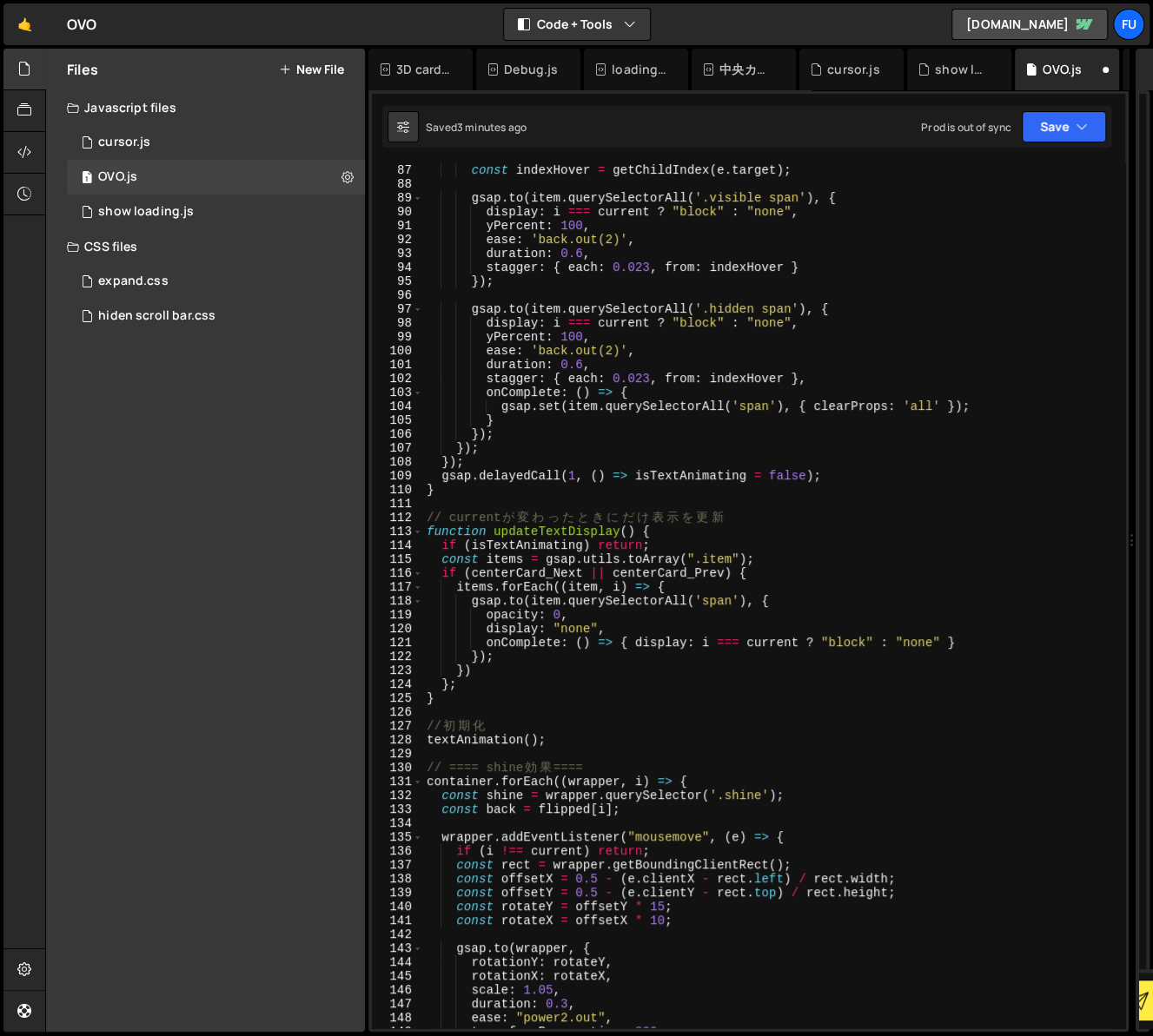
scroll to position [1195, 0]
drag, startPoint x: 946, startPoint y: 645, endPoint x: 670, endPoint y: 648, distance: 276.0
click at [670, 648] on div "if ( ! e . target . classList . contains ( 'letter' )) return ; const indexHove…" at bounding box center [771, 596] width 695 height 892
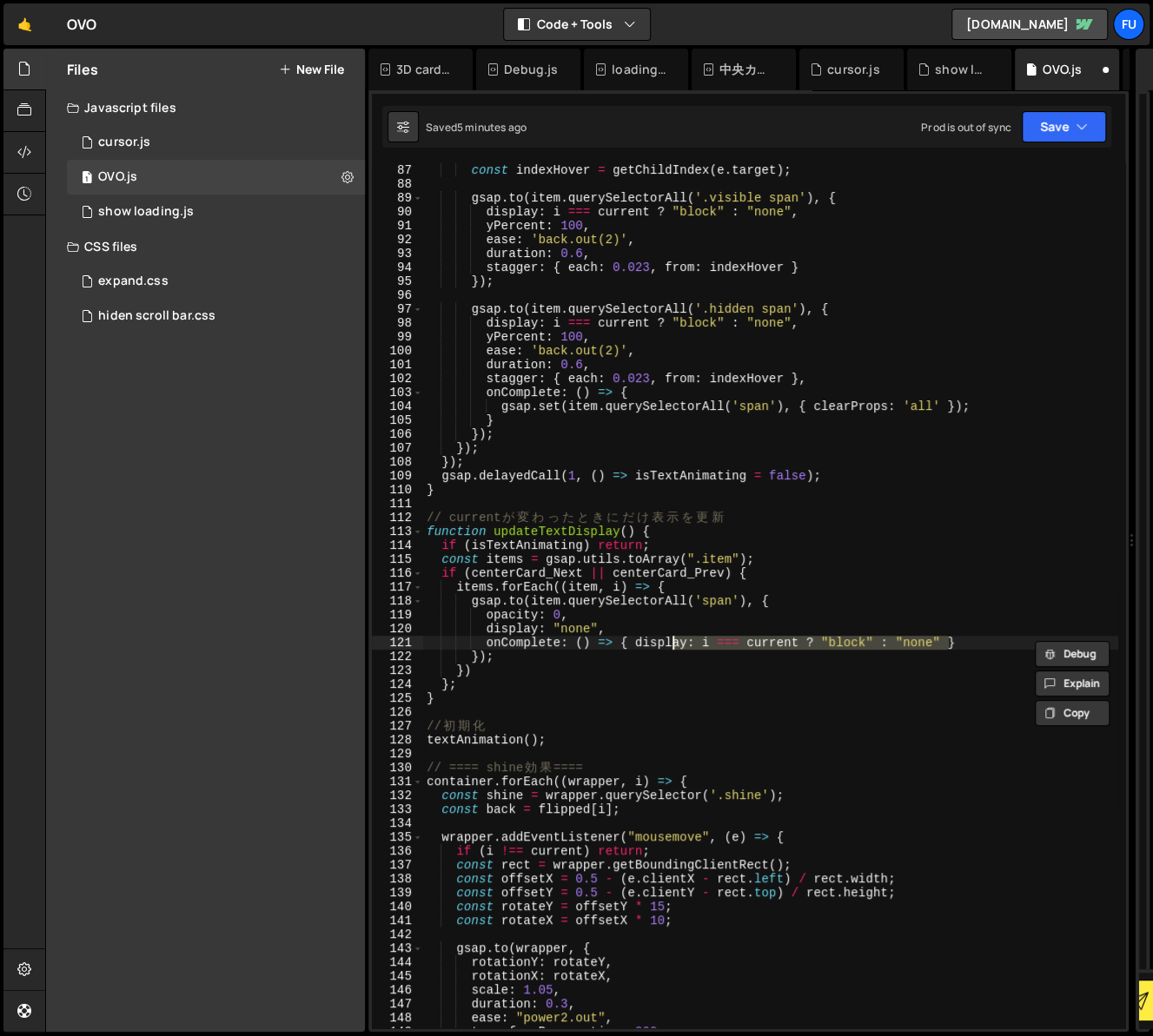
click at [632, 654] on div "if ( ! e . target . classList . contains ( 'letter' )) return ; const indexHove…" at bounding box center [771, 596] width 695 height 892
drag, startPoint x: 630, startPoint y: 647, endPoint x: 949, endPoint y: 641, distance: 319.1
click at [949, 640] on div "if ( ! e . target . classList . contains ( 'letter' )) return ; const indexHove…" at bounding box center [771, 596] width 695 height 892
paste textarea "});"
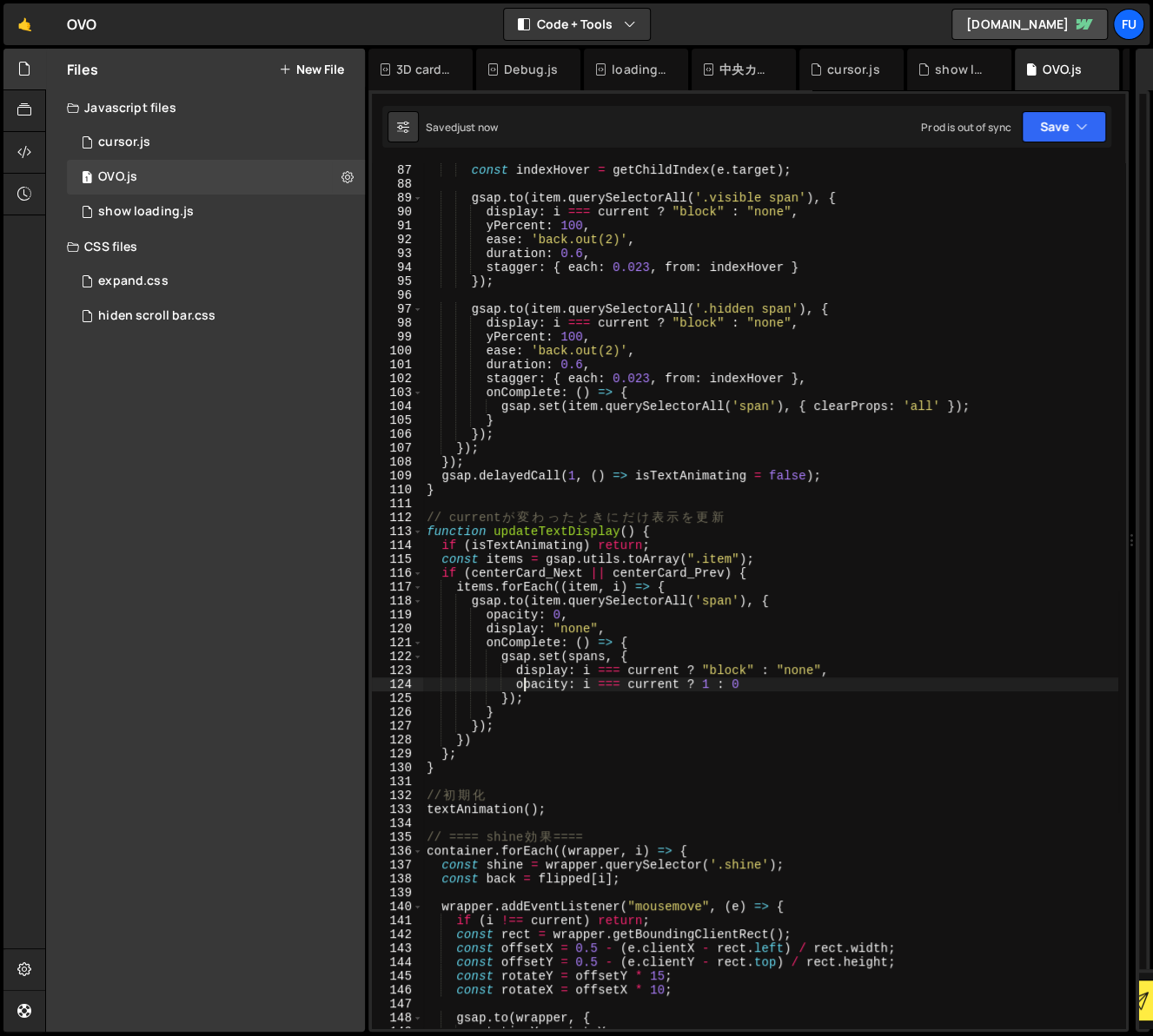
click at [703, 625] on div "if ( ! e . target . classList . contains ( 'letter' )) return ; const indexHove…" at bounding box center [771, 596] width 695 height 892
type textarea "display: "none","
click at [703, 625] on div "if ( ! e . target . classList . contains ( 'letter' )) return ; const indexHove…" at bounding box center [771, 596] width 695 height 892
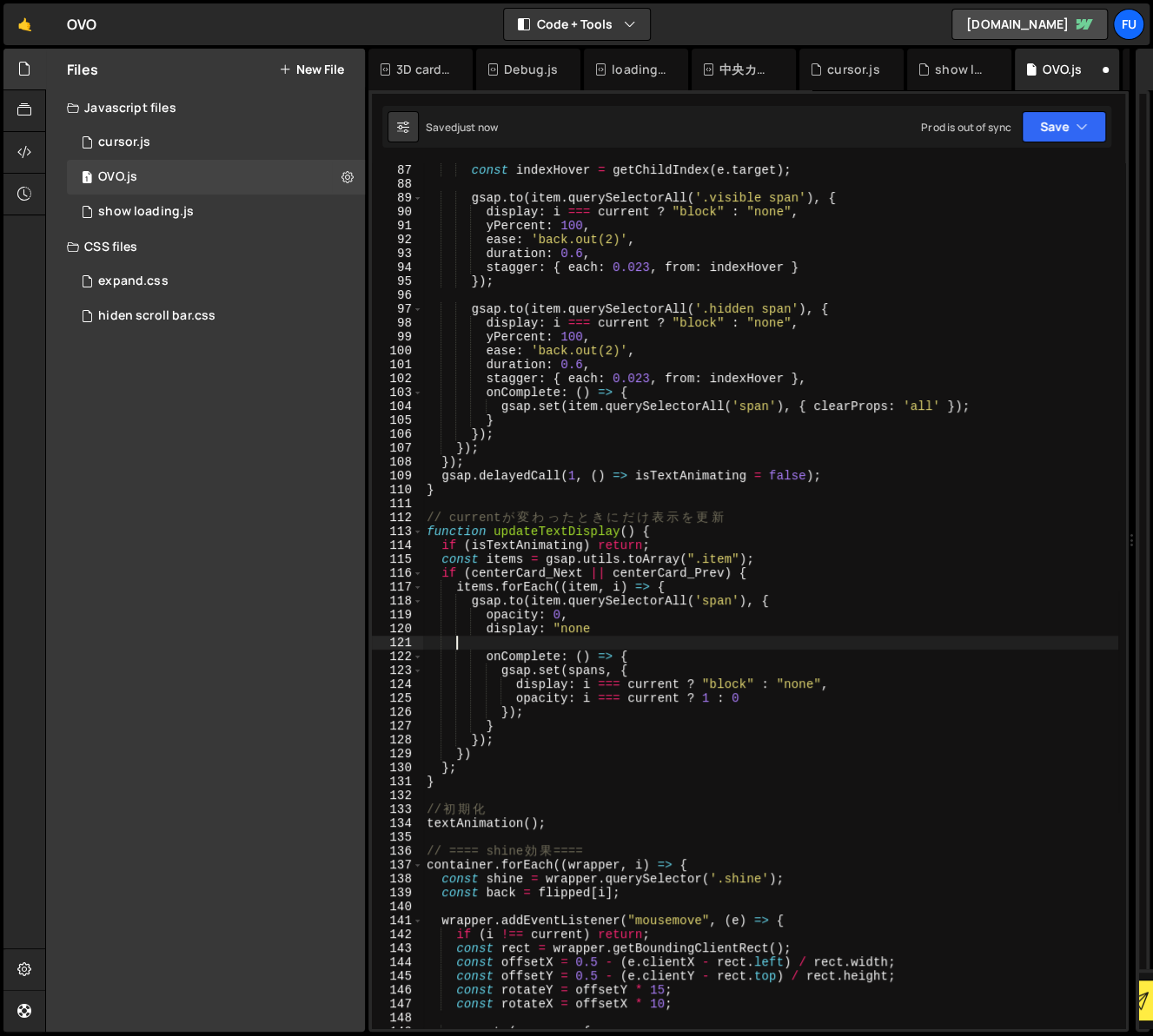
scroll to position [0, 0]
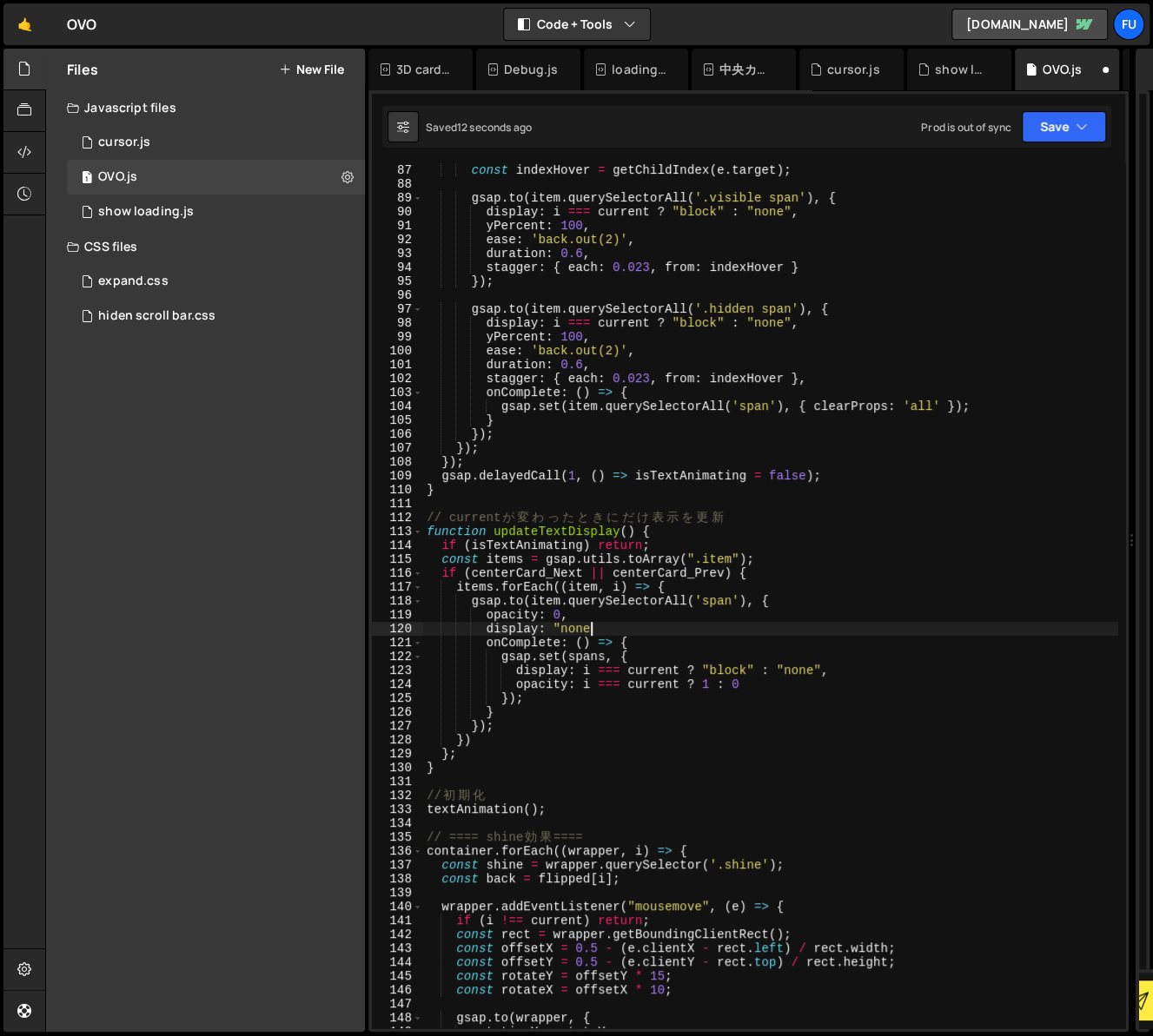
type textarea "display: "none,"
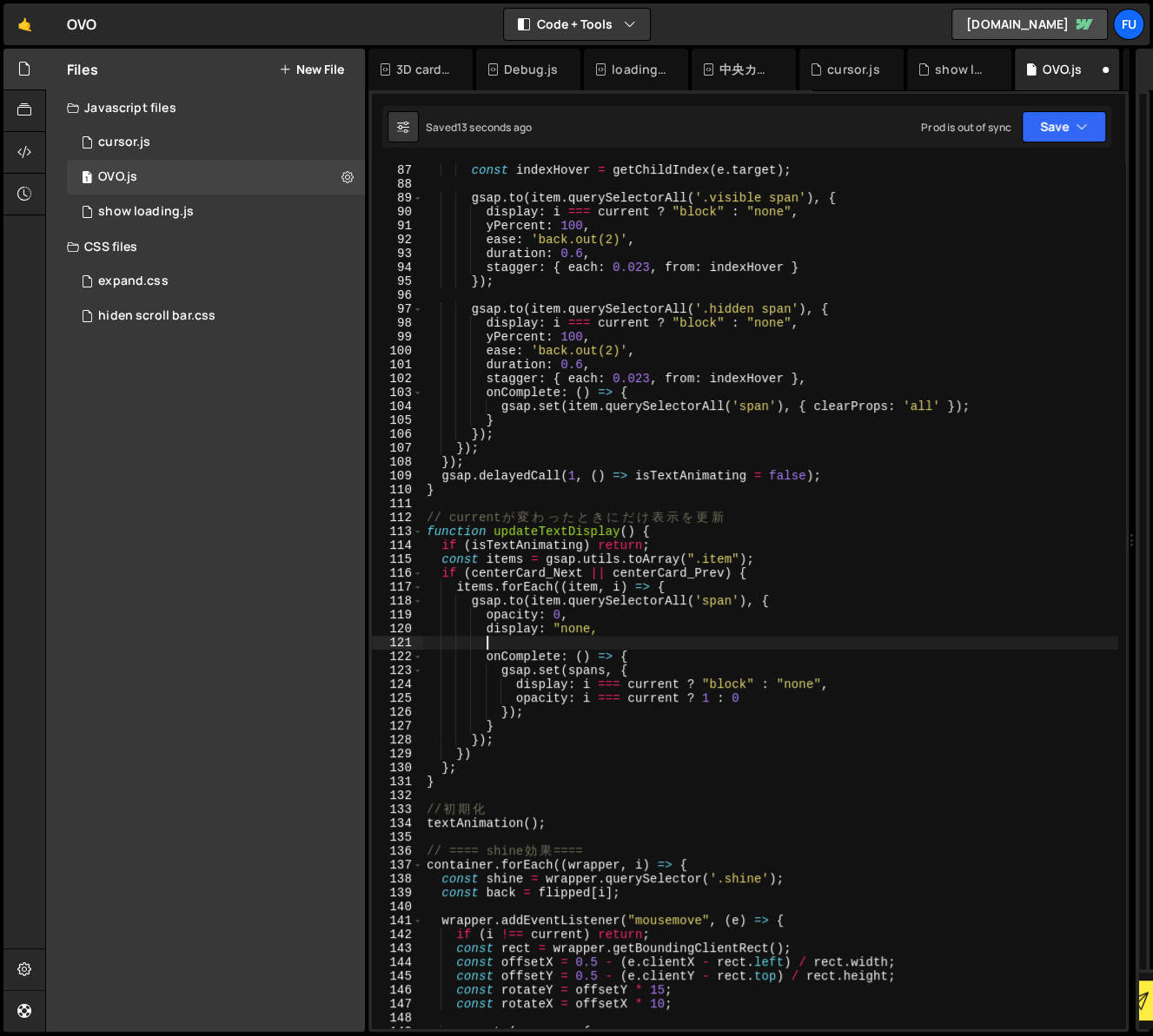
paste textarea "duration: 0.4,"
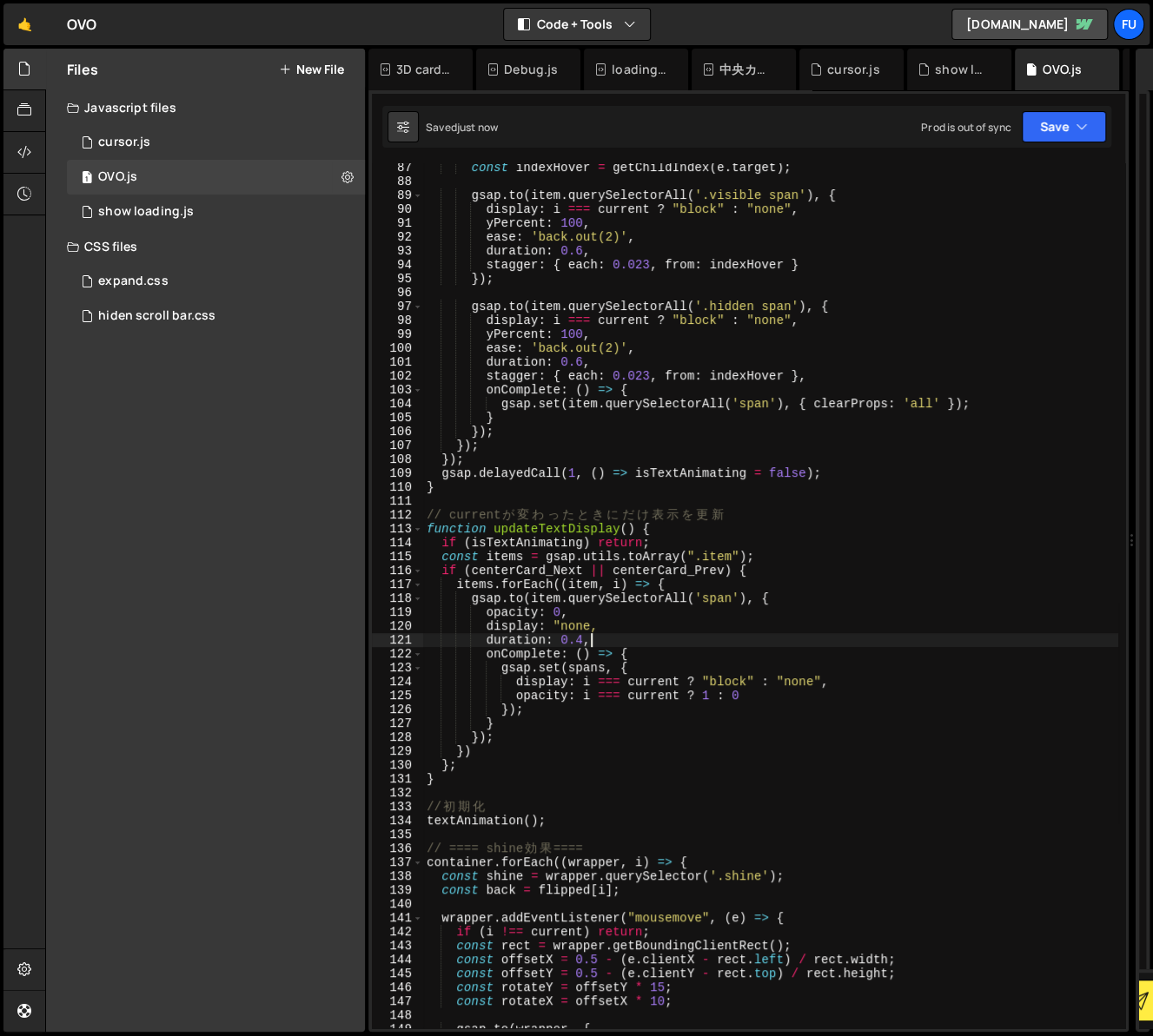
scroll to position [1198, 0]
click at [581, 643] on div "const indexHover = getChildIndex ( e . target ) ; gsap . to ( item . querySelec…" at bounding box center [771, 607] width 695 height 892
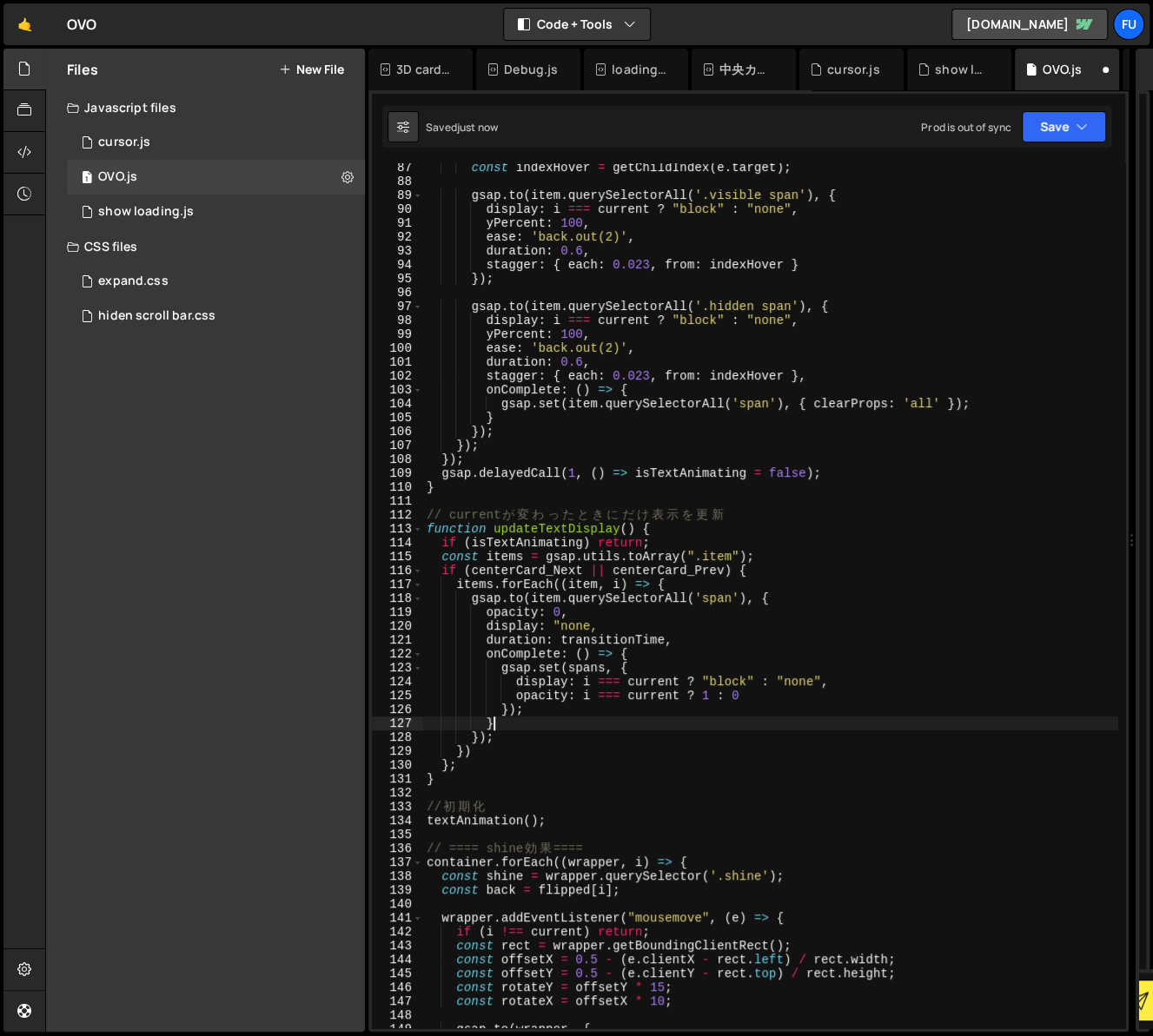
click at [842, 717] on div "const indexHover = getChildIndex ( e . target ) ; gsap . to ( item . querySelec…" at bounding box center [771, 607] width 695 height 892
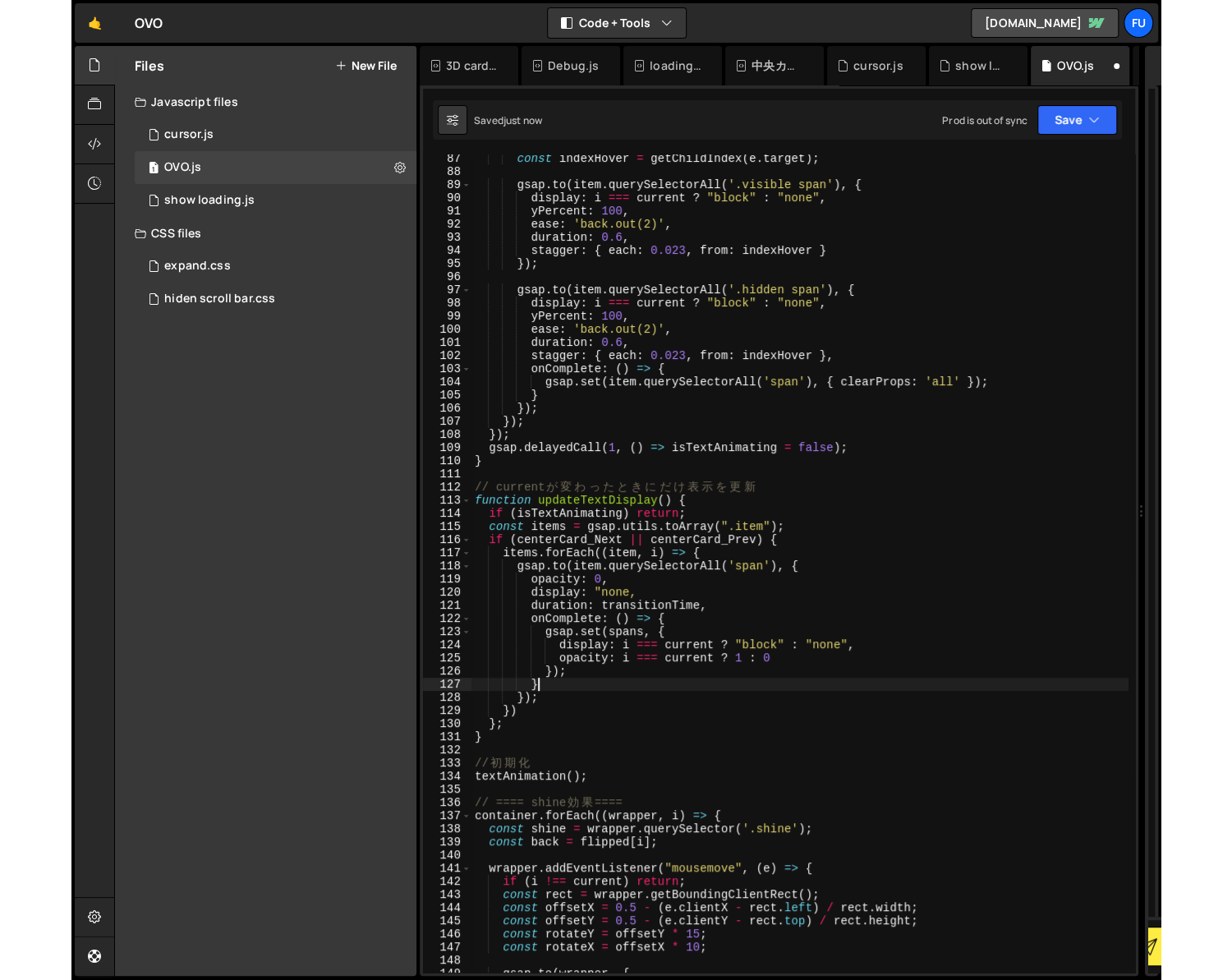
scroll to position [0, 3]
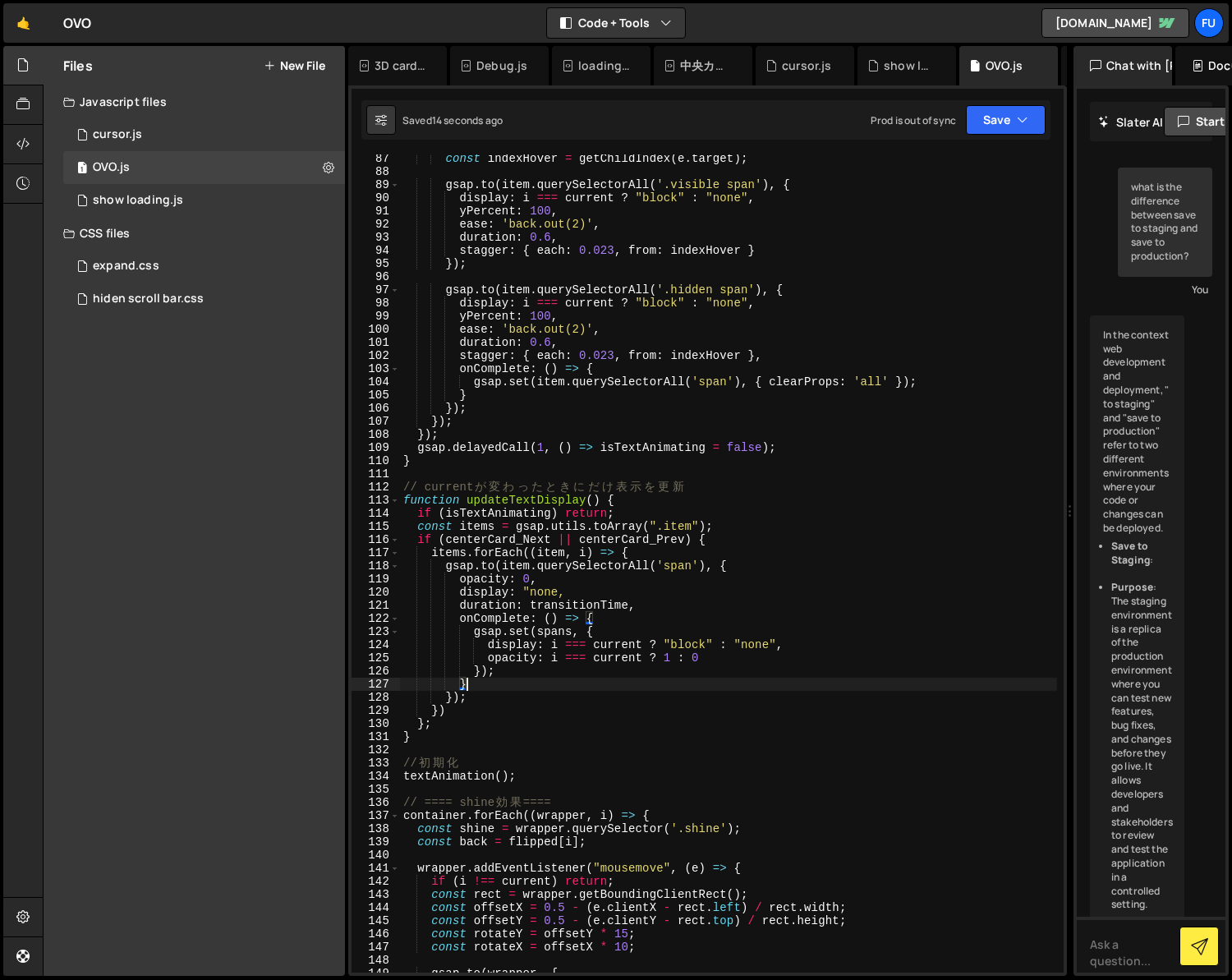
click at [673, 617] on div "const indexHover = getChildIndex ( e . target ) ; gsap . to ( item . querySelec…" at bounding box center [729, 574] width 657 height 844
click at [664, 583] on div "const indexHover = getChildIndex ( e . target ) ; gsap . to ( item . querySelec…" at bounding box center [729, 574] width 657 height 844
click at [663, 594] on div "const indexHover = getChildIndex ( e . target ) ; gsap . to ( item . querySelec…" at bounding box center [729, 574] width 657 height 844
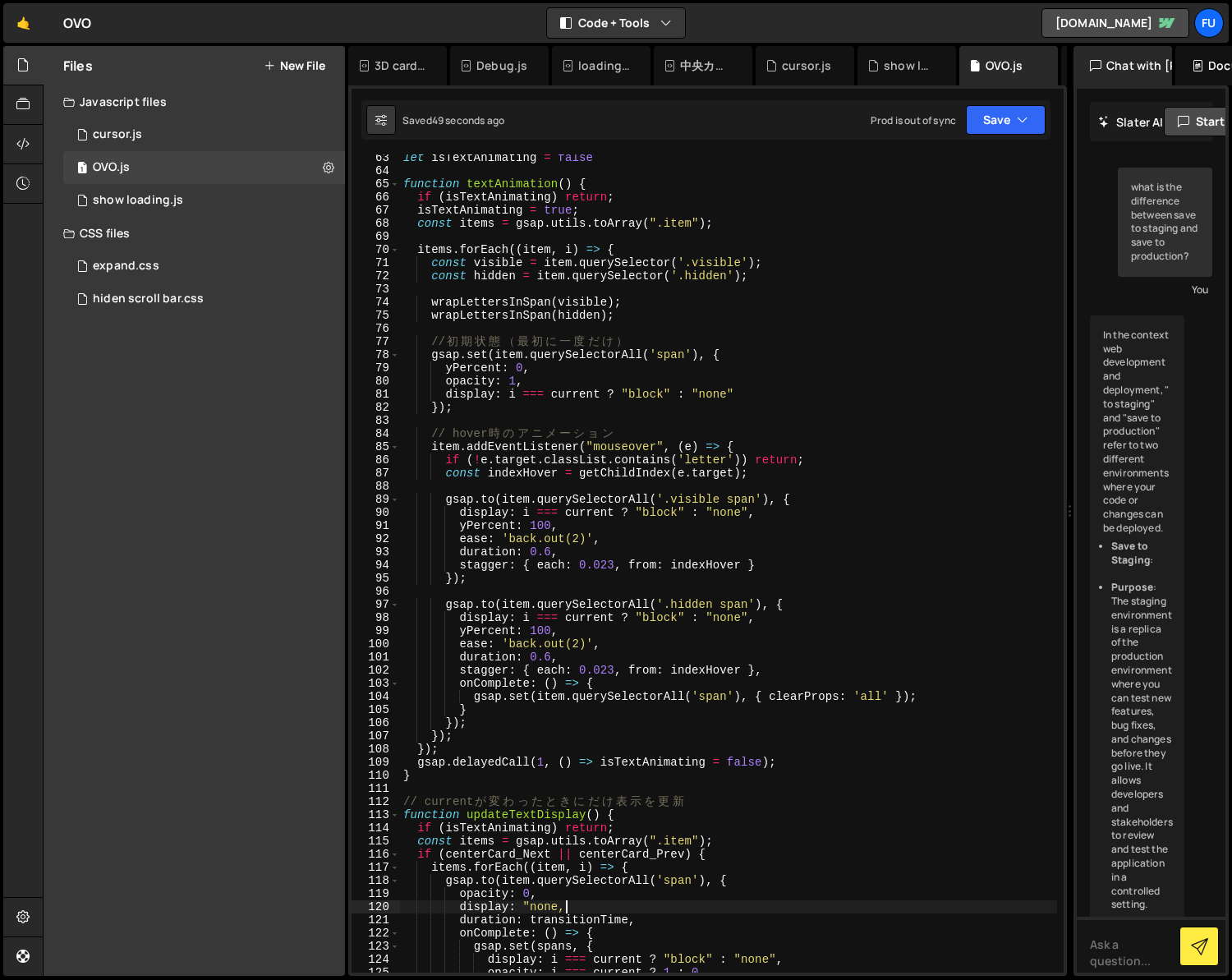
scroll to position [947, 0]
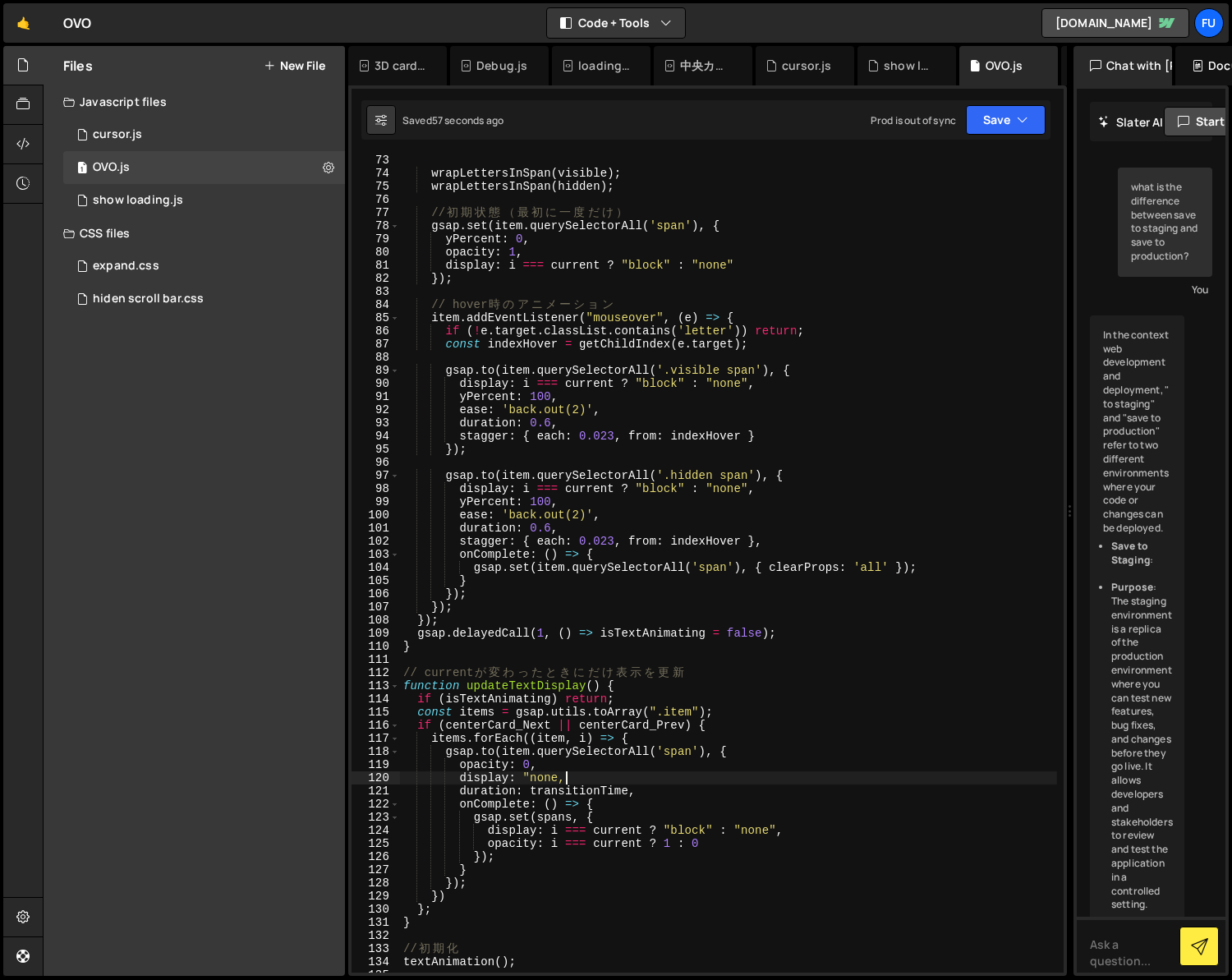
click at [559, 779] on div "wrapLettersInSpan ( visible ) ; wrapLettersInSpan ( hidden ) ; // 初 期 状 態 （ 最 初…" at bounding box center [729, 576] width 657 height 844
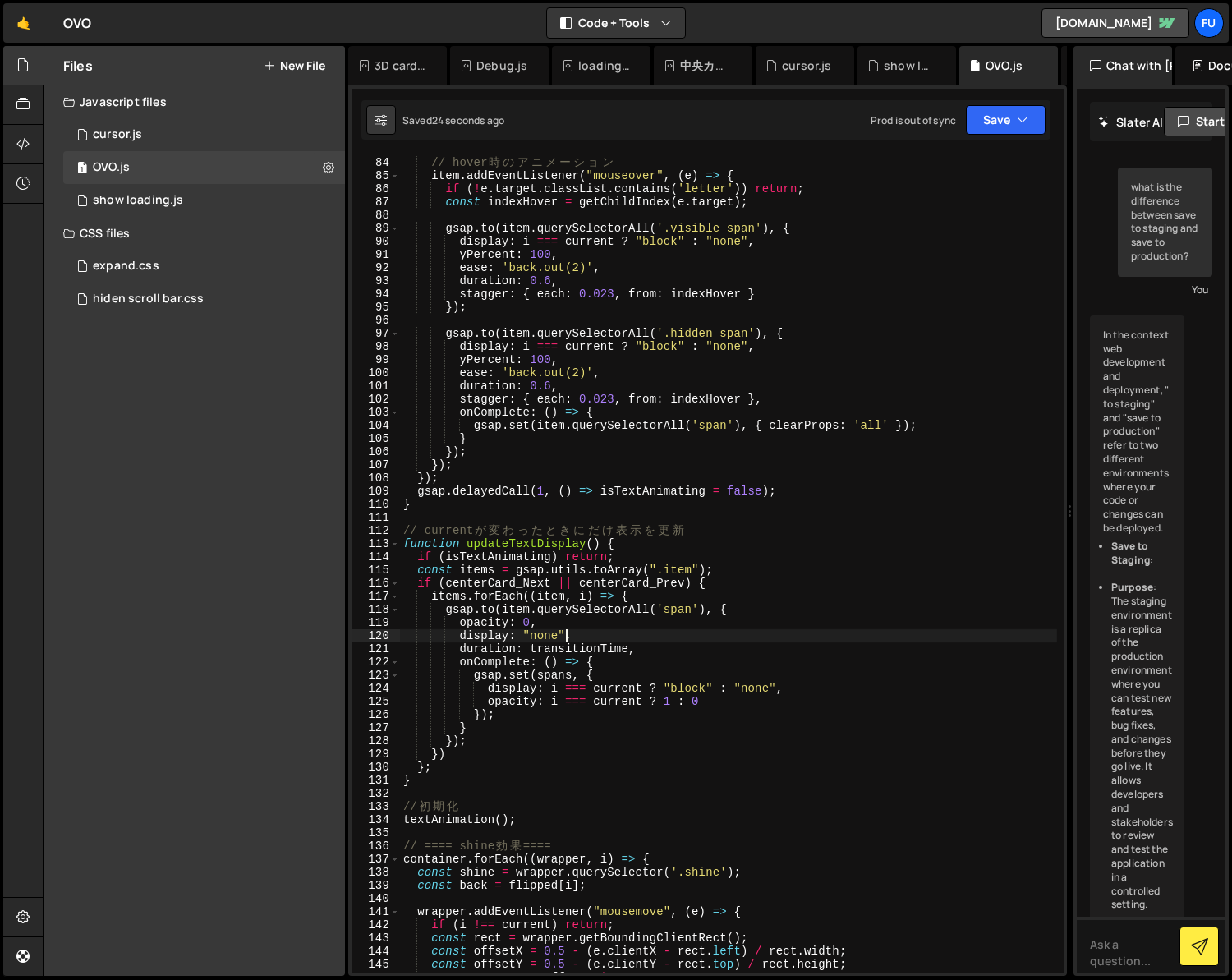
scroll to position [1111, 0]
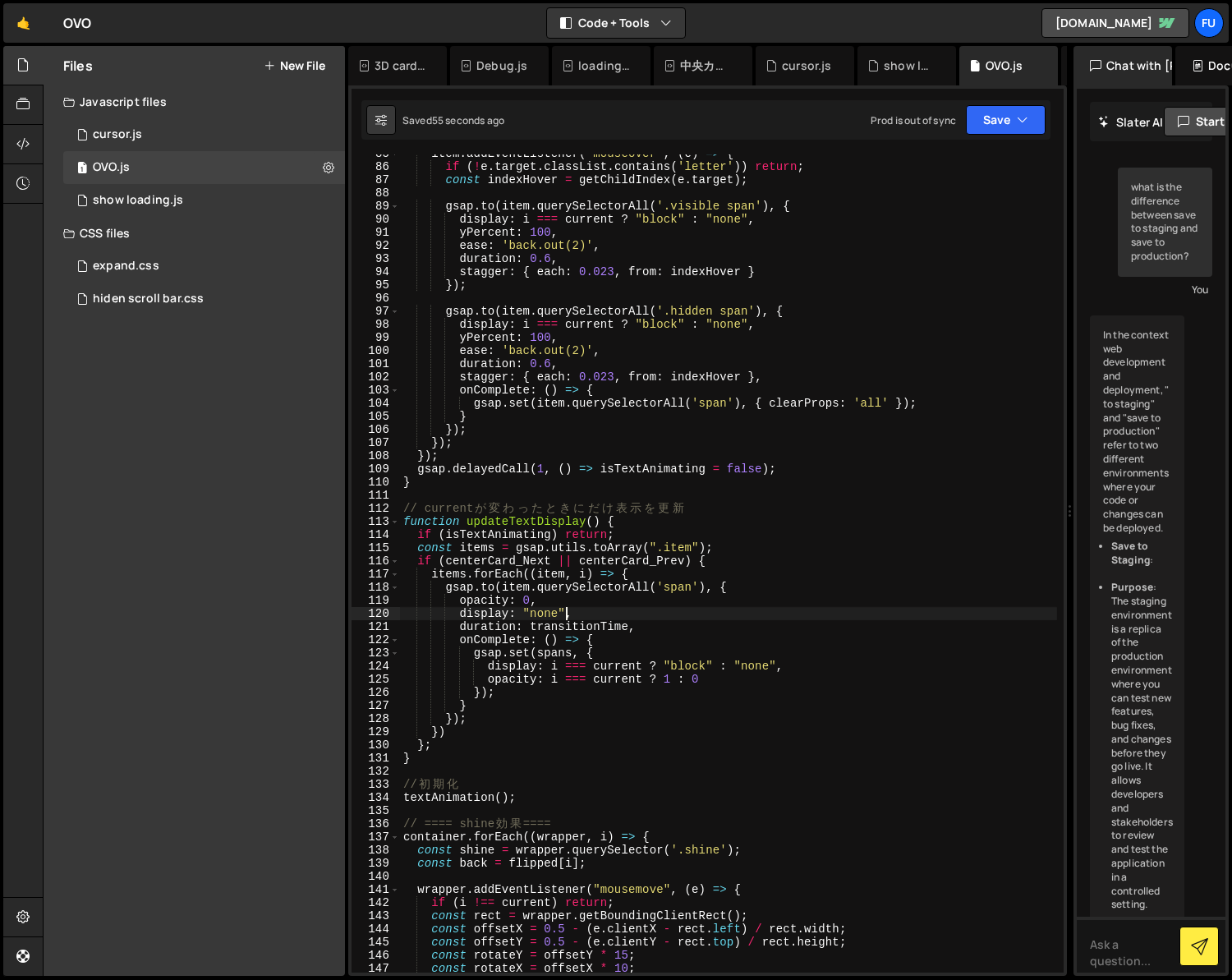
click at [651, 576] on div "item . addEventListener ( "mouseover" , ( e ) => { if ( ! e . target . classLis…" at bounding box center [729, 569] width 657 height 844
type textarea "items.forEach((item, i) => {"
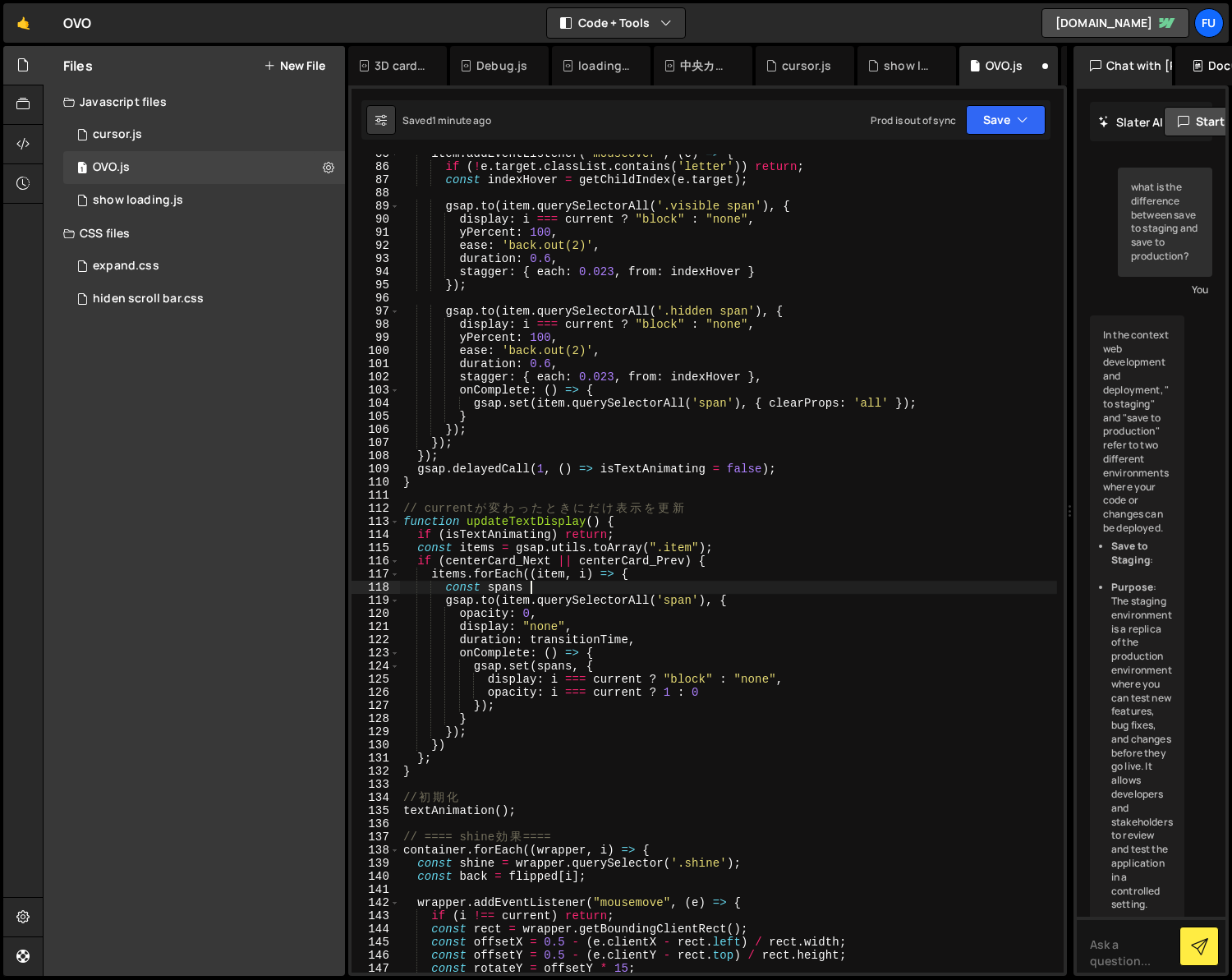
scroll to position [0, 8]
drag, startPoint x: 704, startPoint y: 599, endPoint x: 503, endPoint y: 604, distance: 201.1
click at [503, 604] on div "item . addEventListener ( "mouseover" , ( e ) => { if ( ! e . target . classLis…" at bounding box center [729, 569] width 657 height 844
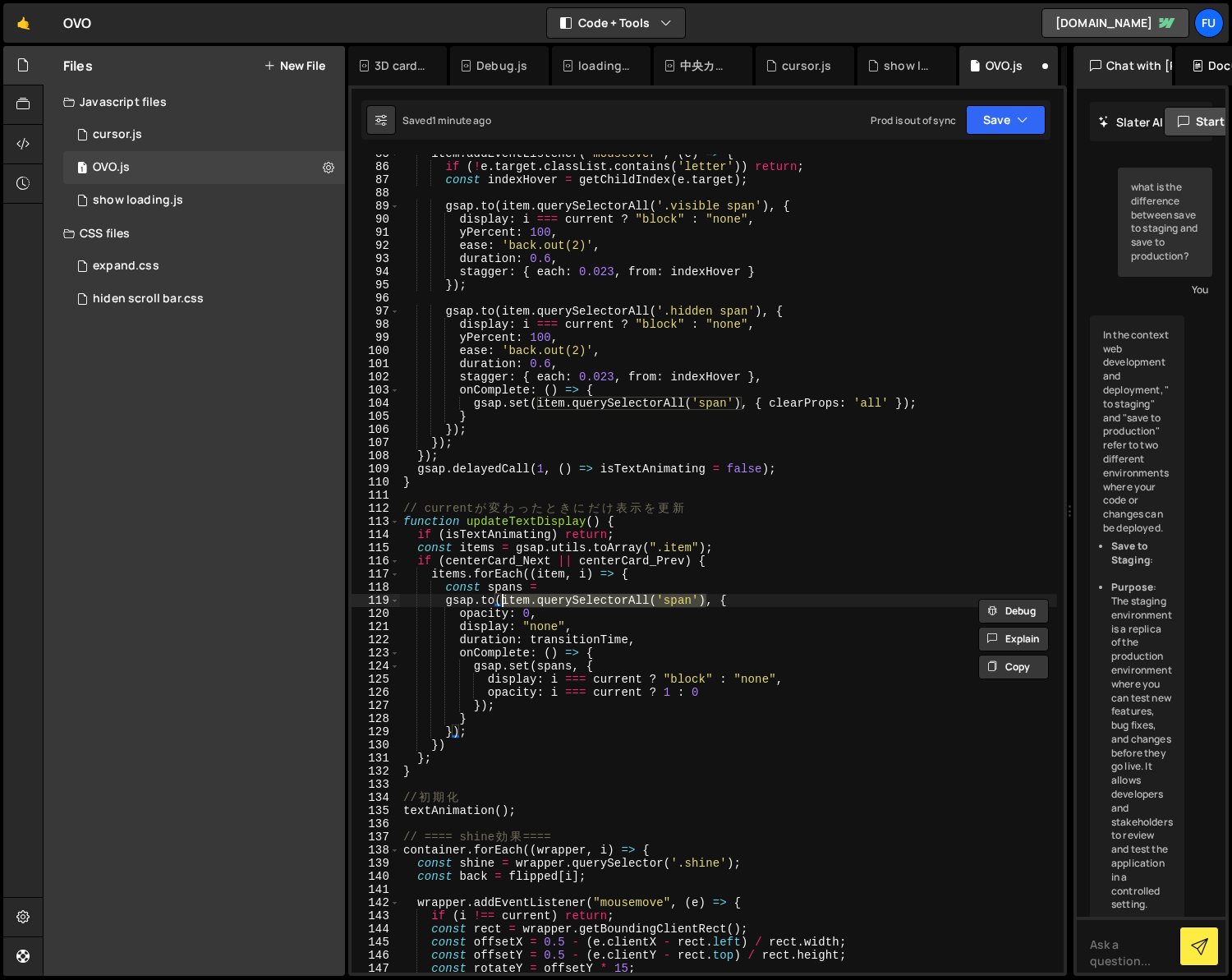
scroll to position [0, 8]
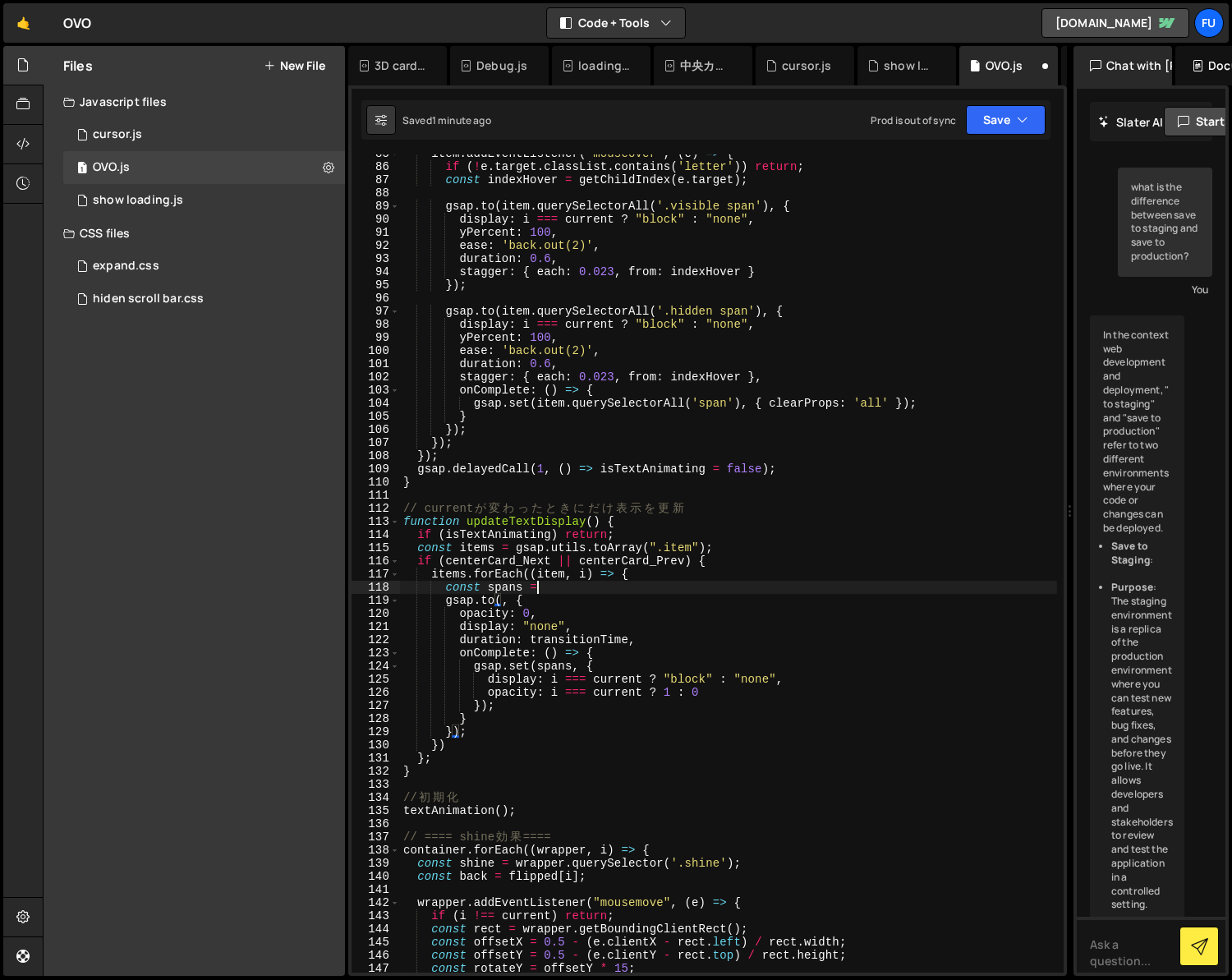
click at [557, 586] on div "item . addEventListener ( "mouseover" , ( e ) => { if ( ! e . target . classLis…" at bounding box center [729, 569] width 657 height 844
paste textarea "item.querySelectorAll('span')"
click at [500, 601] on div "item . addEventListener ( "mouseover" , ( e ) => { if ( ! e . target . classLis…" at bounding box center [729, 569] width 657 height 844
type textarea "[DOMAIN_NAME](spans, {"
